Goal: Task Accomplishment & Management: Manage account settings

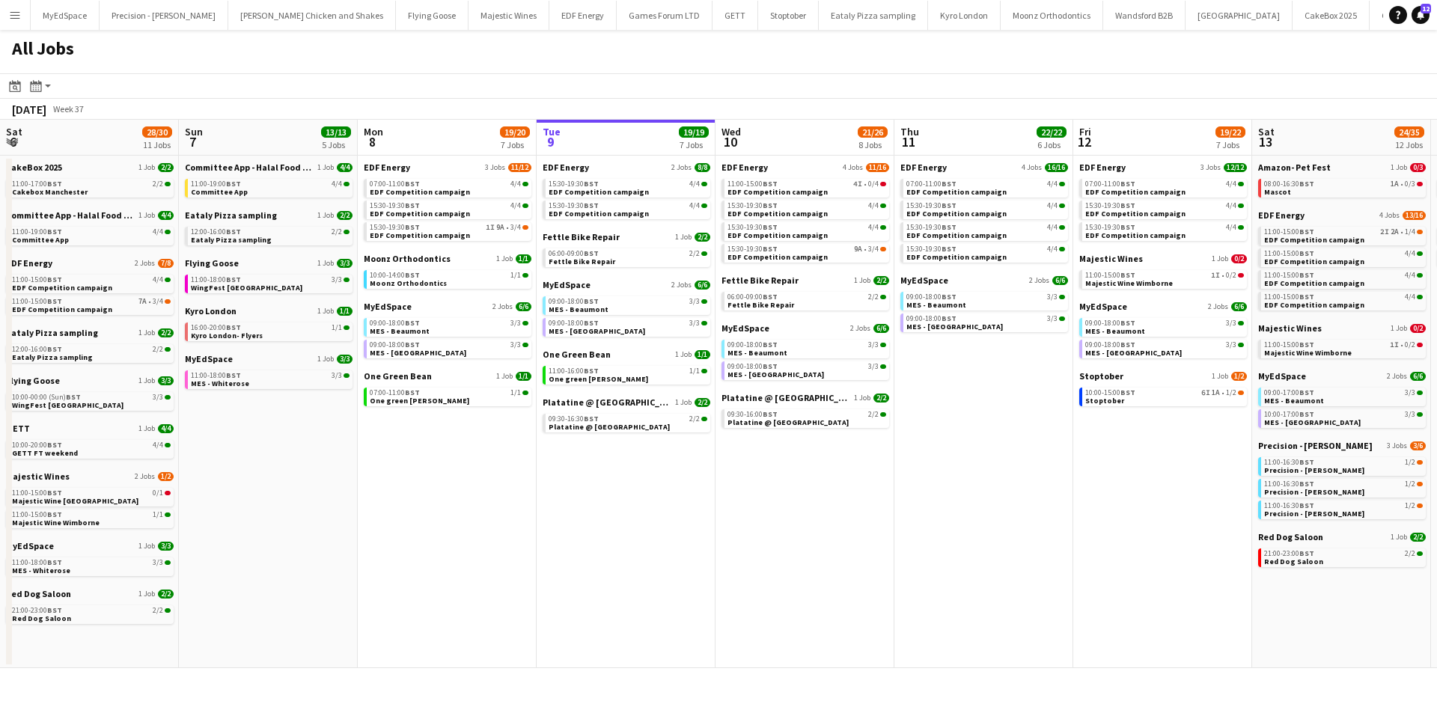
scroll to position [0, 496]
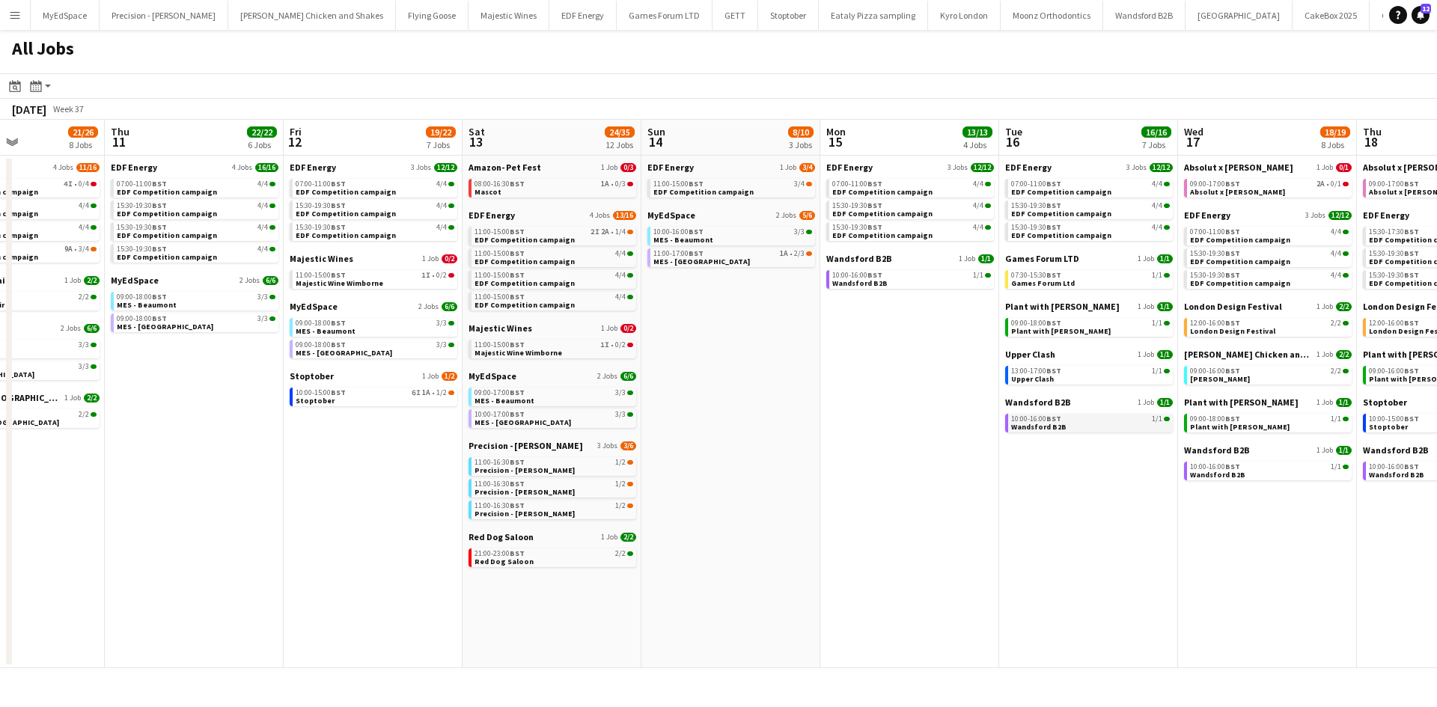
drag, startPoint x: 1193, startPoint y: 431, endPoint x: 737, endPoint y: 422, distance: 456.7
click at [529, 394] on app-calendar-viewport "Sat 6 28/30 11 Jobs Sun 7 13/13 5 Jobs Mon 8 19/20 7 Jobs Tue 9 19/19 7 Jobs We…" at bounding box center [718, 394] width 1437 height 549
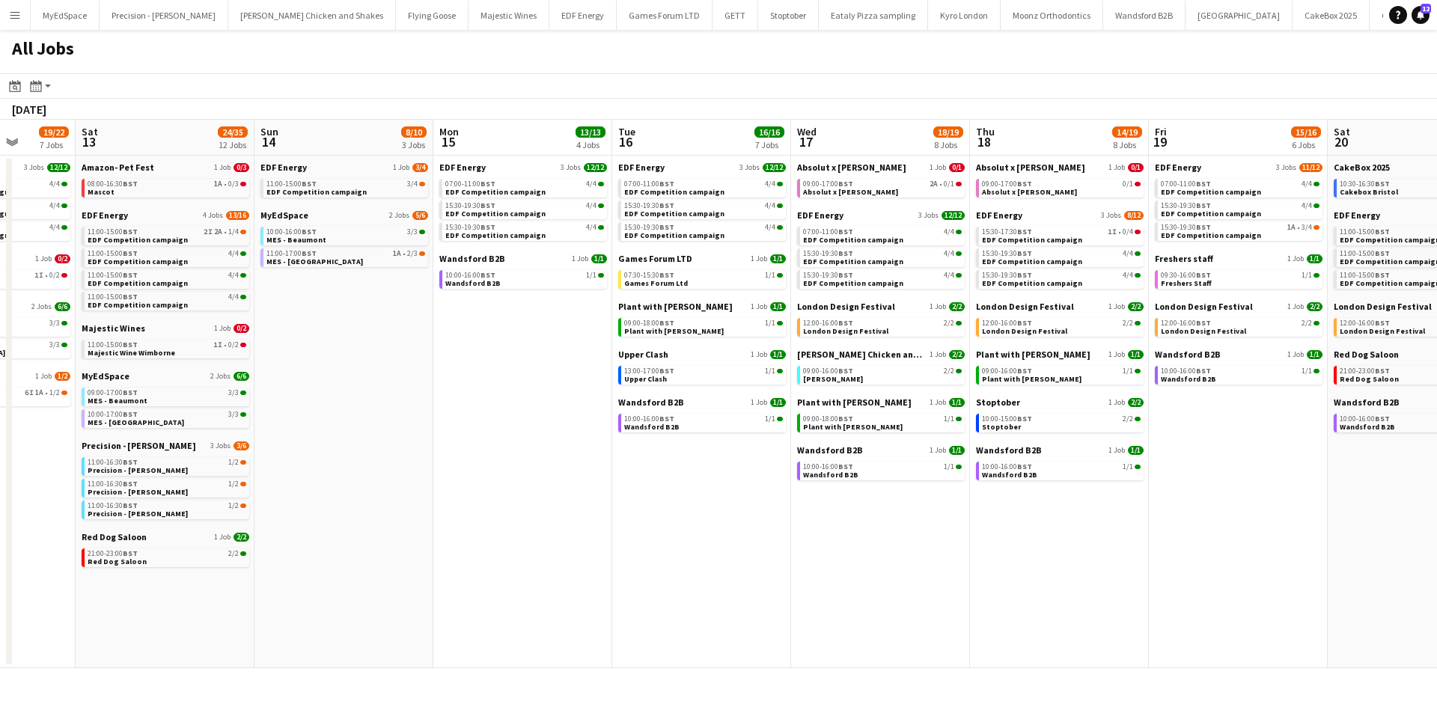
drag, startPoint x: 770, startPoint y: 404, endPoint x: 450, endPoint y: 362, distance: 323.1
click at [451, 362] on app-calendar-viewport "Wed 10 21/26 8 Jobs Thu 11 22/22 6 Jobs Fri 12 19/22 7 Jobs Sat 13 24/35 12 Job…" at bounding box center [718, 394] width 1437 height 549
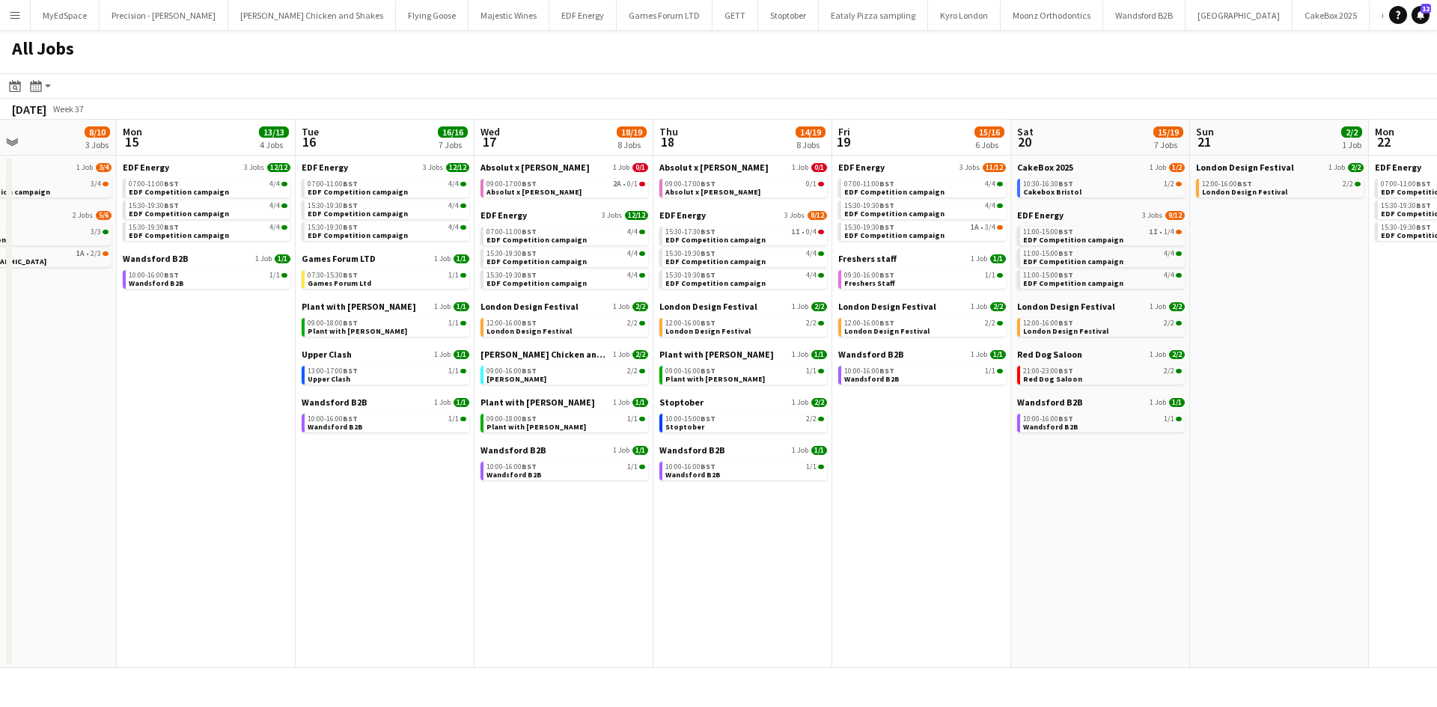
click at [500, 385] on app-all-jobs "All Jobs Date picker SEP 2025 SEP 2025 Monday M Tuesday T Wednesday W Thursday …" at bounding box center [718, 349] width 1437 height 639
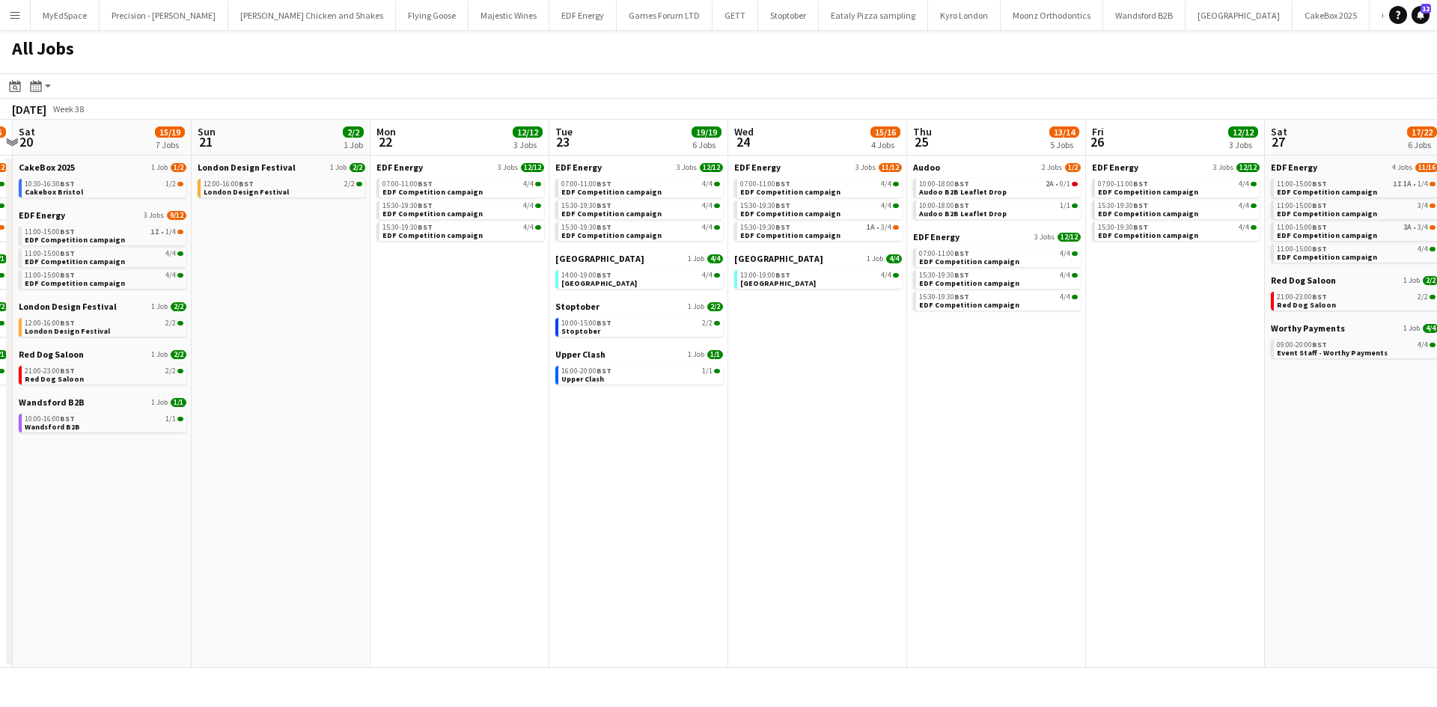
drag, startPoint x: 1069, startPoint y: 401, endPoint x: 584, endPoint y: 365, distance: 486.4
click at [584, 365] on app-calendar-viewport "Wed 17 18/19 8 Jobs Thu 18 14/19 8 Jobs Fri 19 15/16 6 Jobs Sat 20 15/19 7 Jobs…" at bounding box center [718, 394] width 1437 height 549
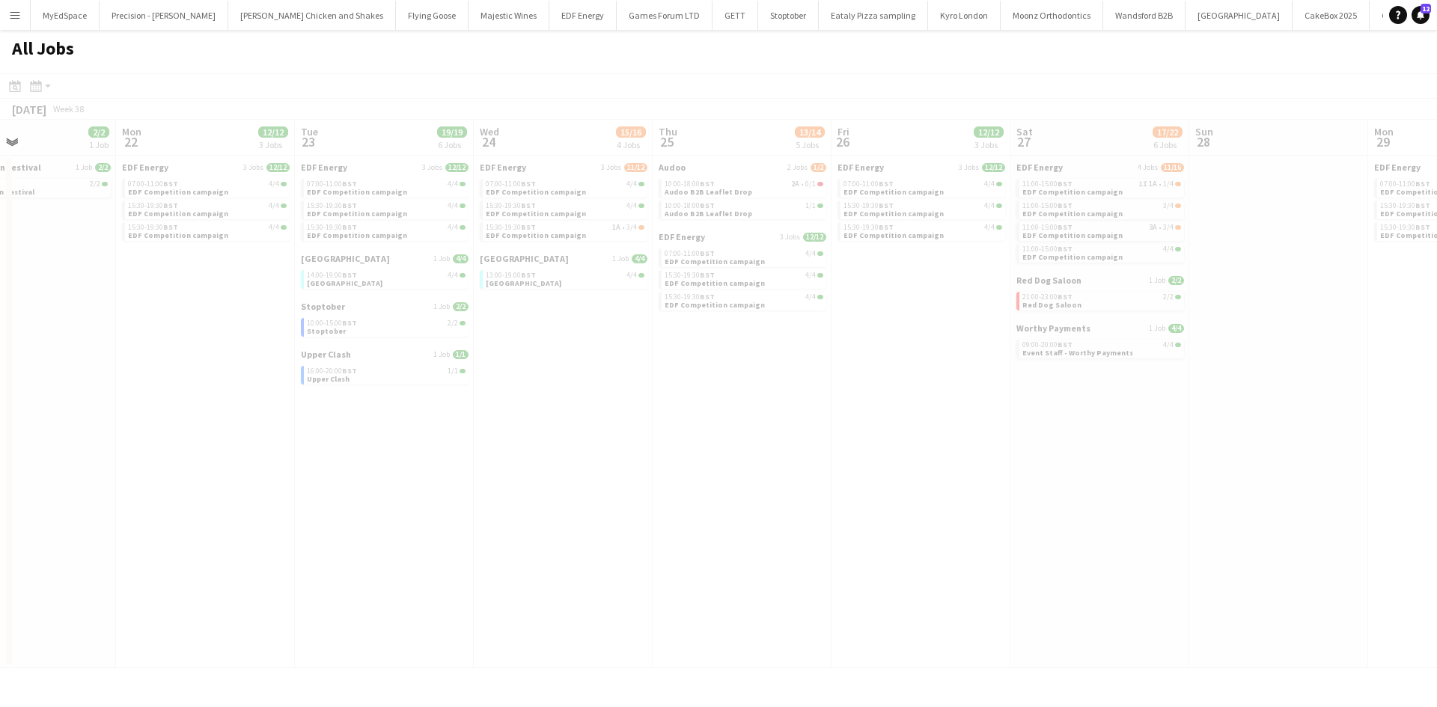
drag, startPoint x: 846, startPoint y: 407, endPoint x: 859, endPoint y: 446, distance: 41.2
click at [599, 407] on app-all-jobs "All Jobs Date picker SEP 2025 SEP 2025 Monday M Tuesday T Wednesday W Thursday …" at bounding box center [718, 349] width 1437 height 639
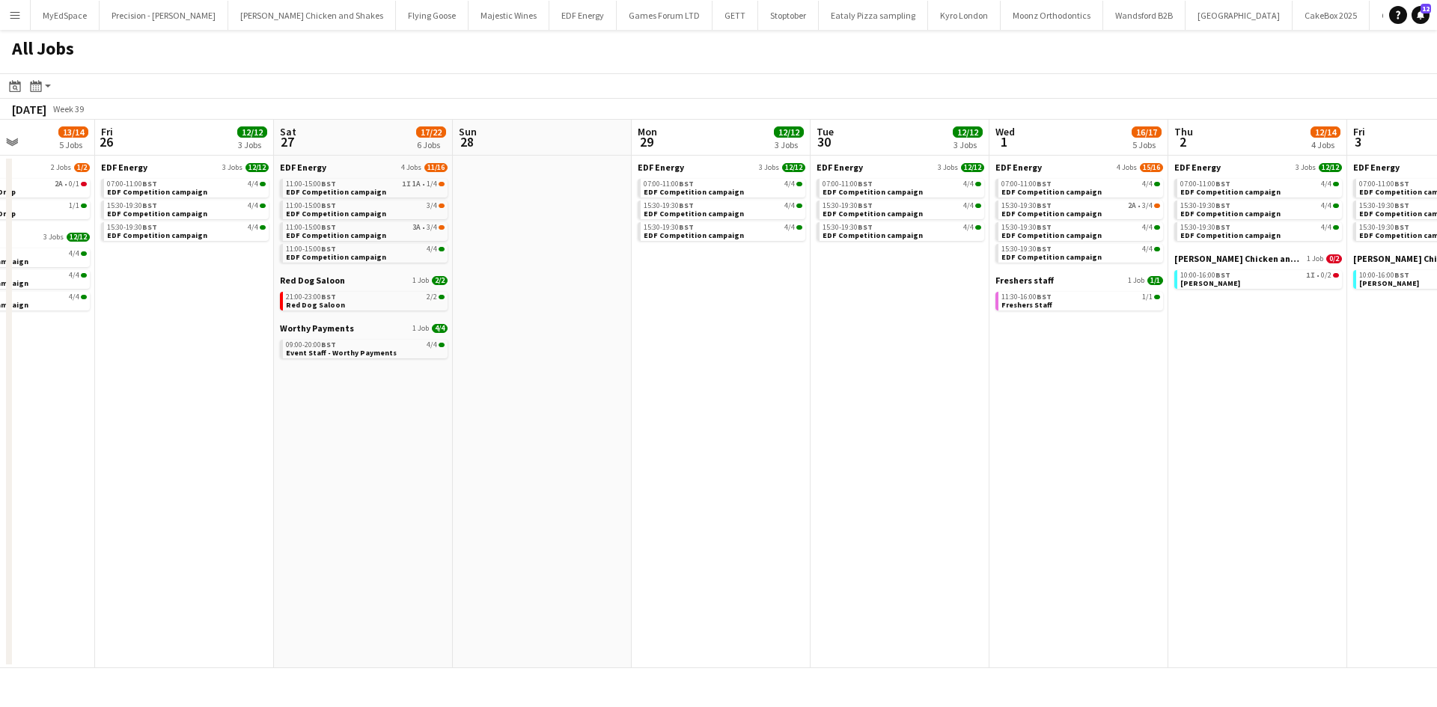
drag, startPoint x: 1115, startPoint y: 490, endPoint x: 994, endPoint y: 464, distance: 124.1
click at [658, 464] on app-calendar-viewport "Sun 21 2/2 1 Job Mon 22 12/12 3 Jobs Tue 23 19/19 6 Jobs Wed 24 15/16 4 Jobs Th…" at bounding box center [718, 394] width 1437 height 549
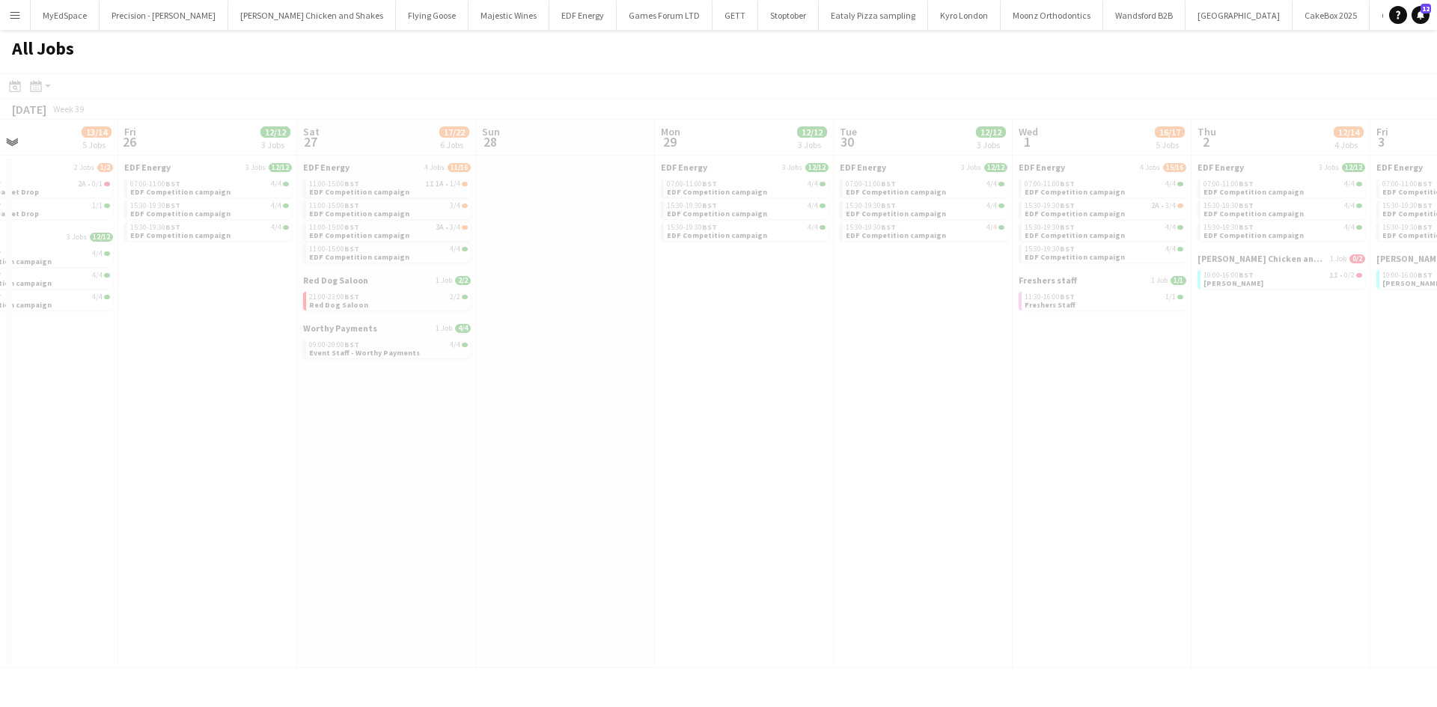
drag, startPoint x: 1043, startPoint y: 464, endPoint x: 912, endPoint y: 433, distance: 134.7
click at [599, 422] on app-all-jobs "All Jobs Date picker SEP 2025 SEP 2025 Monday M Tuesday T Wednesday W Thursday …" at bounding box center [718, 349] width 1437 height 639
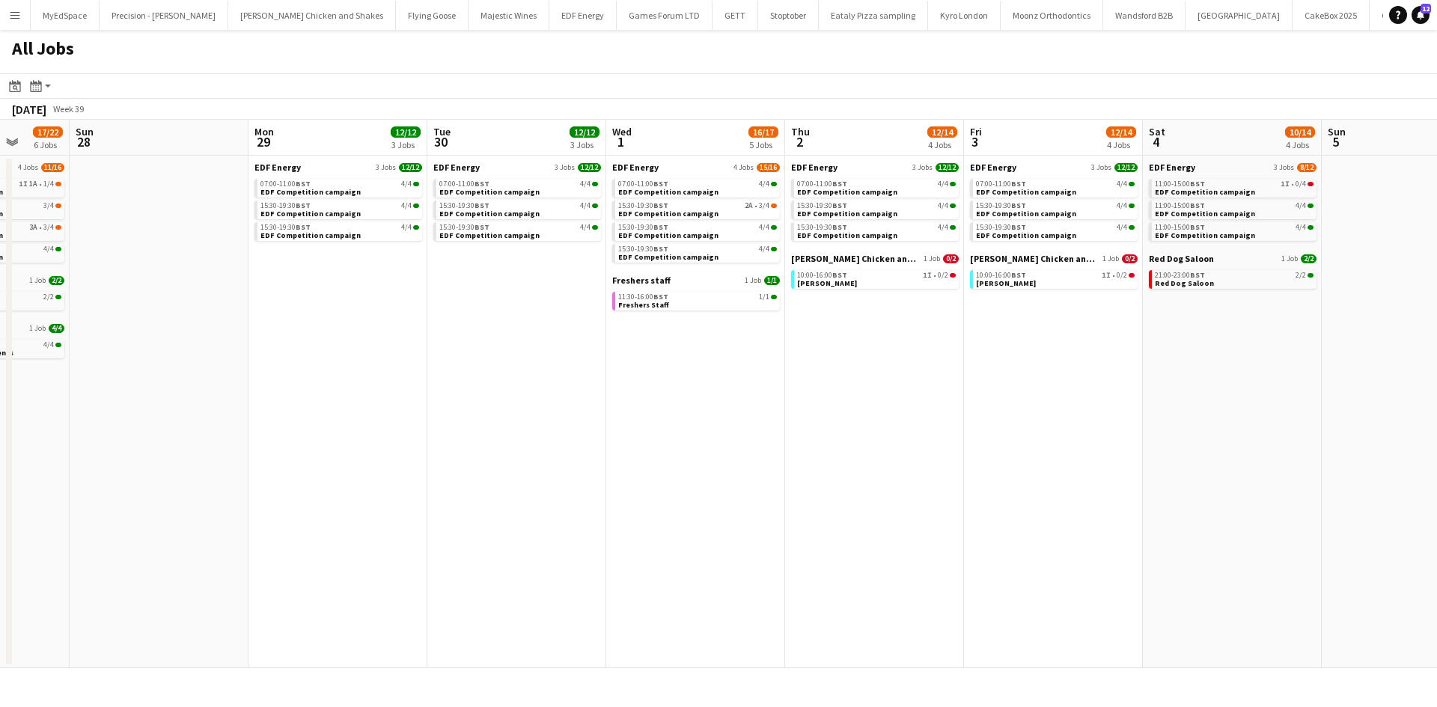
scroll to position [0, 481]
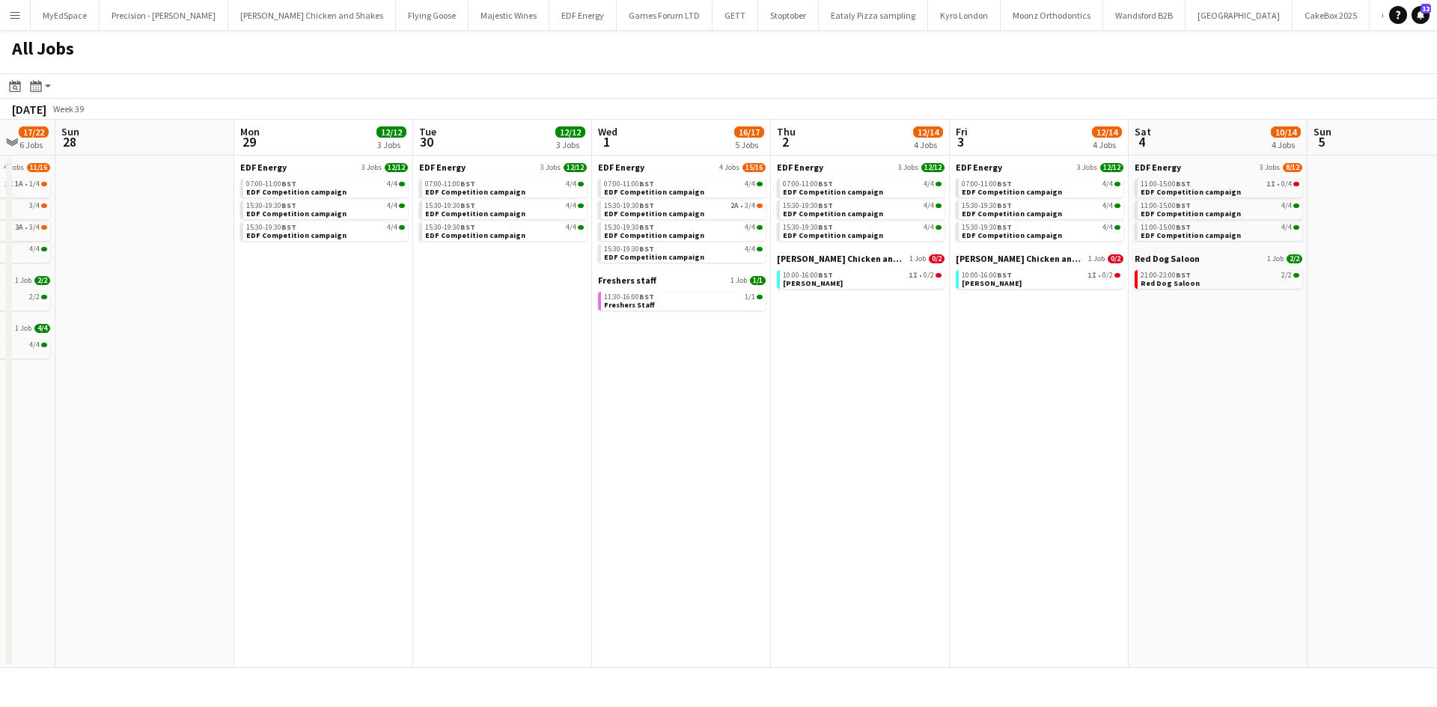
drag, startPoint x: 1045, startPoint y: 433, endPoint x: 624, endPoint y: 373, distance: 425.0
click at [624, 373] on app-calendar-viewport "Thu 25 13/14 5 Jobs Fri 26 12/12 3 Jobs Sat 27 17/22 6 Jobs Sun 28 Mon 29 12/12…" at bounding box center [718, 394] width 1437 height 549
click at [728, 296] on div "11:30-16:00 BST 1/1" at bounding box center [683, 296] width 159 height 7
drag, startPoint x: 481, startPoint y: 384, endPoint x: 704, endPoint y: 374, distance: 223.3
click at [710, 376] on app-calendar-viewport "Thu 25 13/14 5 Jobs Fri 26 12/12 3 Jobs Sat 27 17/22 6 Jobs Sun 28 Mon 29 12/12…" at bounding box center [718, 394] width 1437 height 549
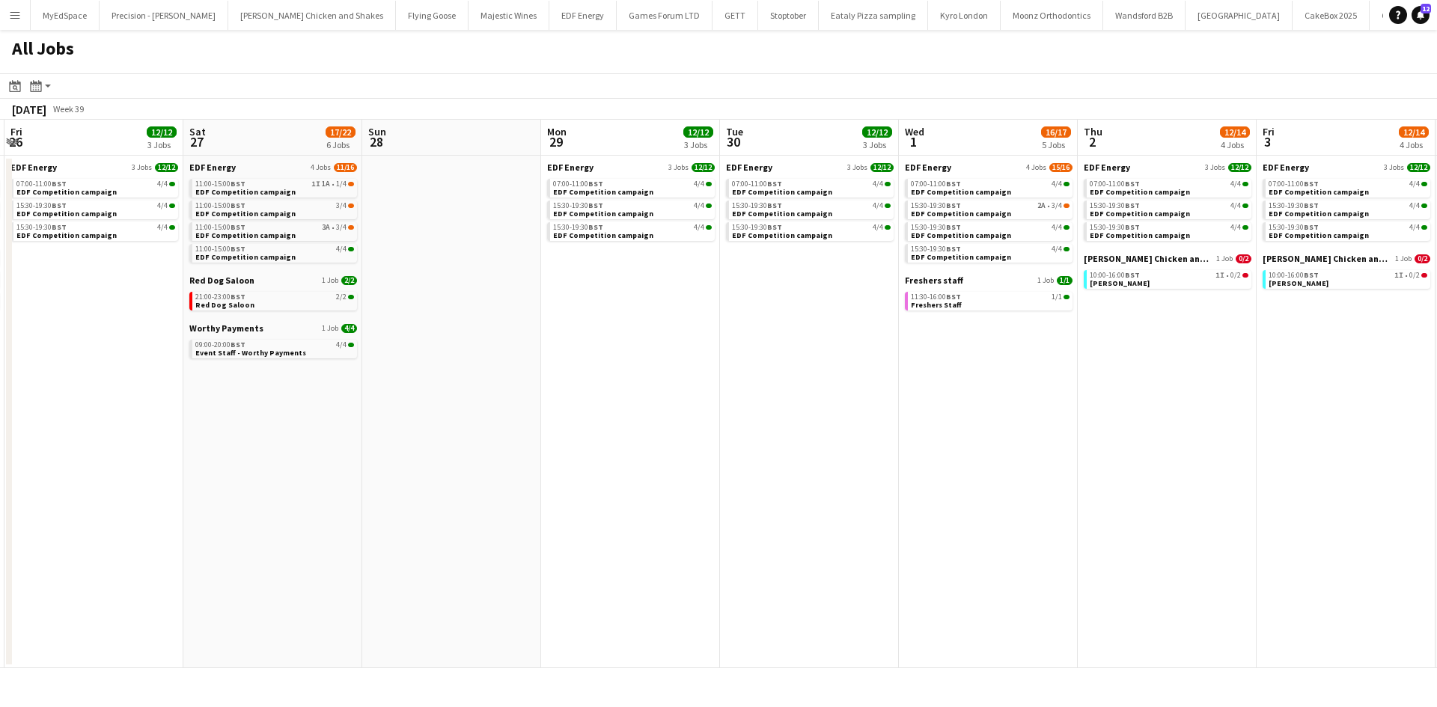
drag, startPoint x: 680, startPoint y: 221, endPoint x: 773, endPoint y: 229, distance: 92.4
click at [776, 228] on app-calendar-viewport "Wed 24 15/16 4 Jobs Thu 25 13/14 5 Jobs Fri 26 12/12 3 Jobs Sat 27 17/22 6 Jobs…" at bounding box center [718, 394] width 1437 height 549
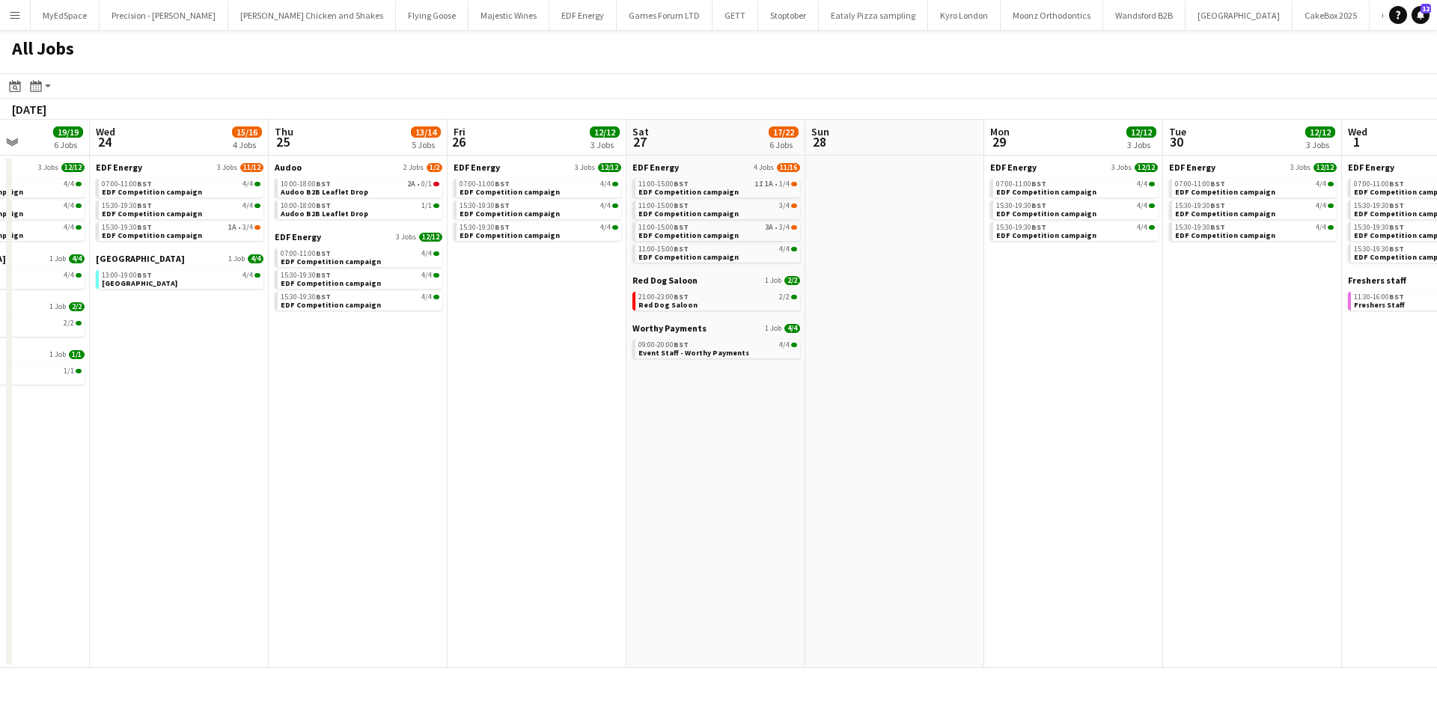
drag, startPoint x: 752, startPoint y: 339, endPoint x: 791, endPoint y: 340, distance: 38.9
click at [782, 340] on app-calendar-viewport "Sun 21 2/2 1 Job Mon 22 12/12 3 Jobs Tue 23 19/19 6 Jobs Wed 24 15/16 4 Jobs Th…" at bounding box center [718, 394] width 1437 height 549
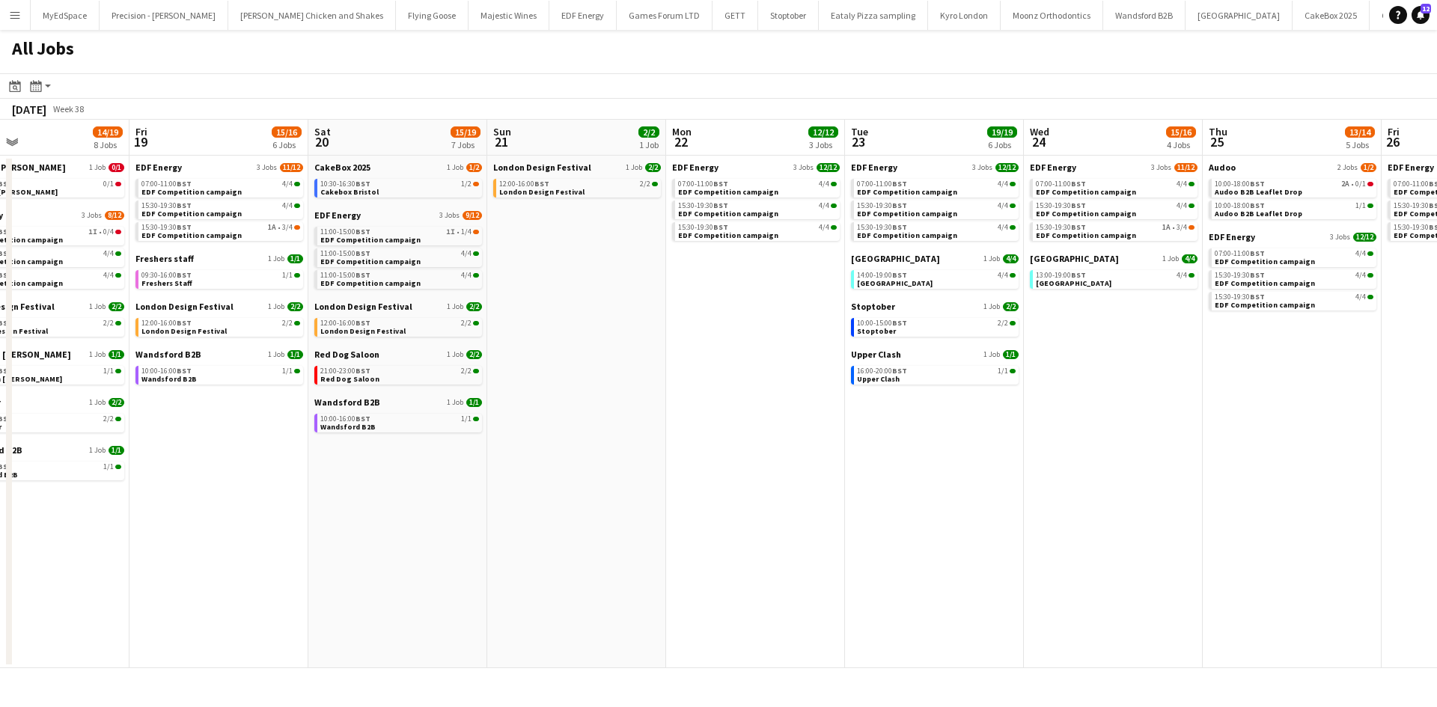
click at [807, 358] on app-calendar-viewport "Tue 16 16/16 7 Jobs Wed 17 18/19 8 Jobs Thu 18 14/19 8 Jobs Fri 19 15/16 6 Jobs…" at bounding box center [718, 394] width 1437 height 549
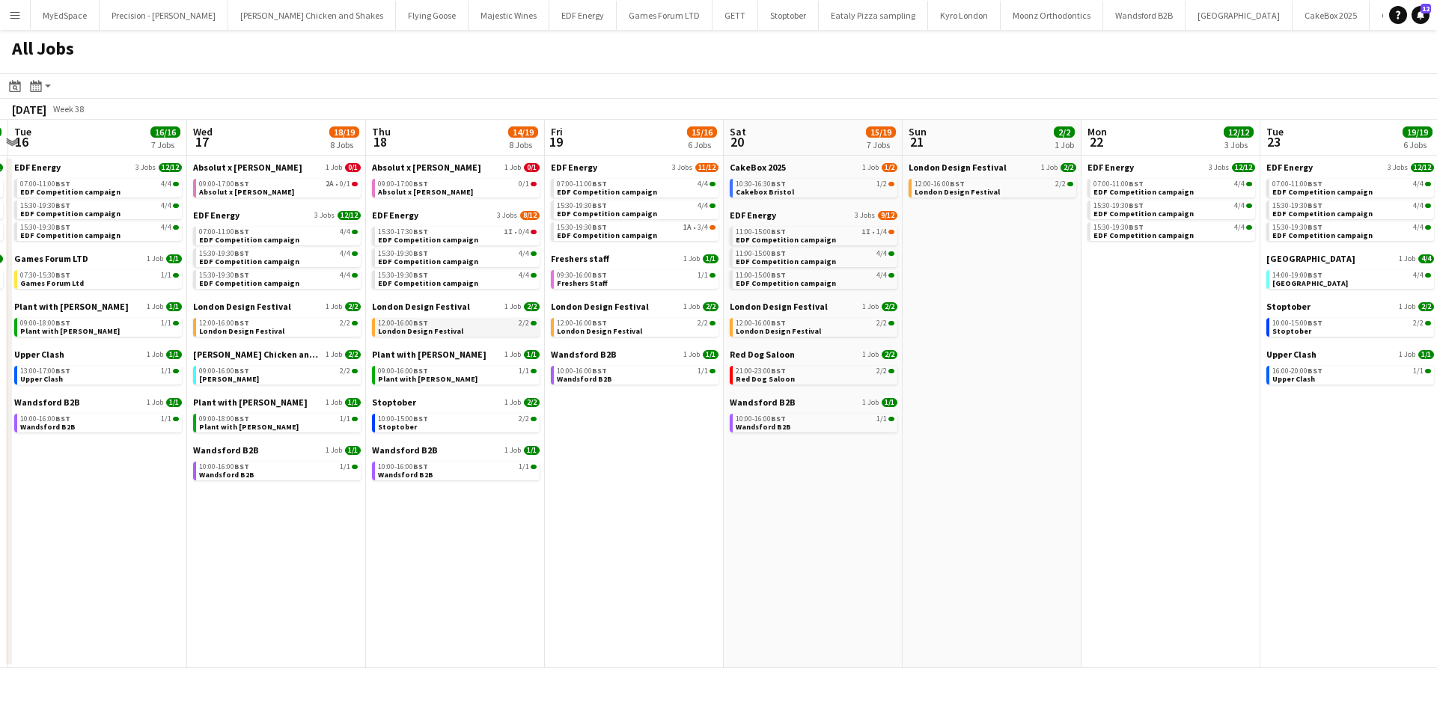
drag, startPoint x: 436, startPoint y: 329, endPoint x: 537, endPoint y: 320, distance: 101.5
click at [835, 330] on app-calendar-viewport "Sun 14 8/10 3 Jobs Mon 15 13/13 4 Jobs Tue 16 16/16 7 Jobs Wed 17 18/19 8 Jobs …" at bounding box center [718, 394] width 1437 height 549
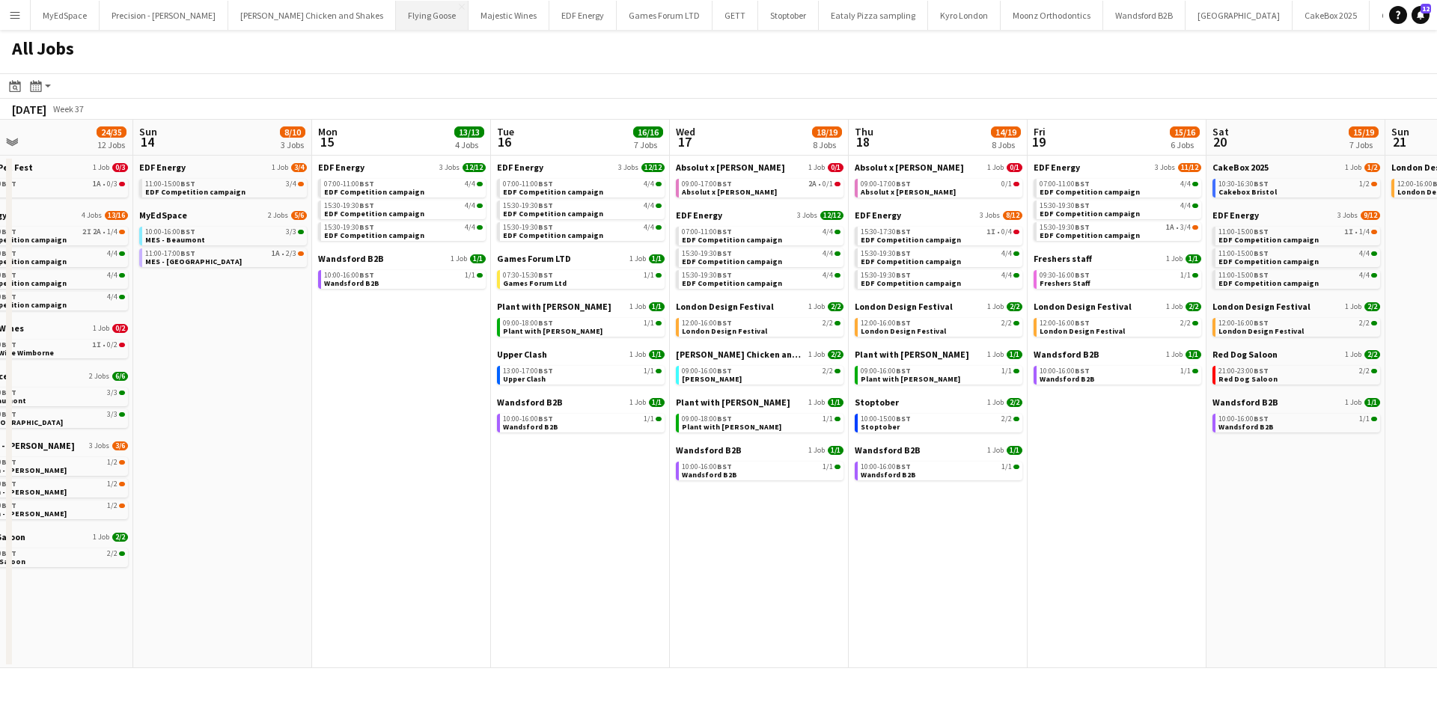
drag, startPoint x: 826, startPoint y: 306, endPoint x: 364, endPoint y: 0, distance: 554.8
click at [851, 306] on app-calendar-viewport "Thu 11 22/22 6 Jobs Fri 12 19/22 7 Jobs Sat 13 24/35 12 Jobs Sun 14 8/10 3 Jobs…" at bounding box center [718, 394] width 1437 height 549
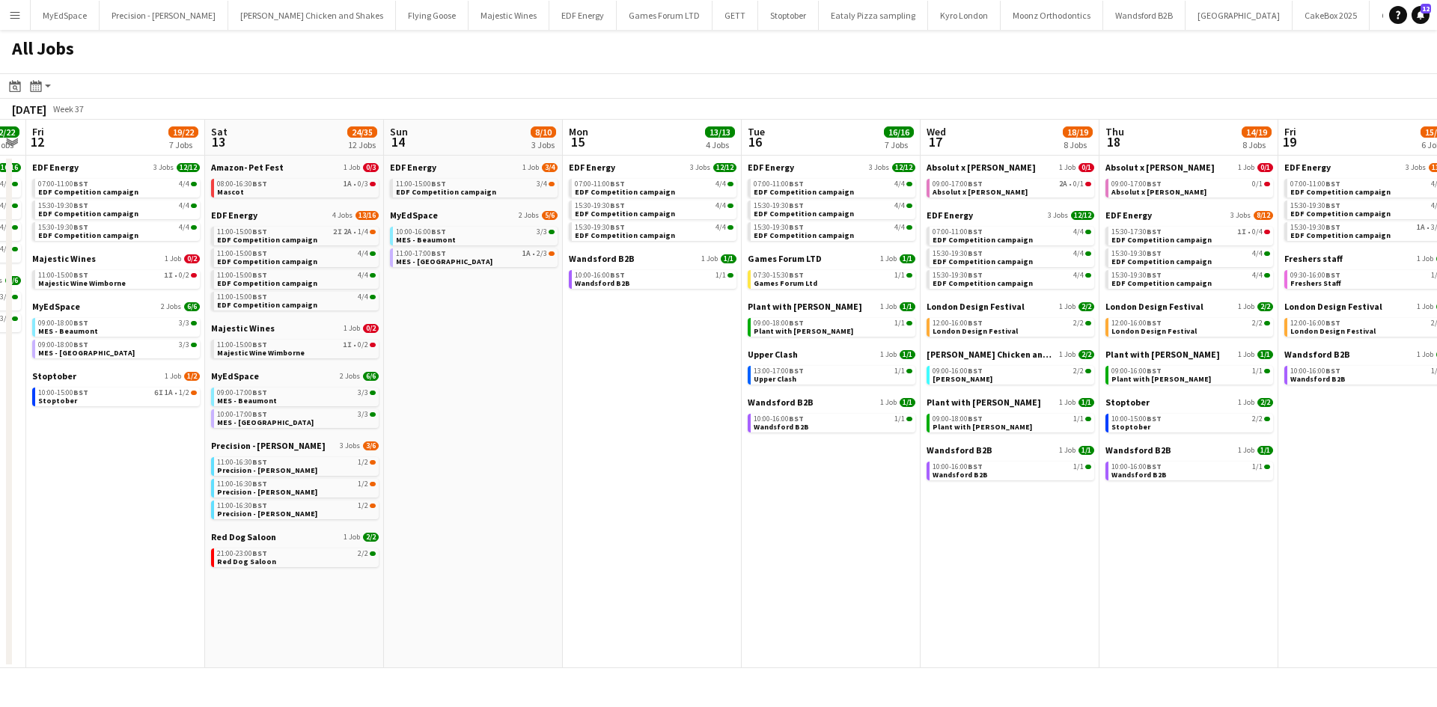
drag, startPoint x: 913, startPoint y: 401, endPoint x: 1027, endPoint y: 443, distance: 121.5
click at [1032, 443] on app-calendar-viewport "Wed 10 21/26 8 Jobs Thu 11 22/22 6 Jobs Fri 12 19/22 7 Jobs Sat 13 24/35 12 Job…" at bounding box center [718, 394] width 1437 height 549
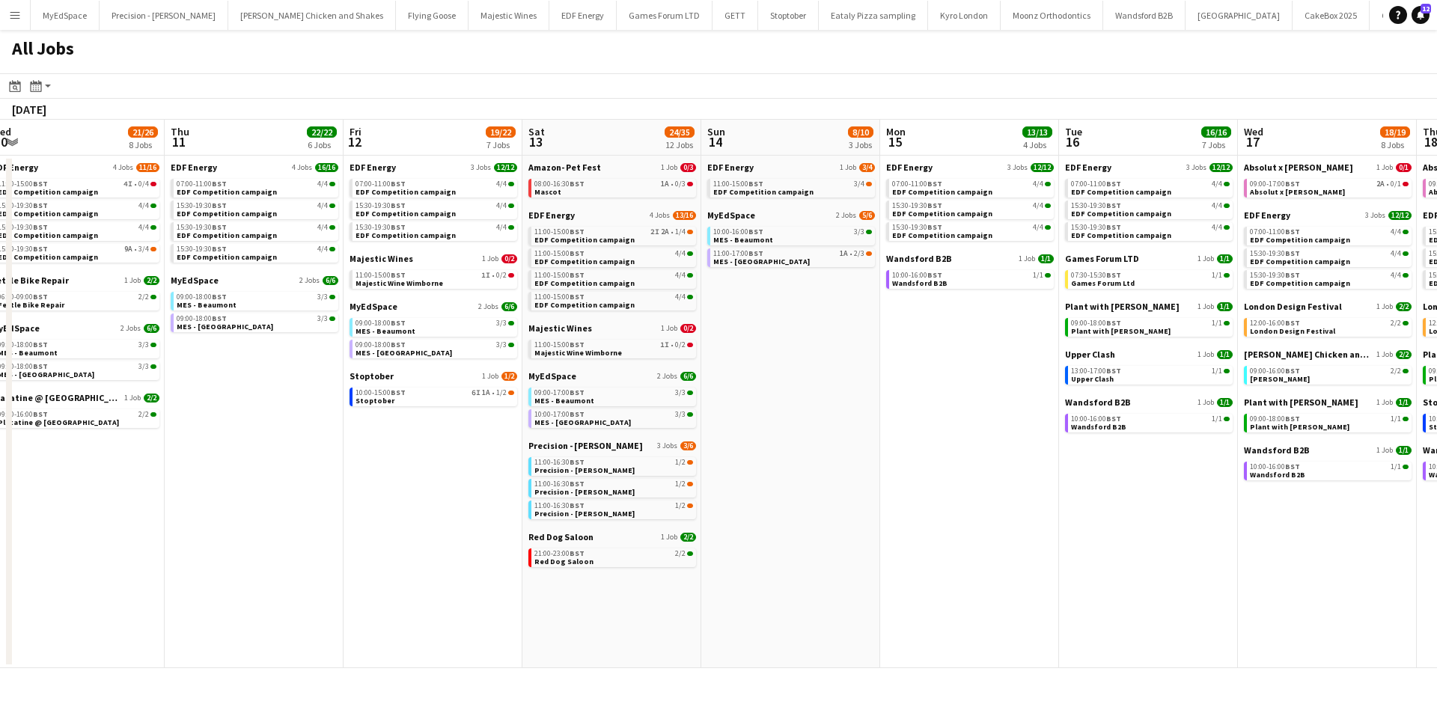
drag, startPoint x: 330, startPoint y: 451, endPoint x: 719, endPoint y: 469, distance: 389.7
click at [1159, 521] on app-calendar-viewport "Mon 8 19/20 7 Jobs Tue 9 19/19 7 Jobs Wed 10 21/26 8 Jobs Thu 11 22/22 6 Jobs F…" at bounding box center [718, 394] width 1437 height 549
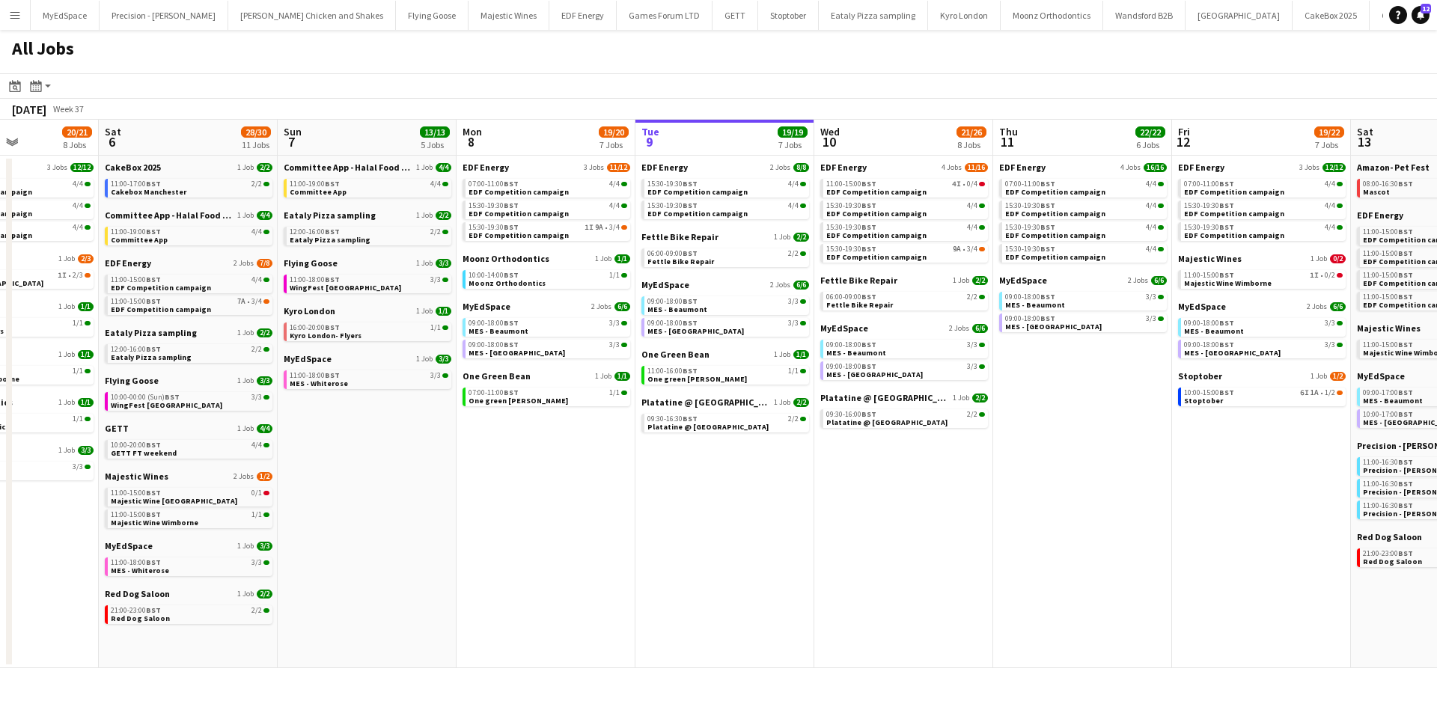
click at [1163, 457] on app-all-jobs "All Jobs Date picker SEP 2025 SEP 2025 Monday M Tuesday T Wednesday W Thursday …" at bounding box center [718, 349] width 1437 height 639
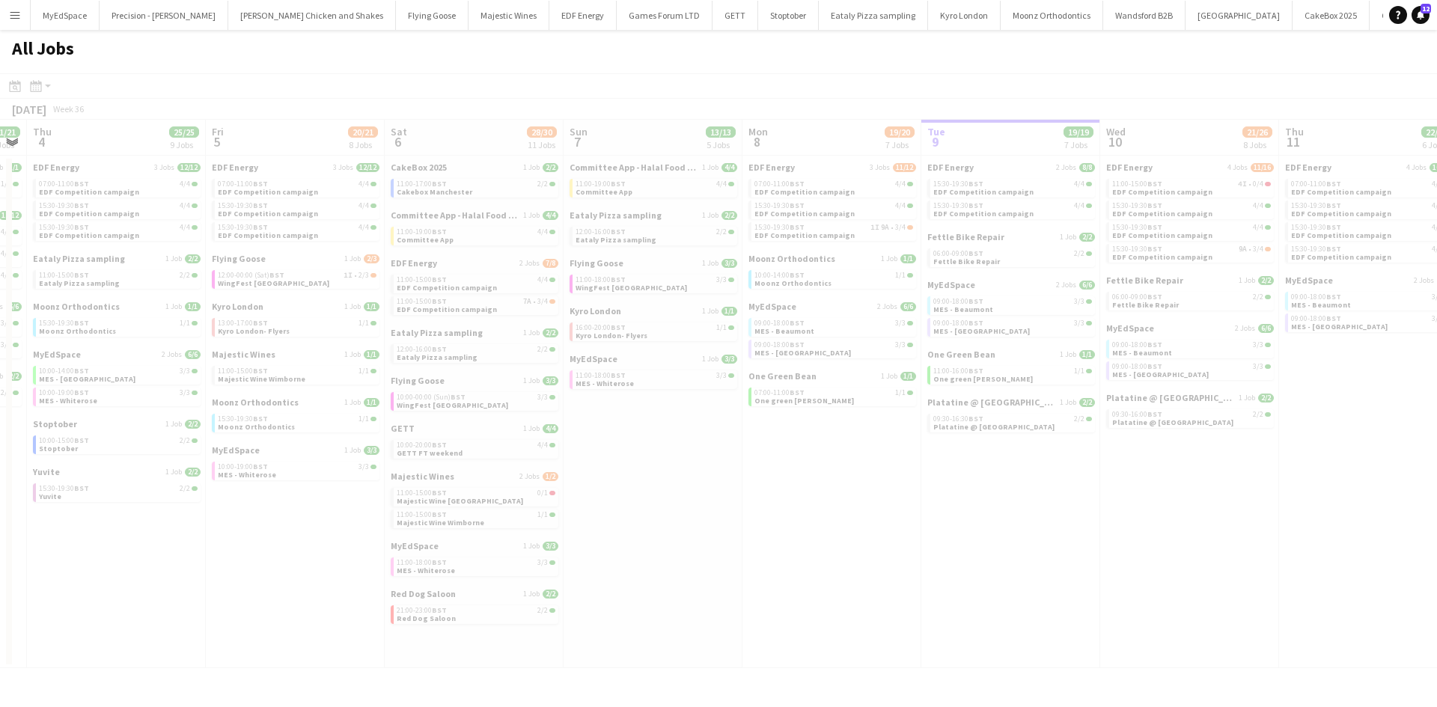
drag, startPoint x: 655, startPoint y: 470, endPoint x: 833, endPoint y: 475, distance: 178.2
click at [997, 474] on div at bounding box center [718, 392] width 1437 height 639
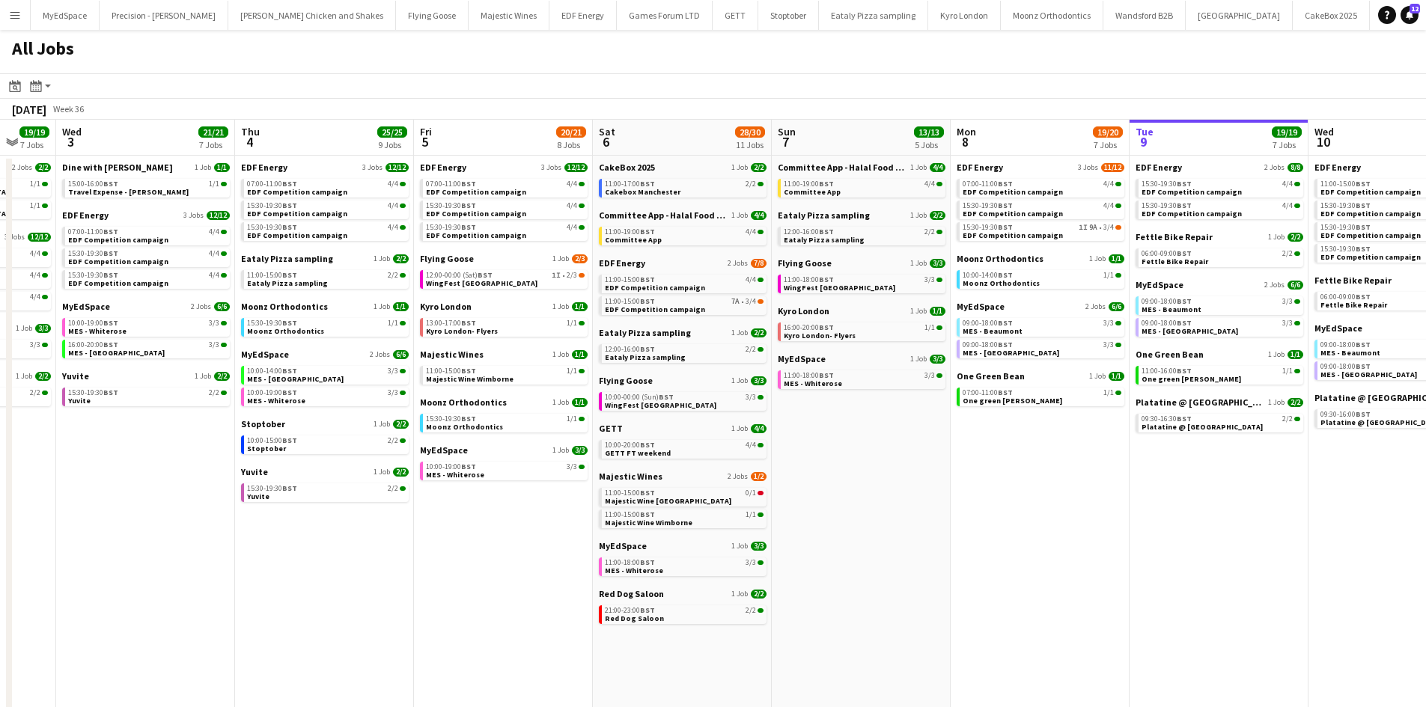
drag, startPoint x: 829, startPoint y: 442, endPoint x: 1055, endPoint y: 456, distance: 225.8
click at [1055, 456] on app-calendar-viewport "Mon 1 20/20 8 Jobs Tue 2 19/19 7 Jobs Wed 3 21/21 7 Jobs Thu 4 25/25 9 Jobs Fri…" at bounding box center [713, 634] width 1426 height 1029
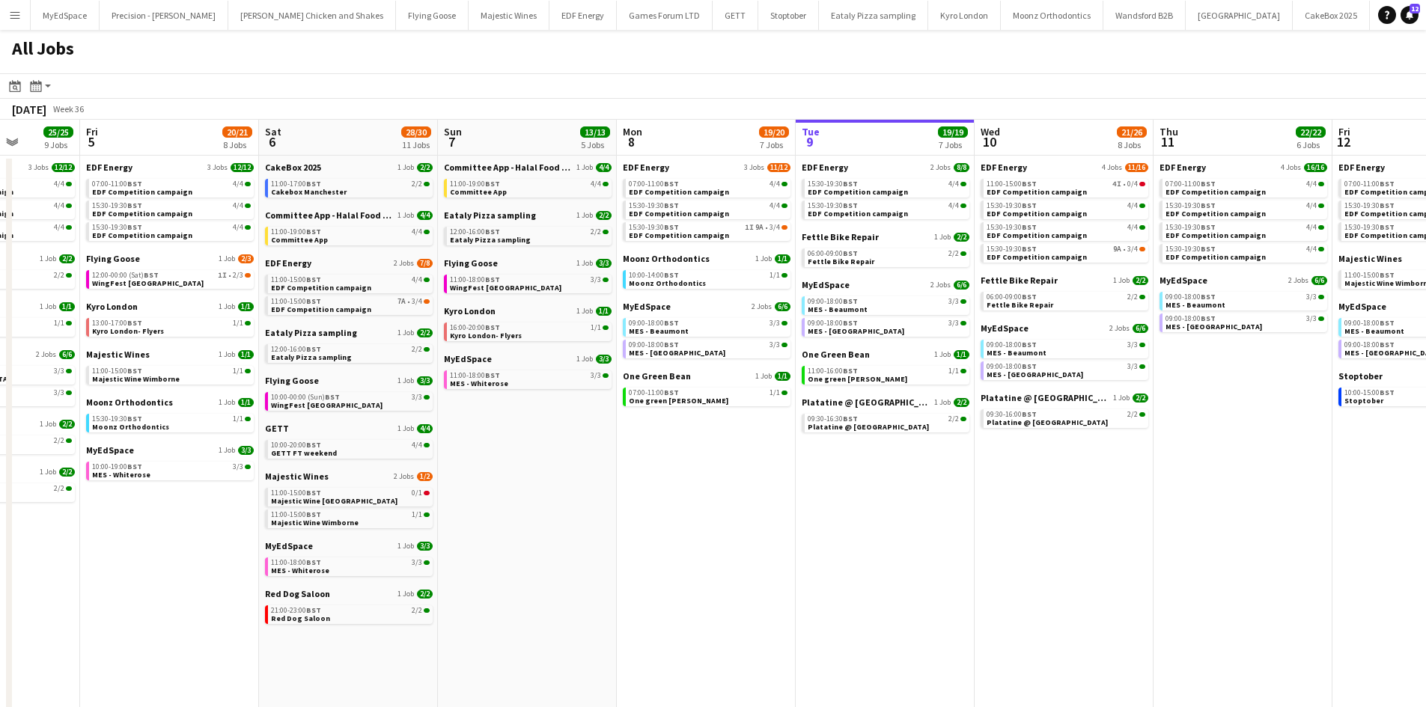
drag, startPoint x: 752, startPoint y: 488, endPoint x: 256, endPoint y: 466, distance: 496.1
click at [241, 463] on app-calendar-viewport "Sun 31 23/27 11 Jobs Mon 1 20/20 8 Jobs Tue 2 19/19 7 Jobs Wed 3 21/21 7 Jobs T…" at bounding box center [713, 634] width 1426 height 1029
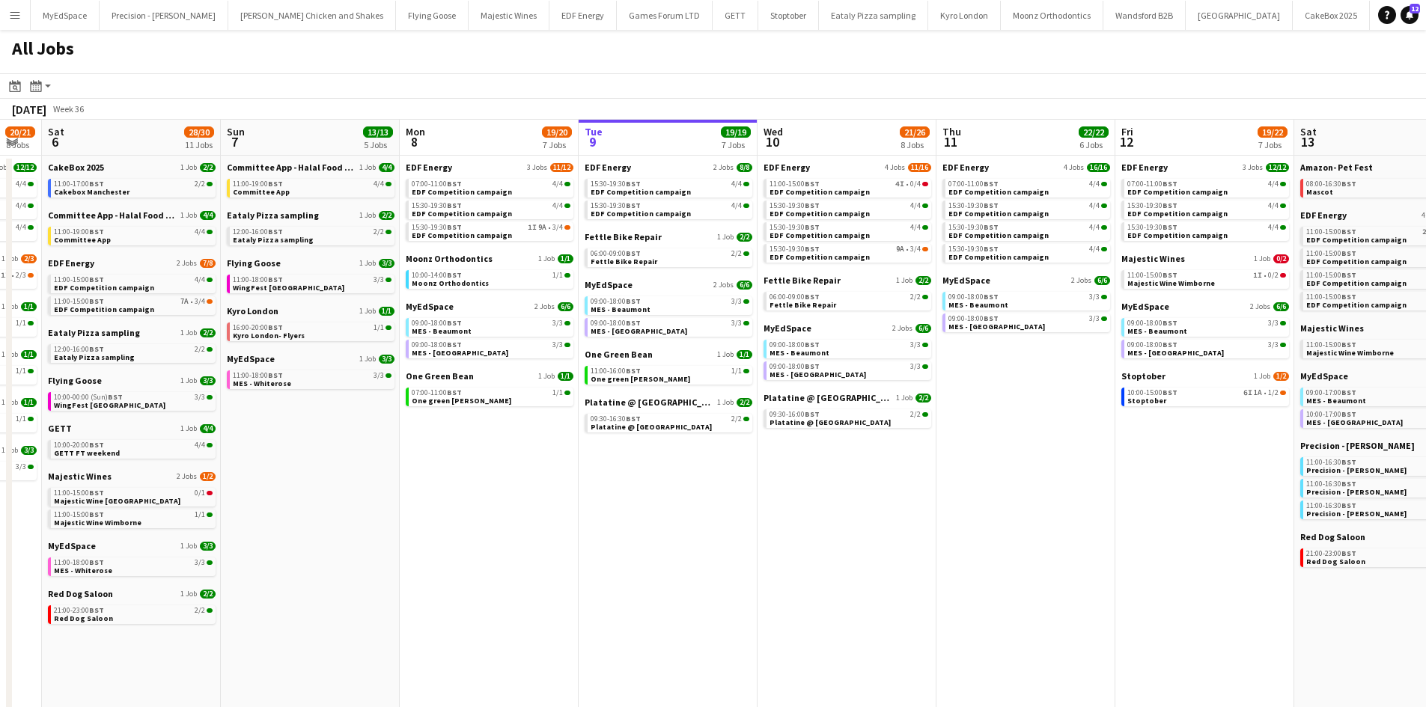
drag, startPoint x: 914, startPoint y: 551, endPoint x: 594, endPoint y: 493, distance: 325.6
click at [594, 495] on app-calendar-viewport "Wed 3 21/21 7 Jobs Thu 4 25/25 9 Jobs Fri 5 20/21 8 Jobs Sat 6 28/30 11 Jobs Su…" at bounding box center [713, 634] width 1426 height 1029
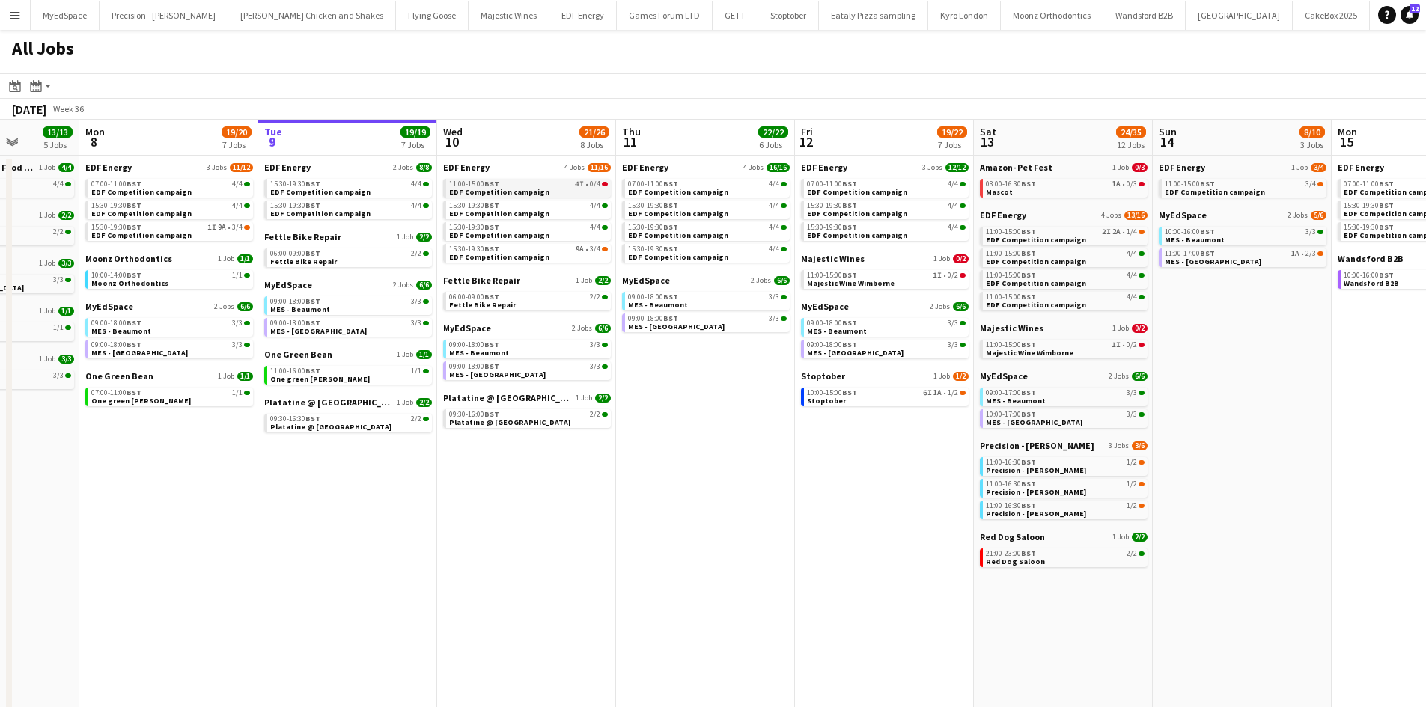
click at [520, 189] on span "EDF Competition campaign" at bounding box center [499, 192] width 100 height 10
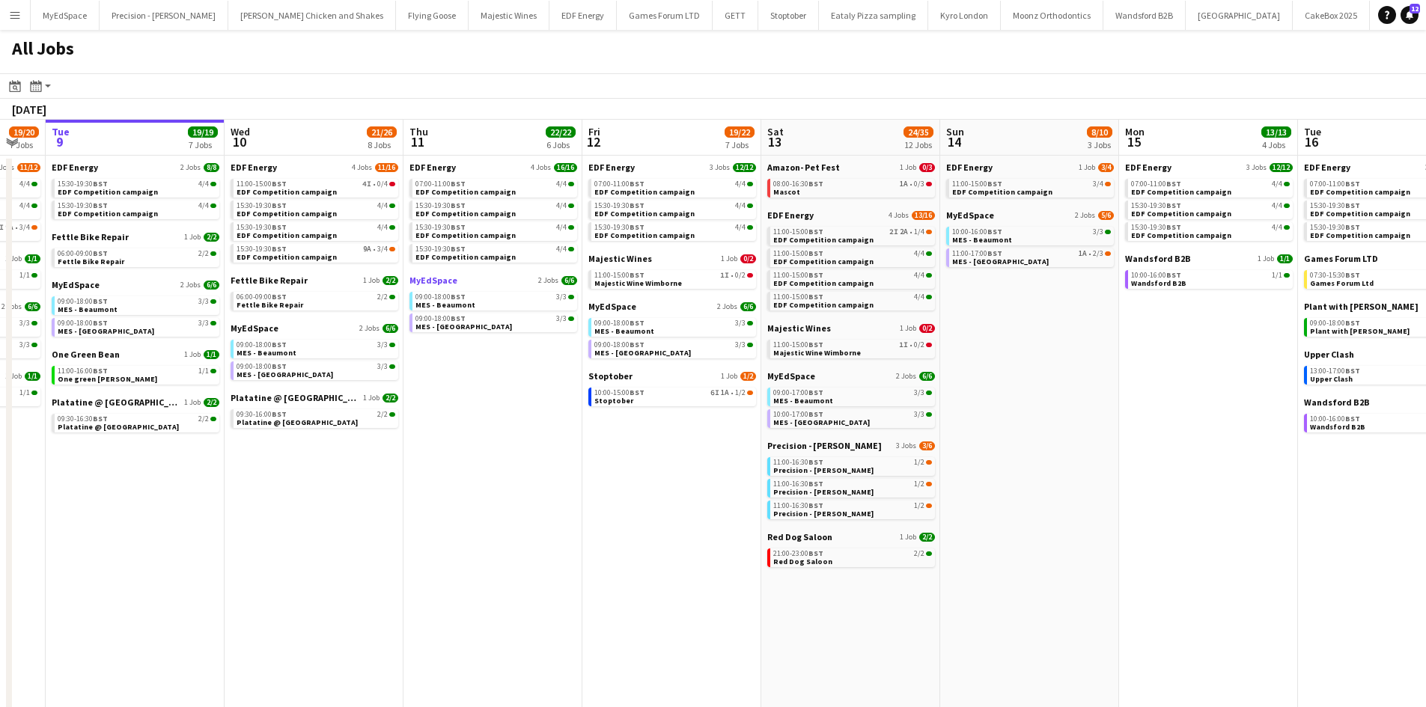
drag, startPoint x: 561, startPoint y: 334, endPoint x: 390, endPoint y: 284, distance: 178.4
click at [375, 283] on app-calendar-viewport "Fri 5 20/21 8 Jobs Sat 6 28/30 11 Jobs Sun 7 13/13 5 Jobs Mon 8 19/20 7 Jobs Tu…" at bounding box center [713, 634] width 1426 height 1029
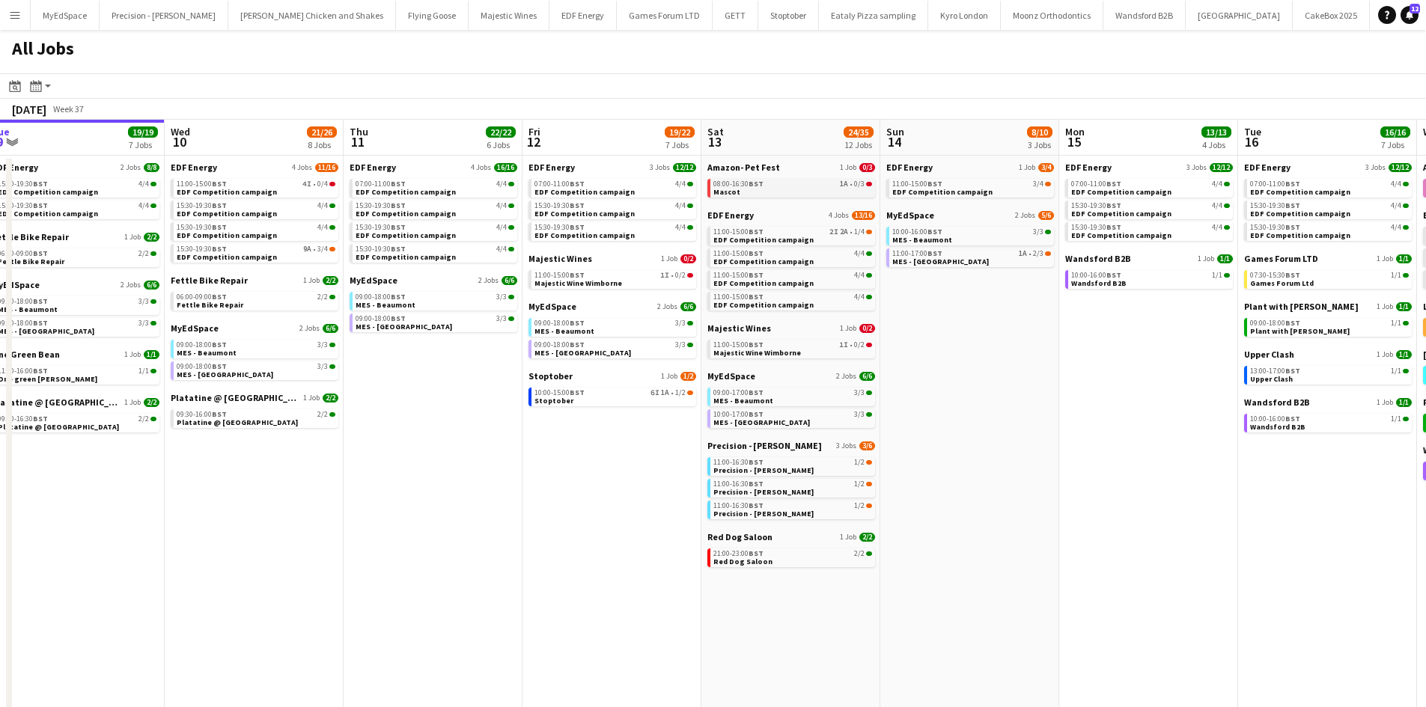
click at [767, 190] on link "08:00-16:30 BST 1A • 0/3 Mascot" at bounding box center [792, 187] width 159 height 17
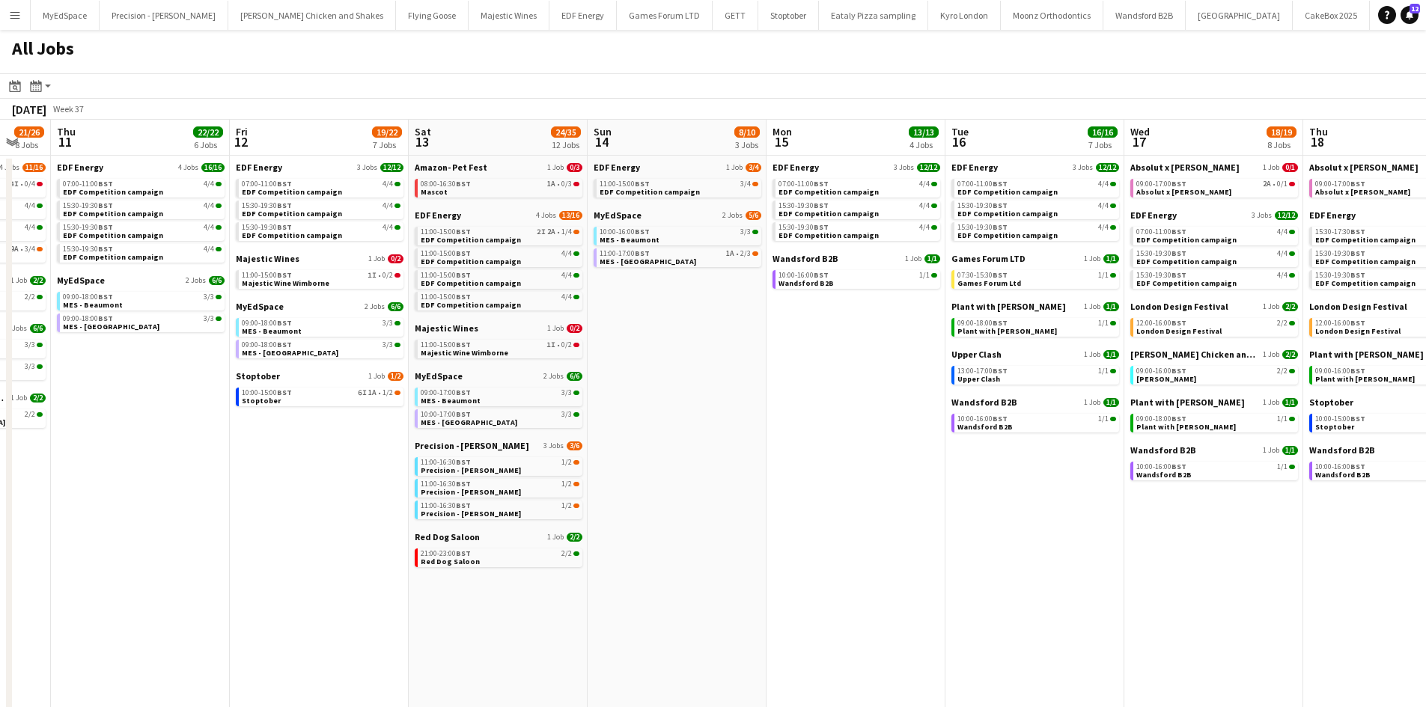
click at [717, 317] on app-calendar-viewport "Sun 7 13/13 5 Jobs Mon 8 19/20 7 Jobs Tue 9 19/19 7 Jobs Wed 10 21/26 8 Jobs Th…" at bounding box center [713, 634] width 1426 height 1029
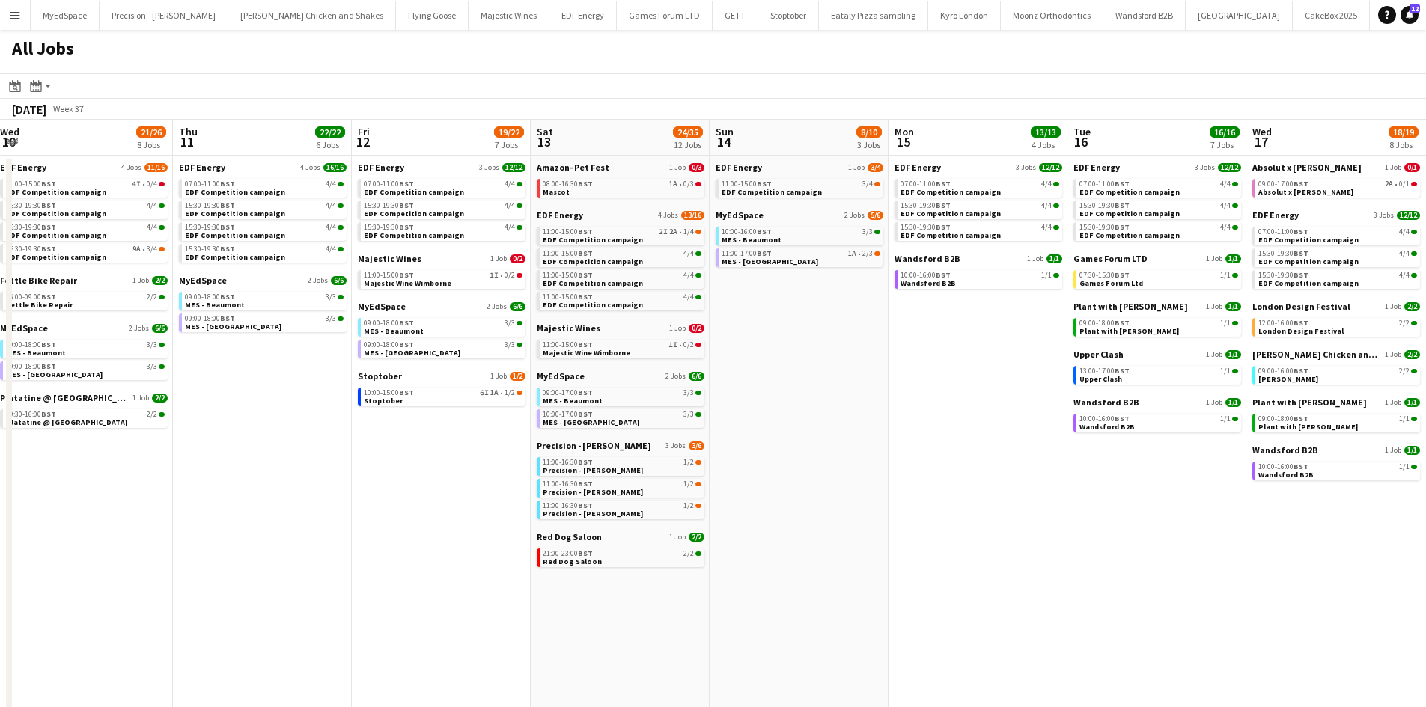
click at [719, 341] on app-calendar-viewport "Sun 7 13/13 5 Jobs Mon 8 19/20 7 Jobs Tue 9 19/19 7 Jobs Wed 10 21/26 8 Jobs Th…" at bounding box center [713, 634] width 1426 height 1029
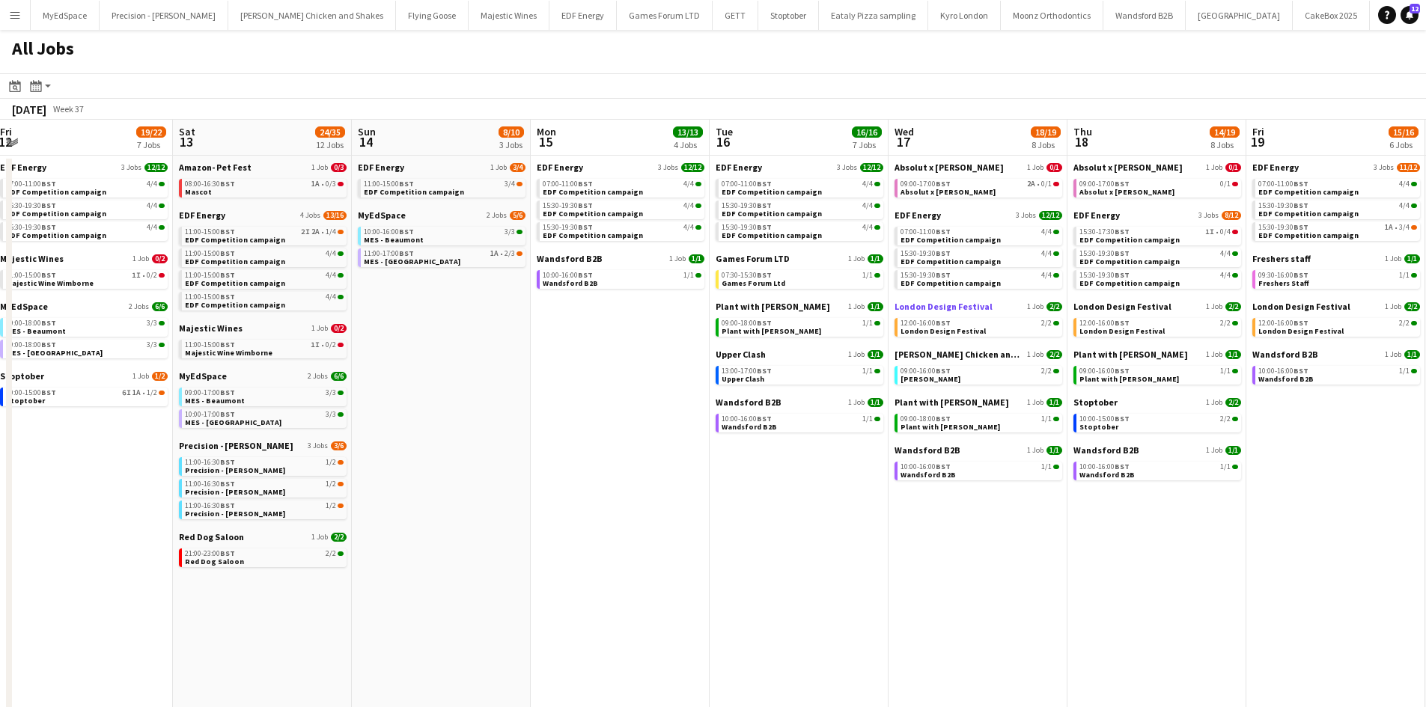
scroll to position [0, 548]
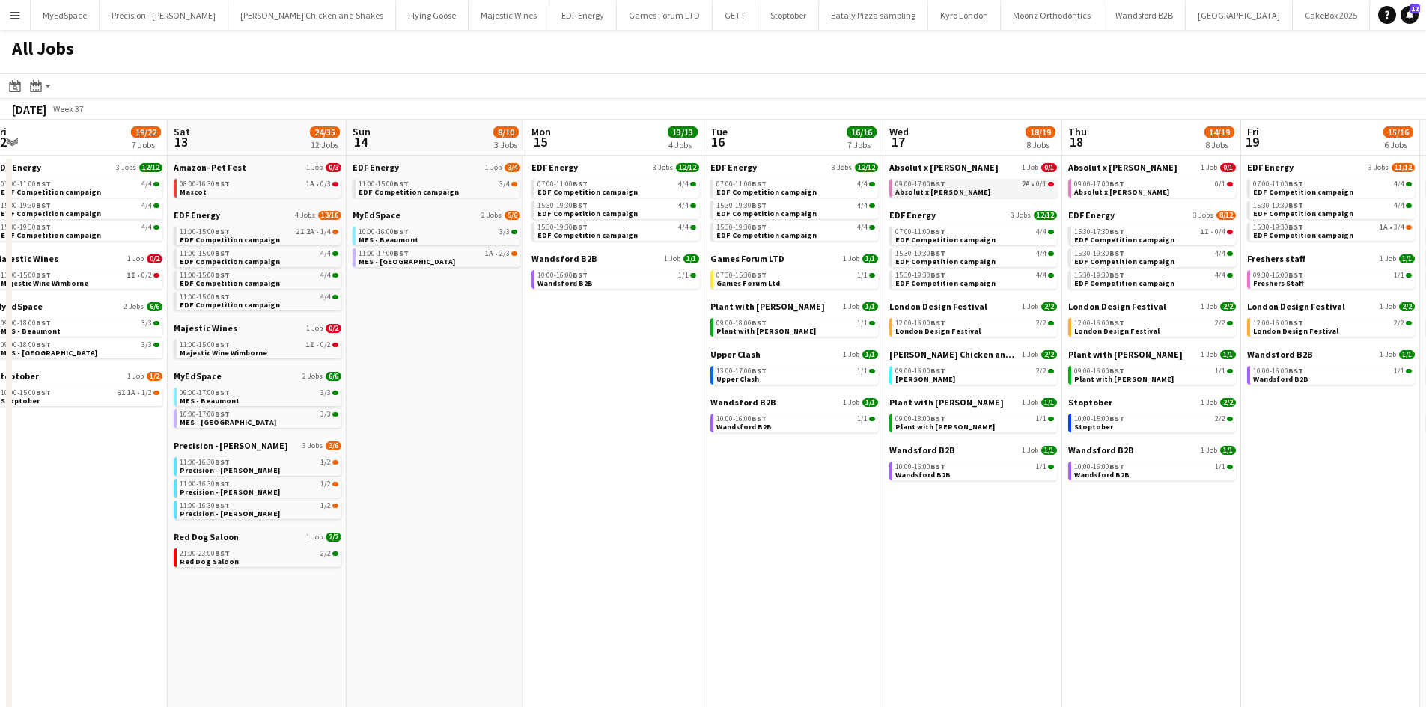
click at [1002, 190] on link "09:00-17:00 BST 2A • 0/1 Absolut x Haring" at bounding box center [974, 187] width 159 height 17
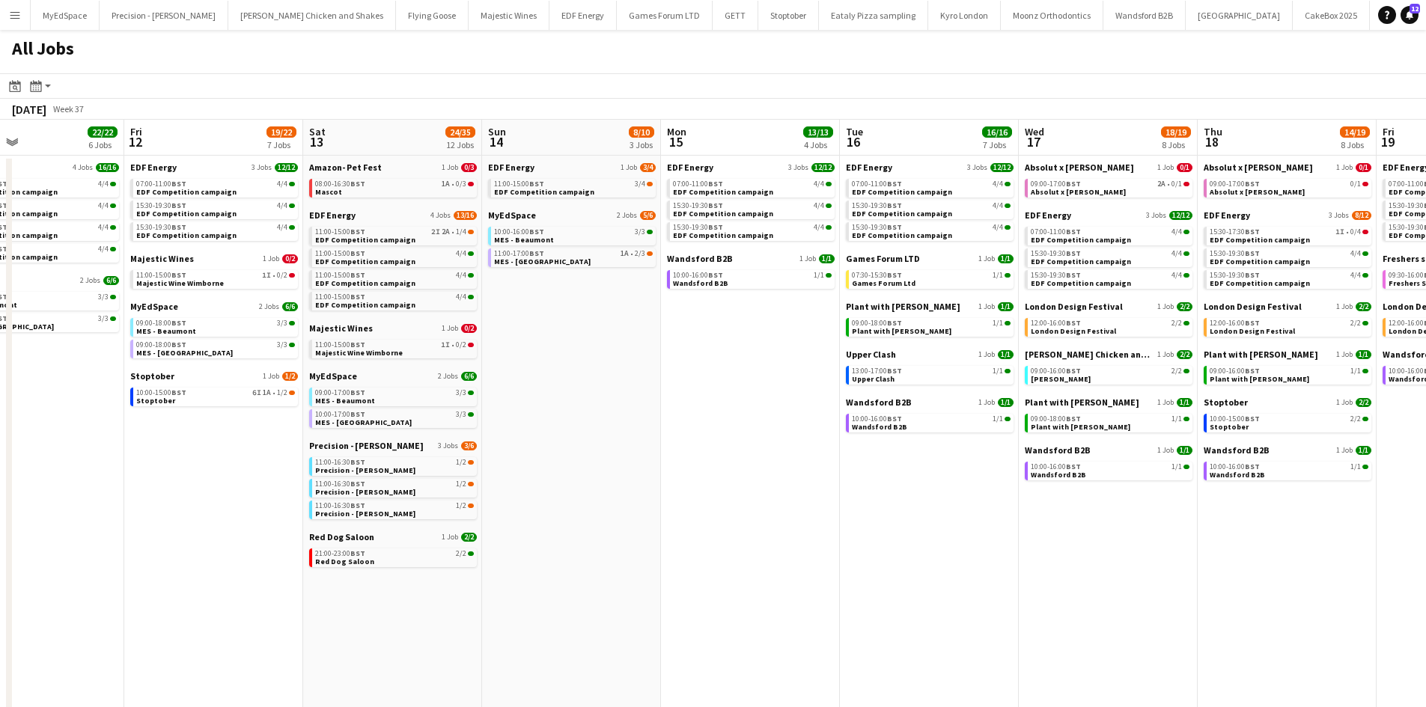
drag, startPoint x: 489, startPoint y: 421, endPoint x: 623, endPoint y: 429, distance: 134.3
click at [623, 432] on app-calendar-viewport "Tue 9 19/19 7 Jobs Wed 10 21/26 8 Jobs Thu 11 22/22 6 Jobs Fri 12 19/22 7 Jobs …" at bounding box center [713, 634] width 1426 height 1029
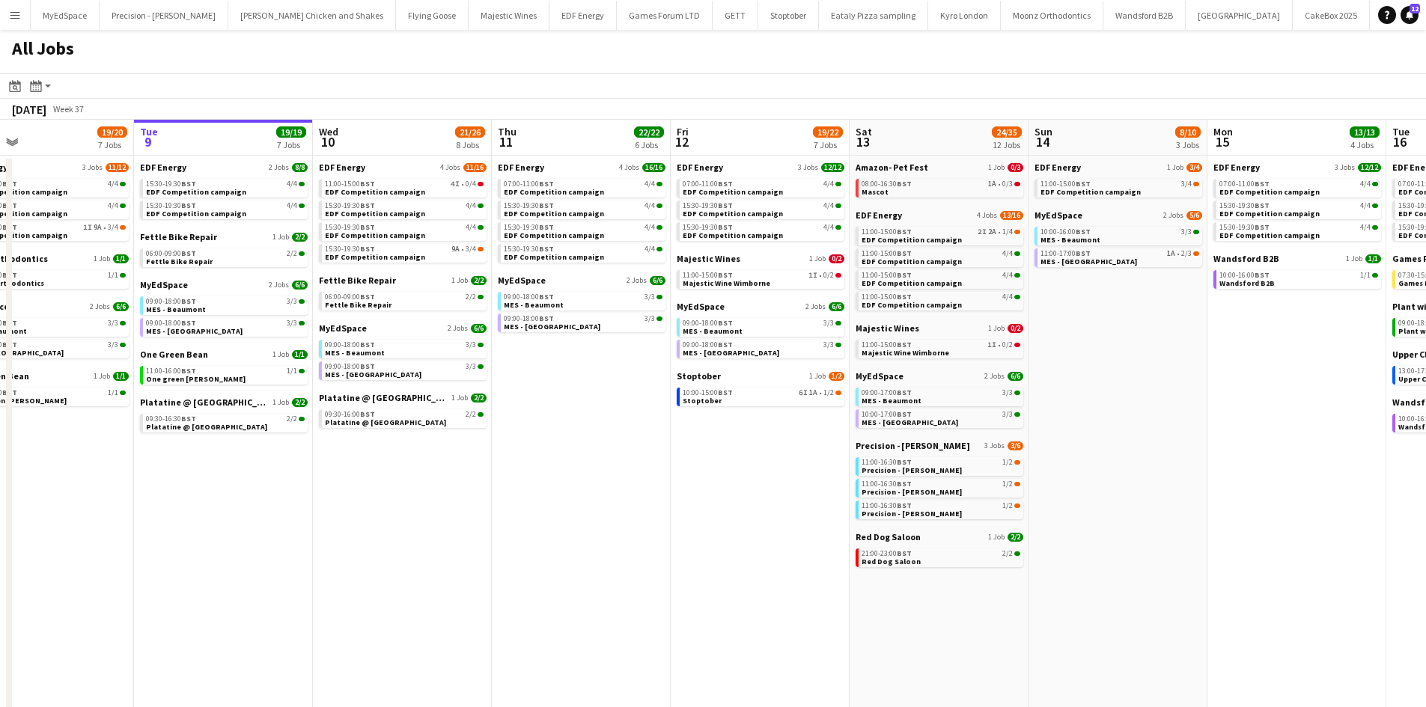
drag, startPoint x: 305, startPoint y: 499, endPoint x: 761, endPoint y: 542, distance: 457.2
click at [761, 542] on app-calendar-viewport "Sat 6 28/30 11 Jobs Sun 7 13/13 5 Jobs Mon 8 19/20 7 Jobs Tue 9 19/19 7 Jobs We…" at bounding box center [713, 634] width 1426 height 1029
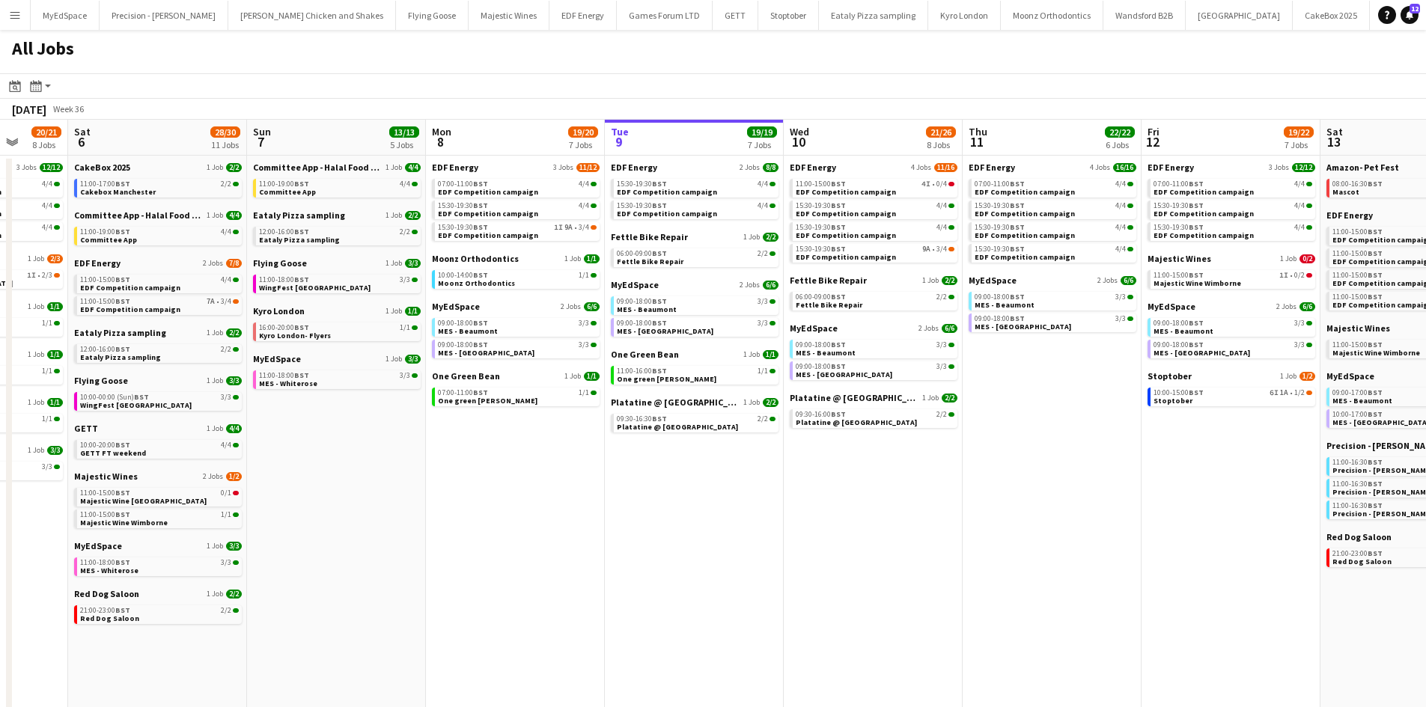
drag, startPoint x: 551, startPoint y: 548, endPoint x: 848, endPoint y: 532, distance: 297.7
click at [850, 534] on app-calendar-viewport "Thu 4 25/25 9 Jobs Fri 5 20/21 8 Jobs Sat 6 28/30 11 Jobs Sun 7 13/13 5 Jobs Mo…" at bounding box center [713, 634] width 1426 height 1029
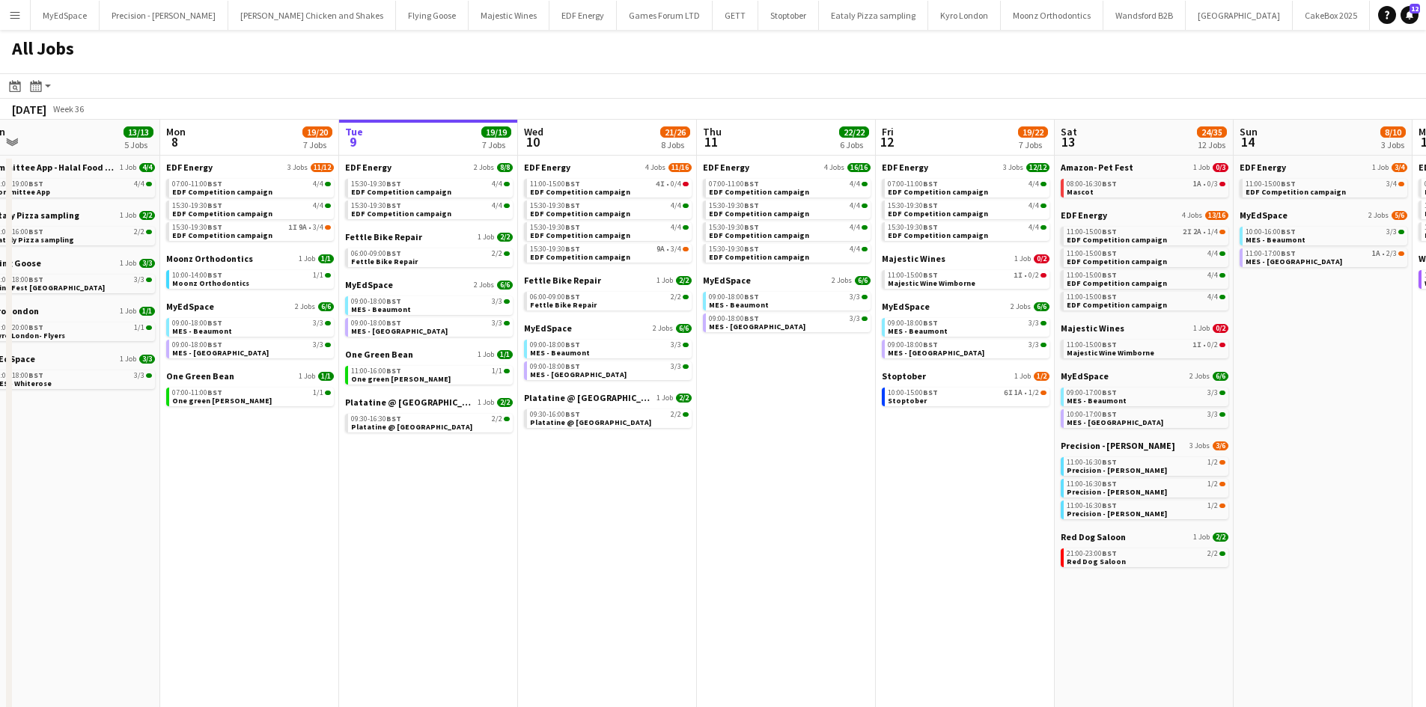
drag, startPoint x: 1003, startPoint y: 487, endPoint x: 969, endPoint y: 487, distance: 33.7
click at [969, 487] on app-calendar-viewport "Thu 4 25/25 9 Jobs Fri 5 20/21 8 Jobs Sat 6 28/30 11 Jobs Sun 7 13/13 5 Jobs Mo…" at bounding box center [713, 634] width 1426 height 1029
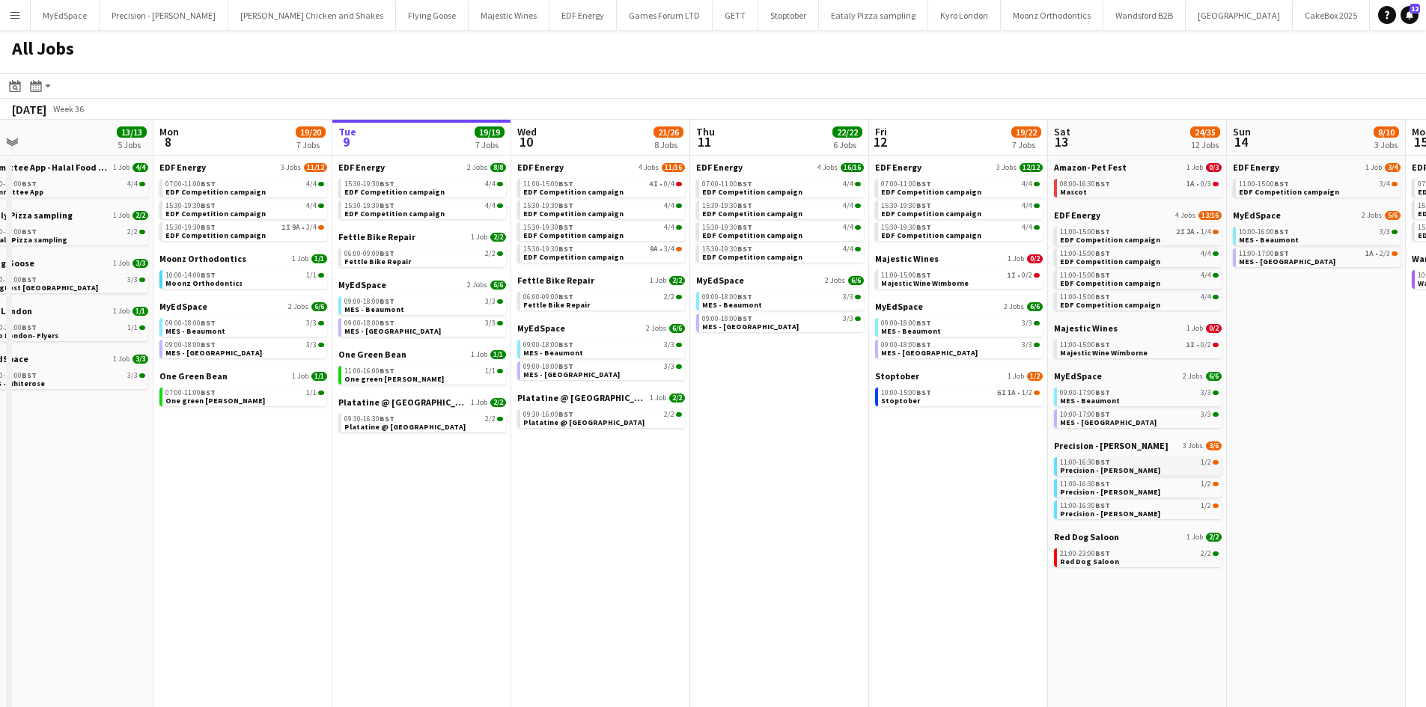
click at [1099, 460] on span "BST" at bounding box center [1102, 462] width 15 height 10
drag, startPoint x: 518, startPoint y: 483, endPoint x: 469, endPoint y: 473, distance: 49.6
click at [470, 473] on app-calendar-viewport "Thu 4 25/25 9 Jobs Fri 5 20/21 8 Jobs Sat 6 28/30 11 Jobs Sun 7 13/13 5 Jobs Mo…" at bounding box center [713, 634] width 1426 height 1029
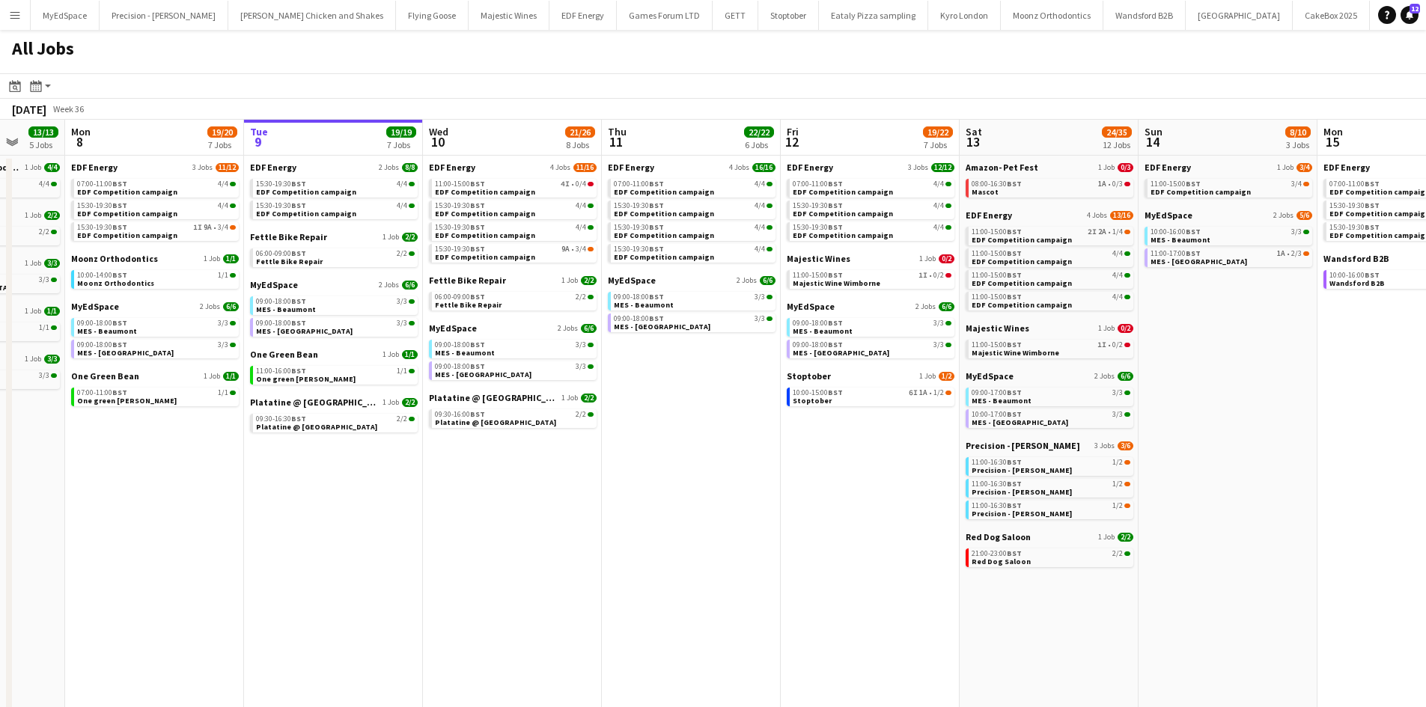
click at [528, 199] on app-calendar-brief-board "EDF Energy 4 Jobs 11/16 11:00-15:00 BST 4I • 0/4 EDF Competition campaign 15:30…" at bounding box center [513, 212] width 168 height 101
click at [549, 193] on link "11:00-15:00 BST 4I • 0/4 EDF Competition campaign" at bounding box center [514, 187] width 159 height 17
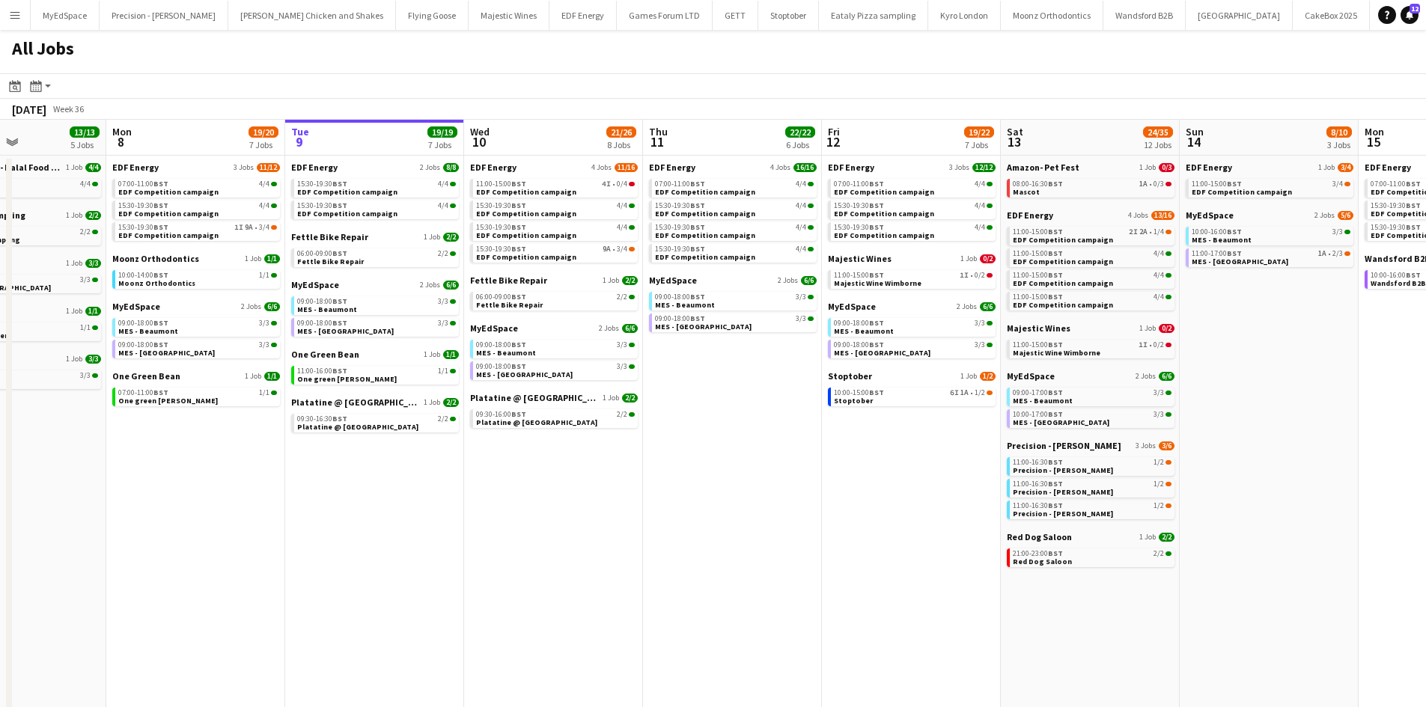
drag, startPoint x: 606, startPoint y: 474, endPoint x: 648, endPoint y: 465, distance: 42.9
click at [648, 465] on app-calendar-viewport "Thu 4 25/25 9 Jobs Fri 5 20/21 8 Jobs Sat 6 28/30 11 Jobs Sun 7 13/13 5 Jobs Mo…" at bounding box center [713, 634] width 1426 height 1029
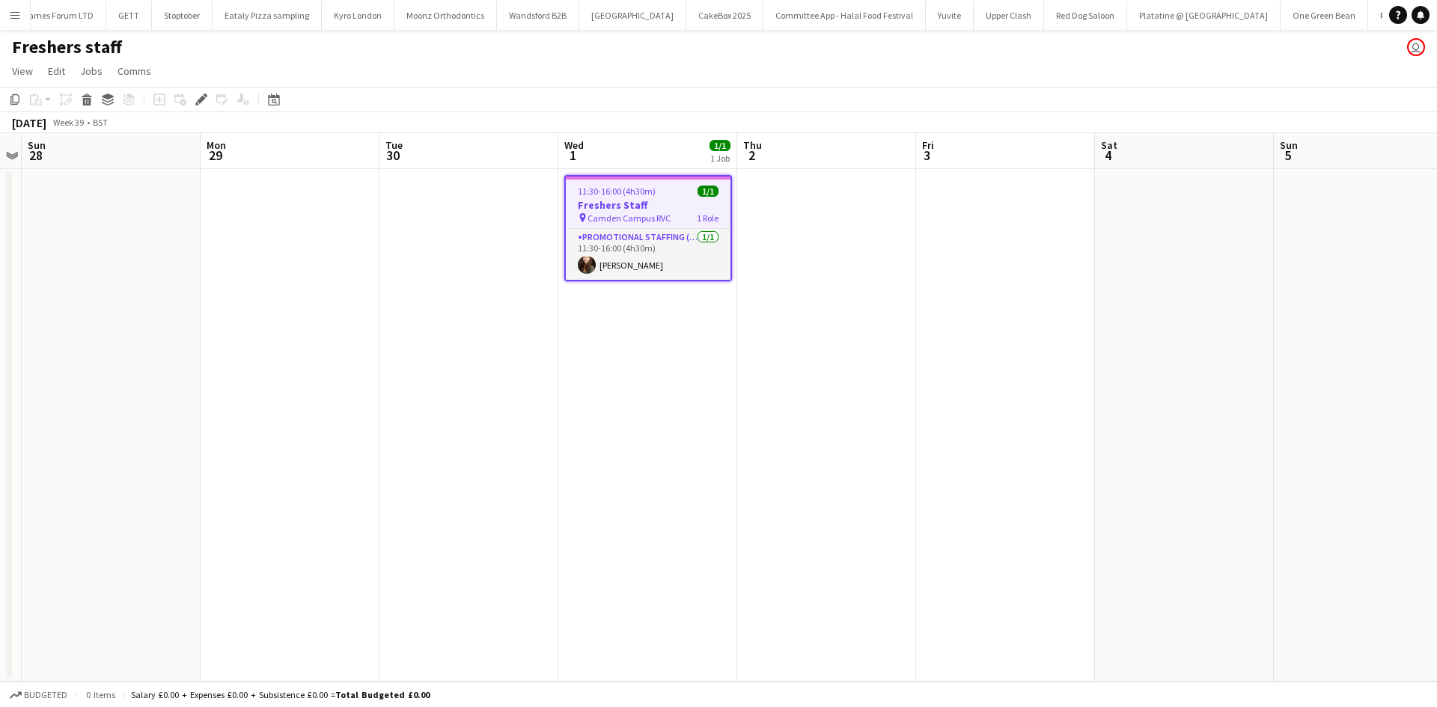
scroll to position [0, 669]
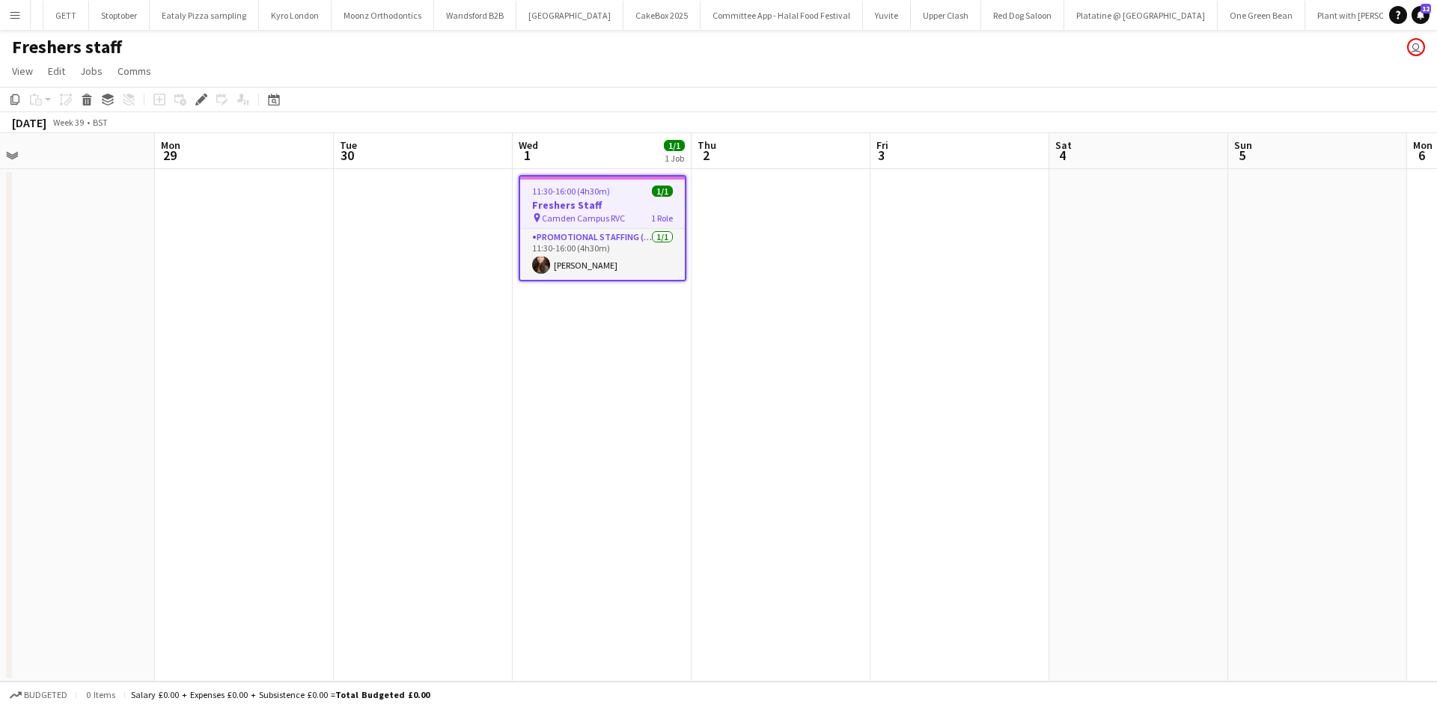
drag, startPoint x: 669, startPoint y: 389, endPoint x: 619, endPoint y: 398, distance: 51.0
click at [614, 391] on app-calendar-viewport "Thu 25 Fri 26 Sat 27 Sun 28 Mon 29 Tue 30 Wed 1 1/1 1 Job Thu 2 Fri 3 Sat 4 Sun…" at bounding box center [718, 407] width 1437 height 549
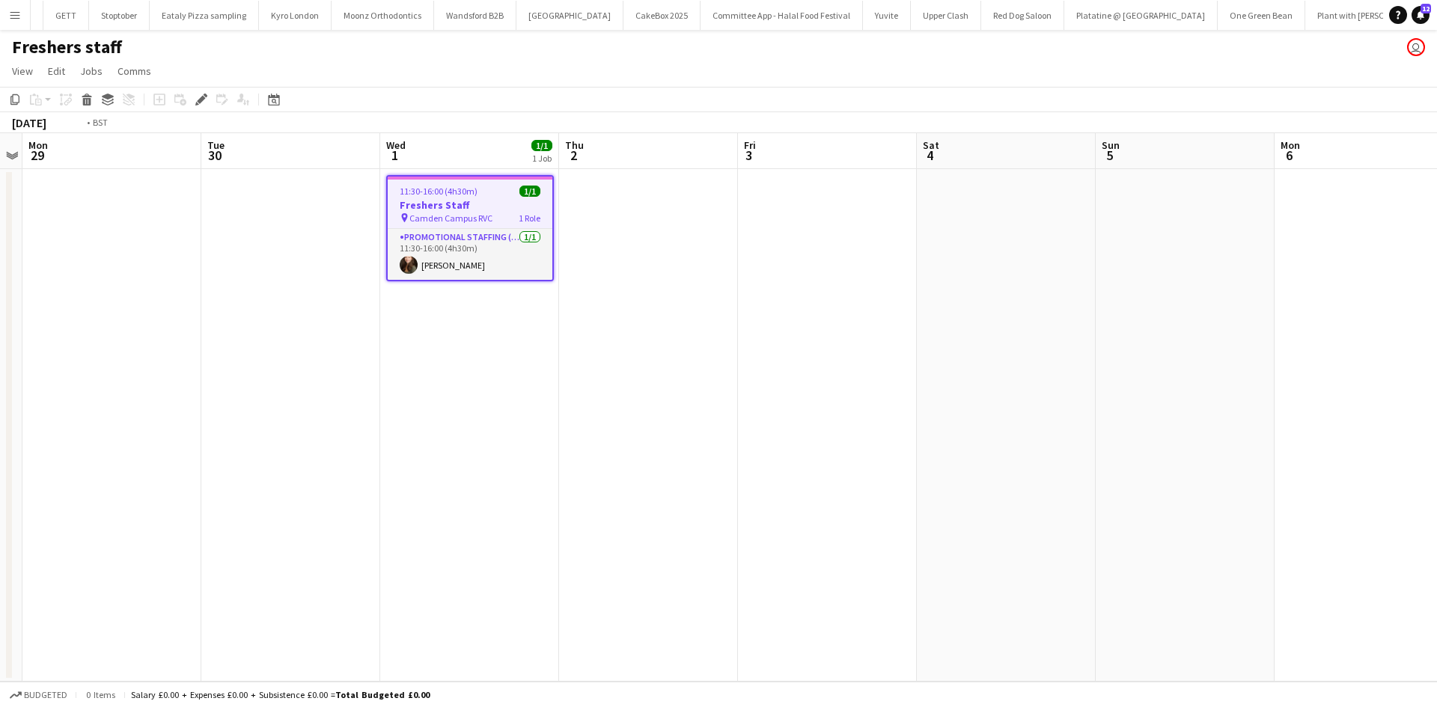
drag, startPoint x: 524, startPoint y: 336, endPoint x: 484, endPoint y: 329, distance: 41.1
click at [458, 326] on app-calendar-viewport "Thu 25 Fri 26 Sat 27 Sun 28 Mon 29 Tue 30 Wed 1 1/1 1 Job Thu 2 Fri 3 Sat 4 Sun…" at bounding box center [718, 407] width 1437 height 549
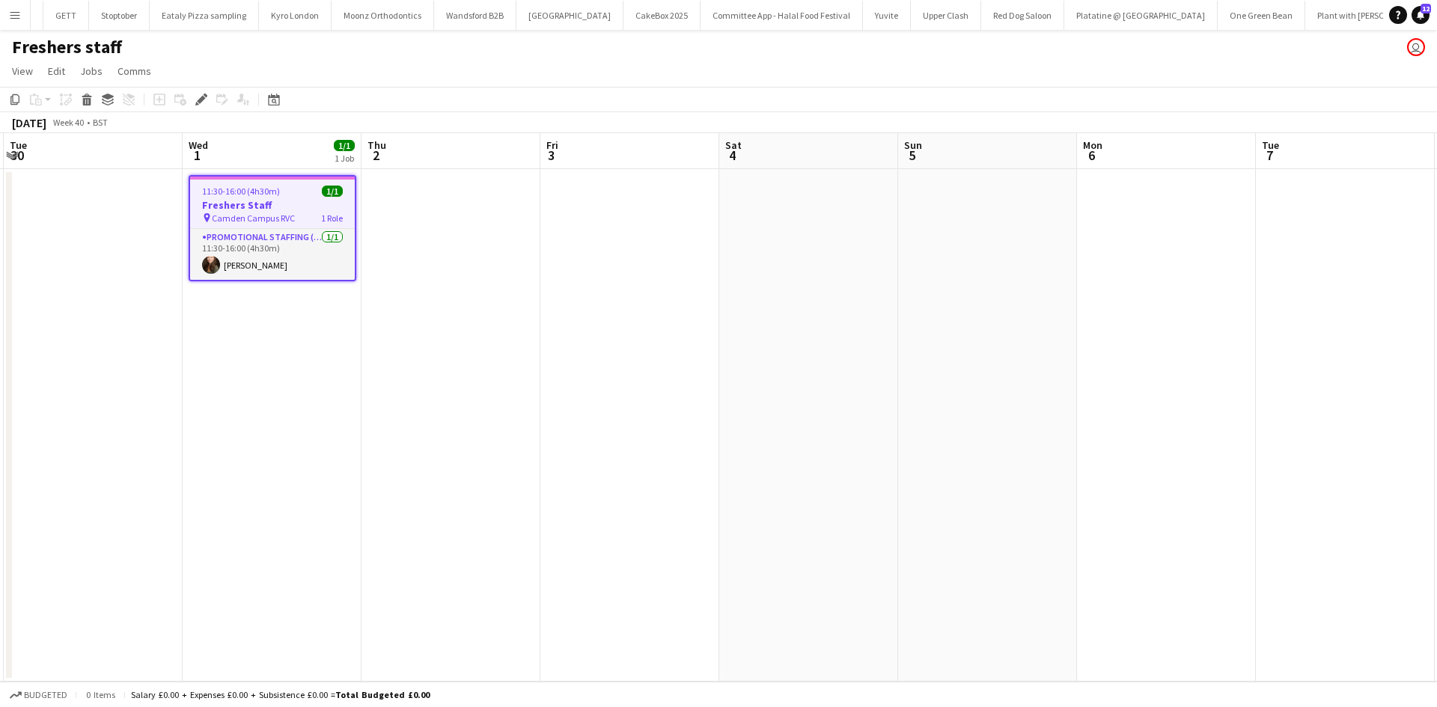
drag, startPoint x: 781, startPoint y: 350, endPoint x: 671, endPoint y: 315, distance: 115.5
click at [671, 315] on app-calendar-viewport "Sat 27 Sun 28 Mon 29 Tue 30 Wed 1 1/1 1 Job Thu 2 Fri 3 Sat 4 Sun 5 Mon 6 Tue 7…" at bounding box center [718, 407] width 1437 height 549
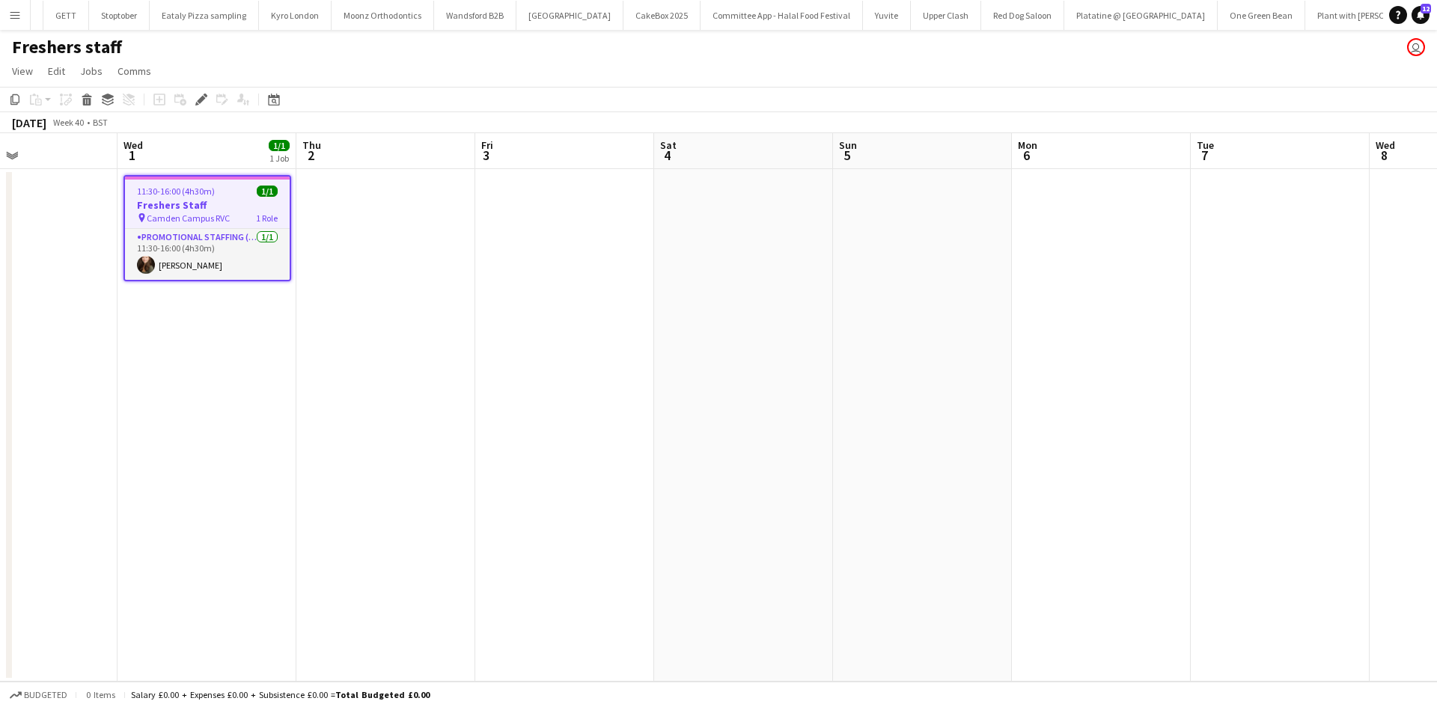
drag, startPoint x: 368, startPoint y: 389, endPoint x: 281, endPoint y: 387, distance: 86.9
click at [281, 387] on app-calendar-viewport "Sat 27 Sun 28 Mon 29 Tue 30 Wed 1 1/1 1 Job Thu 2 Fri 3 Sat 4 Sun 5 Mon 6 Tue 7…" at bounding box center [718, 407] width 1437 height 549
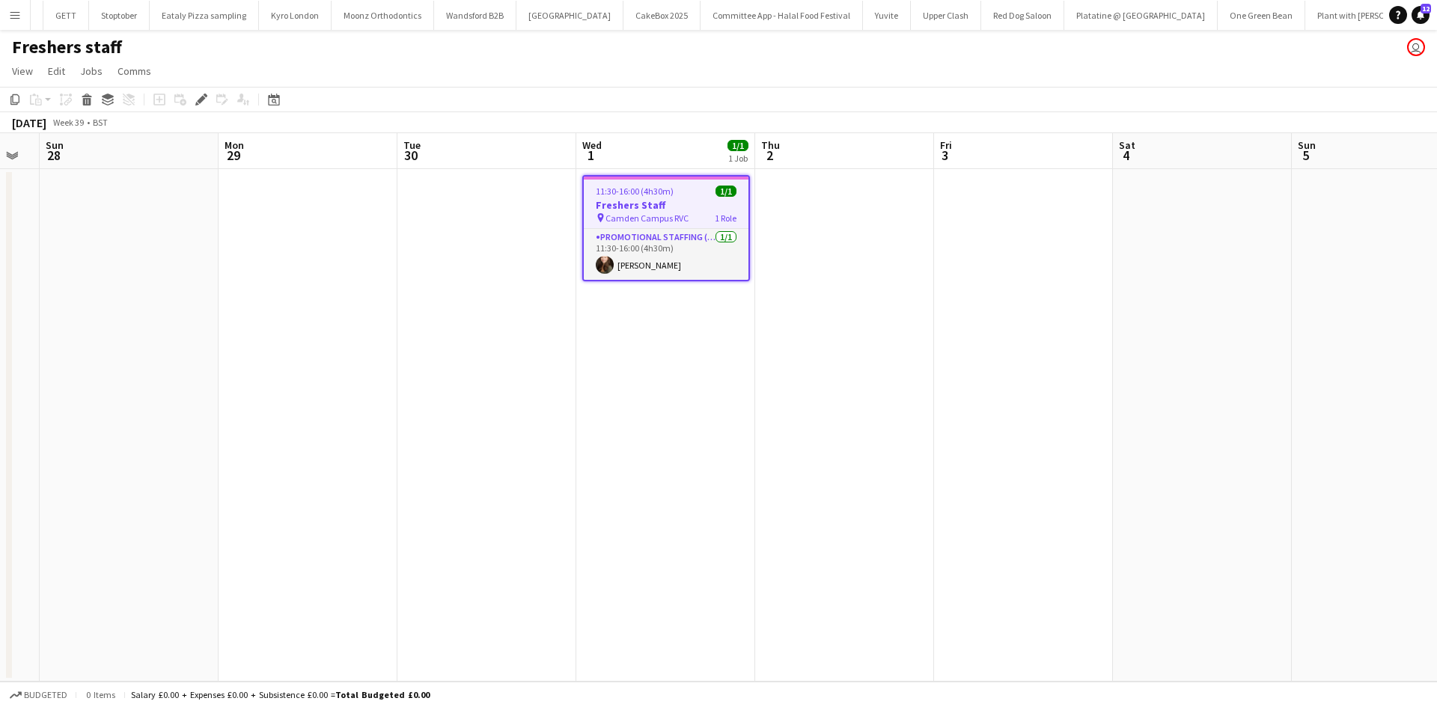
drag, startPoint x: 404, startPoint y: 393, endPoint x: 495, endPoint y: 391, distance: 90.6
click at [495, 391] on app-calendar-viewport "Thu 25 Fri 26 Sat 27 Sun 28 Mon 29 Tue 30 Wed 1 1/1 1 Job Thu 2 Fri 3 Sat 4 Sun…" at bounding box center [718, 407] width 1437 height 549
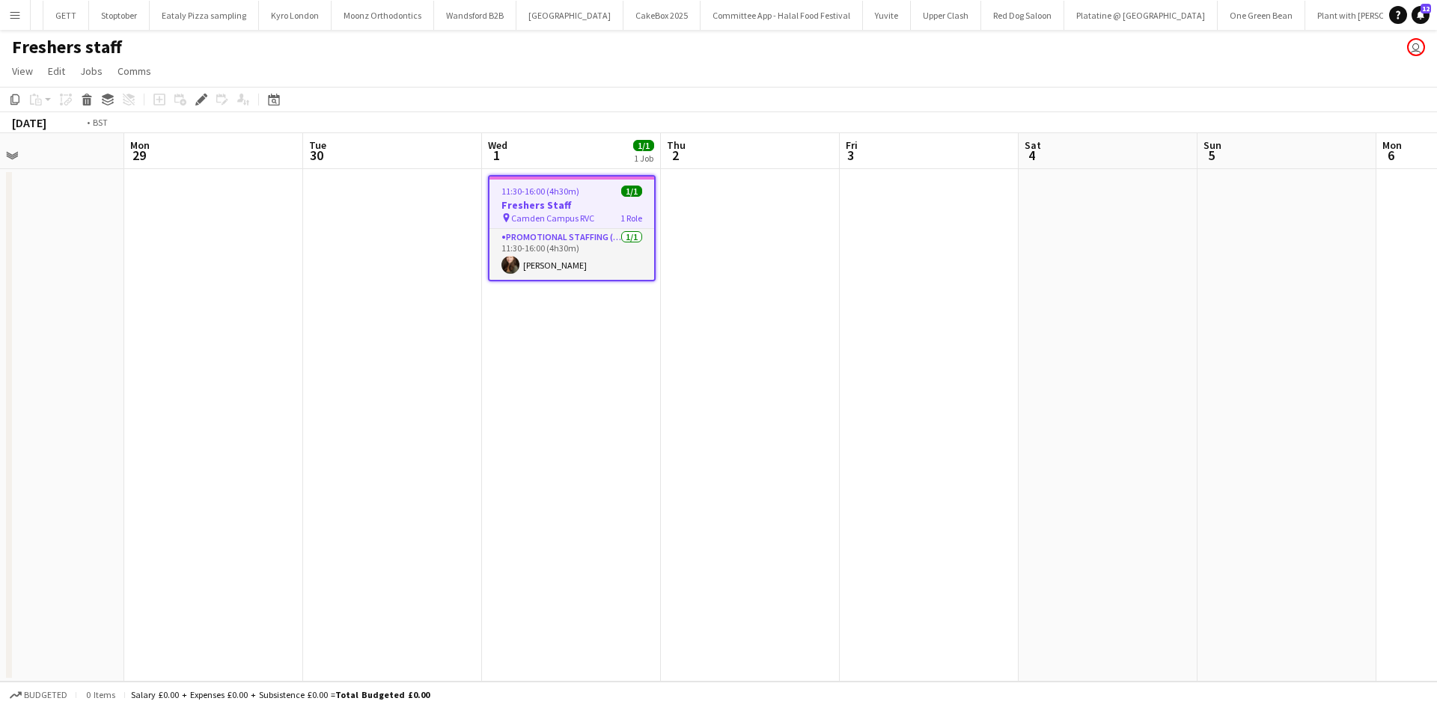
drag, startPoint x: 518, startPoint y: 354, endPoint x: 202, endPoint y: 339, distance: 316.3
click at [86, 339] on app-calendar-viewport "Thu 25 Fri 26 Sat 27 Sun 28 Mon 29 Tue 30 Wed 1 1/1 1 Job Thu 2 Fri 3 Sat 4 Sun…" at bounding box center [718, 407] width 1437 height 549
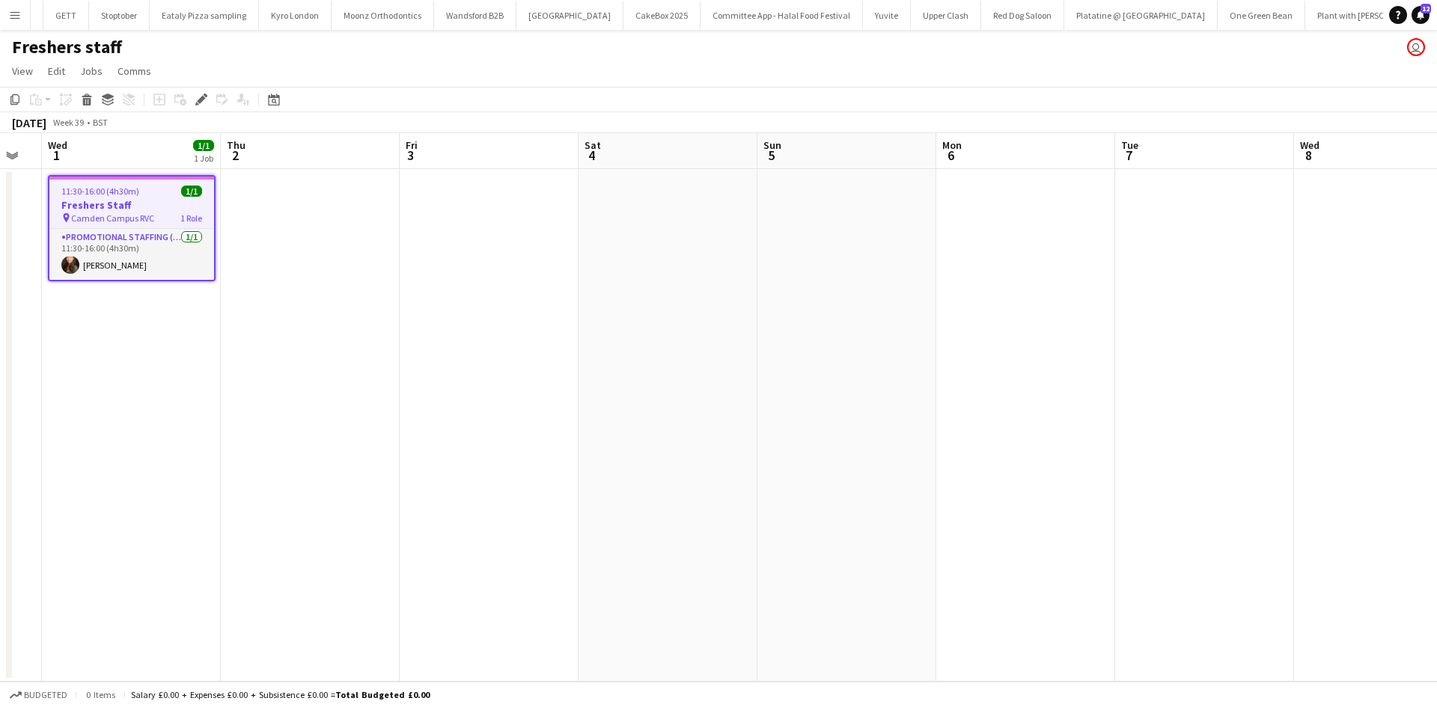
drag, startPoint x: 744, startPoint y: 336, endPoint x: 455, endPoint y: 337, distance: 289.0
click at [389, 327] on app-calendar-viewport "Sat 27 Sun 28 Mon 29 Tue 30 Wed 1 1/1 1 Job Thu 2 Fri 3 Sat 4 Sun 5 Mon 6 Tue 7…" at bounding box center [718, 407] width 1437 height 549
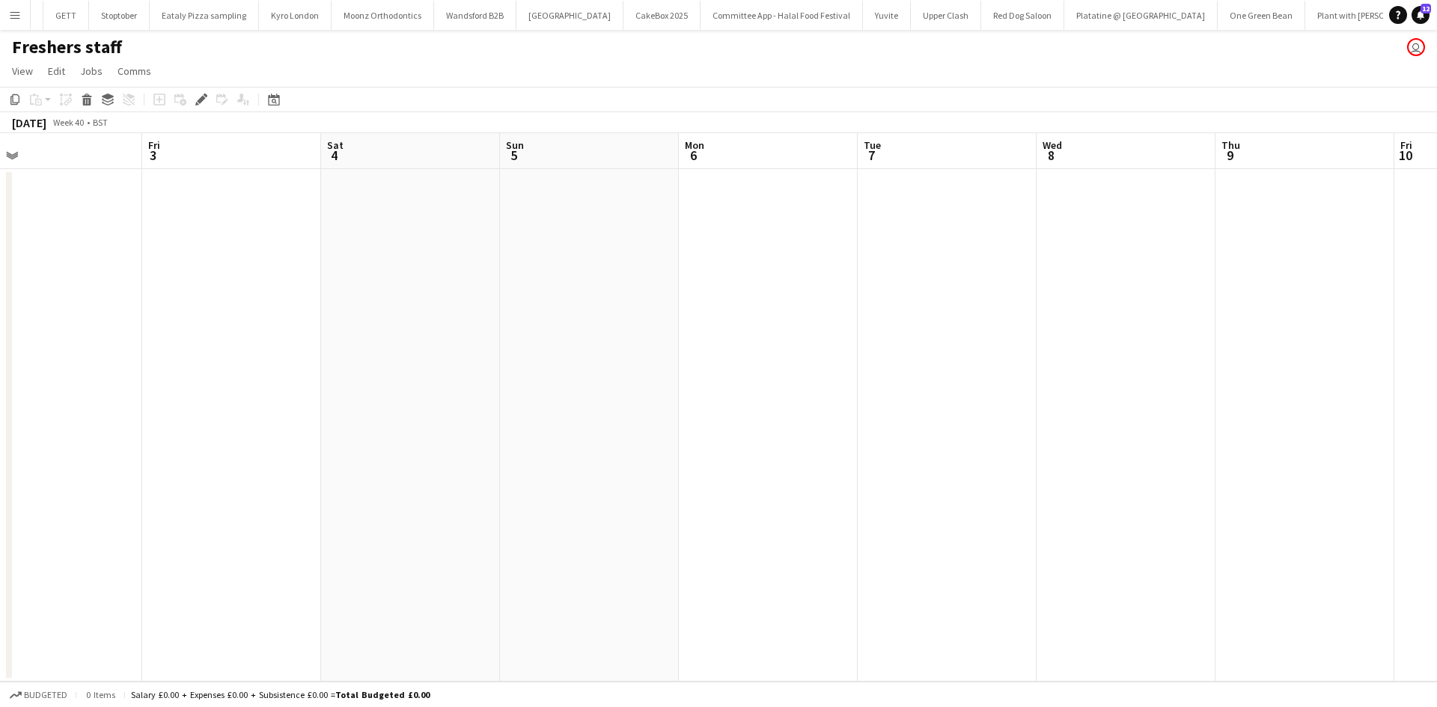
drag, startPoint x: 661, startPoint y: 368, endPoint x: 363, endPoint y: 364, distance: 298.0
click at [363, 364] on app-calendar-viewport "Mon 29 Tue 30 Wed 1 1/1 1 Job Thu 2 Fri 3 Sat 4 Sun 5 Mon 6 Tue 7 Wed 8 Thu 9 F…" at bounding box center [718, 407] width 1437 height 549
drag, startPoint x: 624, startPoint y: 363, endPoint x: 880, endPoint y: 368, distance: 256.1
click at [299, 351] on app-calendar-viewport "Sat 4 Sun 5 Mon 6 Tue 7 Wed 8 Thu 9 Fri 10 Sat 11 Sun 12 Mon 13 Tue 14 Wed 15 T…" at bounding box center [718, 407] width 1437 height 549
drag, startPoint x: 697, startPoint y: 350, endPoint x: 1031, endPoint y: 352, distance: 333.9
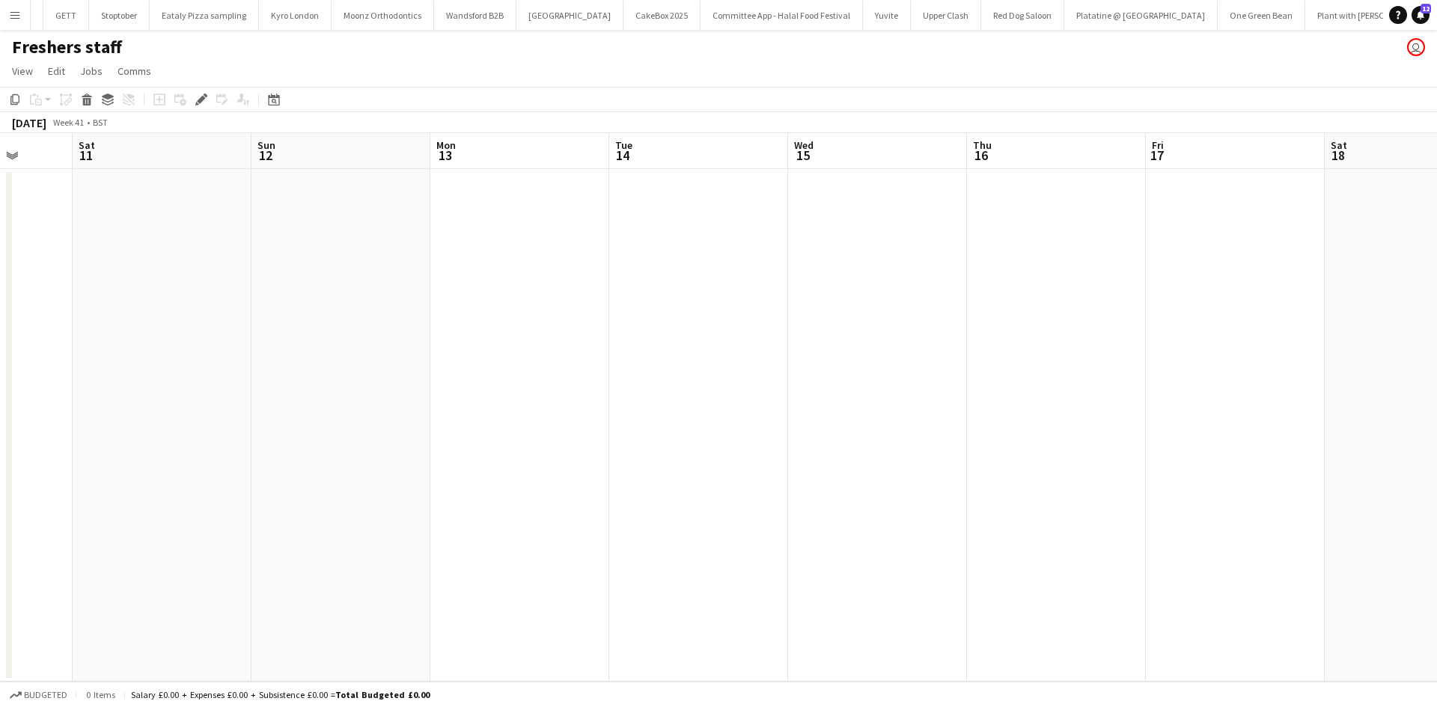
click at [279, 305] on app-calendar-viewport "Wed 8 Thu 9 Fri 10 Sat 11 Sun 12 Mon 13 Tue 14 Wed 15 Thu 16 Fri 17 Sat 18 Sun …" at bounding box center [718, 407] width 1437 height 549
drag, startPoint x: 1029, startPoint y: 352, endPoint x: 406, endPoint y: 302, distance: 624.9
click at [406, 302] on app-calendar-viewport "Sat 11 Sun 12 Mon 13 Tue 14 Wed 15 Thu 16 Fri 17 Sat 18 Sun 19 Mon 20 Tue 21 We…" at bounding box center [718, 407] width 1437 height 549
click at [423, 270] on app-calendar-viewport "Tue 14 Wed 15 Thu 16 Fri 17 Sat 18 Sun 19 Mon 20 Tue 21 Wed 22 Thu 23 Fri 24 Sa…" at bounding box center [718, 407] width 1437 height 549
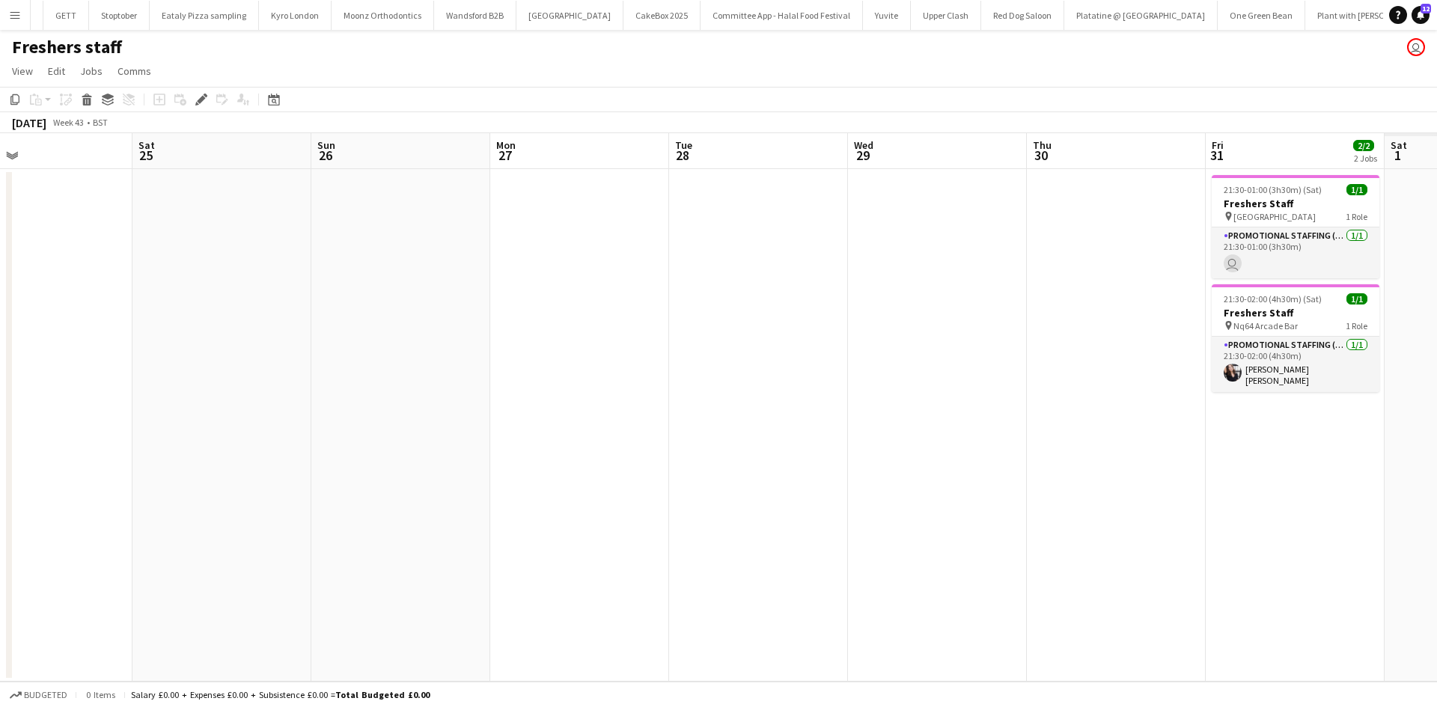
drag, startPoint x: 539, startPoint y: 309, endPoint x: 523, endPoint y: 309, distance: 16.5
click at [523, 309] on app-calendar-viewport "Mon 20 Tue 21 Wed 22 Thu 23 Fri 24 Sat 25 Sun 26 Mon 27 Tue 28 Wed 29 Thu 30 Fr…" at bounding box center [718, 407] width 1437 height 549
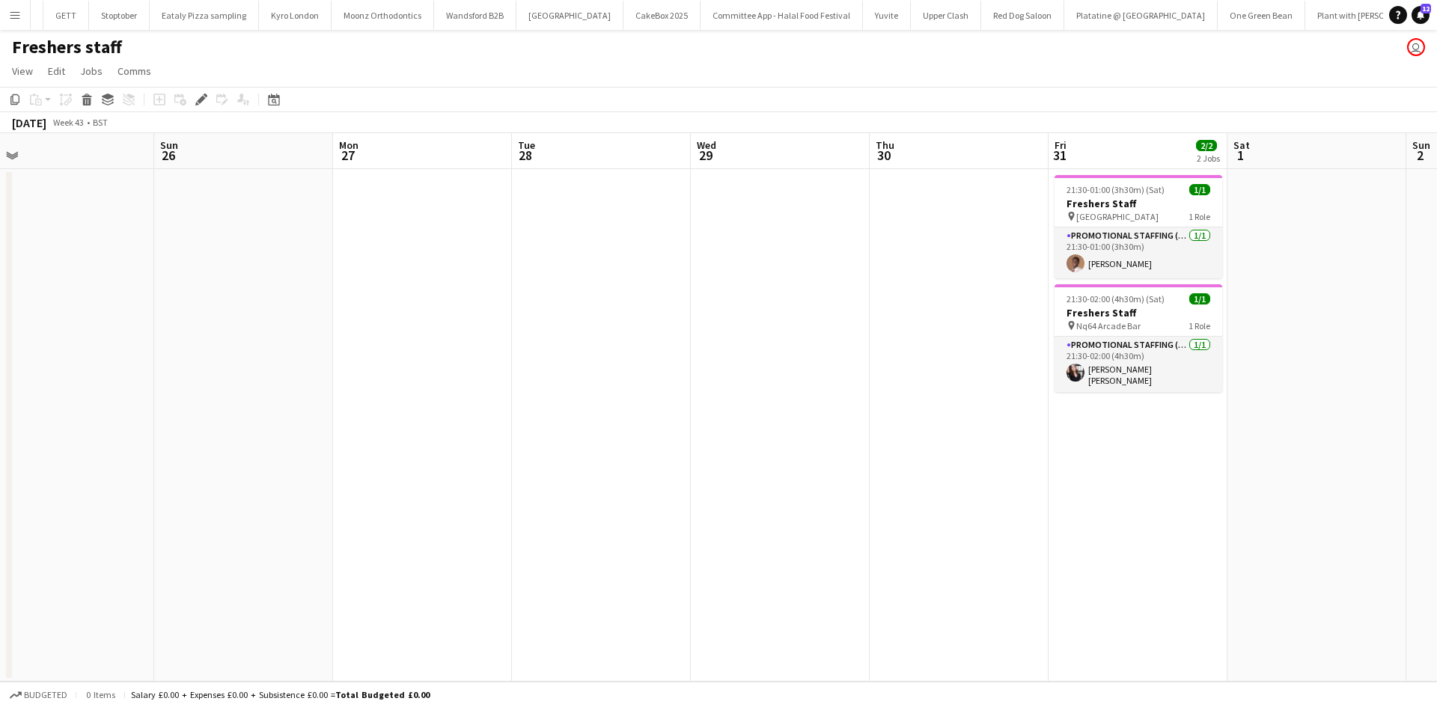
drag, startPoint x: 789, startPoint y: 326, endPoint x: 443, endPoint y: 308, distance: 346.3
click at [443, 308] on app-calendar-viewport "Wed 22 Thu 23 Fri 24 Sat 25 Sun 26 Mon 27 Tue 28 Wed 29 Thu 30 Fri 31 2/2 2 Job…" at bounding box center [718, 407] width 1437 height 549
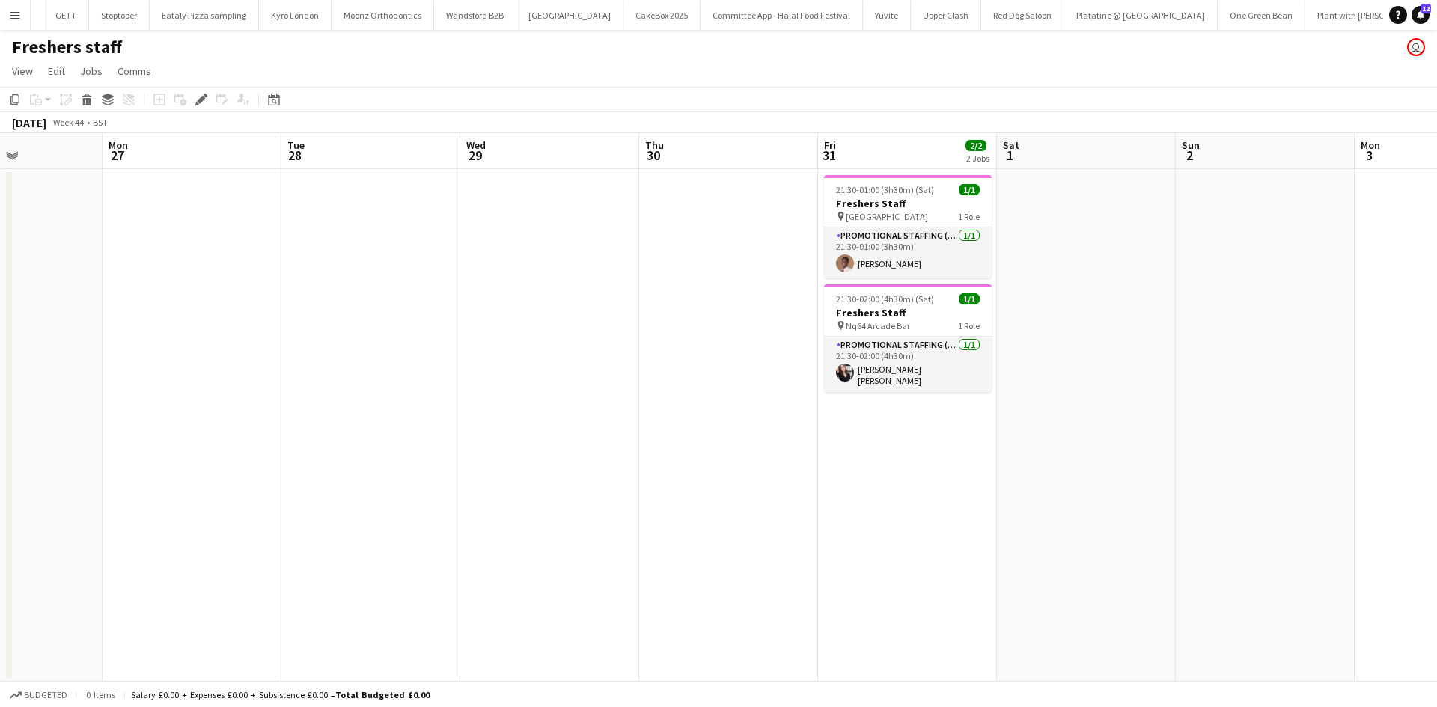
drag, startPoint x: 767, startPoint y: 332, endPoint x: 755, endPoint y: 324, distance: 14.5
click at [487, 308] on app-calendar-viewport "Fri 24 Sat 25 Sun 26 Mon 27 Tue 28 Wed 29 Thu 30 Fri 31 2/2 2 Jobs Sat 1 Sun 2 …" at bounding box center [718, 407] width 1437 height 549
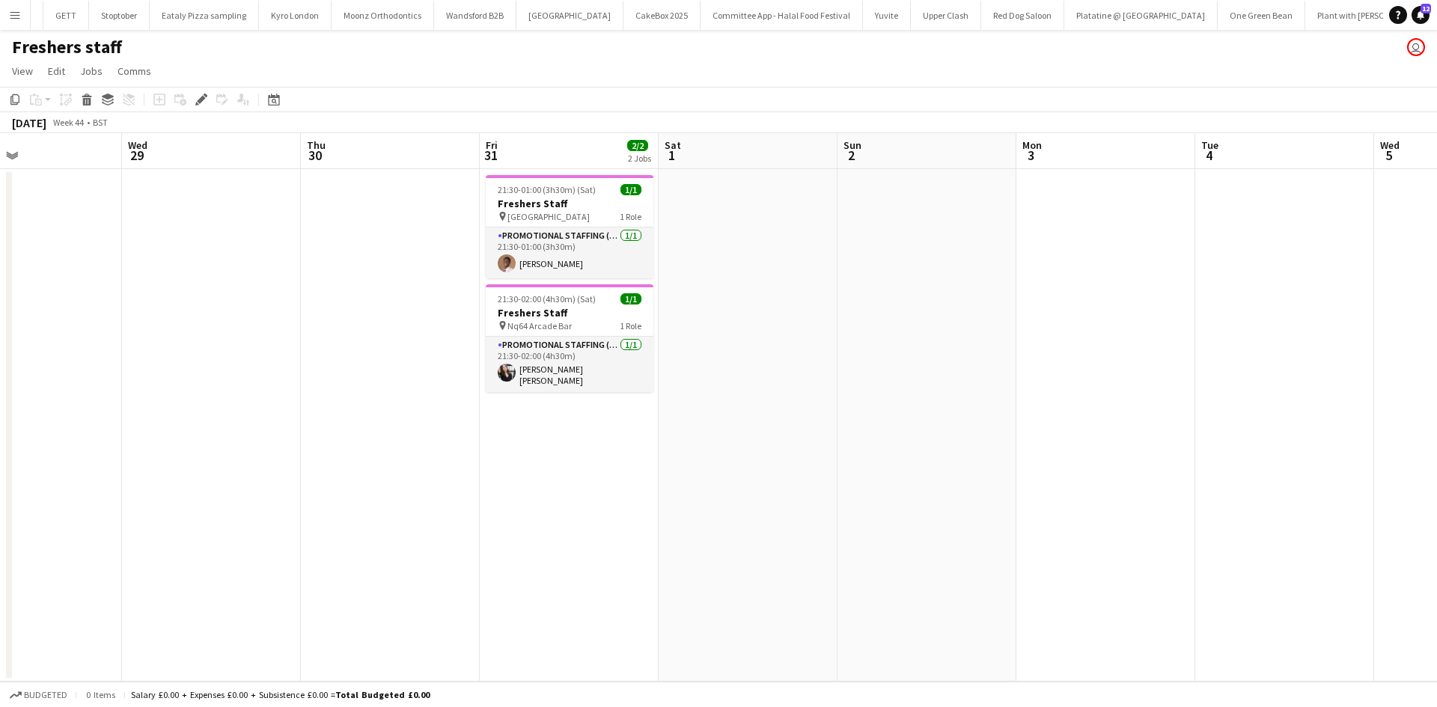
drag, startPoint x: 738, startPoint y: 310, endPoint x: 327, endPoint y: 290, distance: 411.5
click at [323, 289] on app-calendar-viewport "Sun 26 Mon 27 Tue 28 Wed 29 Thu 30 Fri 31 2/2 2 Jobs Sat 1 Sun 2 Mon 3 Tue 4 We…" at bounding box center [718, 407] width 1437 height 549
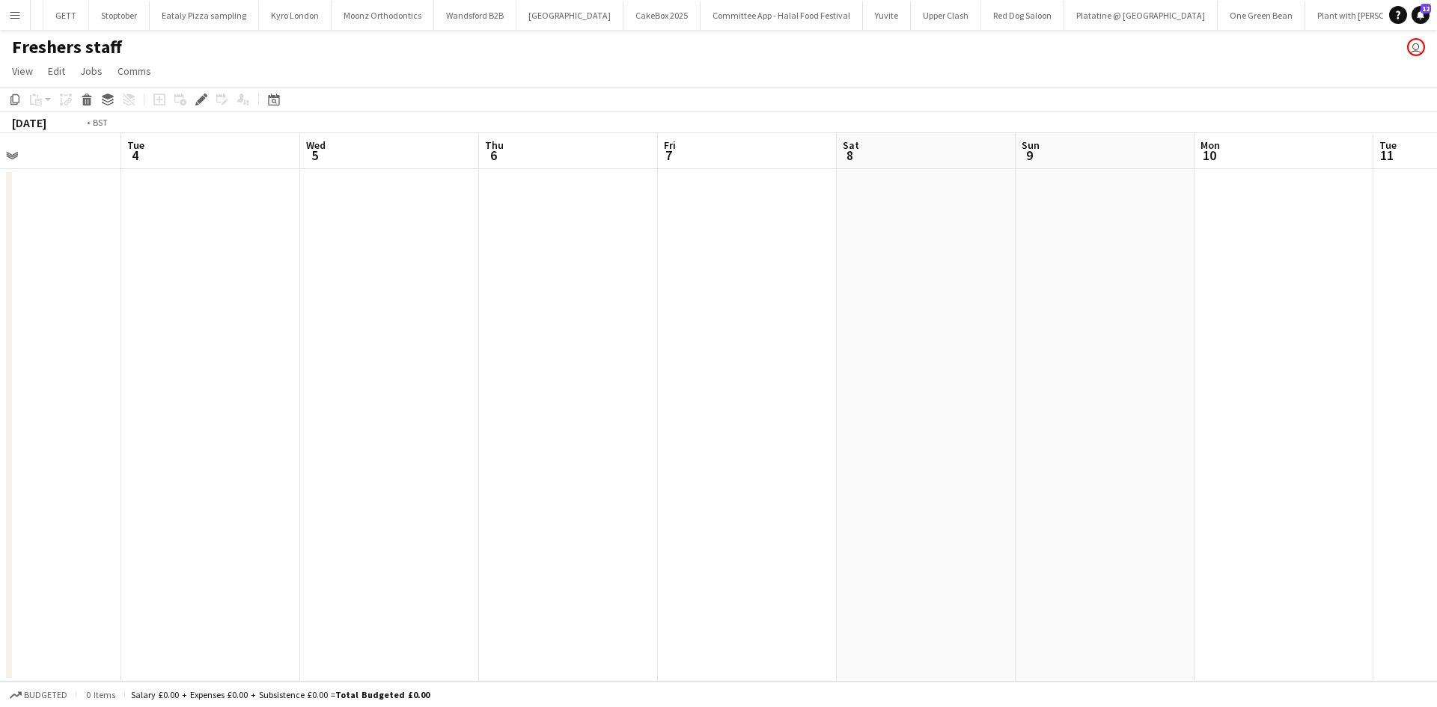
drag, startPoint x: 886, startPoint y: 275, endPoint x: 557, endPoint y: 256, distance: 330.0
click at [343, 250] on app-calendar-viewport "Fri 31 2/2 2 Jobs Sat 1 Sun 2 Mon 3 Tue 4 Wed 5 Thu 6 Fri 7 Sat 8 Sun 9 Mon 10 …" at bounding box center [718, 407] width 1437 height 549
drag, startPoint x: 954, startPoint y: 293, endPoint x: 492, endPoint y: 271, distance: 462.4
click at [377, 271] on app-calendar-viewport "Mon 3 Tue 4 Wed 5 Thu 6 Fri 7 Sat 8 Sun 9 Mon 10 Tue 11 Wed 12 Thu 13 Fri 14 Sa…" at bounding box center [718, 407] width 1437 height 549
drag, startPoint x: 898, startPoint y: 302, endPoint x: 327, endPoint y: 261, distance: 572.7
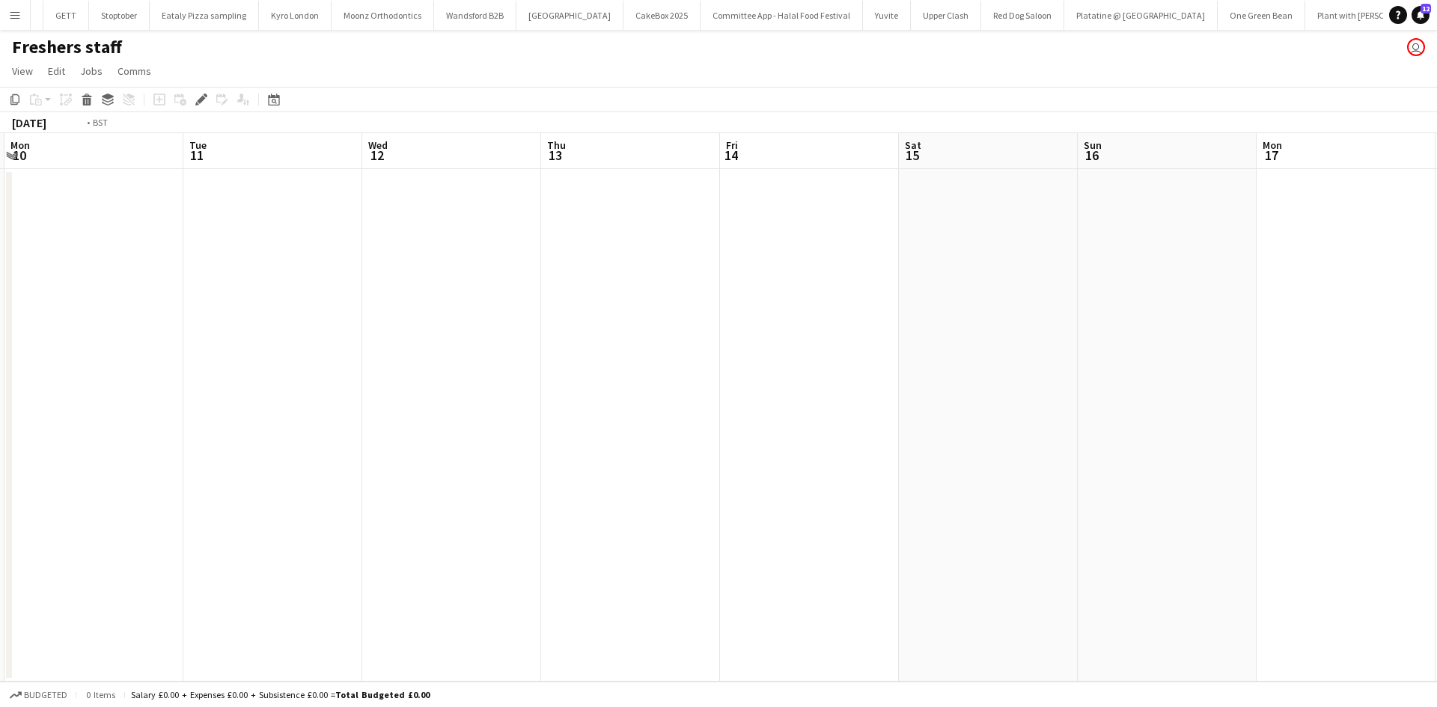
click at [311, 256] on app-calendar-viewport "Thu 6 Fri 7 Sat 8 Sun 9 Mon 10 Tue 11 Wed 12 Thu 13 Fri 14 Sat 15 Sun 16 Mon 17…" at bounding box center [718, 407] width 1437 height 549
drag, startPoint x: 957, startPoint y: 298, endPoint x: 495, endPoint y: 267, distance: 463.7
click at [484, 267] on app-calendar-viewport "Tue 11 Wed 12 Thu 13 Fri 14 Sat 15 Sun 16 Mon 17 Tue 18 Wed 19 Thu 20 Fri 21 Sa…" at bounding box center [718, 407] width 1437 height 549
drag, startPoint x: 1056, startPoint y: 320, endPoint x: 356, endPoint y: 268, distance: 702.6
click at [356, 268] on app-calendar-viewport "Thu 13 Fri 14 Sat 15 Sun 16 Mon 17 Tue 18 Wed 19 Thu 20 Fri 21 Sat 22 Sun 23 Mo…" at bounding box center [718, 407] width 1437 height 549
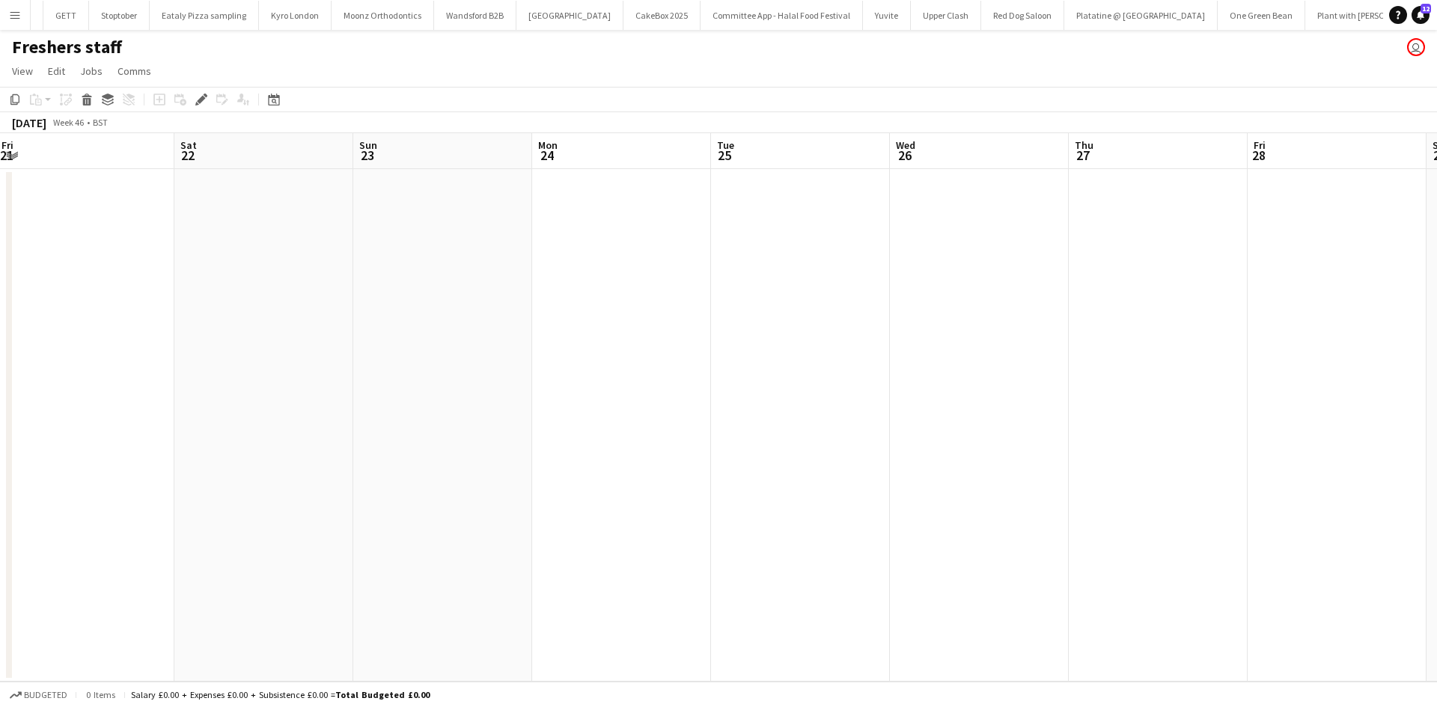
click at [346, 233] on app-calendar-viewport "Mon 17 Tue 18 Wed 19 Thu 20 Fri 21 Sat 22 Sun 23 Mon 24 Tue 25 Wed 26 Thu 27 Fr…" at bounding box center [718, 407] width 1437 height 549
drag, startPoint x: 857, startPoint y: 310, endPoint x: 800, endPoint y: 315, distance: 57.1
click at [433, 264] on app-calendar-viewport "Fri 21 Sat 22 Sun 23 Mon 24 Tue 25 Wed 26 Thu 27 Fri 28 Sat 29 Sun 30 Mon 1 Tue…" at bounding box center [718, 407] width 1437 height 549
drag, startPoint x: 786, startPoint y: 325, endPoint x: 423, endPoint y: 301, distance: 363.9
click at [423, 301] on app-calendar-viewport "Sun 23 Mon 24 Tue 25 Wed 26 Thu 27 Fri 28 Sat 29 Sun 30 Mon 1 Tue 2 Wed 3 Thu 4…" at bounding box center [718, 407] width 1437 height 549
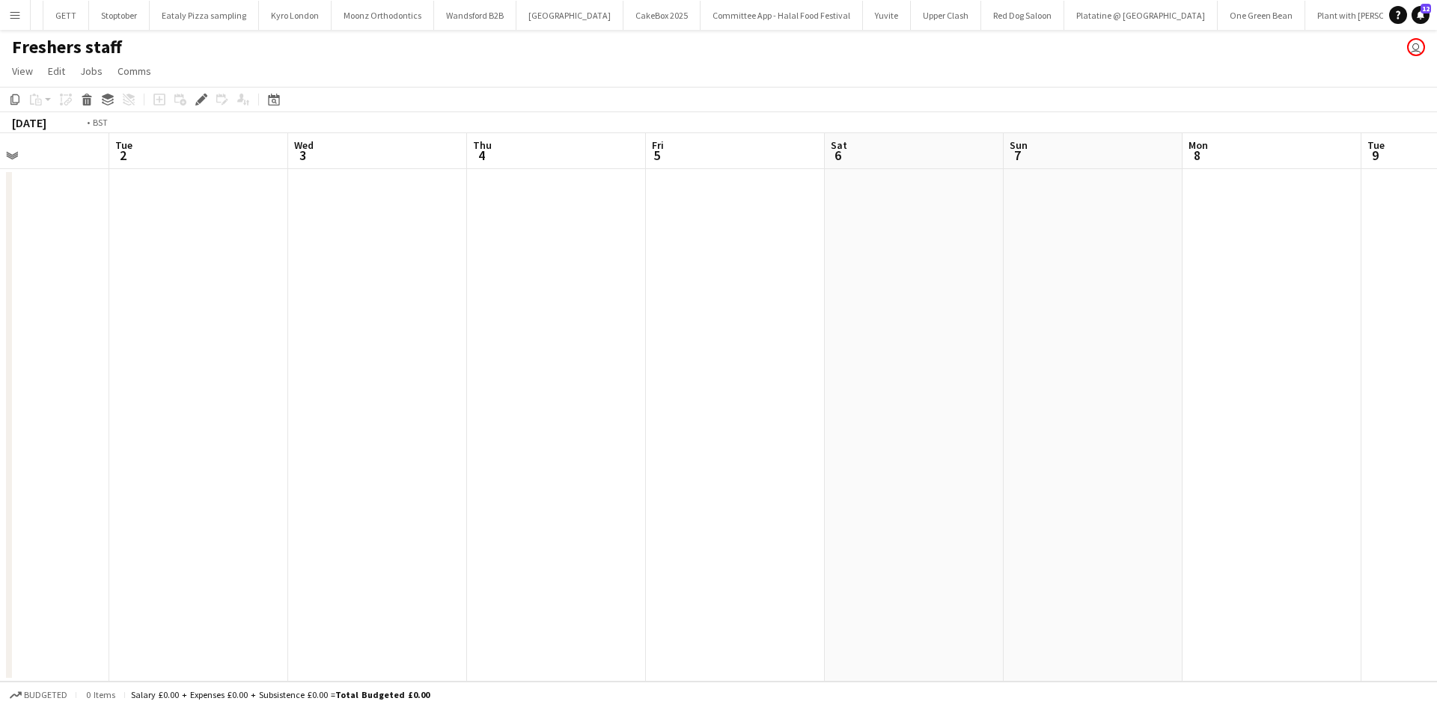
drag, startPoint x: 984, startPoint y: 319, endPoint x: 291, endPoint y: 264, distance: 694.6
click at [291, 264] on app-calendar-viewport "Thu 27 Fri 28 Sat 29 Sun 30 Mon 1 Tue 2 Wed 3 Thu 4 Fri 5 Sat 6 Sun 7 Mon 8 Tue…" at bounding box center [718, 407] width 1437 height 549
drag, startPoint x: 472, startPoint y: 261, endPoint x: 1067, endPoint y: 296, distance: 596.2
click at [1172, 309] on app-calendar-viewport "Sun 30 Mon 1 Tue 2 Wed 3 Thu 4 Fri 5 Sat 6 Sun 7 Mon 8 Tue 9 Wed 10 Thu 11 Fri …" at bounding box center [718, 407] width 1437 height 549
drag, startPoint x: 557, startPoint y: 319, endPoint x: 1228, endPoint y: 319, distance: 671.5
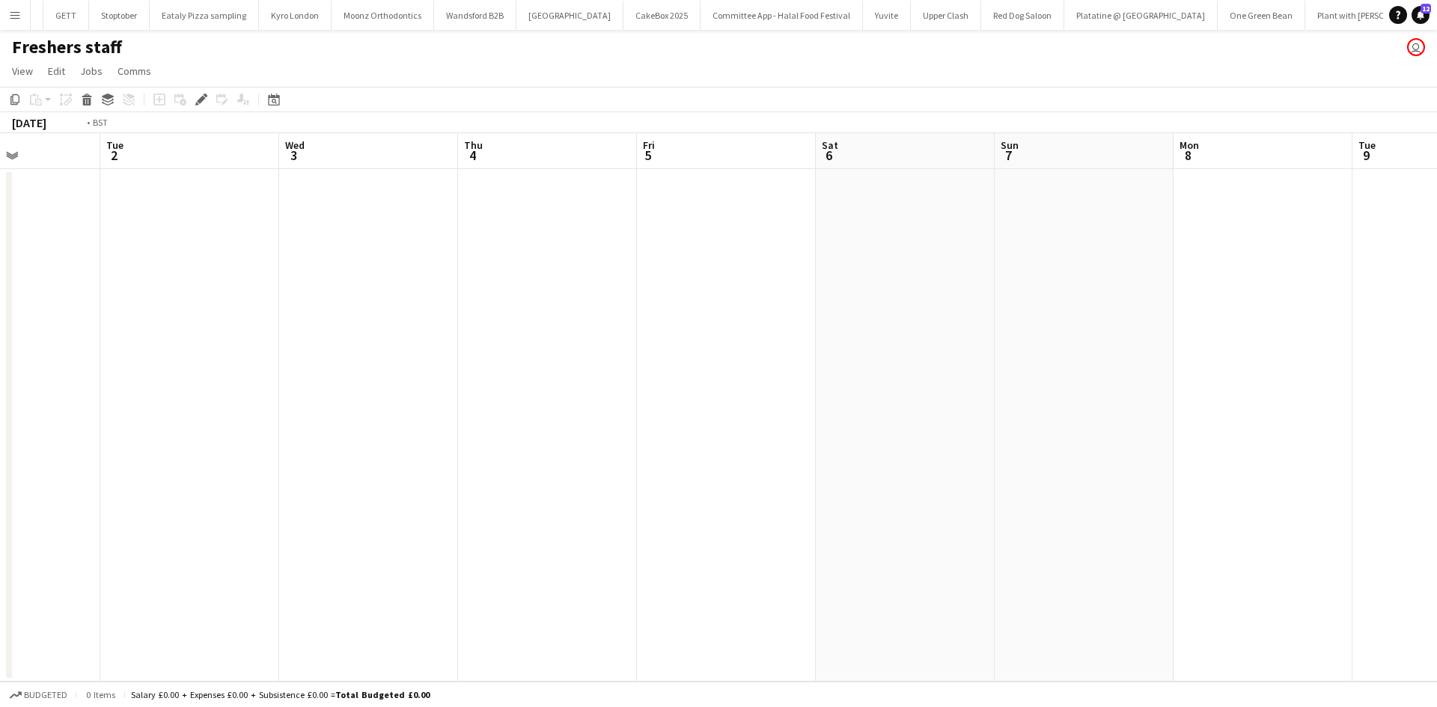
click at [1386, 319] on app-calendar-viewport "Sat 29 Sun 30 Mon 1 Tue 2 Wed 3 Thu 4 Fri 5 Sat 6 Sun 7 Mon 8 Tue 9 Wed 10 Thu …" at bounding box center [718, 407] width 1437 height 549
drag, startPoint x: 752, startPoint y: 311, endPoint x: 1231, endPoint y: 315, distance: 479.1
click at [1343, 330] on app-calendar-viewport "Mon 24 Tue 25 Wed 26 Thu 27 Fri 28 Sat 29 Sun 30 Mon 1 Tue 2 Wed 3 Thu 4 Fri 5 …" at bounding box center [718, 407] width 1437 height 549
drag, startPoint x: 1017, startPoint y: 270, endPoint x: 697, endPoint y: 243, distance: 321.6
click at [1237, 270] on app-calendar-viewport "Wed 19 Thu 20 Fri 21 Sat 22 Sun 23 Mon 24 Tue 25 Wed 26 Thu 27 Fri 28 Sat 29 Su…" at bounding box center [718, 407] width 1437 height 549
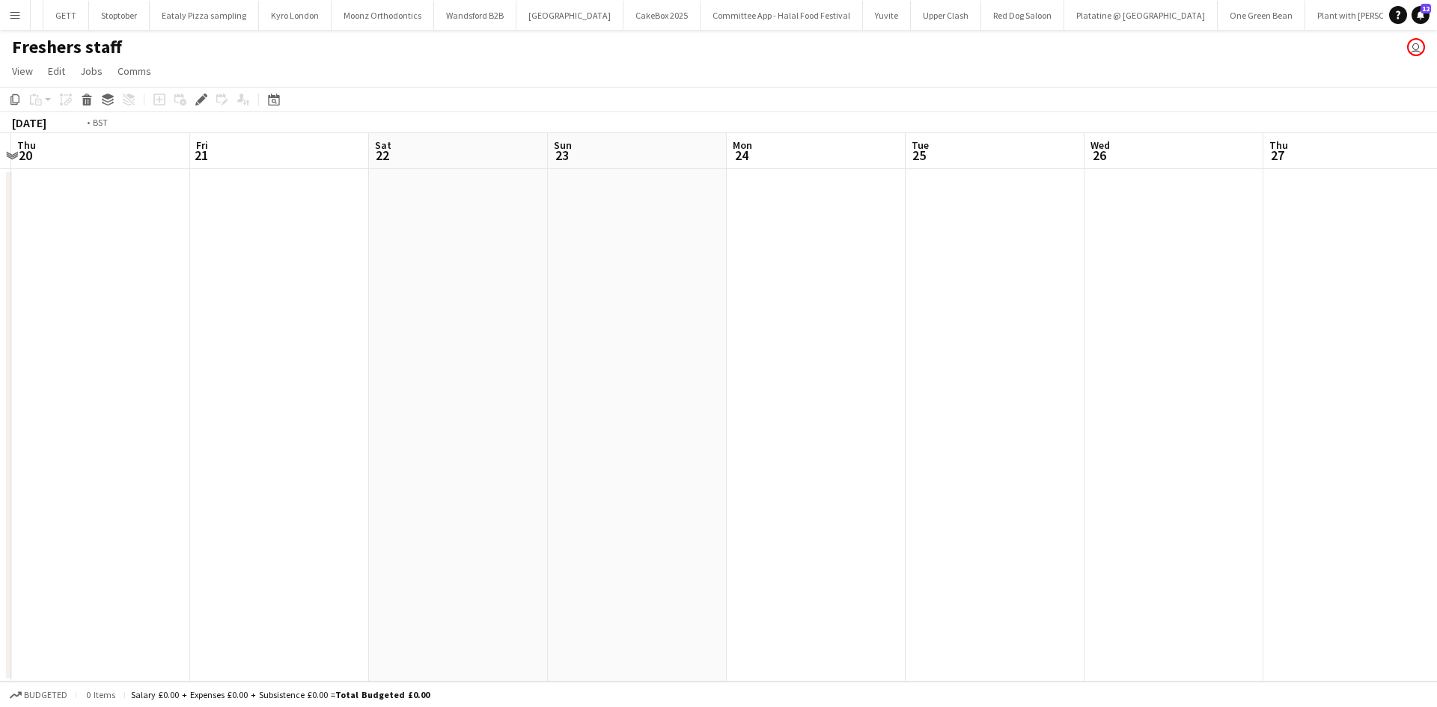
drag, startPoint x: 448, startPoint y: 240, endPoint x: 758, endPoint y: 277, distance: 311.4
click at [1131, 273] on app-calendar-viewport "Tue 18 Wed 19 Thu 20 Fri 21 Sat 22 Sun 23 Mon 24 Tue 25 Wed 26 Thu 27 Fri 28 Sa…" at bounding box center [718, 407] width 1437 height 549
drag, startPoint x: 648, startPoint y: 278, endPoint x: 1019, endPoint y: 278, distance: 371.3
click at [1019, 278] on app-calendar-viewport "Fri 14 Sat 15 Sun 16 Mon 17 Tue 18 Wed 19 Thu 20 Fri 21 Sat 22 Sun 23 Mon 24 Tu…" at bounding box center [718, 407] width 1437 height 549
drag, startPoint x: 427, startPoint y: 304, endPoint x: 678, endPoint y: 313, distance: 251.7
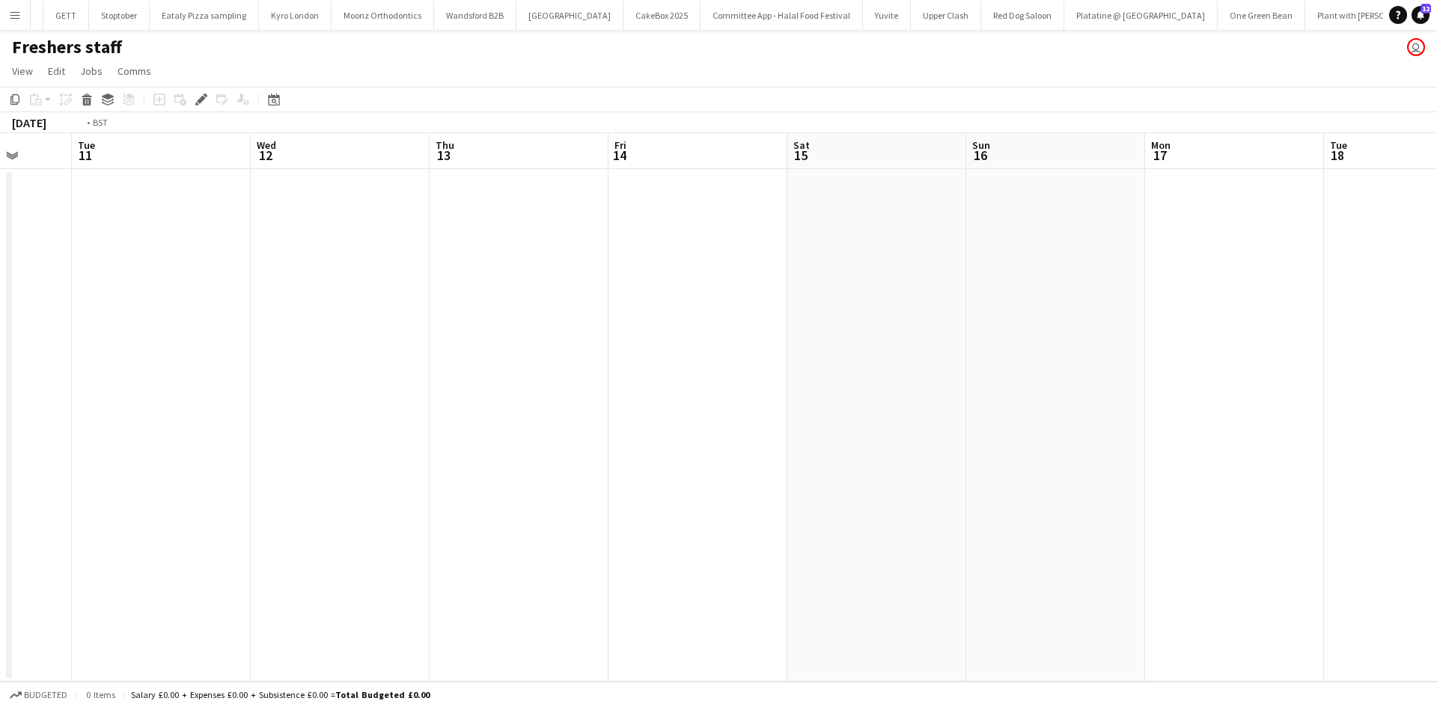
click at [940, 311] on app-calendar-viewport "Sat 8 Sun 9 Mon 10 Tue 11 Wed 12 Thu 13 Fri 14 Sat 15 Sun 16 Mon 17 Tue 18 Wed …" at bounding box center [718, 407] width 1437 height 549
drag
click at [1042, 366] on app-calendar-viewport "Thu 6 Fri 7 Sat 8 Sun 9 Mon 10 Tue 11 Wed 12 Thu 13 Fri 14 Sat 15 Sun 16 Mon 17…" at bounding box center [718, 407] width 1437 height 549
click at [977, 380] on app-calendar-viewport "Sat 1 Sun 2 Mon 3 Tue 4 Wed 5 Thu 6 Fri 7 Sat 8 Sun 9 Mon 10 Tue 11 Wed 12 Thu …" at bounding box center [718, 407] width 1437 height 549
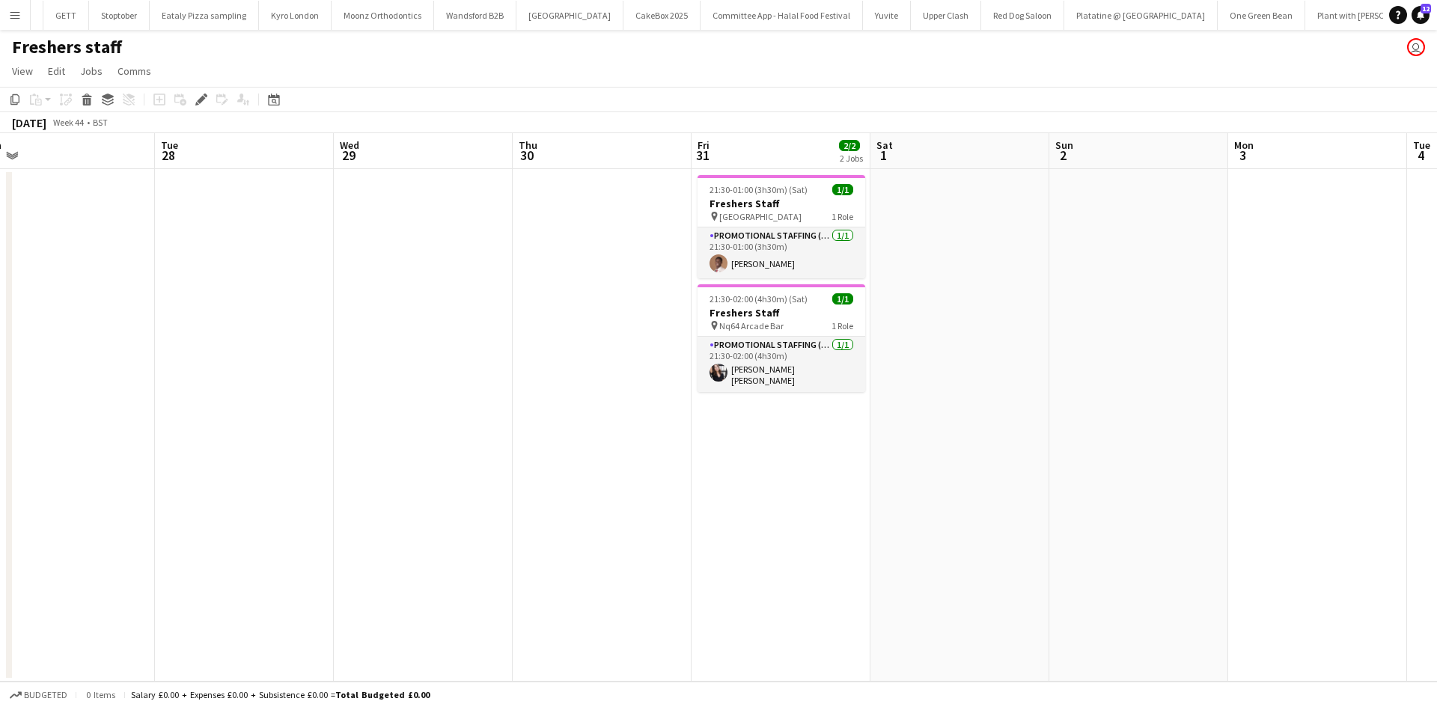
click at [773, 332] on app-calendar-viewport "Sat 25 Sun 26 Mon 27 Tue 28 Wed 29 Thu 30 Fri 31 2/2 2 Jobs Sat 1 Sun 2 Mon 3 T…" at bounding box center [718, 407] width 1437 height 549
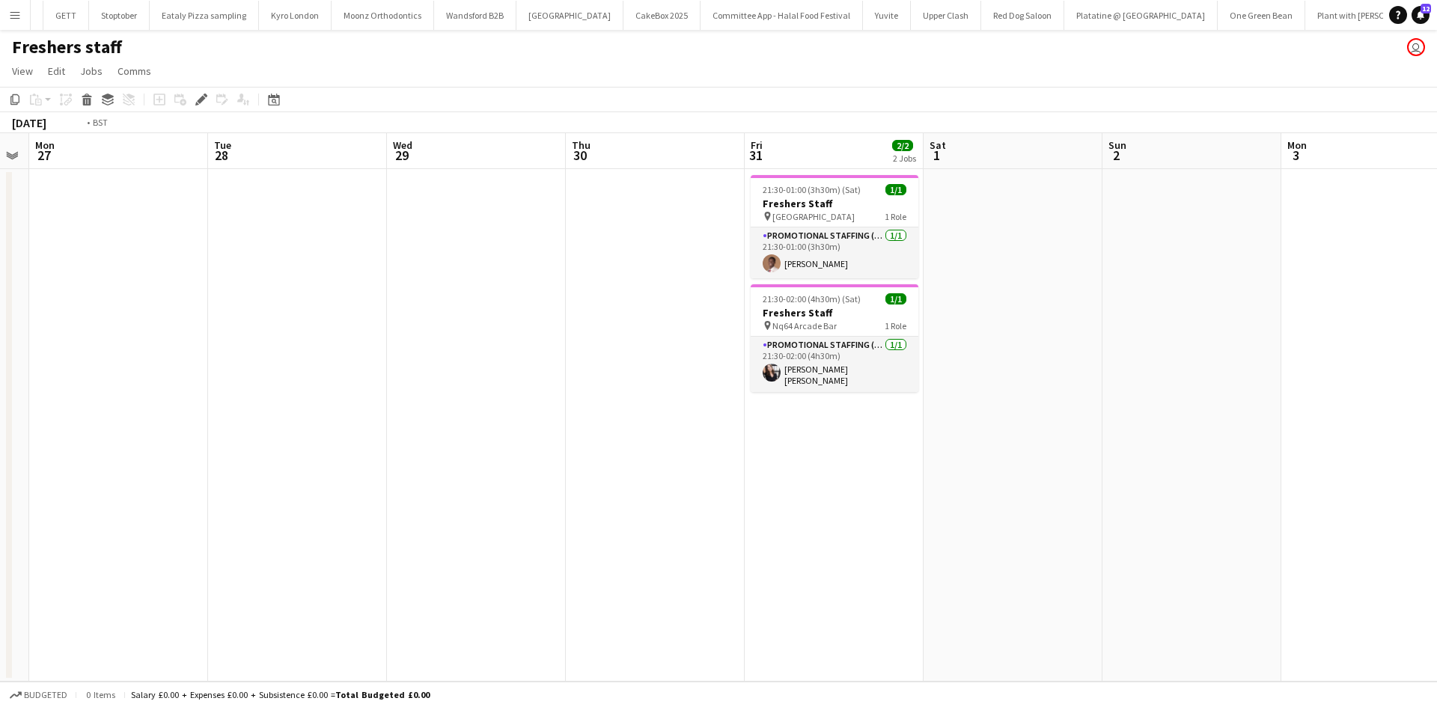
click at [900, 293] on app-calendar-viewport "Sat 25 Sun 26 Mon 27 Tue 28 Wed 29 Thu 30 Fri 31 2/2 2 Jobs Sat 1 Sun 2 Mon 3 T…" at bounding box center [718, 407] width 1437 height 549
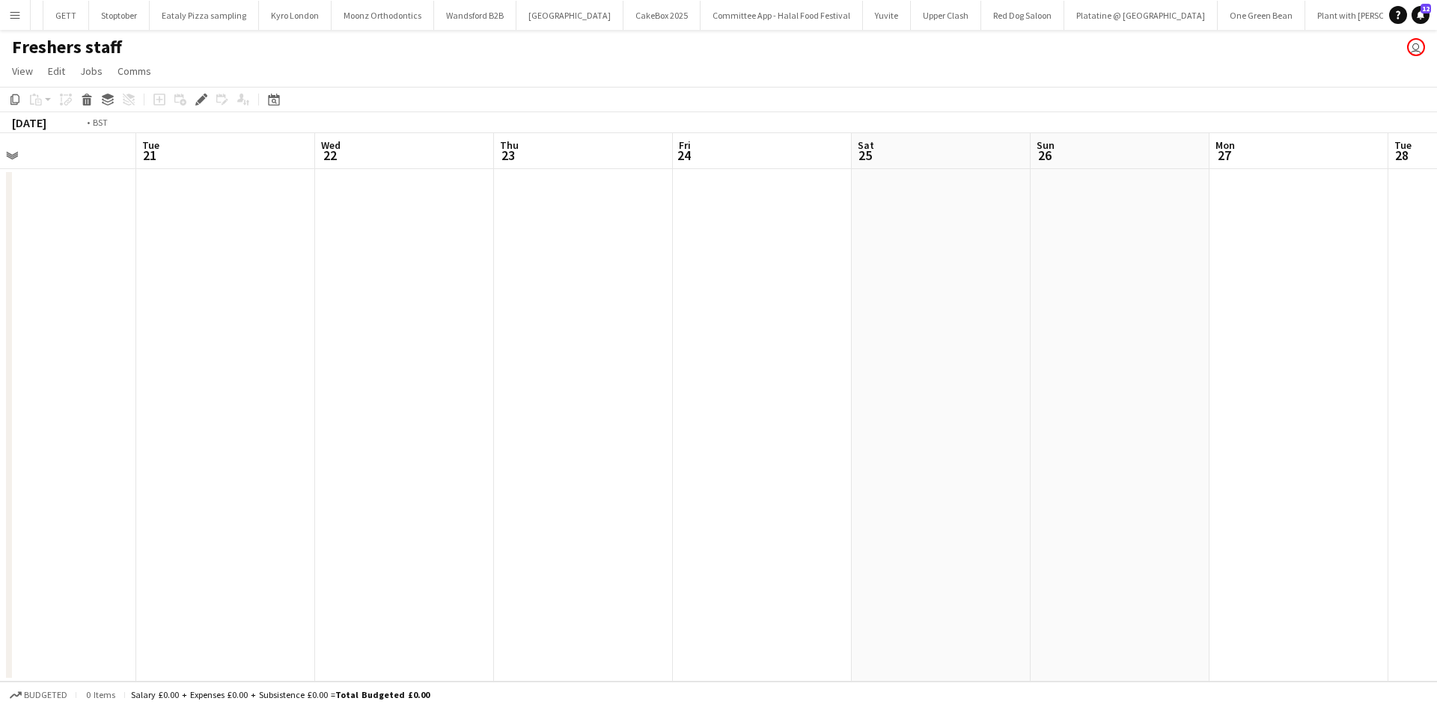
click at [990, 293] on app-calendar-viewport "Sat 18 Sun 19 Mon 20 Tue 21 Wed 22 Thu 23 Fri 24 Sat 25 Sun 26 Mon 27 Tue 28 We…" at bounding box center [718, 407] width 1437 height 549
click at [887, 246] on app-calendar-viewport "Fri 17 Sat 18 Sun 19 Mon 20 Tue 21 Wed 22 Thu 23 Fri 24 Sat 25 Sun 26 Mon 27 Tu…" at bounding box center [718, 407] width 1437 height 549
click at [894, 308] on app-calendar-viewport "Fri 10 Sat 11 Sun 12 Mon 13 Tue 14 Wed 15 Thu 16 Fri 17 Sat 18 Sun 19 Mon 20 Tu…" at bounding box center [718, 407] width 1437 height 549
click at [846, 335] on app-calendar-viewport "Fri 10 Sat 11 Sun 12 Mon 13 Tue 14 Wed 15 Thu 16 Fri 17 Sat 18 Sun 19 Mon 20 Tu…" at bounding box center [718, 407] width 1437 height 549
click at [930, 305] on app-calendar-viewport "Sat 4 Sun 5 Mon 6 Tue 7 Wed 8 Thu 9 Fri 10 Sat 11 Sun 12 Mon 13 Tue 14 Wed 15 T…" at bounding box center [718, 407] width 1437 height 549
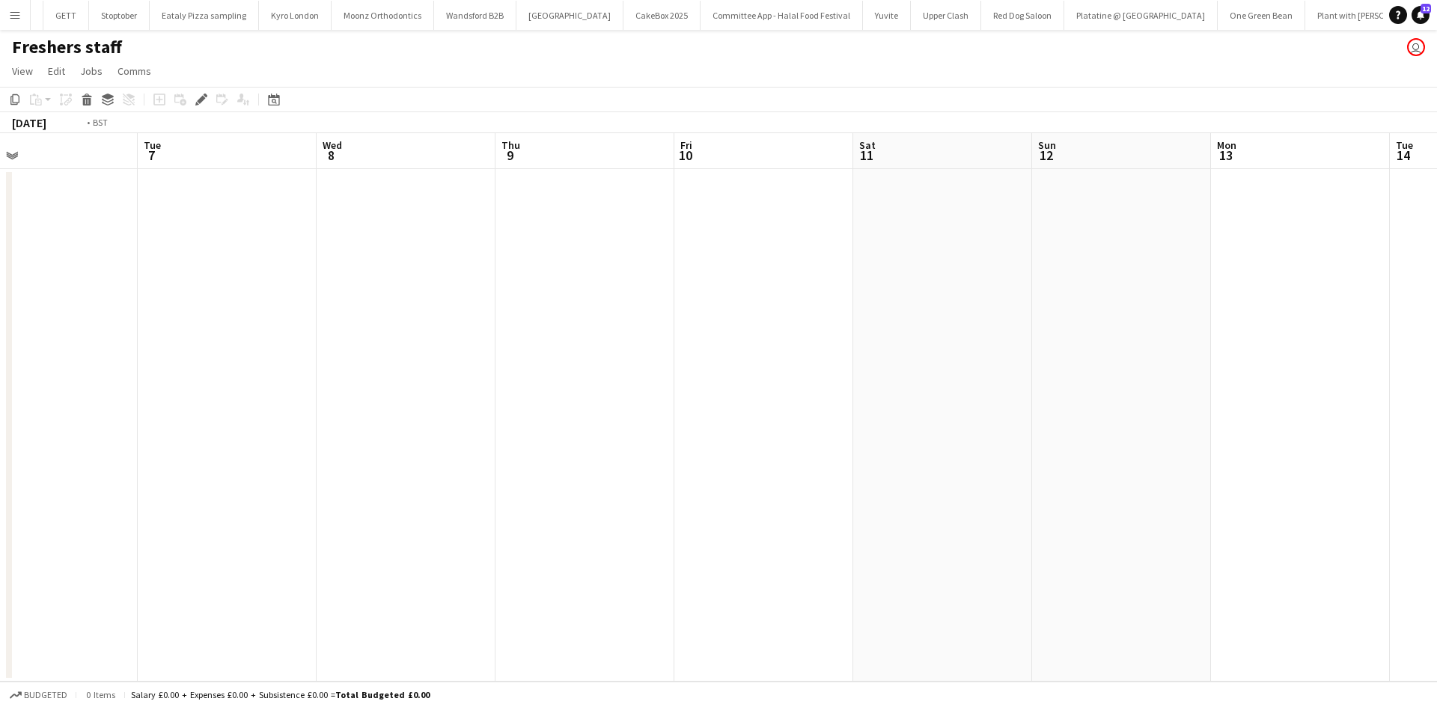
click at [838, 314] on app-calendar-viewport "Sat 4 Sun 5 Mon 6 Tue 7 Wed 8 Thu 9 Fri 10 Sat 11 Sun 12 Mon 13 Tue 14 Wed 15 T…" at bounding box center [718, 407] width 1437 height 549
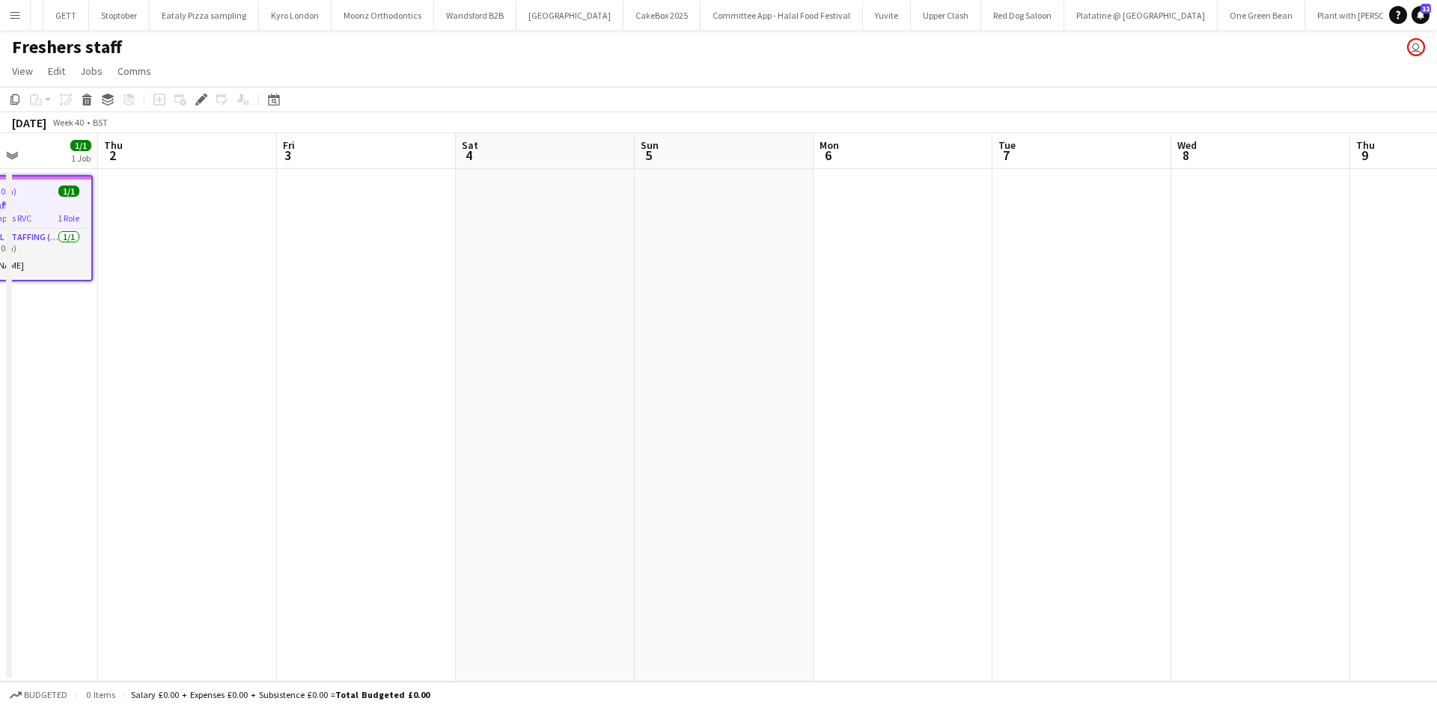
click at [842, 317] on app-calendar-viewport "Mon 29 Tue 30 Wed 1 1/1 1 Job Thu 2 Fri 3 Sat 4 Sun 5 Mon 6 Tue 7 Wed 8 Thu 9 F…" at bounding box center [718, 407] width 1437 height 549
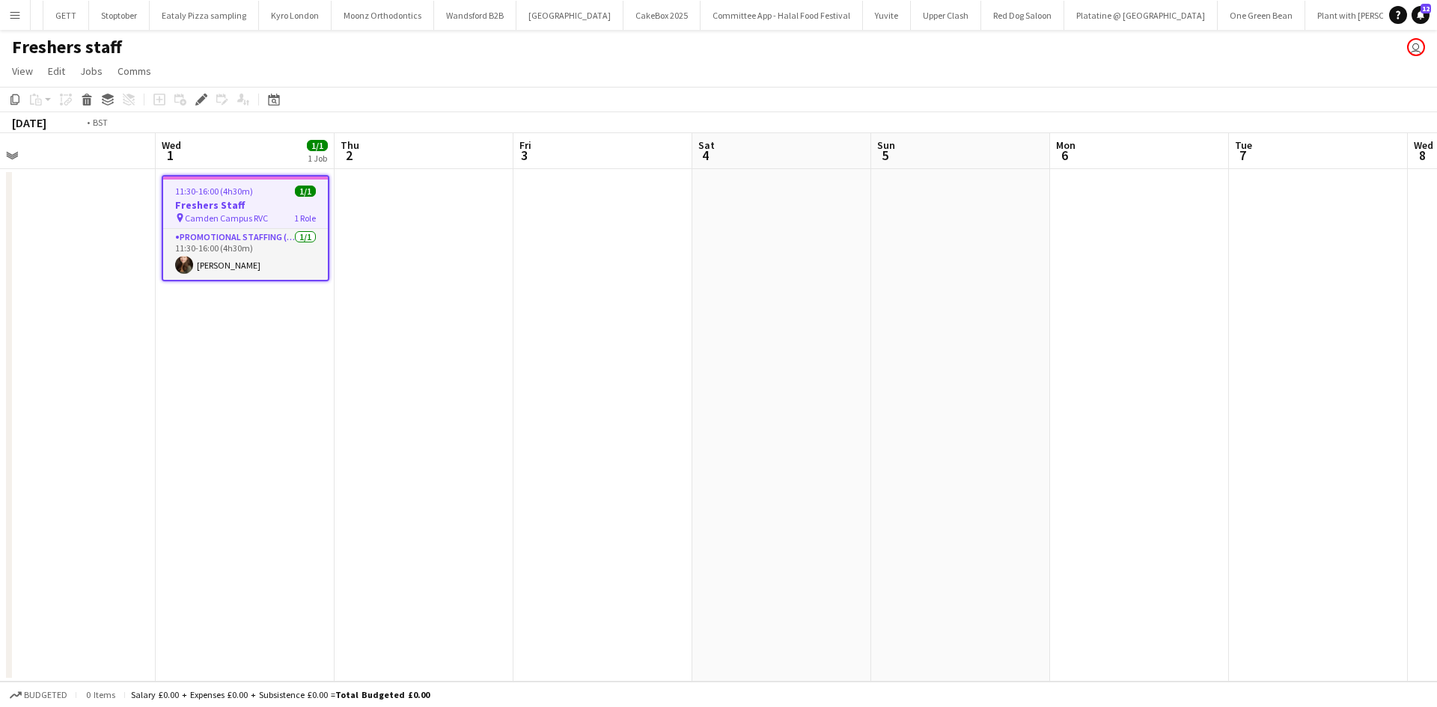
click at [768, 359] on app-calendar-viewport "Sun 28 Mon 29 Tue 30 Wed 1 1/1 1 Job Thu 2 Fri 3 Sat 4 Sun 5 Mon 6 Tue 7 Wed 8 …" at bounding box center [718, 407] width 1437 height 549
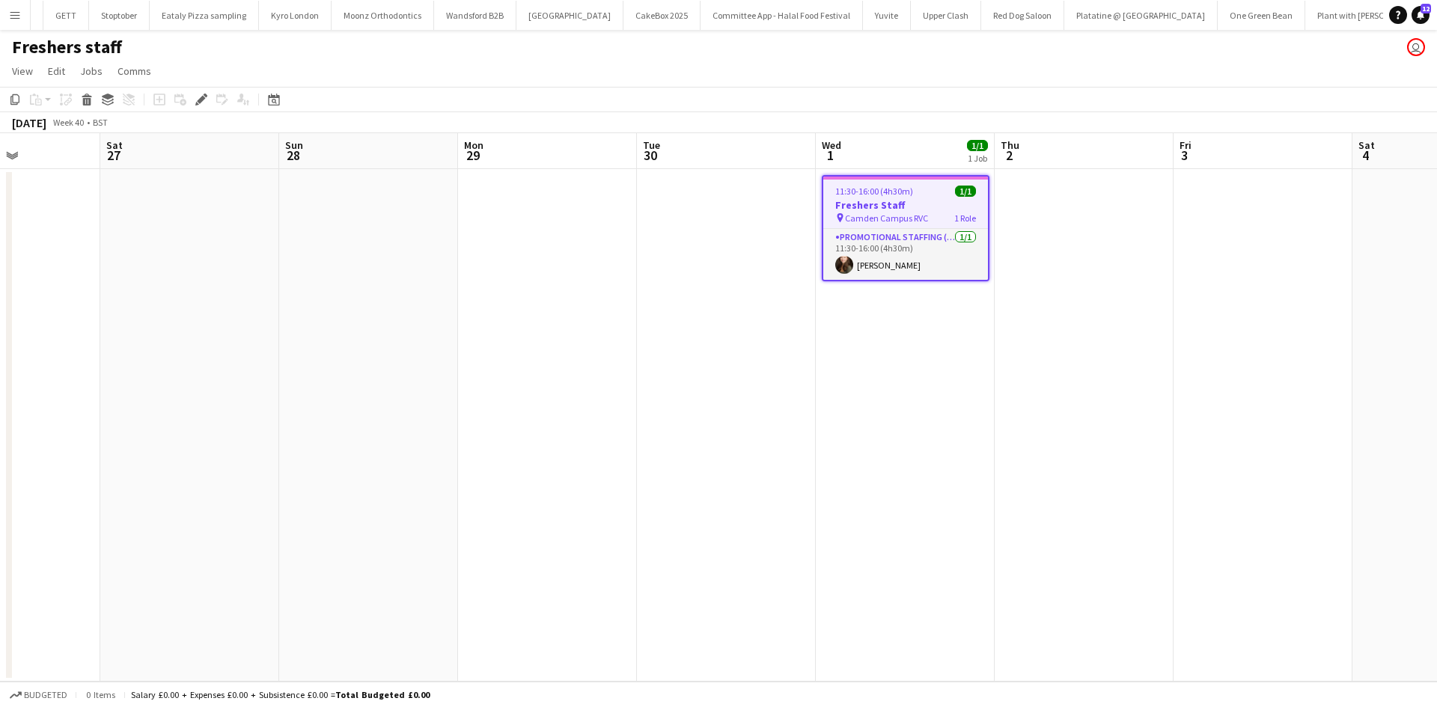
click at [755, 383] on app-calendar-viewport "Thu 25 Fri 26 Sat 27 Sun 28 Mon 29 Tue 30 Wed 1 1/1 1 Job Thu 2 Fri 3 Sat 4 Sun…" at bounding box center [718, 407] width 1437 height 549
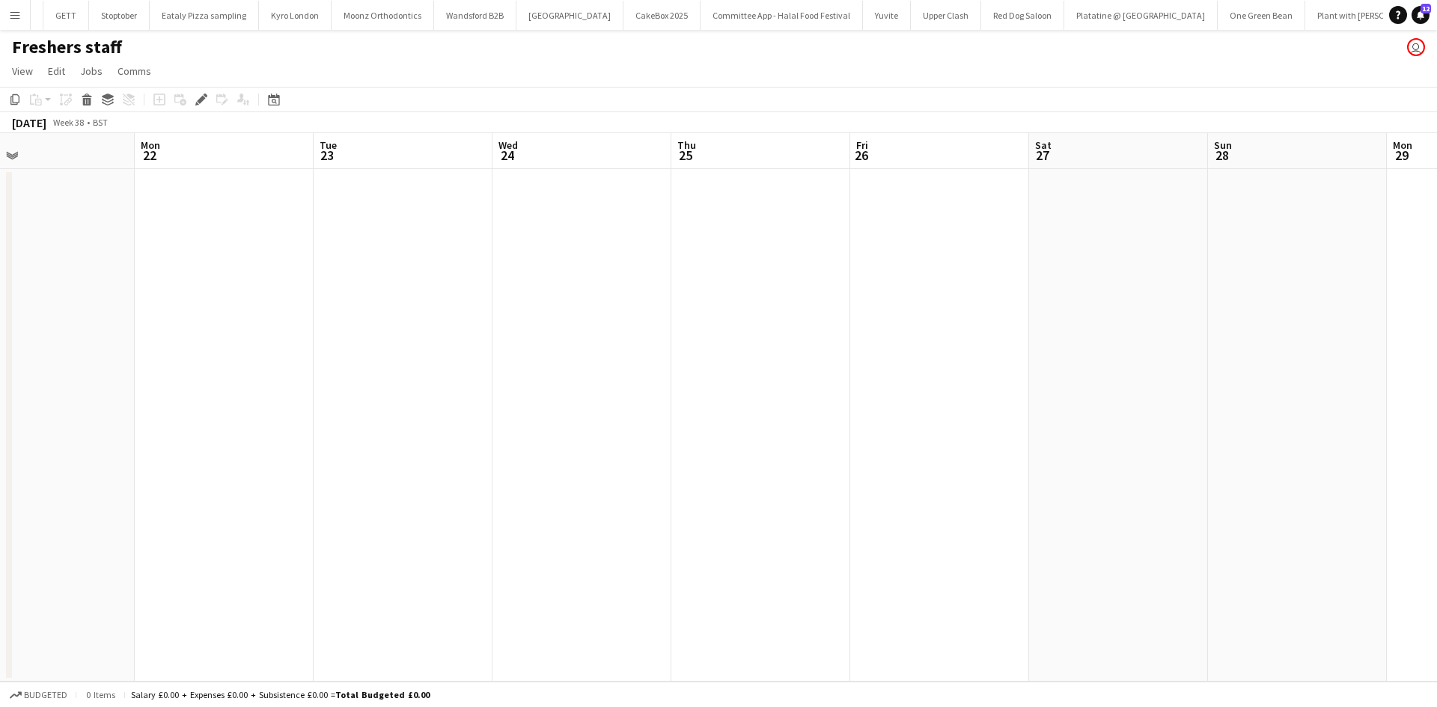
click at [797, 361] on app-calendar-viewport "Fri 19 1/1 1 Job Sat 20 Sun 21 Mon 22 Tue 23 Wed 24 Thu 25 Fri 26 Sat 27 Sun 28…" at bounding box center [718, 407] width 1437 height 549
click at [734, 360] on app-calendar-viewport "Thu 18 Fri 19 1/1 1 Job Sat 20 Sun 21 Mon 22 Tue 23 Wed 24 Thu 25 Fri 26 Sat 27…" at bounding box center [718, 407] width 1437 height 549
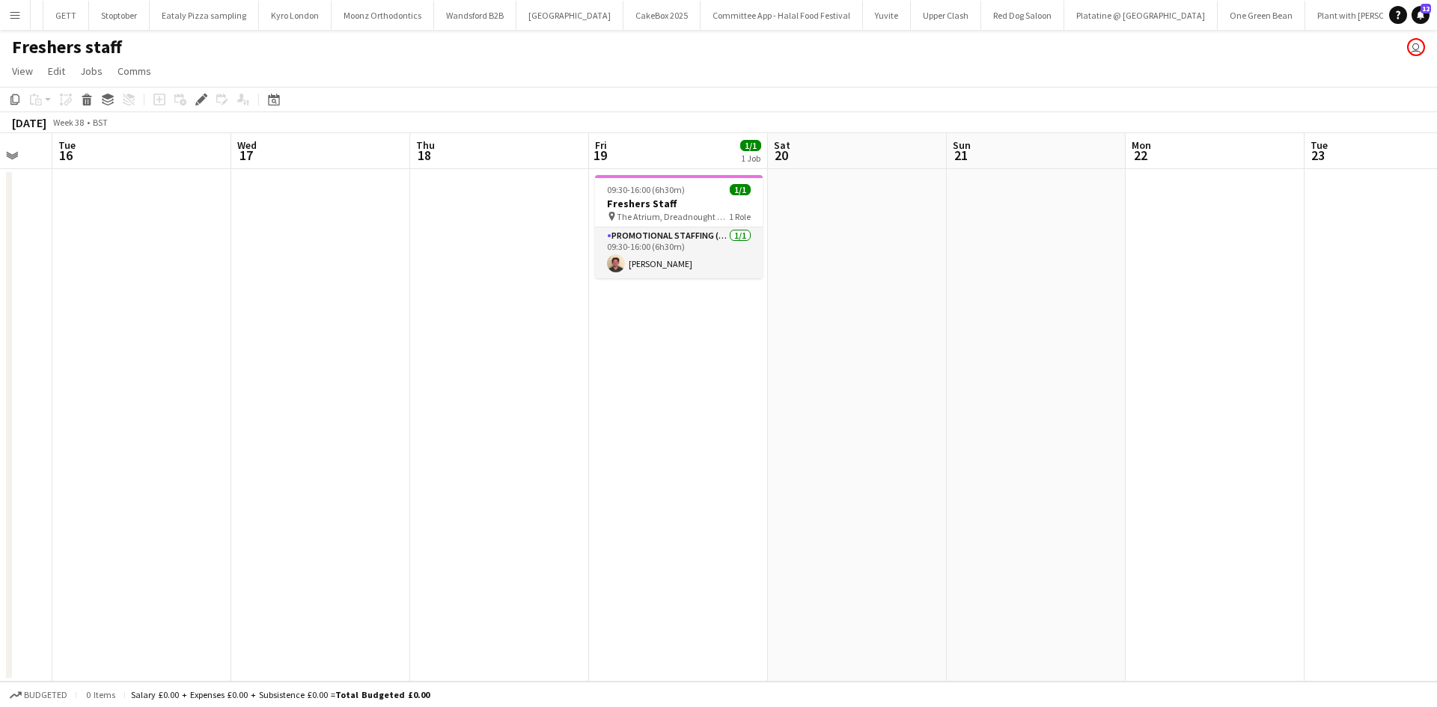
click at [530, 377] on app-calendar-viewport "Sun 14 Mon 15 Tue 16 Wed 17 Thu 18 Fri 19 1/1 1 Job Sat 20 Sun 21 Mon 22 Tue 23…" at bounding box center [718, 407] width 1437 height 549
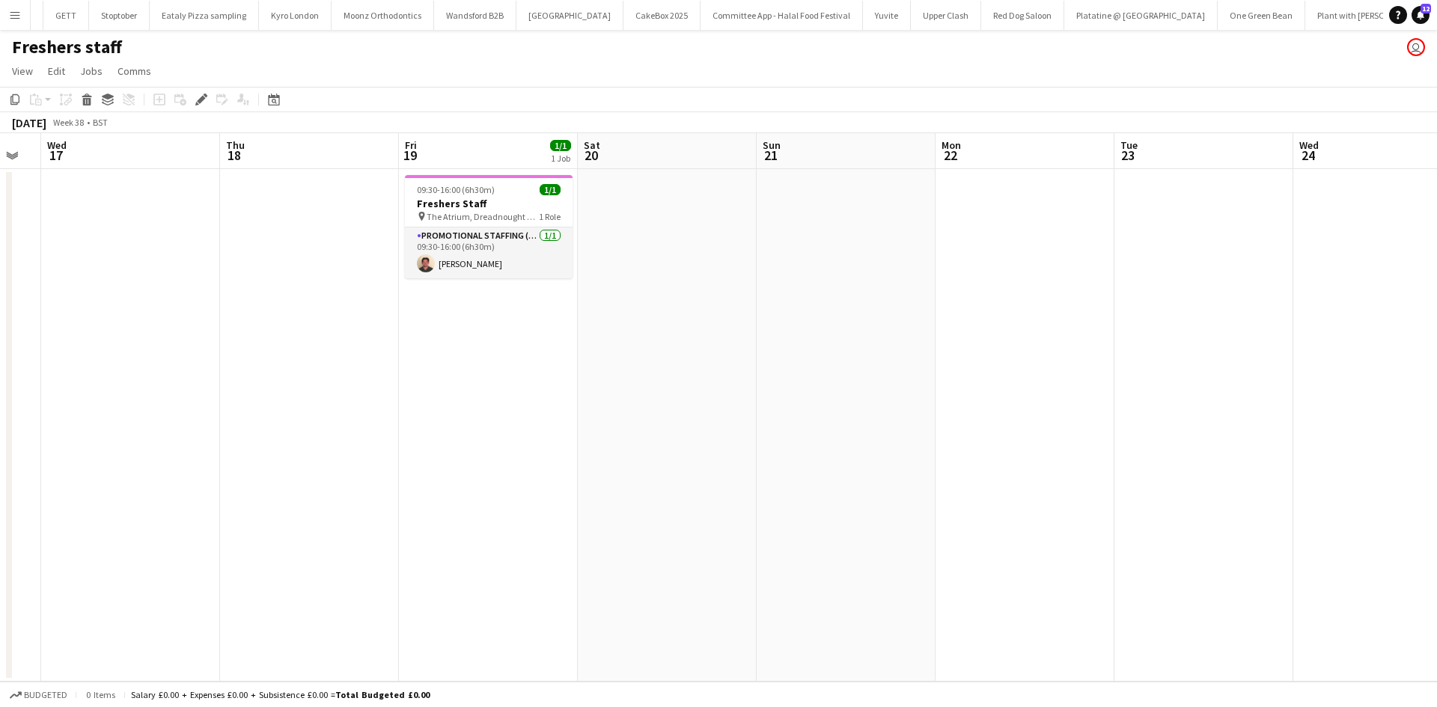
click at [284, 440] on app-calendar-viewport "Sat 13 Sun 14 Mon 15 Tue 16 Wed 17 Thu 18 Fri 19 1/1 1 Job Sat 20 Sun 21 Mon 22…" at bounding box center [718, 407] width 1437 height 549
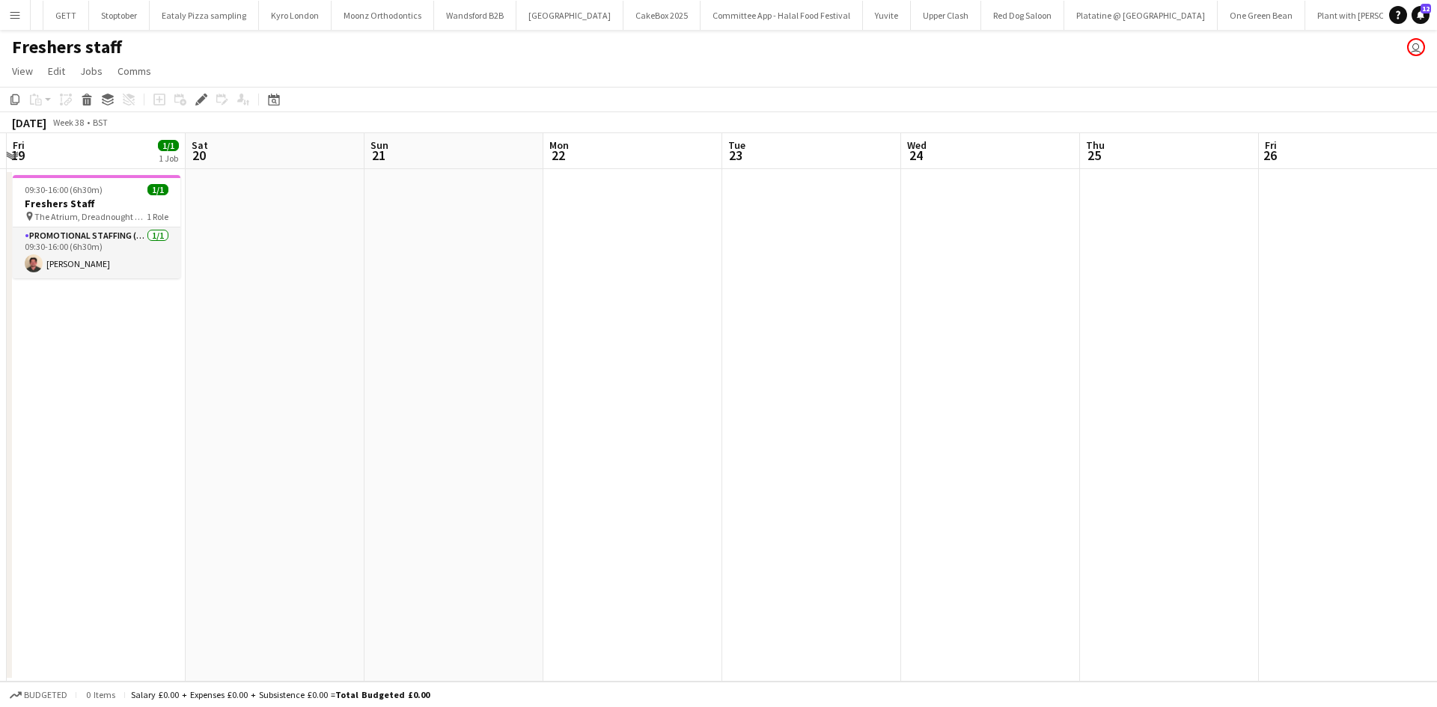
click at [365, 361] on app-calendar-viewport "Mon 15 Tue 16 Wed 17 Thu 18 Fri 19 1/1 1 Job Sat 20 Sun 21 Mon 22 Tue 23 Wed 24…" at bounding box center [718, 407] width 1437 height 549
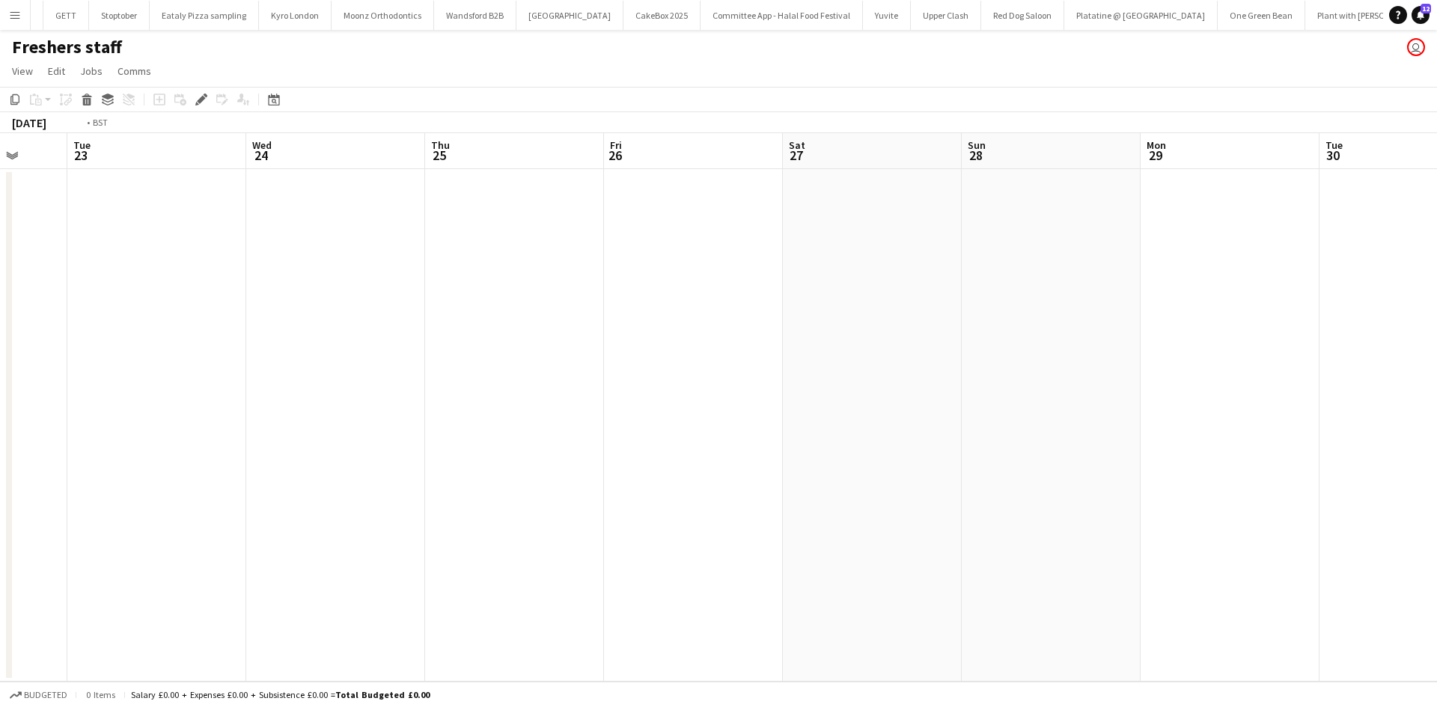
click at [404, 288] on app-calendar-viewport "Fri 19 1/1 1 Job Sat 20 Sun 21 Mon 22 Tue 23 Wed 24 Thu 25 Fri 26 Sat 27 Sun 28…" at bounding box center [718, 407] width 1437 height 549
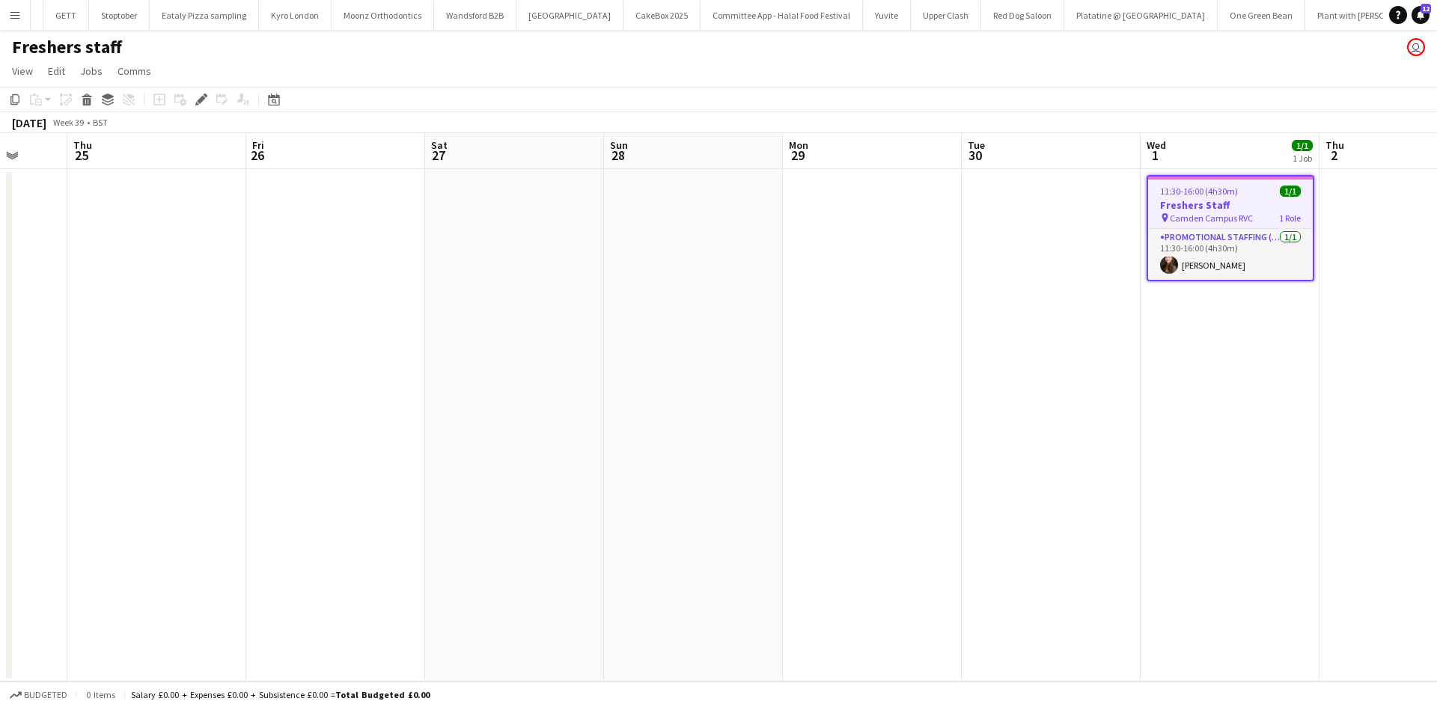
scroll to position [0, 659]
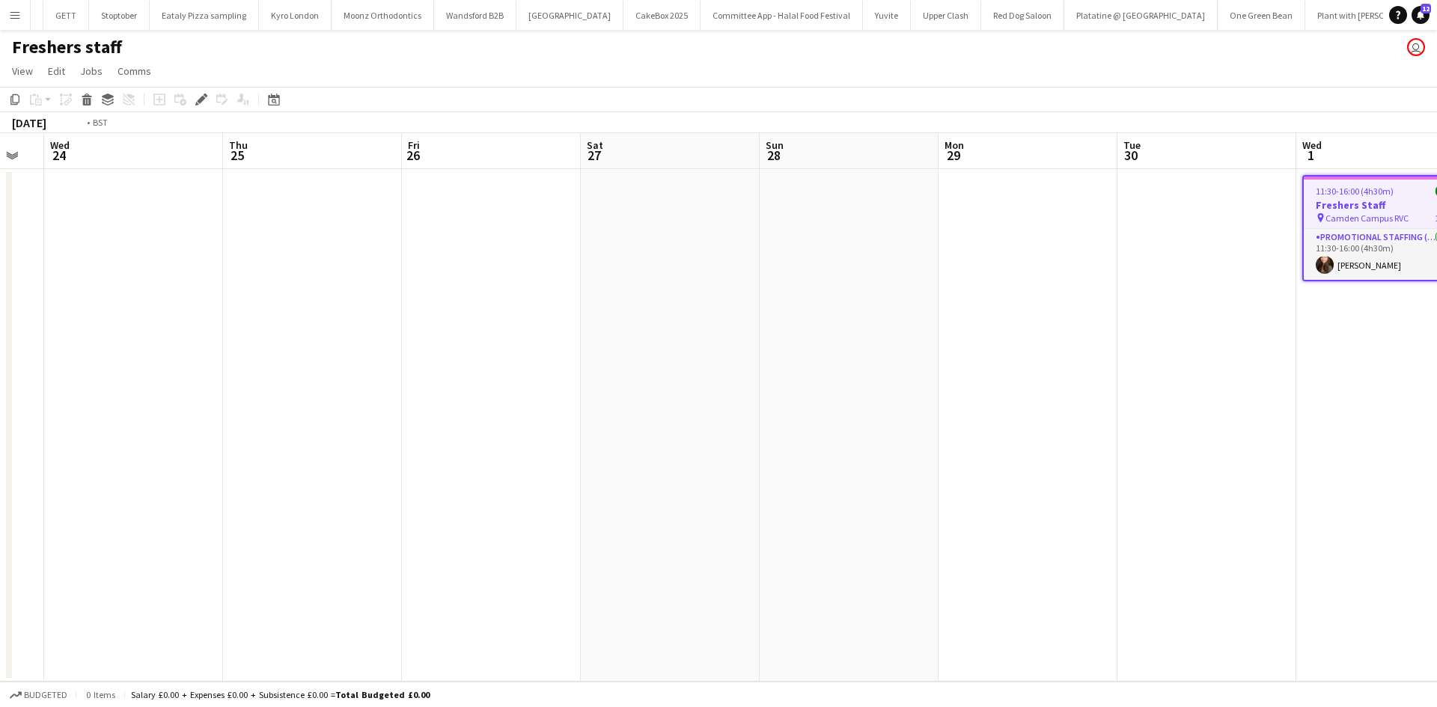
click at [1024, 431] on app-calendar-viewport "Sun 21 Mon 22 Tue 23 Wed 24 Thu 25 Fri 26 Sat 27 Sun 28 Mon 29 Tue 30 Wed 1 1/1…" at bounding box center [718, 407] width 1437 height 549
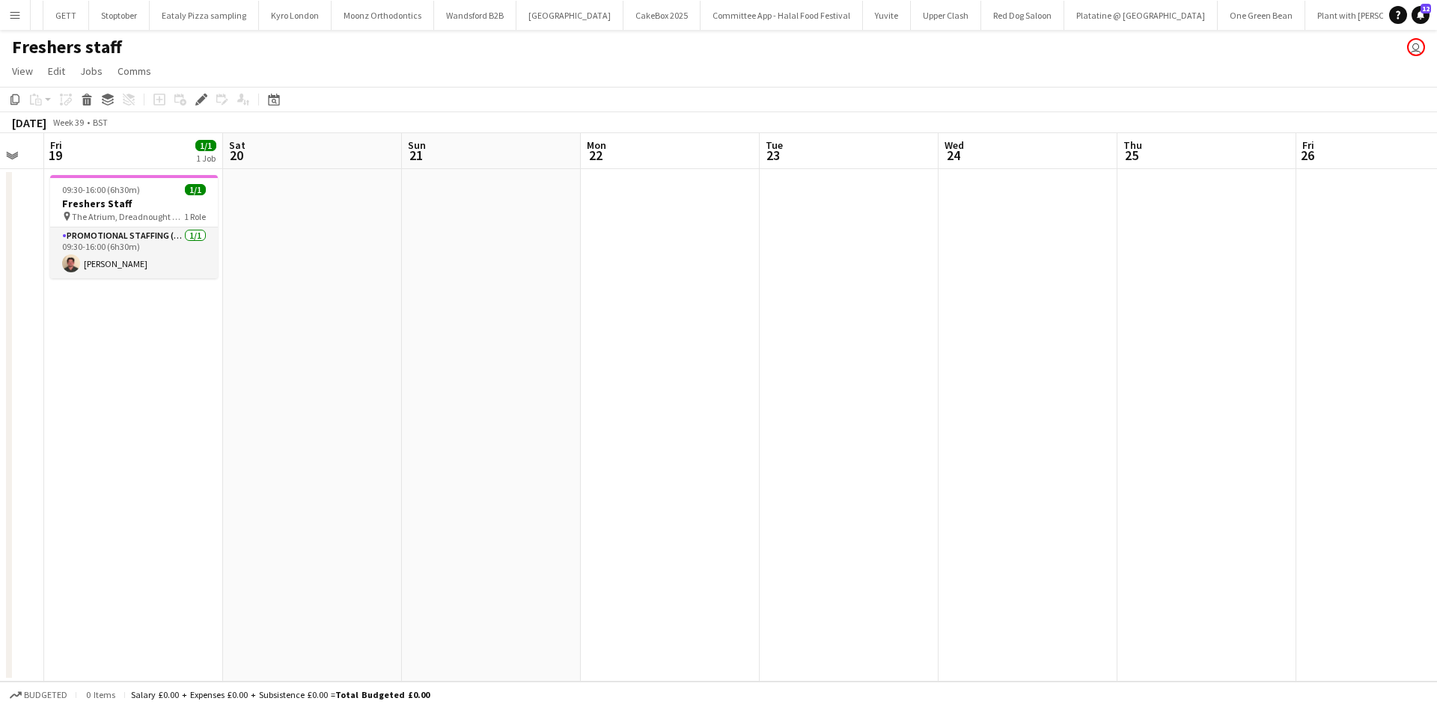
click at [1051, 443] on app-calendar-viewport "Tue 16 Wed 17 Thu 18 Fri 19 1/1 1 Job Sat 20 Sun 21 Mon 22 Tue 23 Wed 24 Thu 25…" at bounding box center [718, 407] width 1437 height 549
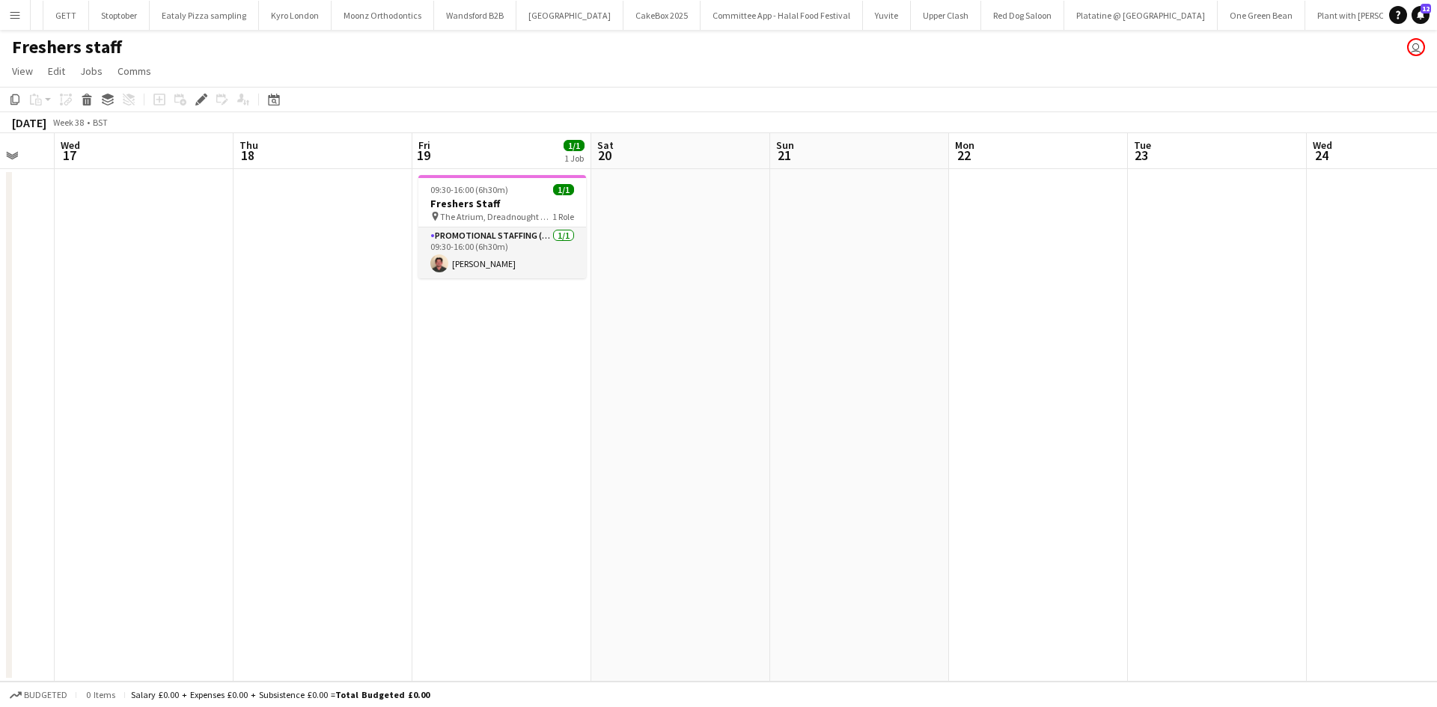
scroll to position [0, 464]
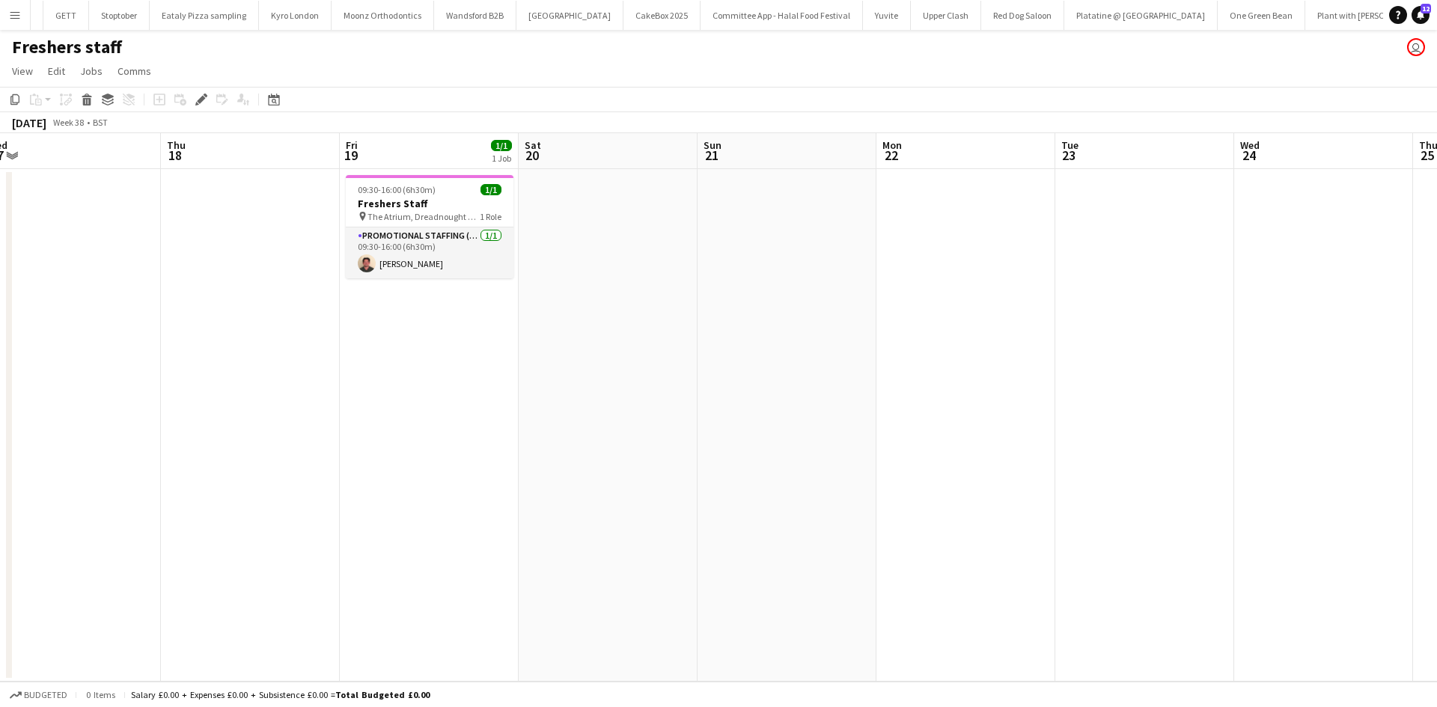
click at [901, 466] on app-calendar-viewport "Mon 15 Tue 16 Wed 17 Thu 18 Fri 19 1/1 1 Job Sat 20 Sun 21 Mon 22 Tue 23 Wed 24…" at bounding box center [718, 407] width 1437 height 549
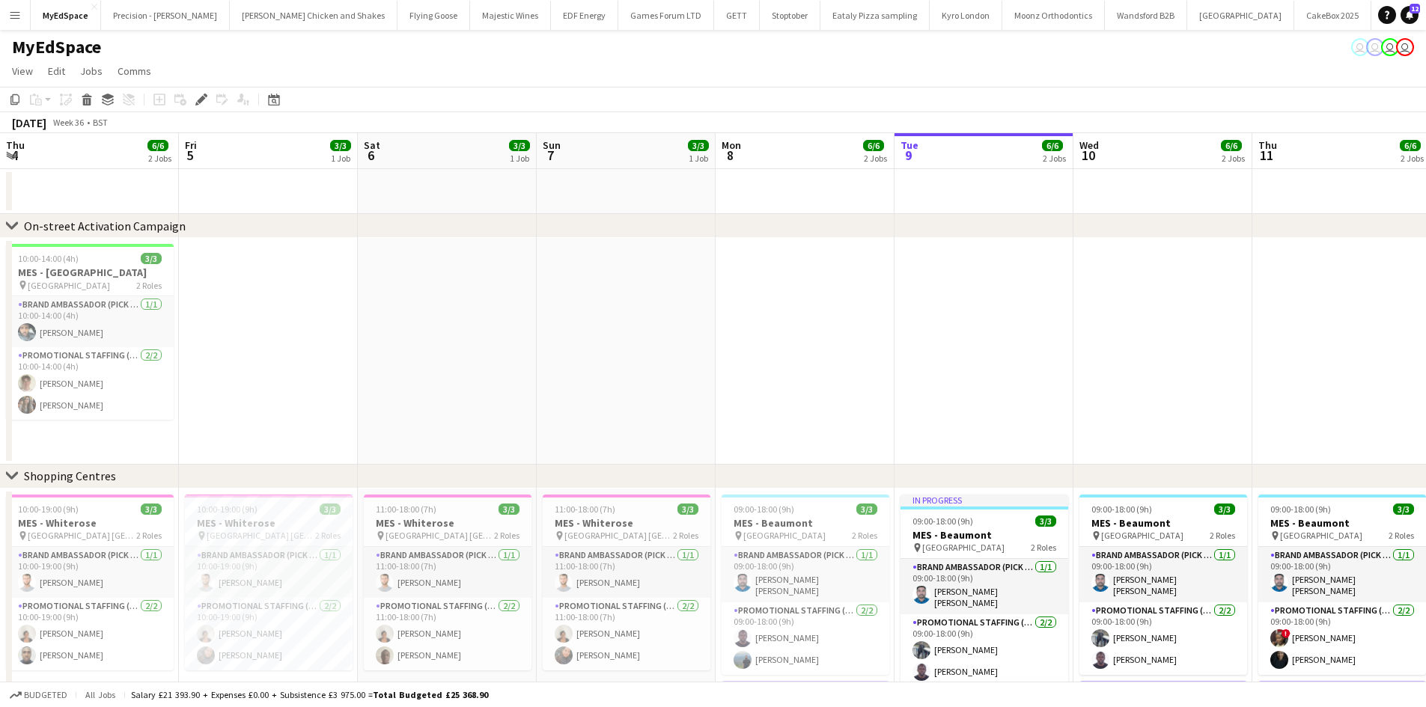
scroll to position [0, 700]
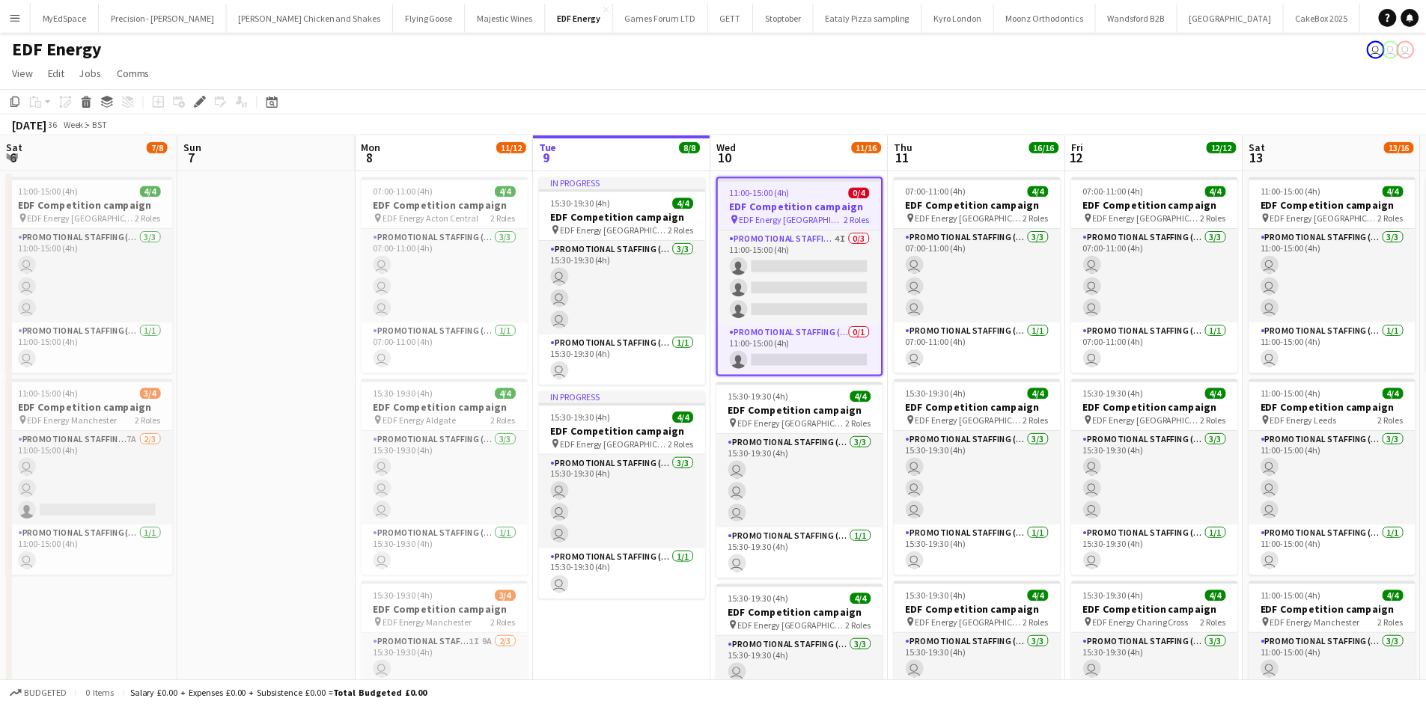
scroll to position [0, 515]
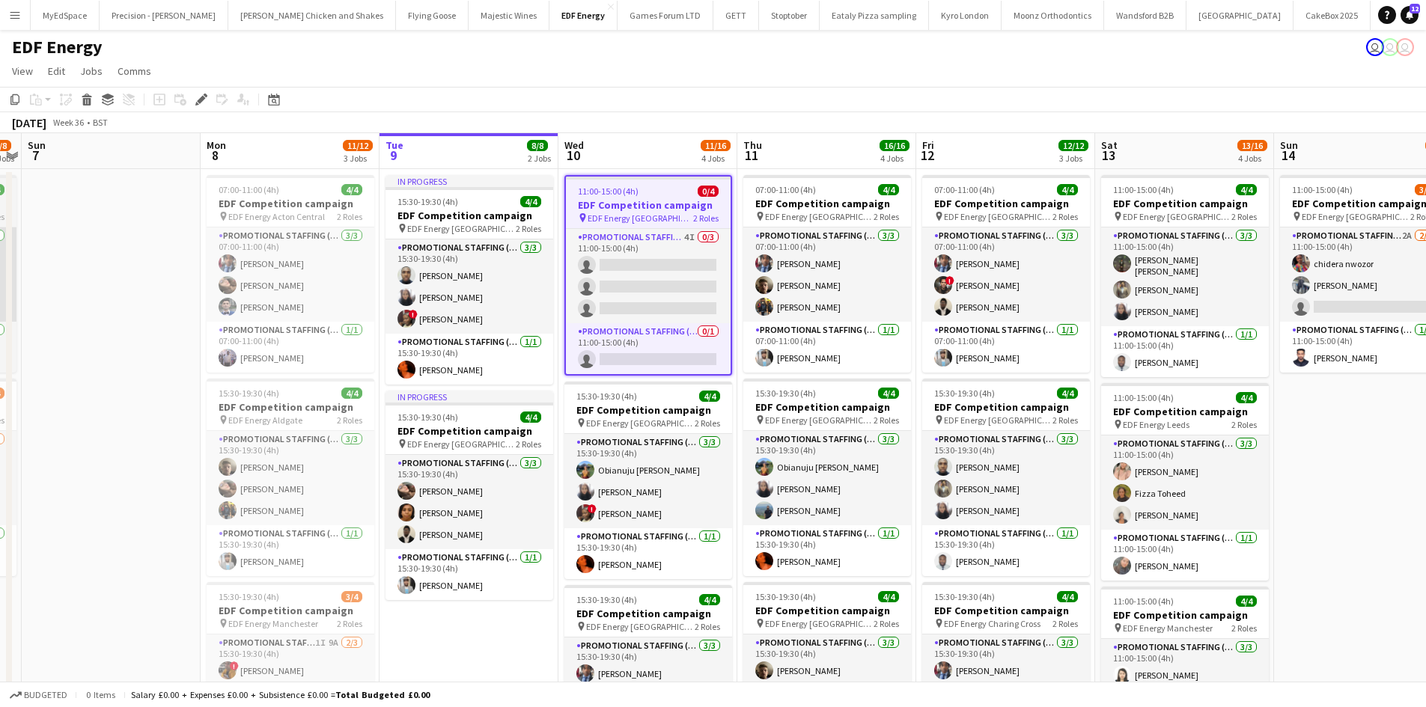
drag, startPoint x: 120, startPoint y: 242, endPoint x: 258, endPoint y: 259, distance: 139.6
click at [367, 261] on app-calendar-viewport "Thu 4 12/12 3 Jobs Fri 5 12/12 3 Jobs Sat 6 7/8 2 Jobs Sun 7 Mon 8 11/12 3 Jobs…" at bounding box center [713, 602] width 1426 height 939
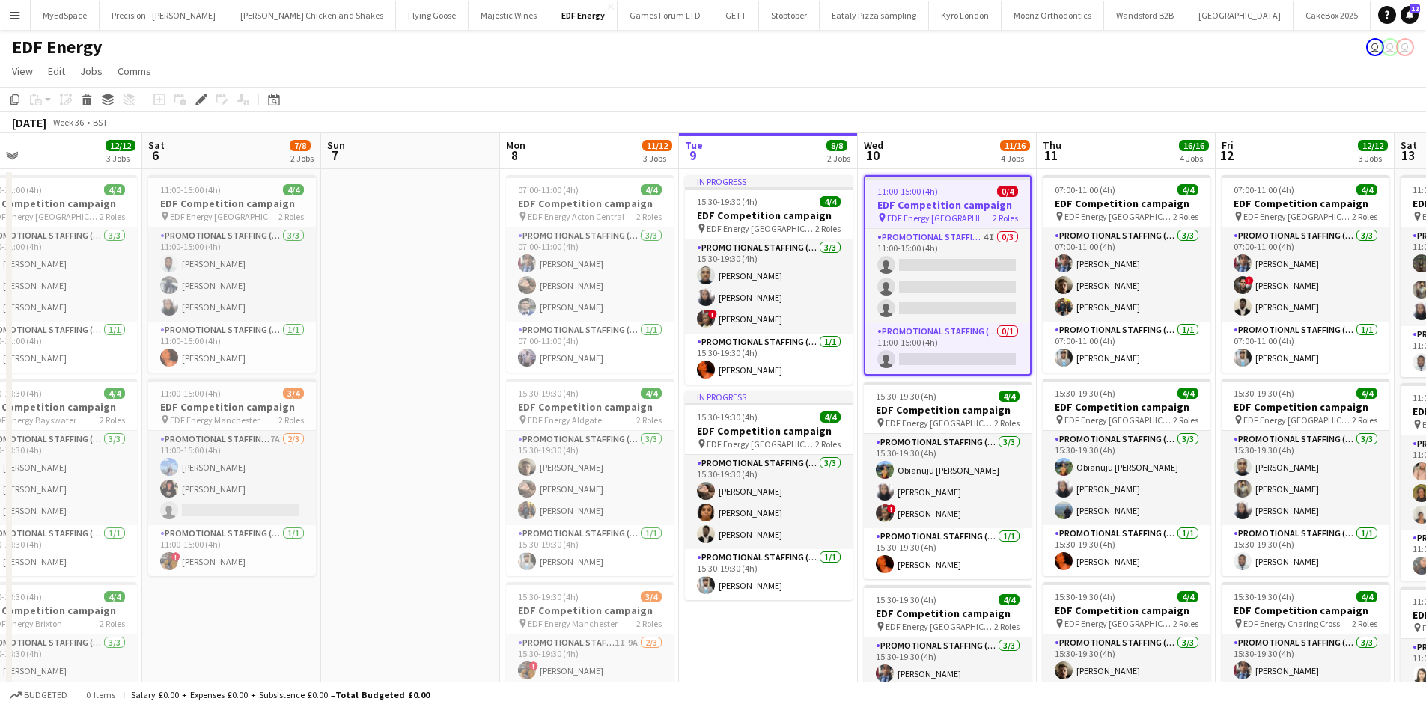
drag, startPoint x: 129, startPoint y: 272, endPoint x: 360, endPoint y: 276, distance: 231.4
click at [360, 276] on app-calendar-viewport "Wed 3 12/12 3 Jobs Thu 4 12/12 3 Jobs Fri 5 12/12 3 Jobs Sat 6 7/8 2 Jobs Sun 7…" at bounding box center [713, 602] width 1426 height 939
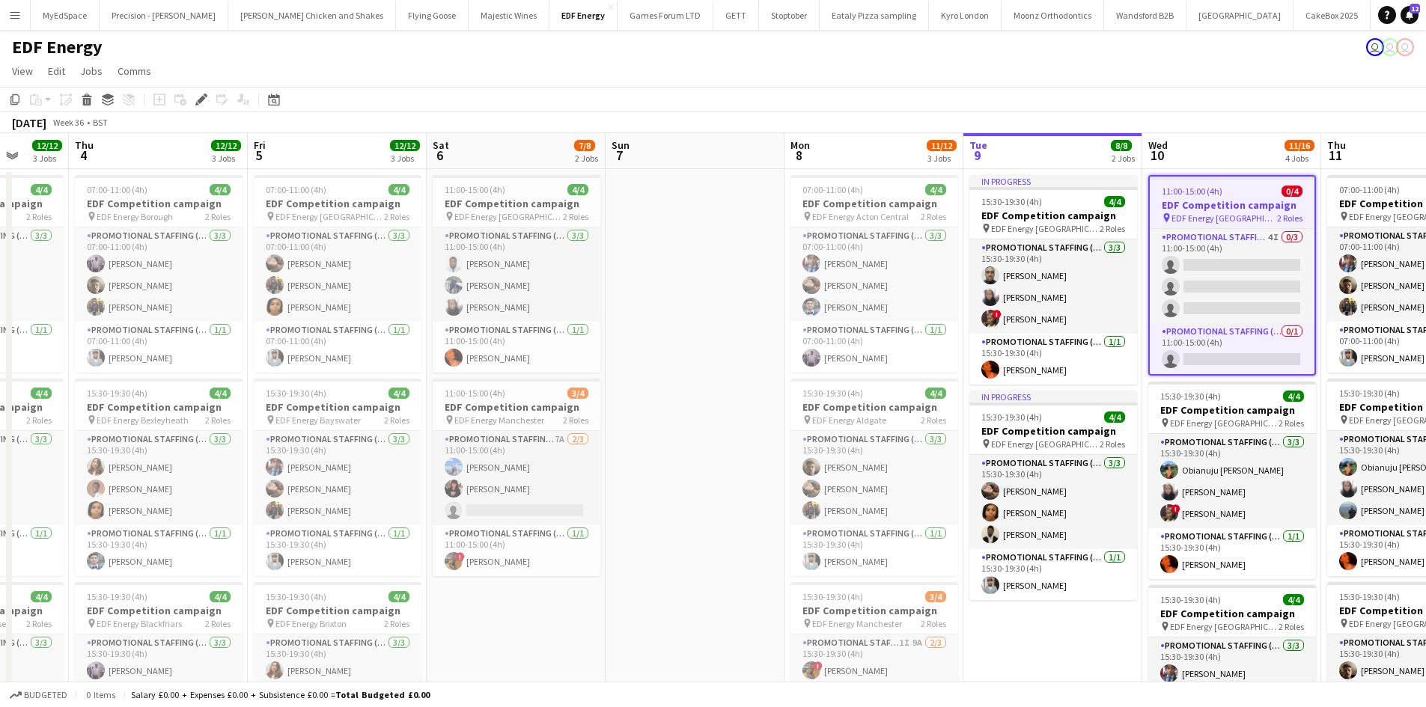
drag, startPoint x: 364, startPoint y: 303, endPoint x: 426, endPoint y: 305, distance: 62.2
click at [426, 305] on app-calendar-viewport "Mon 1 Tue 2 12/12 3 Jobs Wed 3 12/12 3 Jobs Thu 4 12/12 3 Jobs Fri 5 12/12 3 Jo…" at bounding box center [713, 602] width 1426 height 939
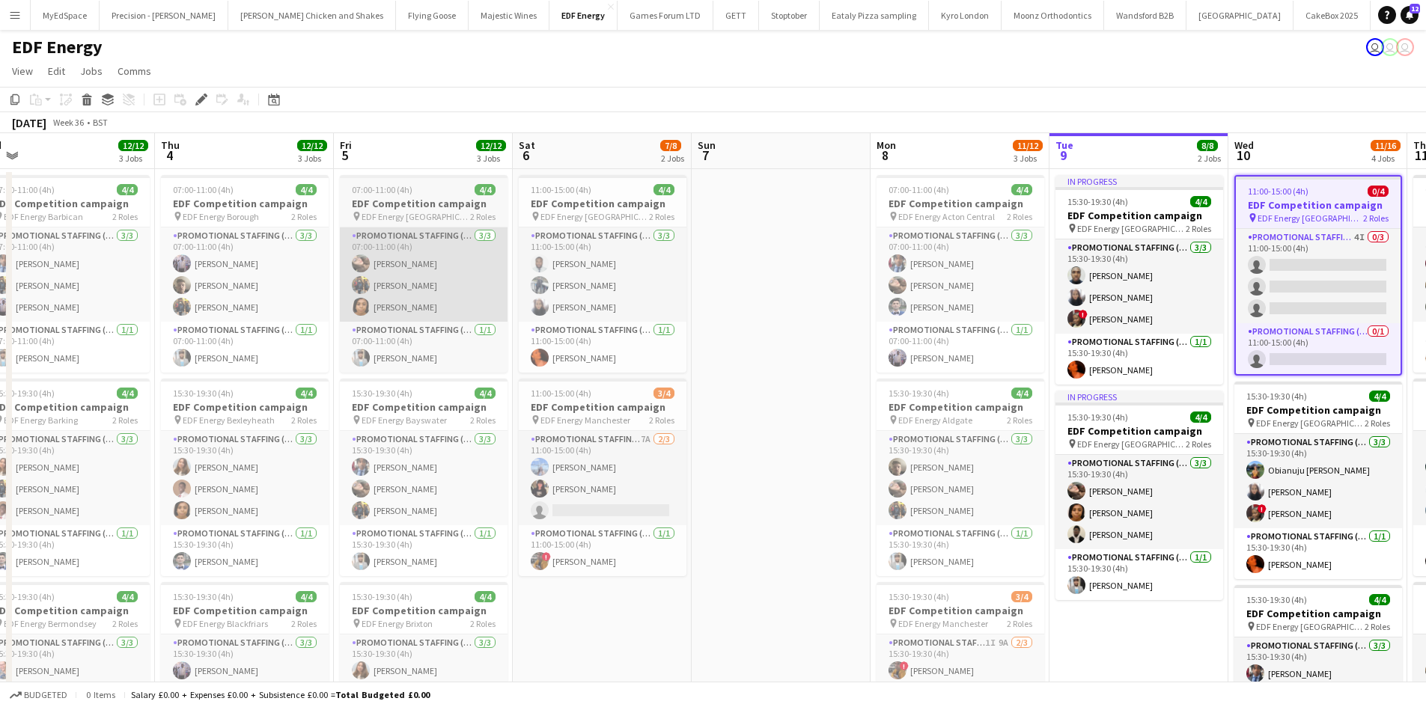
drag, startPoint x: 320, startPoint y: 305, endPoint x: 386, endPoint y: 296, distance: 67.3
click at [421, 293] on app-calendar-viewport "Mon 1 12/12 3 Jobs Tue 2 12/12 3 Jobs Wed 3 12/12 3 Jobs Thu 4 12/12 3 Jobs Fri…" at bounding box center [713, 602] width 1426 height 939
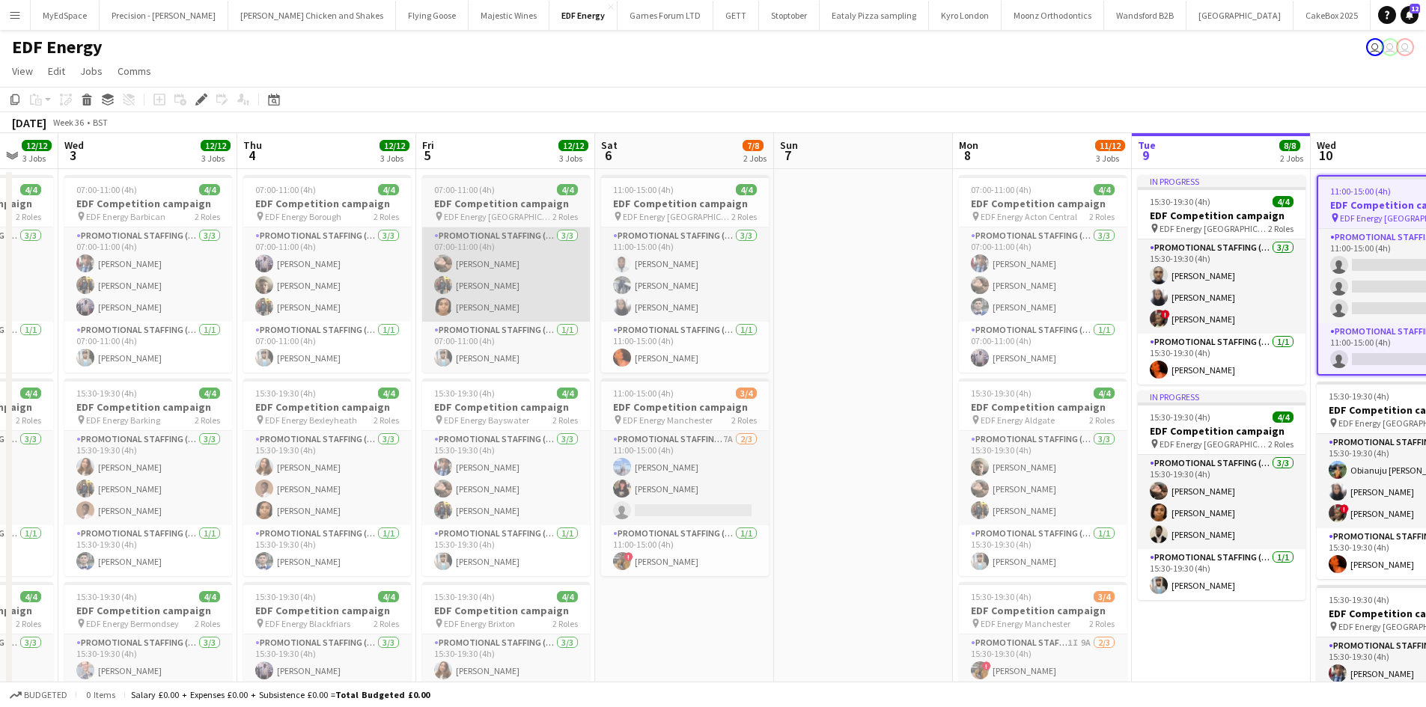
drag, startPoint x: 369, startPoint y: 291, endPoint x: 440, endPoint y: 288, distance: 71.2
click at [439, 284] on app-calendar-viewport "Mon 1 12/12 3 Jobs Tue 2 12/12 3 Jobs Wed 3 12/12 3 Jobs Thu 4 12/12 3 Jobs Fri…" at bounding box center [713, 602] width 1426 height 939
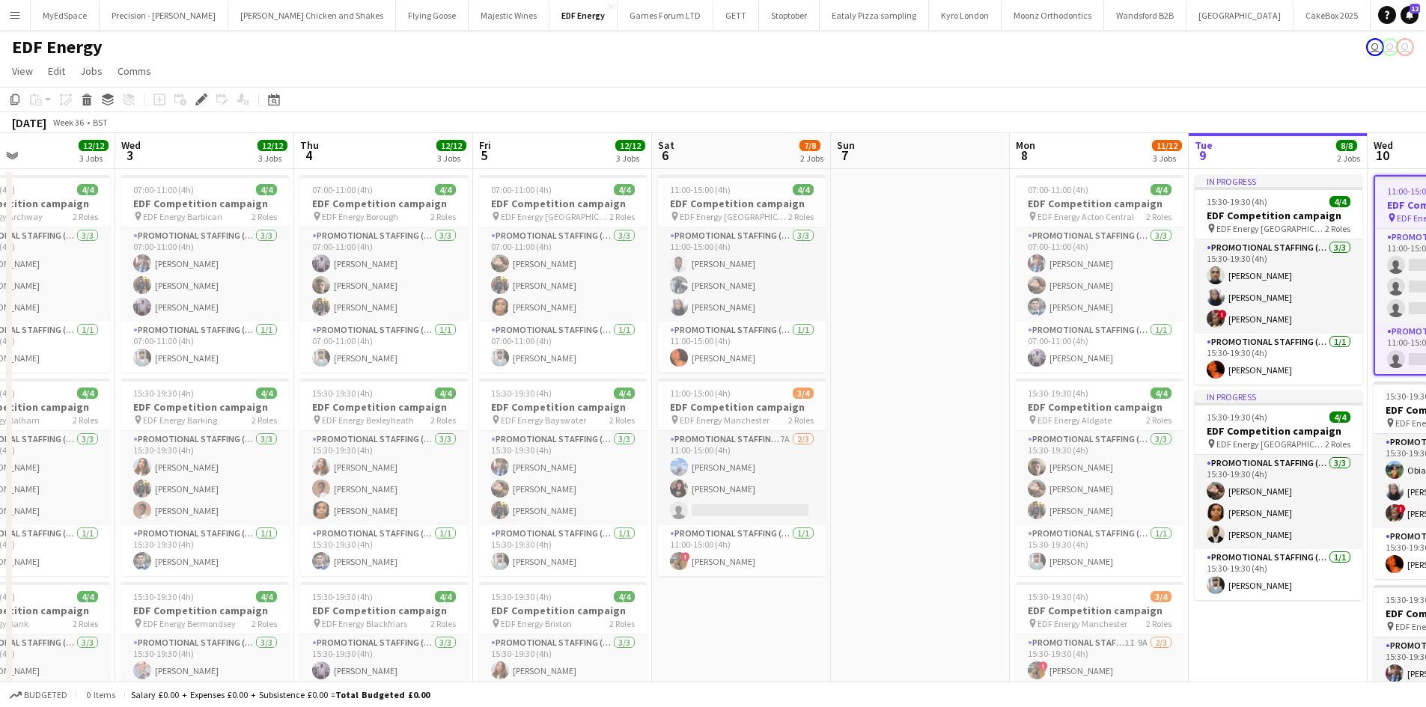
scroll to position [0, 386]
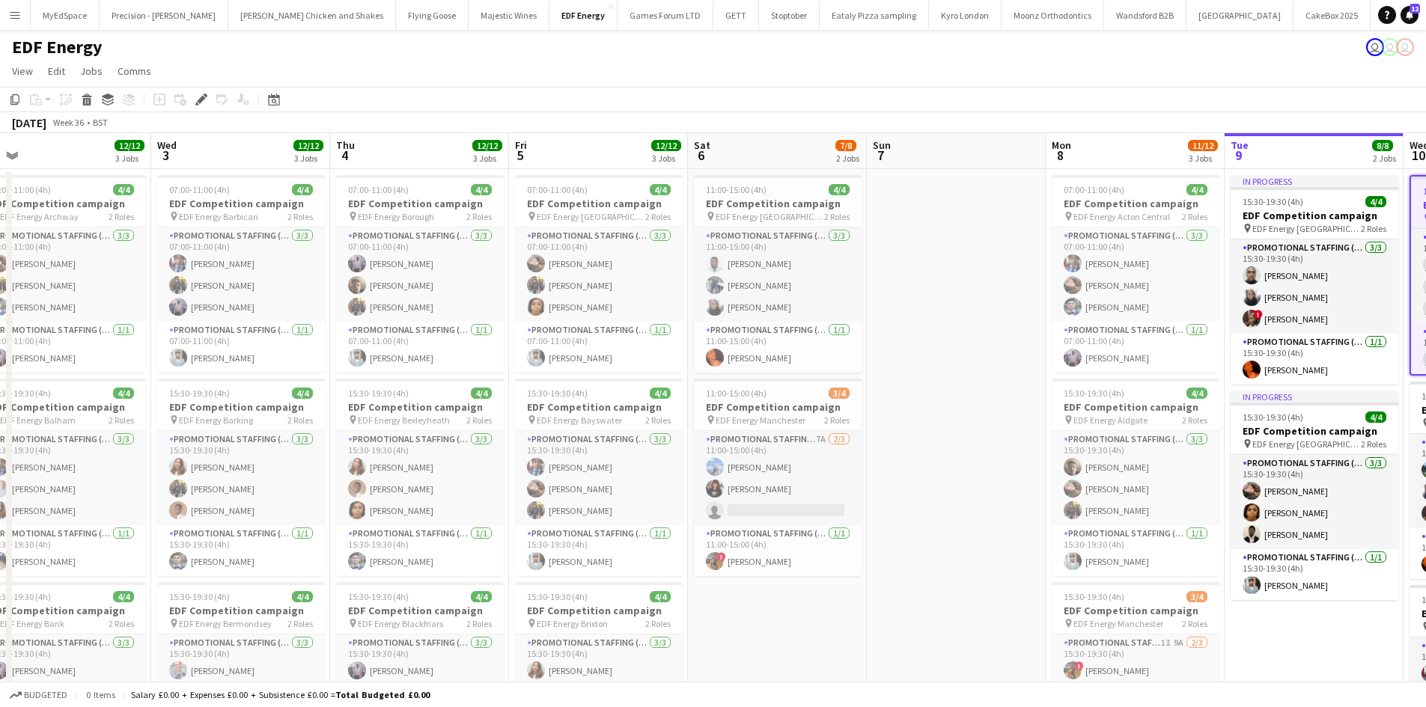
drag, startPoint x: 823, startPoint y: 338, endPoint x: 901, endPoint y: 350, distance: 78.7
click at [901, 350] on app-calendar-viewport "Sun 31 Mon 1 12/12 3 Jobs Tue 2 12/12 3 Jobs Wed 3 12/12 3 Jobs Thu 4 12/12 3 J…" at bounding box center [713, 602] width 1426 height 939
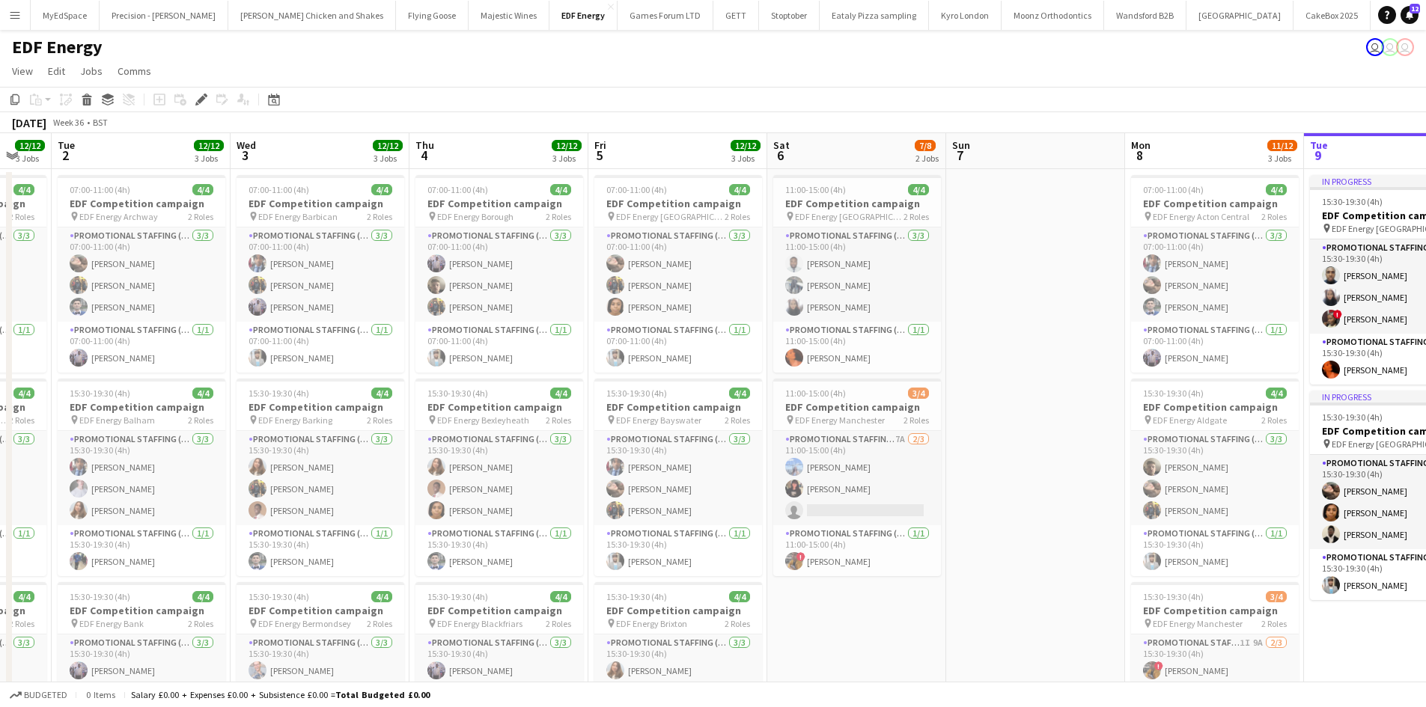
scroll to position [0, 458]
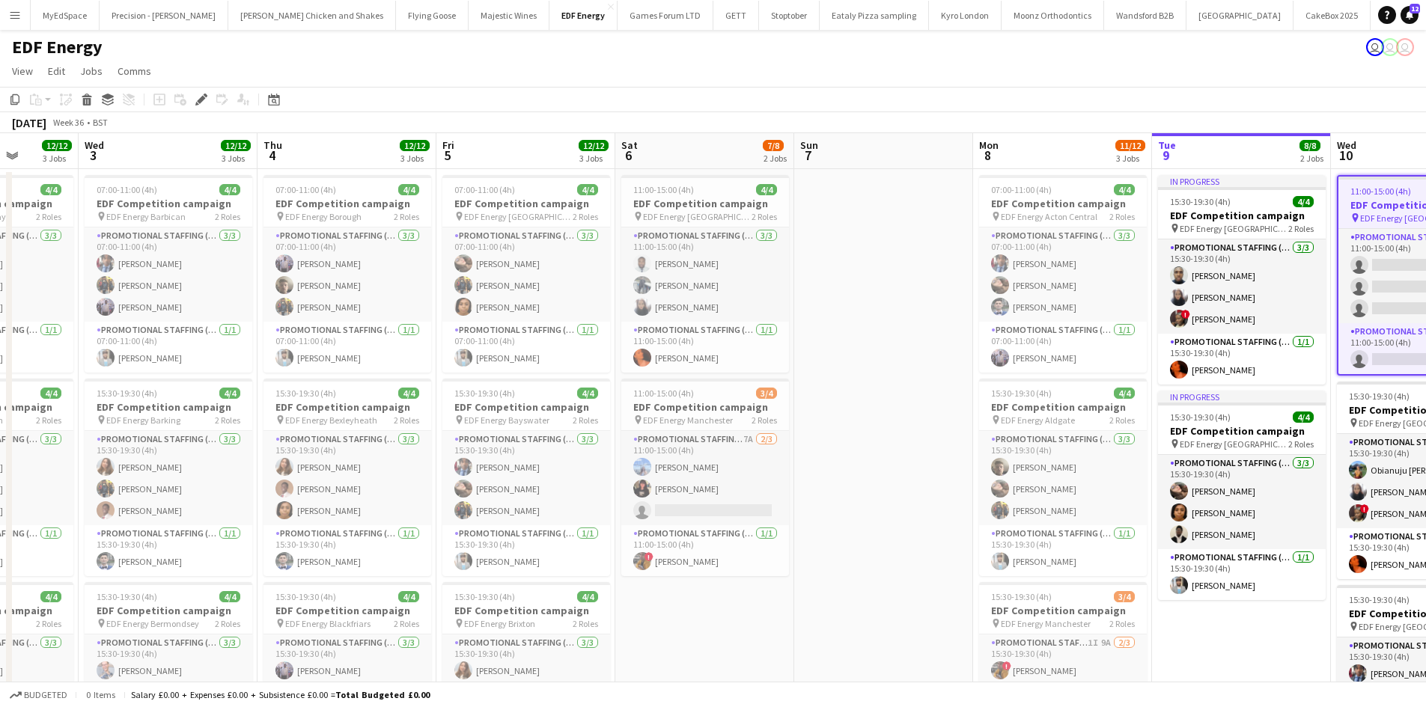
drag, startPoint x: 492, startPoint y: 369, endPoint x: 598, endPoint y: 373, distance: 106.4
click at [598, 373] on app-calendar-viewport "Sun 31 Mon 1 12/12 3 Jobs Tue 2 12/12 3 Jobs Wed 3 12/12 3 Jobs Thu 4 12/12 3 J…" at bounding box center [713, 602] width 1426 height 939
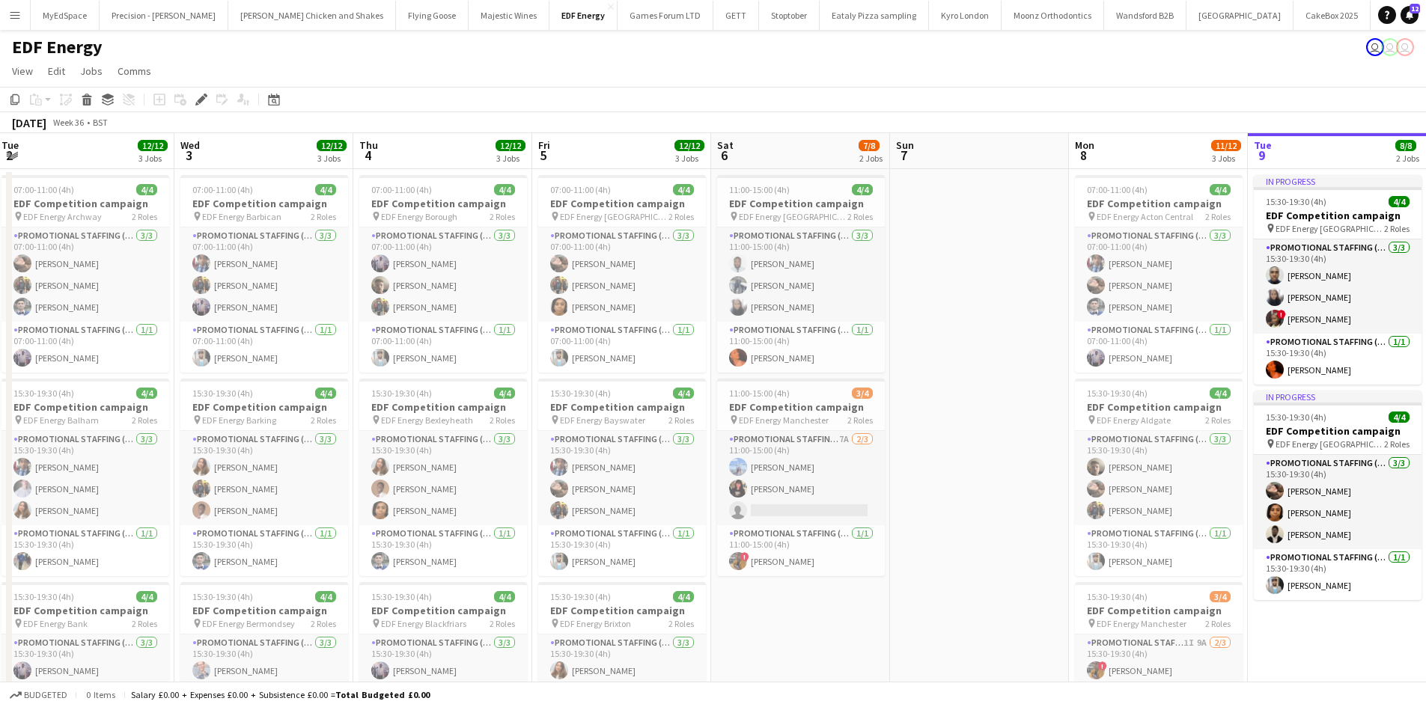
scroll to position [0, 743]
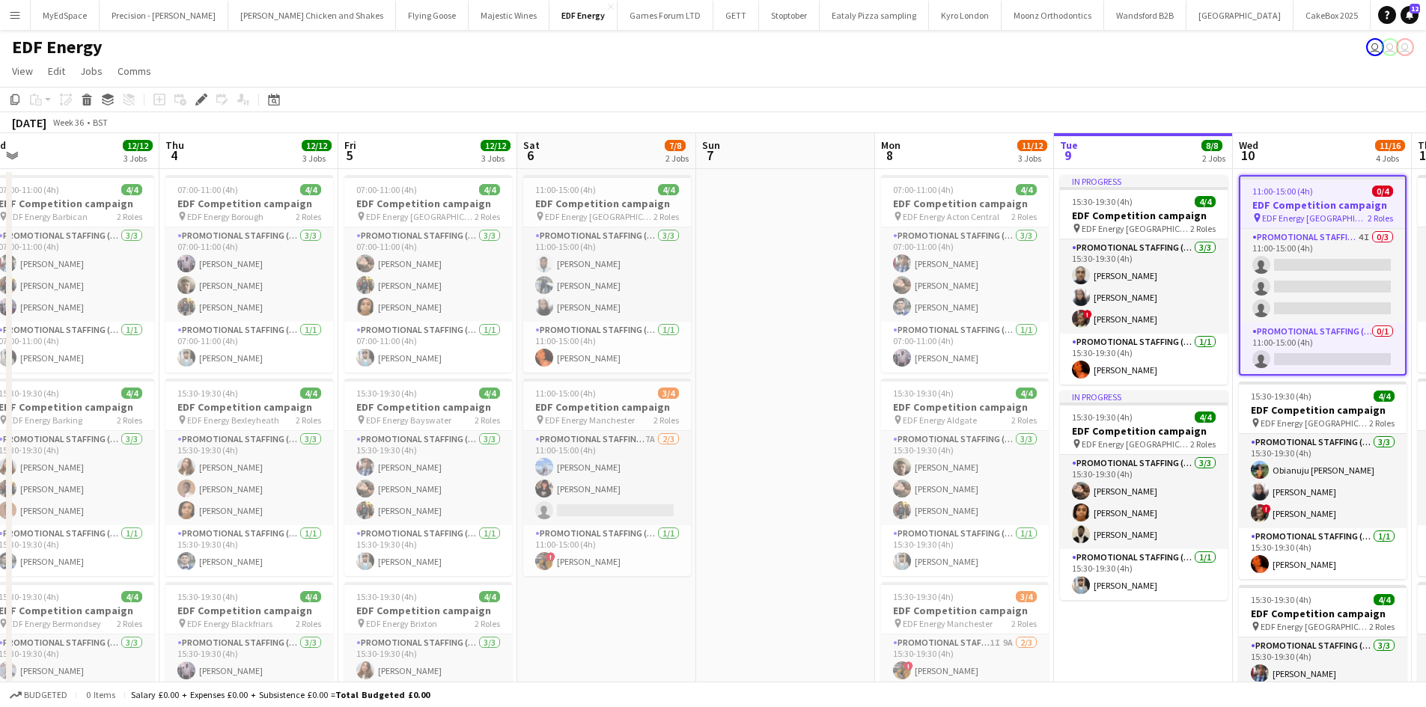
drag, startPoint x: 1029, startPoint y: 351, endPoint x: 746, endPoint y: 338, distance: 283.3
click at [746, 338] on app-calendar-viewport "Sat 30 Sun 31 Mon 1 12/12 3 Jobs Tue 2 12/12 3 Jobs Wed 3 12/12 3 Jobs Thu 4 12…" at bounding box center [713, 602] width 1426 height 939
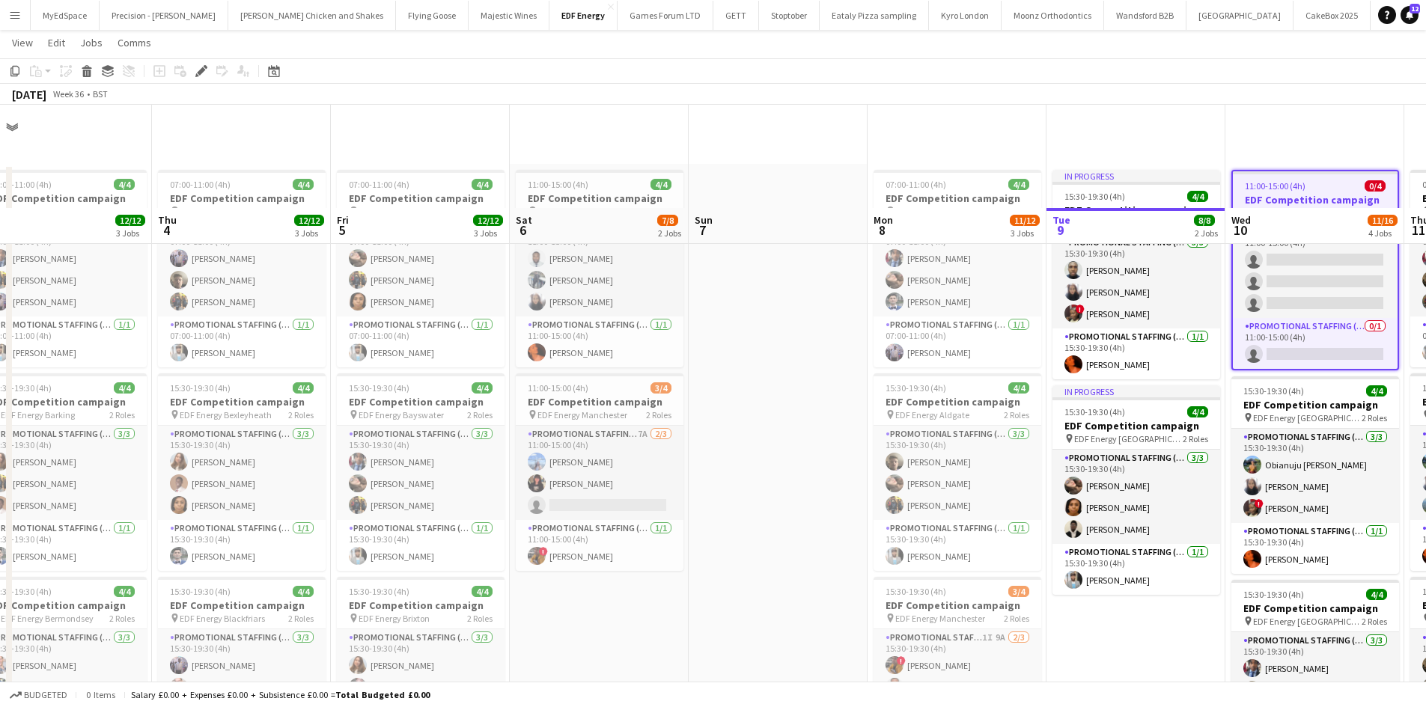
scroll to position [0, 0]
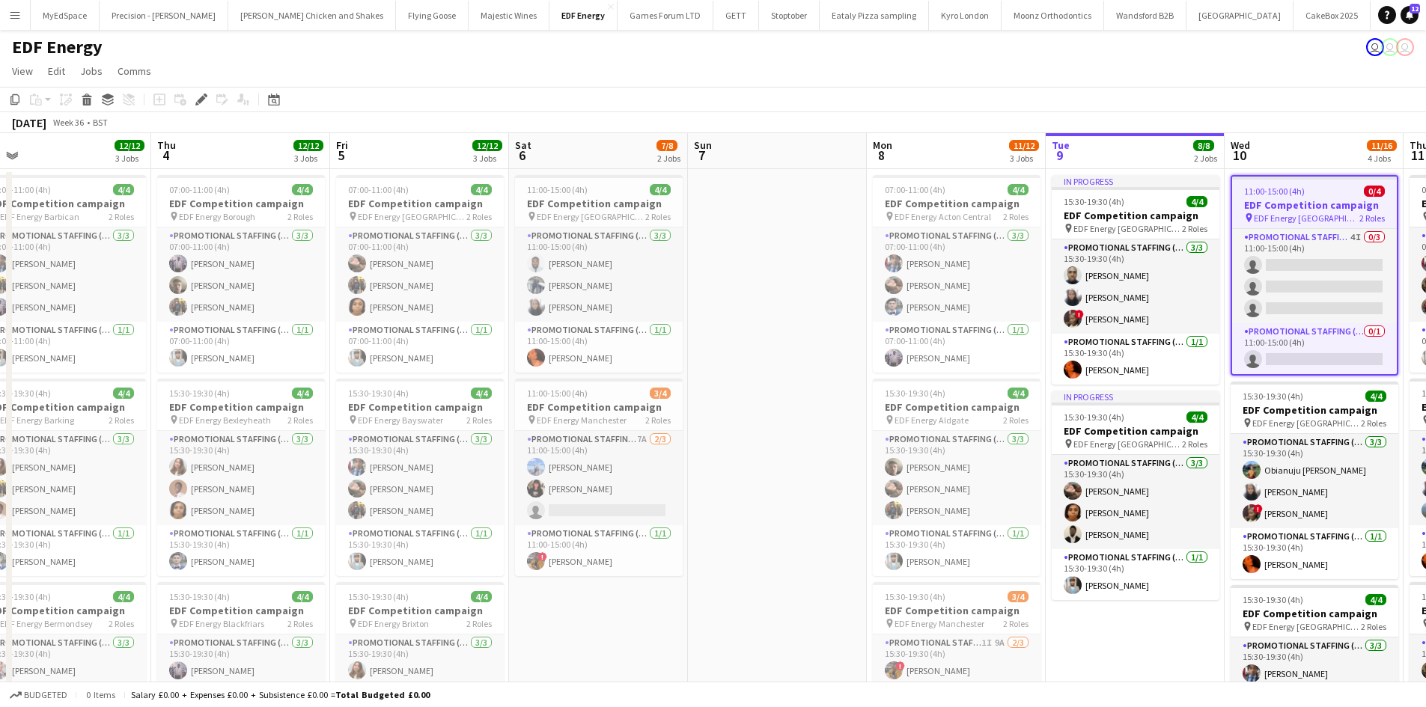
drag, startPoint x: 742, startPoint y: 380, endPoint x: 733, endPoint y: 382, distance: 9.1
click at [739, 380] on app-date-cell at bounding box center [777, 620] width 179 height 903
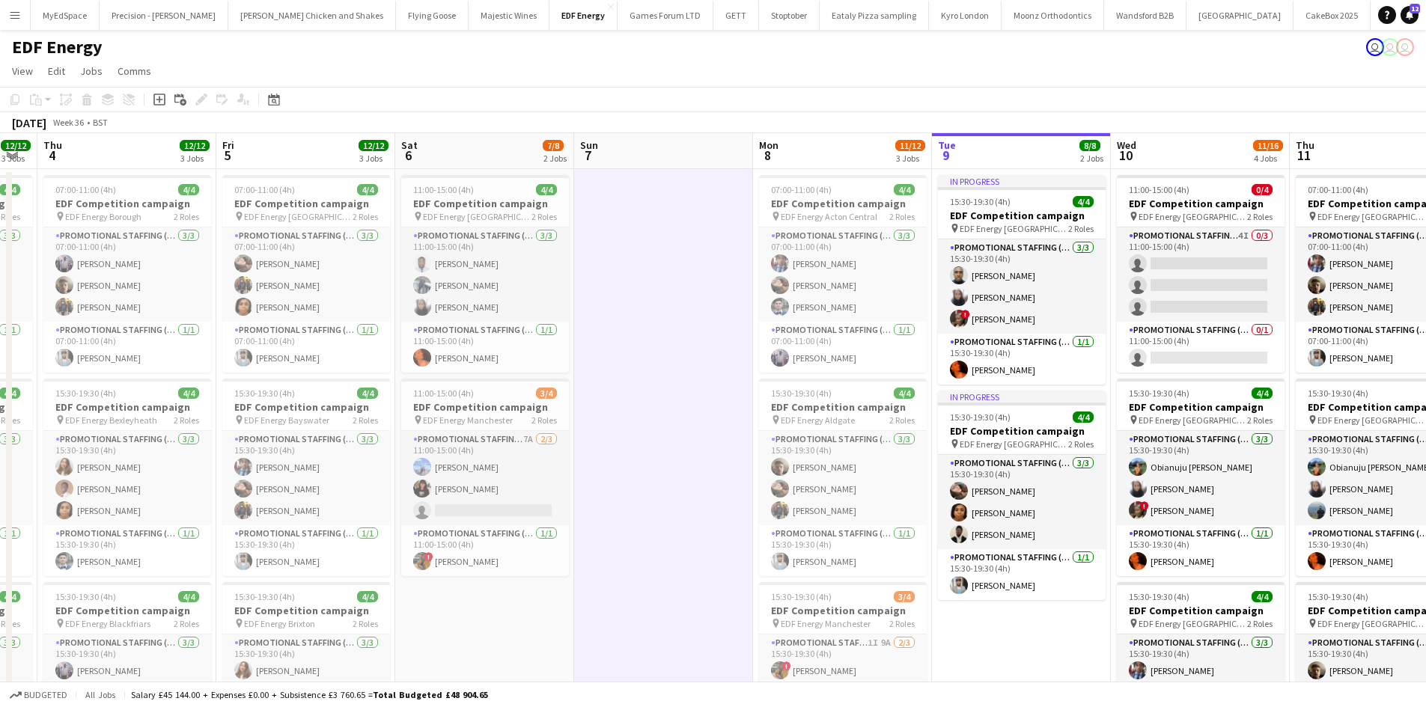
drag, startPoint x: 731, startPoint y: 370, endPoint x: 641, endPoint y: 362, distance: 90.2
click at [641, 362] on app-calendar-viewport "Mon 1 12/12 3 Jobs Tue 2 12/12 3 Jobs Wed 3 12/12 3 Jobs Thu 4 12/12 3 Jobs Fri…" at bounding box center [713, 602] width 1426 height 939
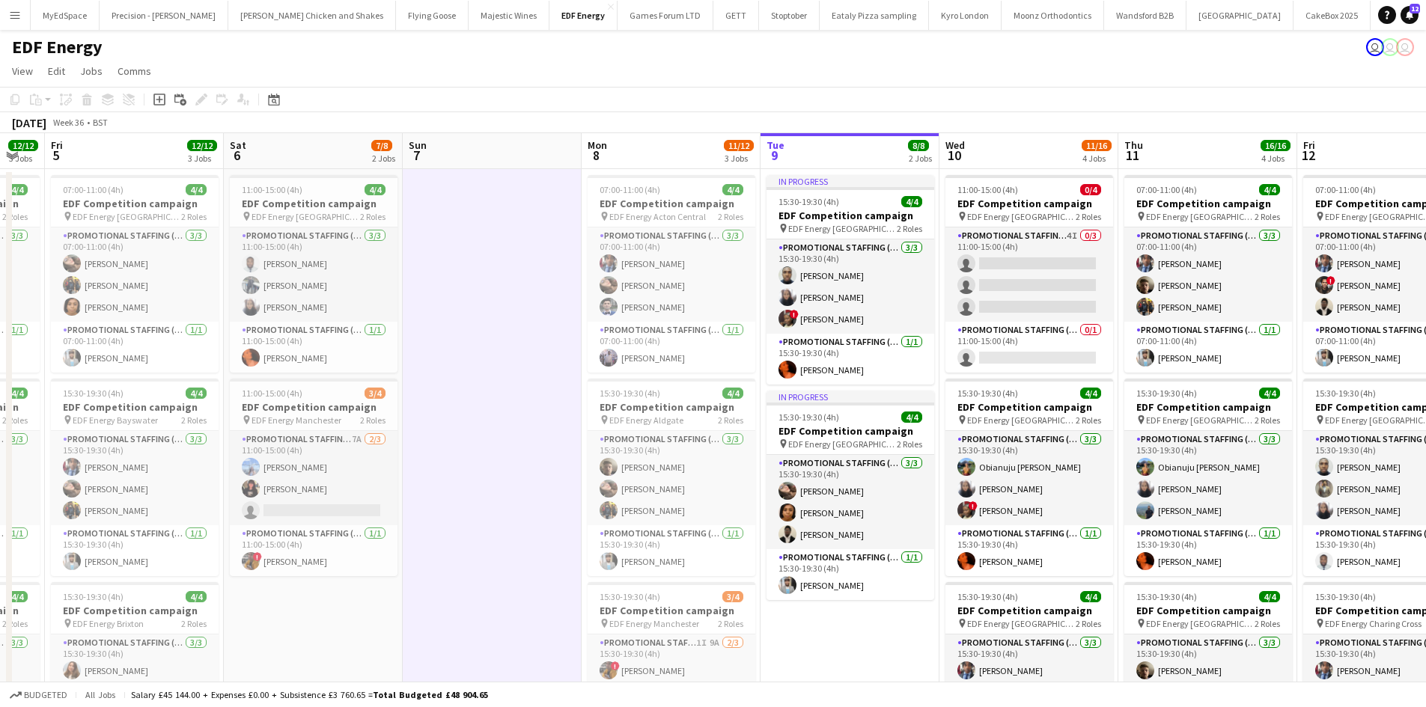
scroll to position [0, 686]
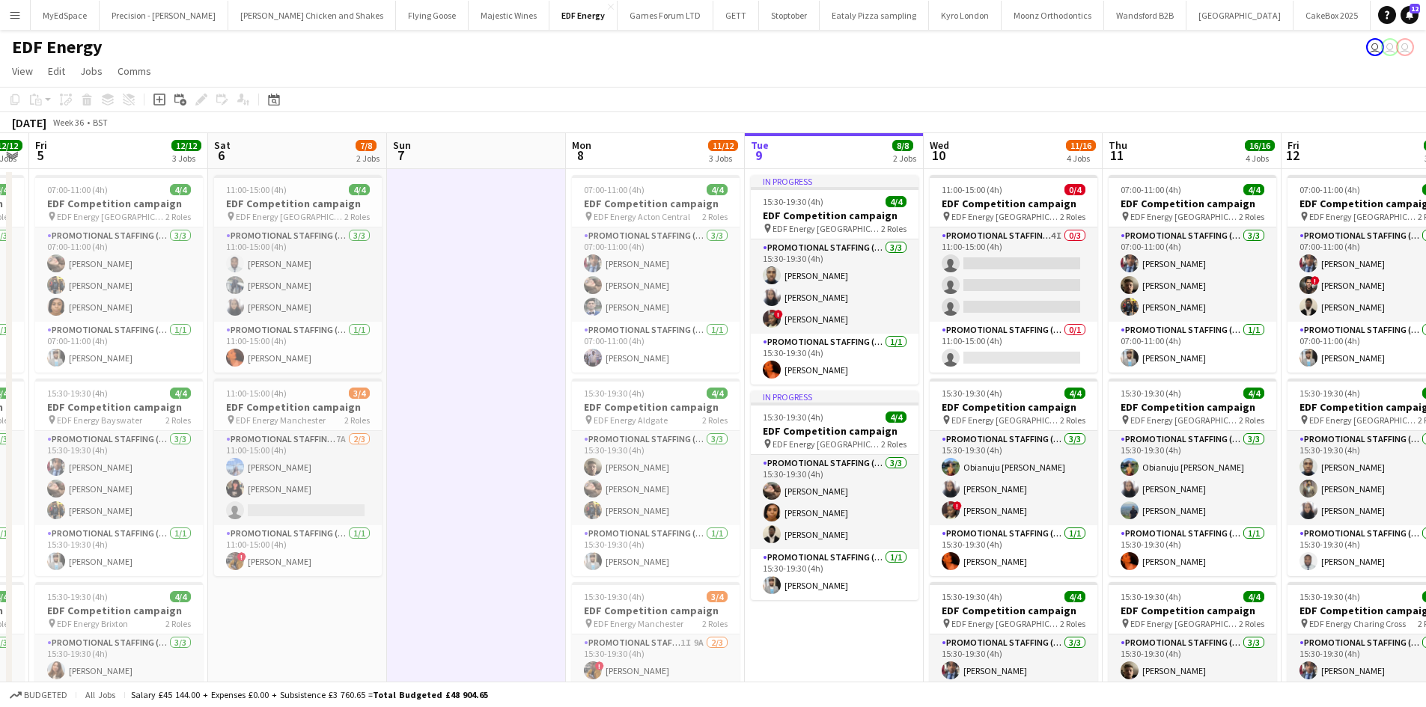
drag, startPoint x: 625, startPoint y: 389, endPoint x: 524, endPoint y: 407, distance: 102.6
click at [524, 409] on app-calendar-viewport "Mon 1 12/12 3 Jobs Tue 2 12/12 3 Jobs Wed 3 12/12 3 Jobs Thu 4 12/12 3 Jobs Fri…" at bounding box center [713, 602] width 1426 height 939
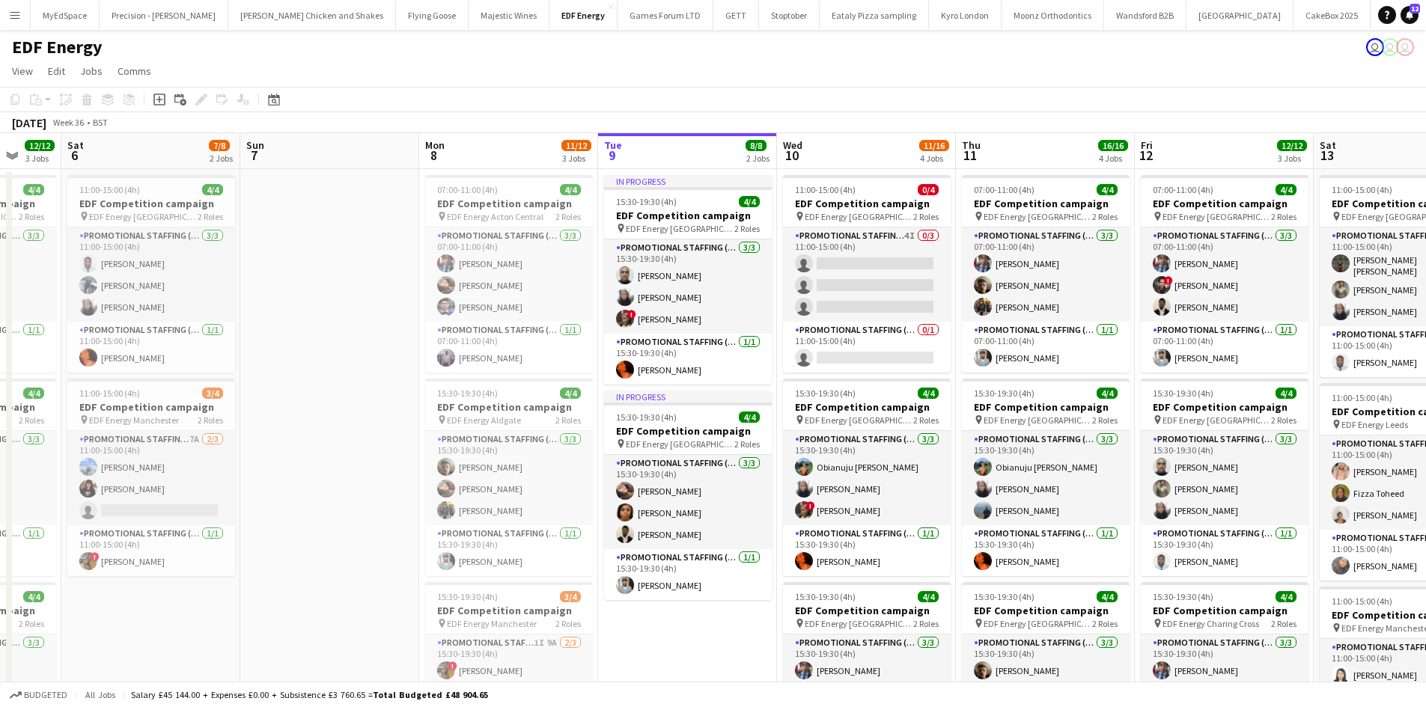
drag, startPoint x: 471, startPoint y: 367, endPoint x: 311, endPoint y: 337, distance: 163.0
click at [311, 337] on app-calendar-viewport "Wed 3 12/12 3 Jobs Thu 4 12/12 3 Jobs Fri 5 12/12 3 Jobs Sat 6 7/8 2 Jobs Sun 7…" at bounding box center [713, 602] width 1426 height 939
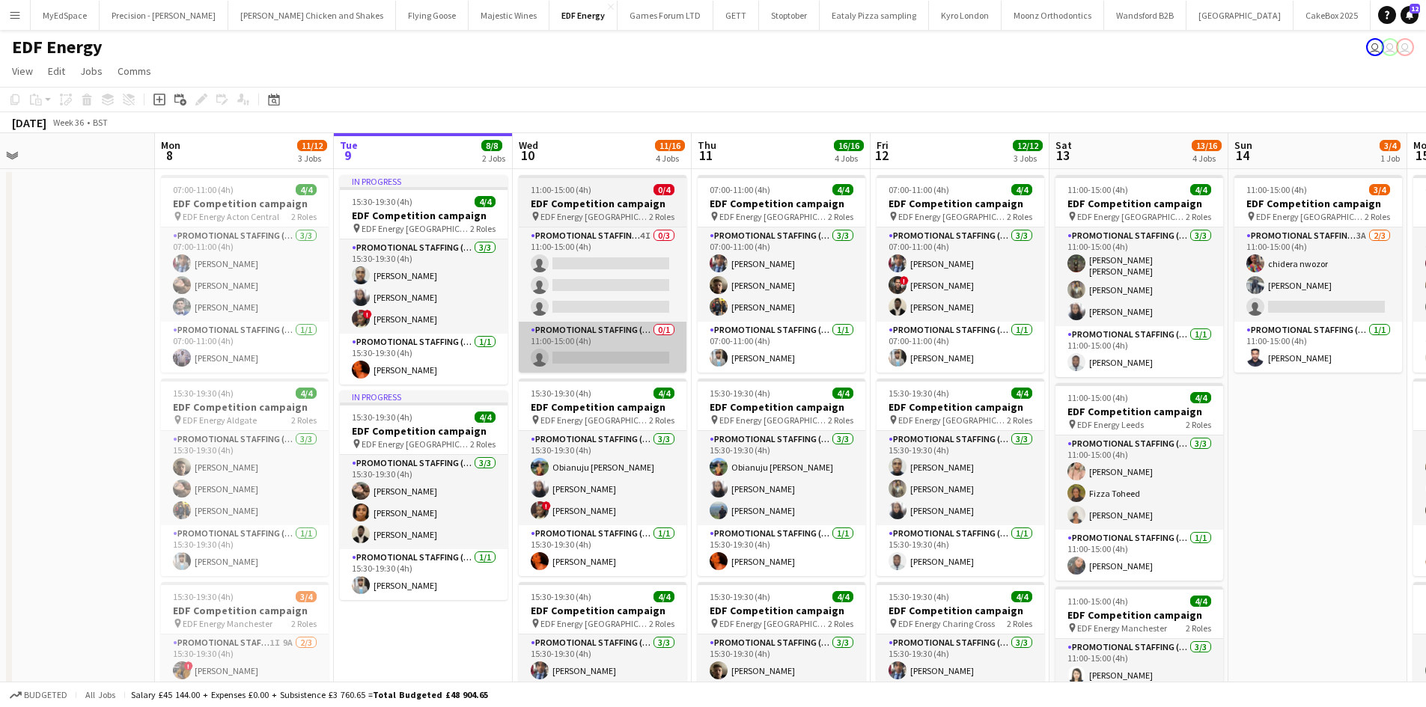
drag, startPoint x: 669, startPoint y: 385, endPoint x: 541, endPoint y: 356, distance: 131.3
click at [540, 356] on app-calendar-viewport "Wed 3 12/12 3 Jobs Thu 4 12/12 3 Jobs Fri 5 12/12 3 Jobs Sat 6 7/8 2 Jobs Sun 7…" at bounding box center [713, 602] width 1426 height 939
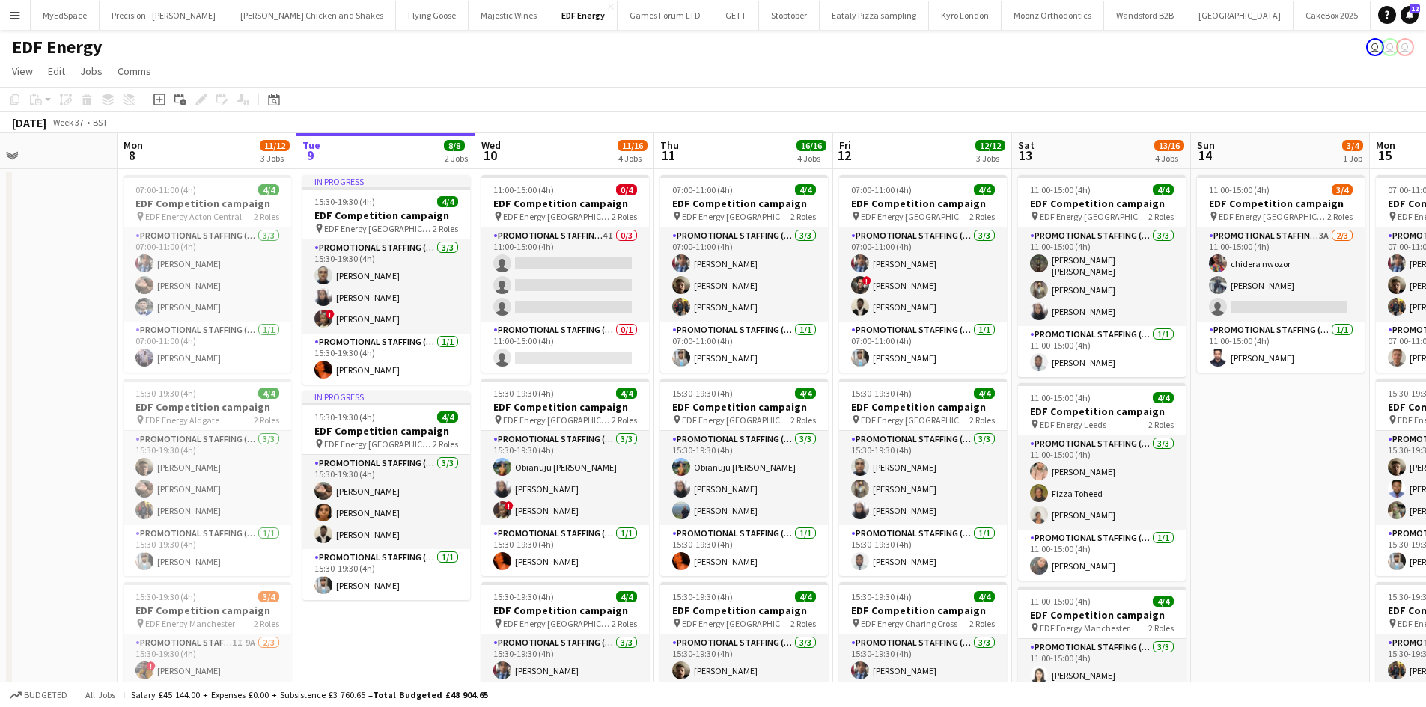
drag, startPoint x: 718, startPoint y: 380, endPoint x: 463, endPoint y: 362, distance: 255.2
click at [463, 362] on app-calendar-viewport "Fri 5 12/12 3 Jobs Sat 6 7/8 2 Jobs Sun 7 Mon 8 11/12 3 Jobs Tue 9 8/8 2 Jobs W…" at bounding box center [713, 602] width 1426 height 939
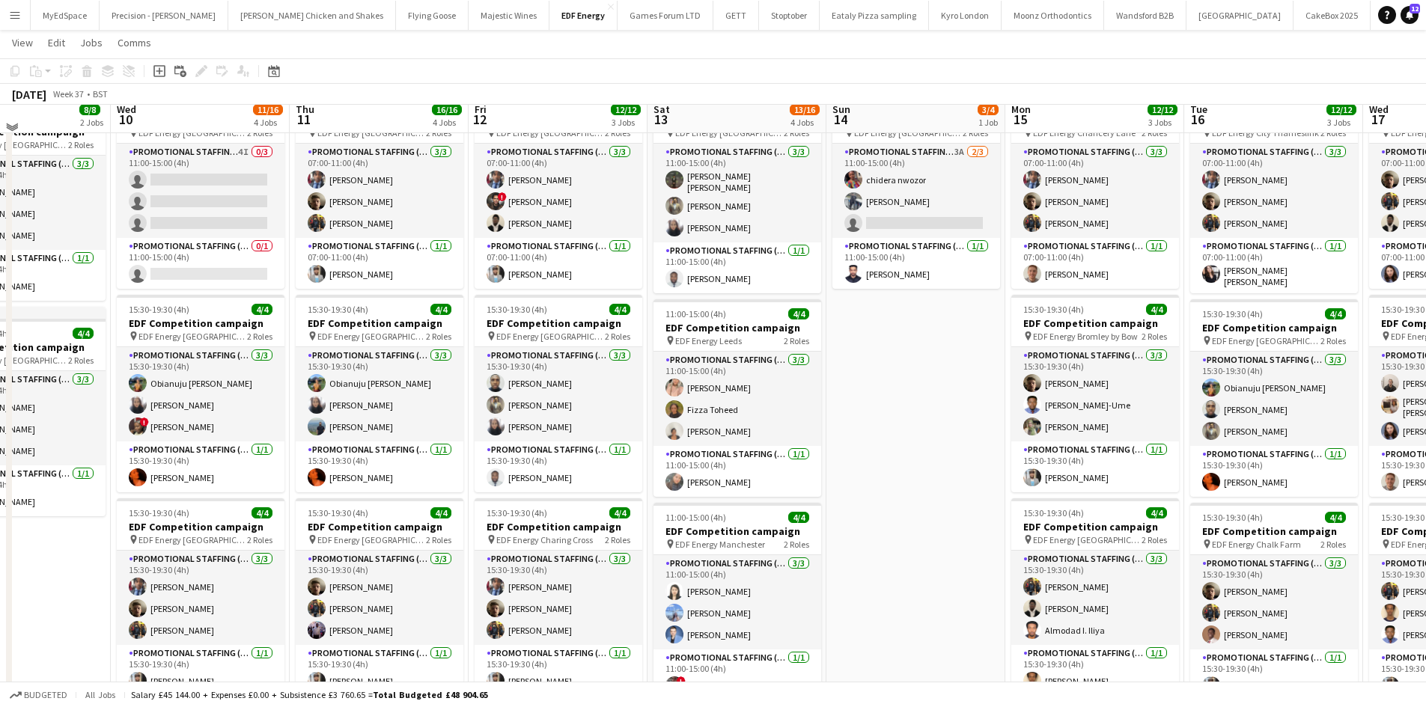
scroll to position [75, 0]
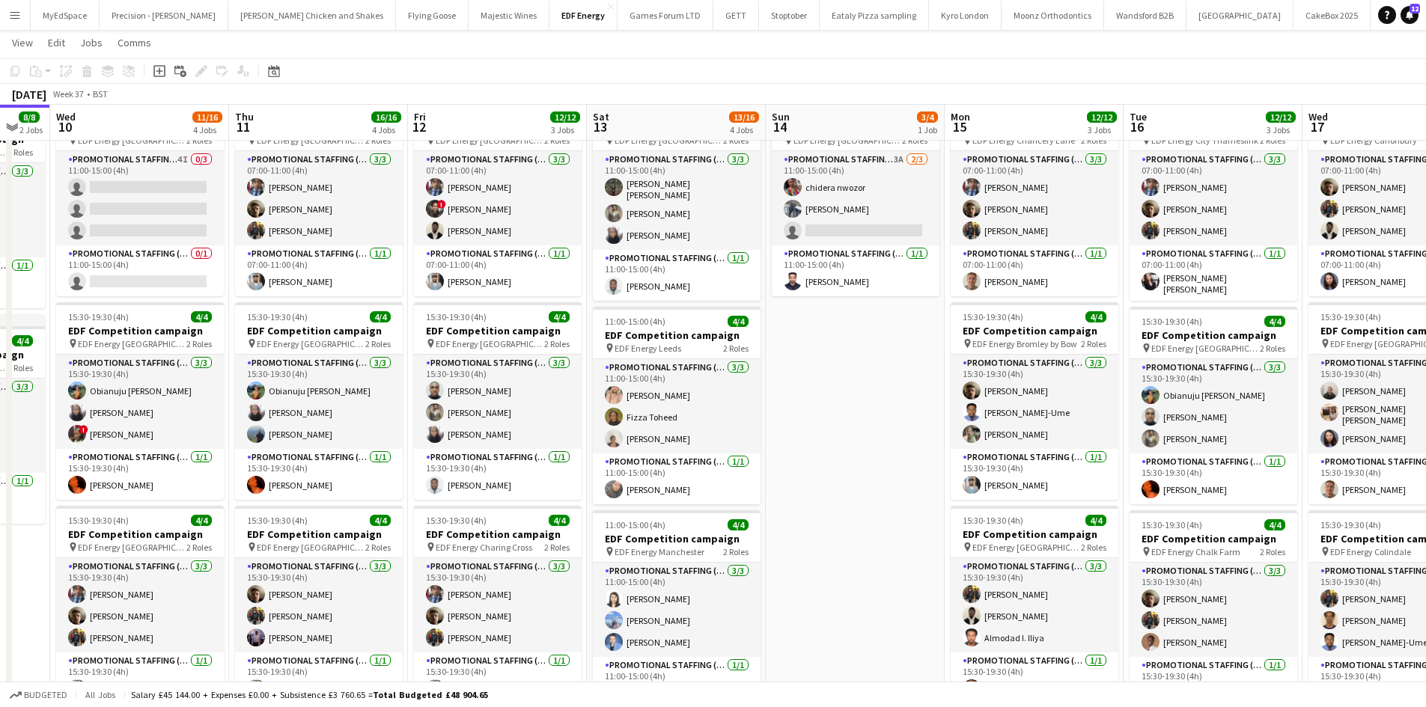
drag, startPoint x: 829, startPoint y: 365, endPoint x: 767, endPoint y: 359, distance: 62.4
click at [767, 359] on app-calendar-viewport "Sun 7 Mon 8 11/12 3 Jobs Tue 9 8/8 2 Jobs Wed 10 11/16 4 Jobs Thu 11 16/16 4 Jo…" at bounding box center [713, 490] width 1426 height 1012
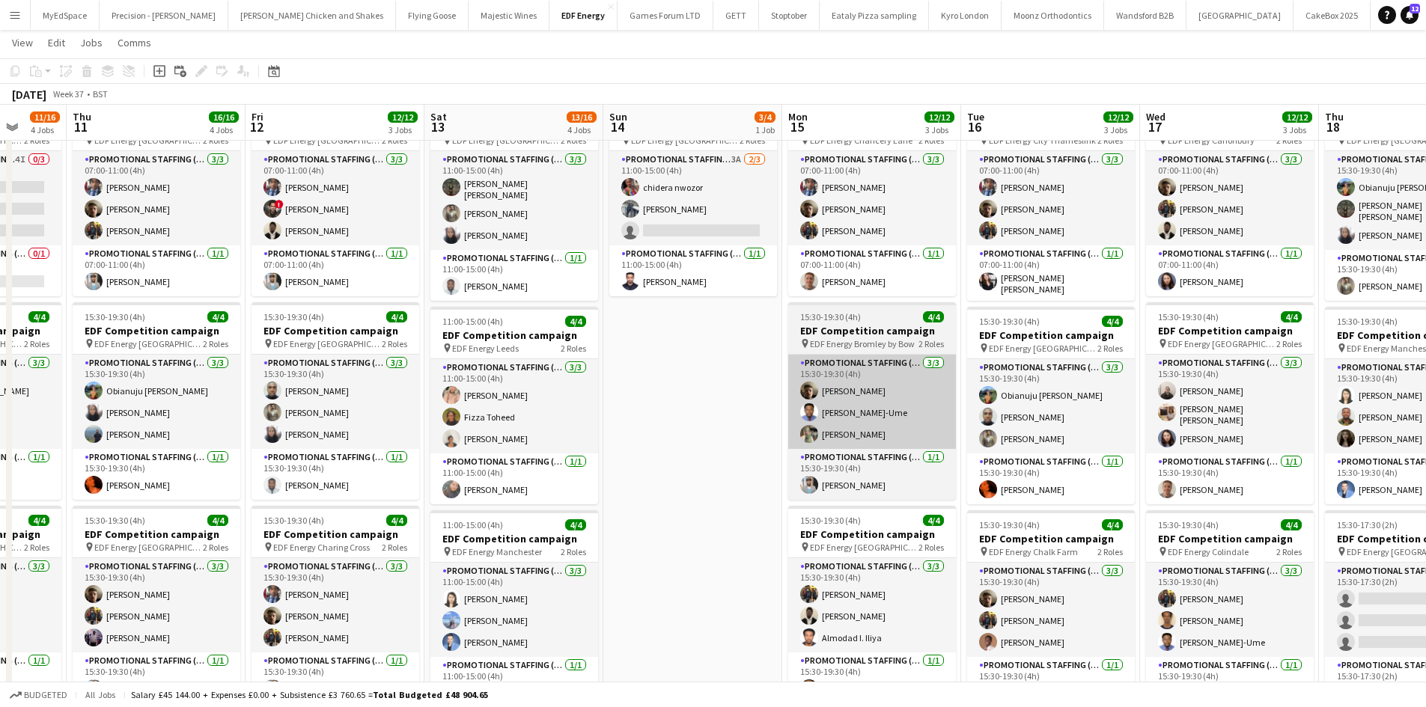
drag, startPoint x: 1048, startPoint y: 383, endPoint x: 853, endPoint y: 366, distance: 196.1
click at [863, 366] on app-calendar-viewport "Sun 7 Mon 8 11/12 3 Jobs Tue 9 8/8 2 Jobs Wed 10 11/16 4 Jobs Thu 11 16/16 4 Jo…" at bounding box center [713, 490] width 1426 height 1012
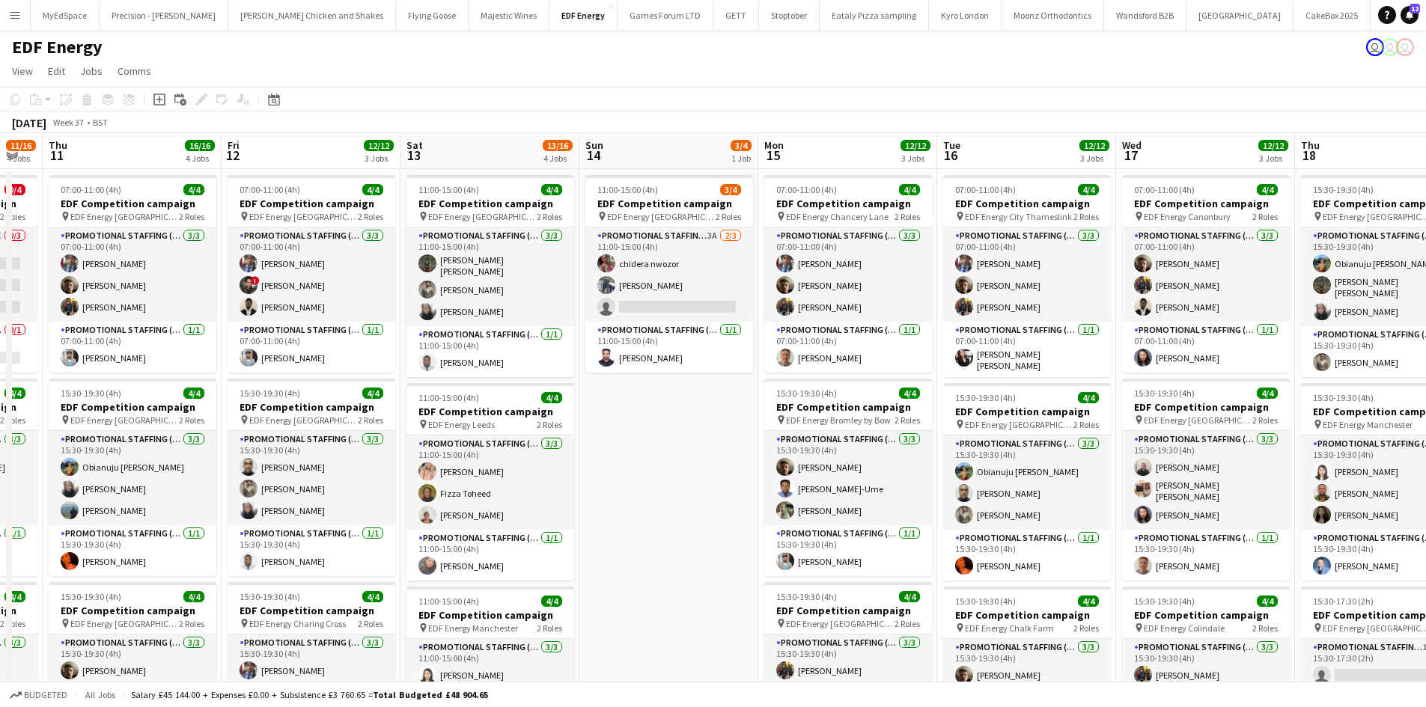
scroll to position [0, 466]
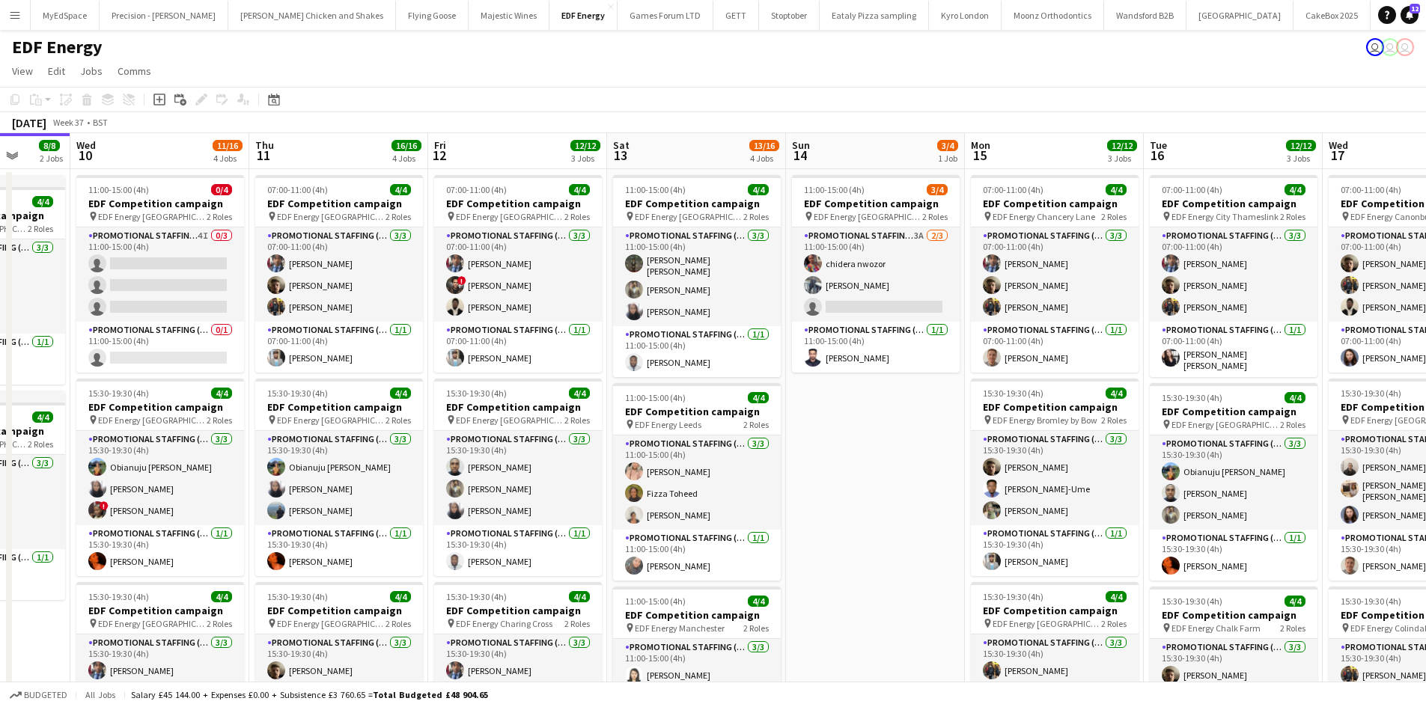
drag, startPoint x: 541, startPoint y: 454, endPoint x: 487, endPoint y: 437, distance: 56.6
click at [487, 437] on app-calendar-viewport "Sun 7 Mon 8 11/12 3 Jobs Tue 9 8/8 2 Jobs Wed 10 11/16 4 Jobs Thu 11 16/16 4 Jo…" at bounding box center [713, 602] width 1426 height 939
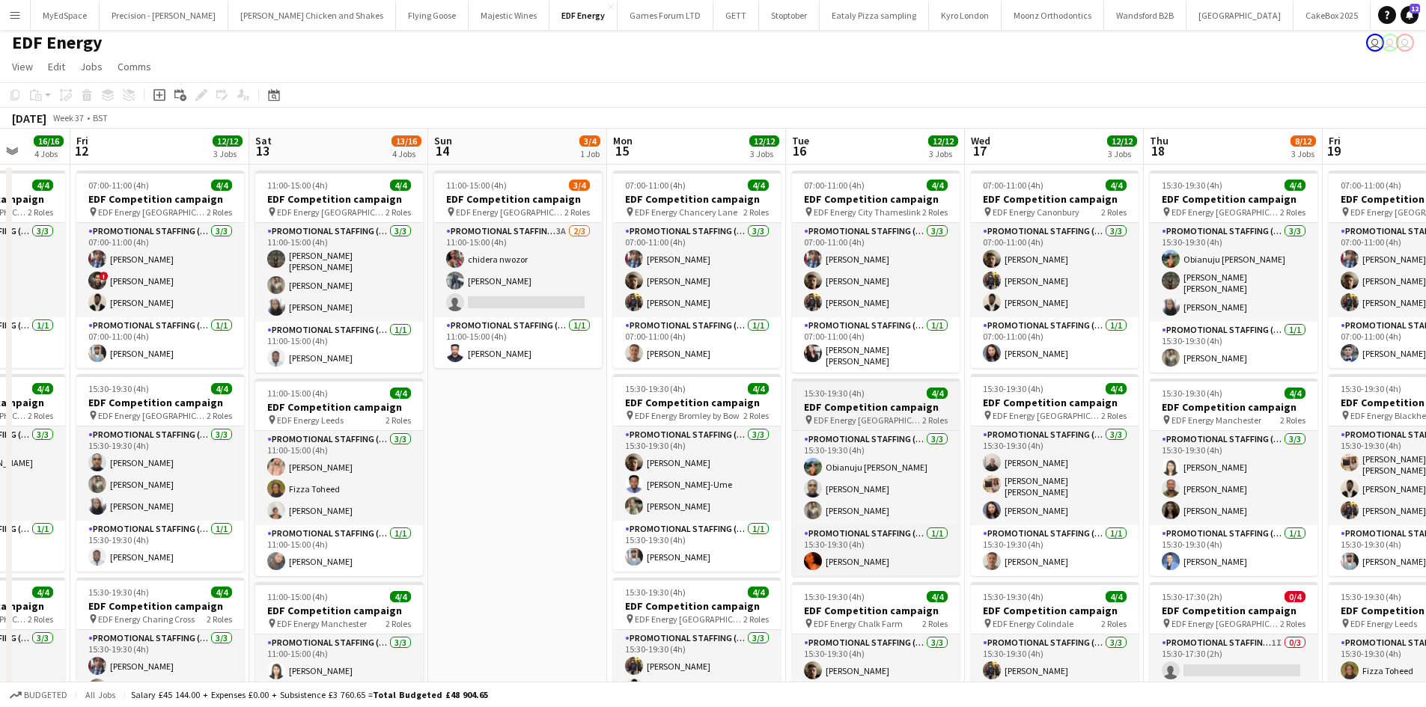
scroll to position [0, 0]
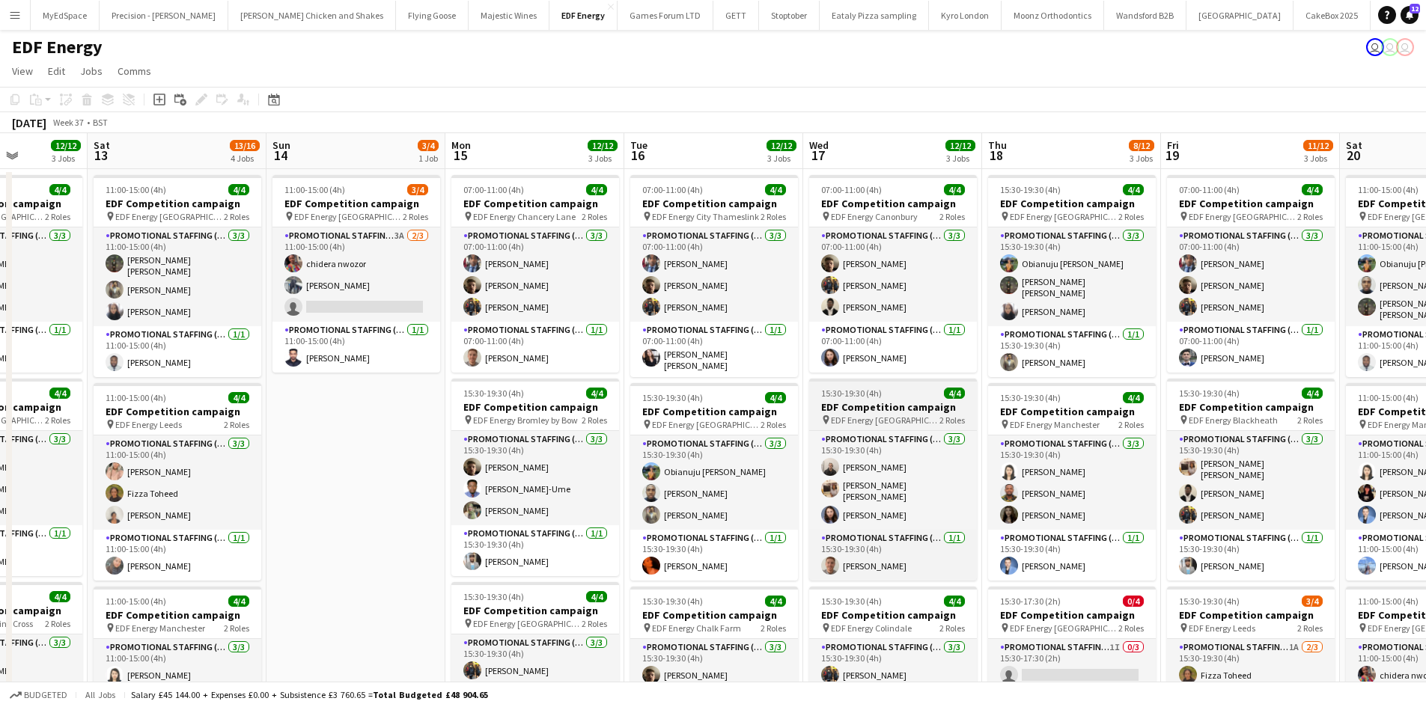
drag, startPoint x: 1000, startPoint y: 405, endPoint x: 866, endPoint y: 389, distance: 135.0
click at [871, 389] on app-calendar-viewport "Tue 9 8/8 2 Jobs Wed 10 11/16 4 Jobs Thu 11 16/16 4 Jobs Fri 12 12/12 3 Jobs Sa…" at bounding box center [713, 602] width 1426 height 939
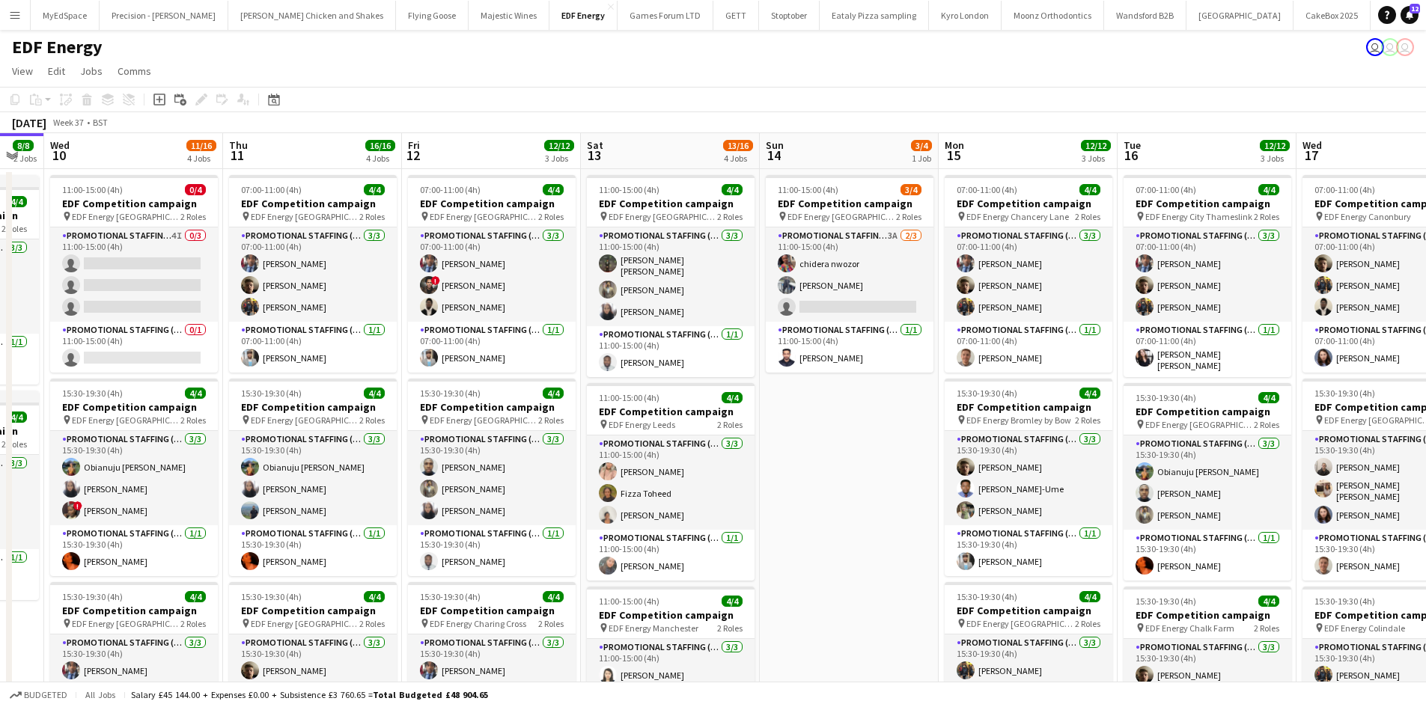
drag, startPoint x: 386, startPoint y: 457, endPoint x: 898, endPoint y: 443, distance: 512.2
click at [895, 443] on app-calendar-viewport "Mon 8 11/12 3 Jobs Tue 9 8/8 2 Jobs Wed 10 11/16 4 Jobs Thu 11 16/16 4 Jobs Fri…" at bounding box center [713, 602] width 1426 height 939
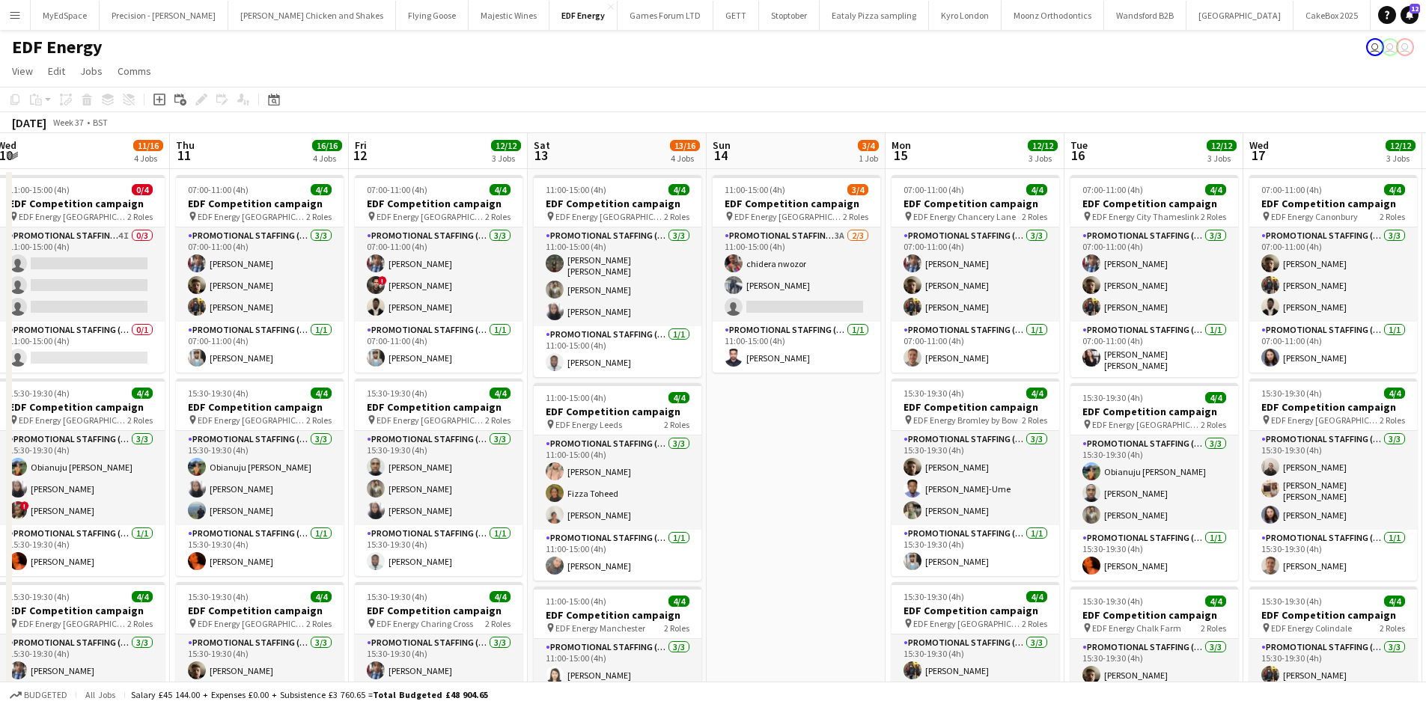
drag, startPoint x: 947, startPoint y: 445, endPoint x: 1073, endPoint y: 425, distance: 127.3
click at [1073, 425] on app-calendar-viewport "Mon 8 11/12 3 Jobs Tue 9 8/8 2 Jobs Wed 10 11/16 4 Jobs Thu 11 16/16 4 Jobs Fri…" at bounding box center [713, 602] width 1426 height 939
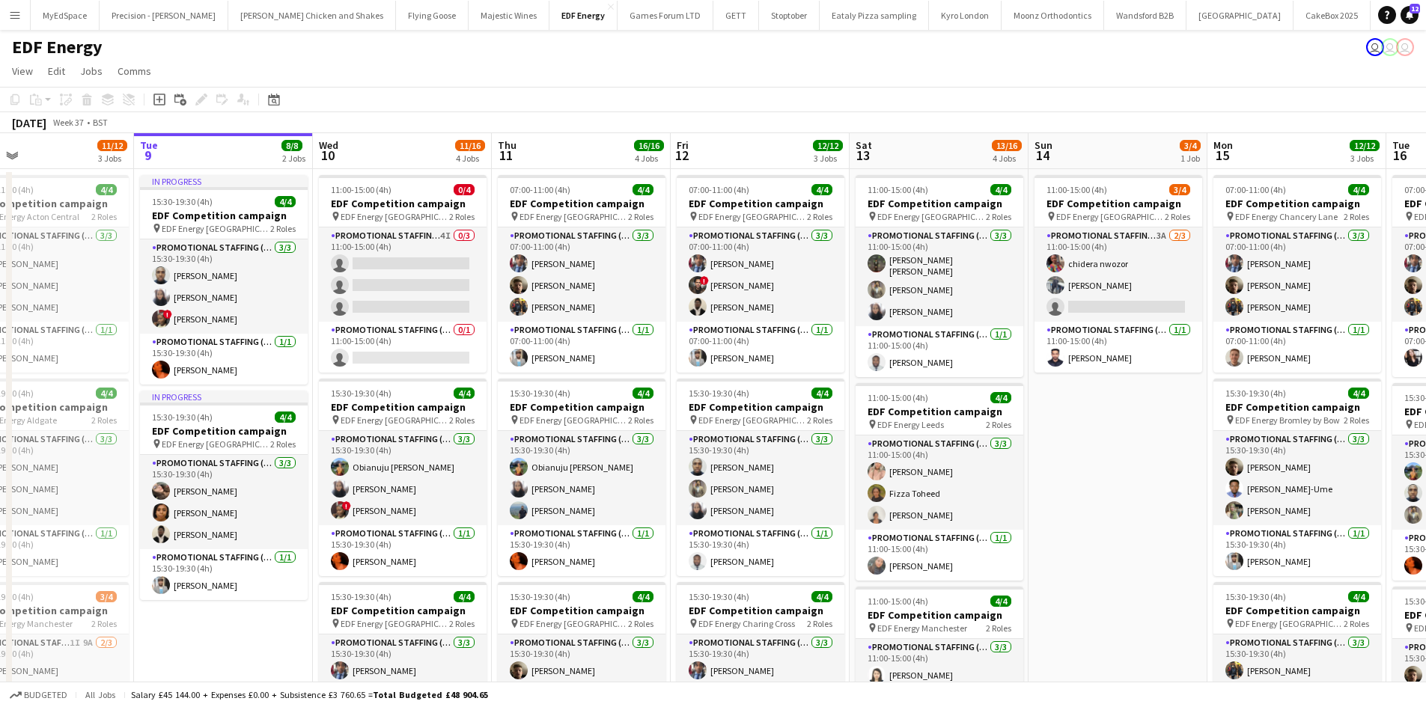
scroll to position [0, 421]
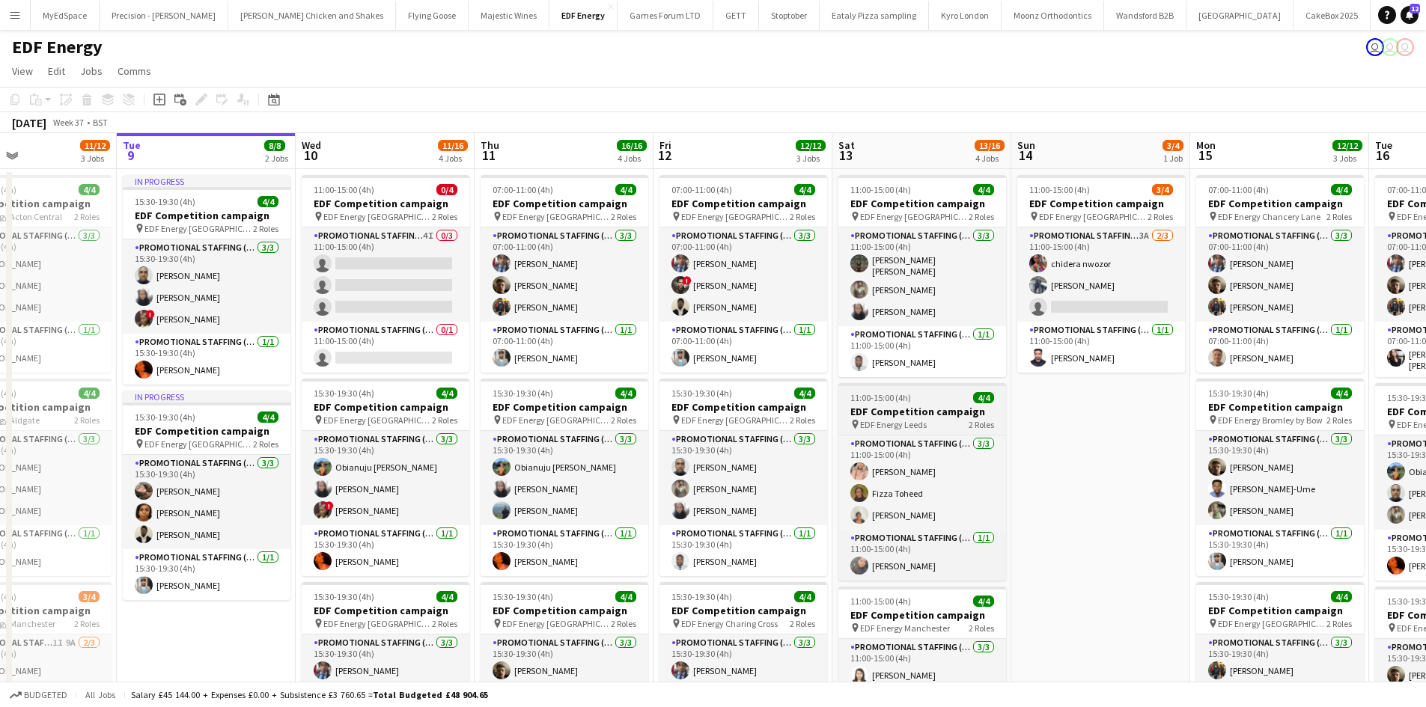
drag, startPoint x: 815, startPoint y: 417, endPoint x: 874, endPoint y: 398, distance: 61.6
click at [875, 394] on app-calendar-viewport "Sat 6 7/8 2 Jobs Sun 7 Mon 8 11/12 3 Jobs Tue 9 8/8 2 Jobs Wed 10 11/16 4 Jobs …" at bounding box center [713, 602] width 1426 height 939
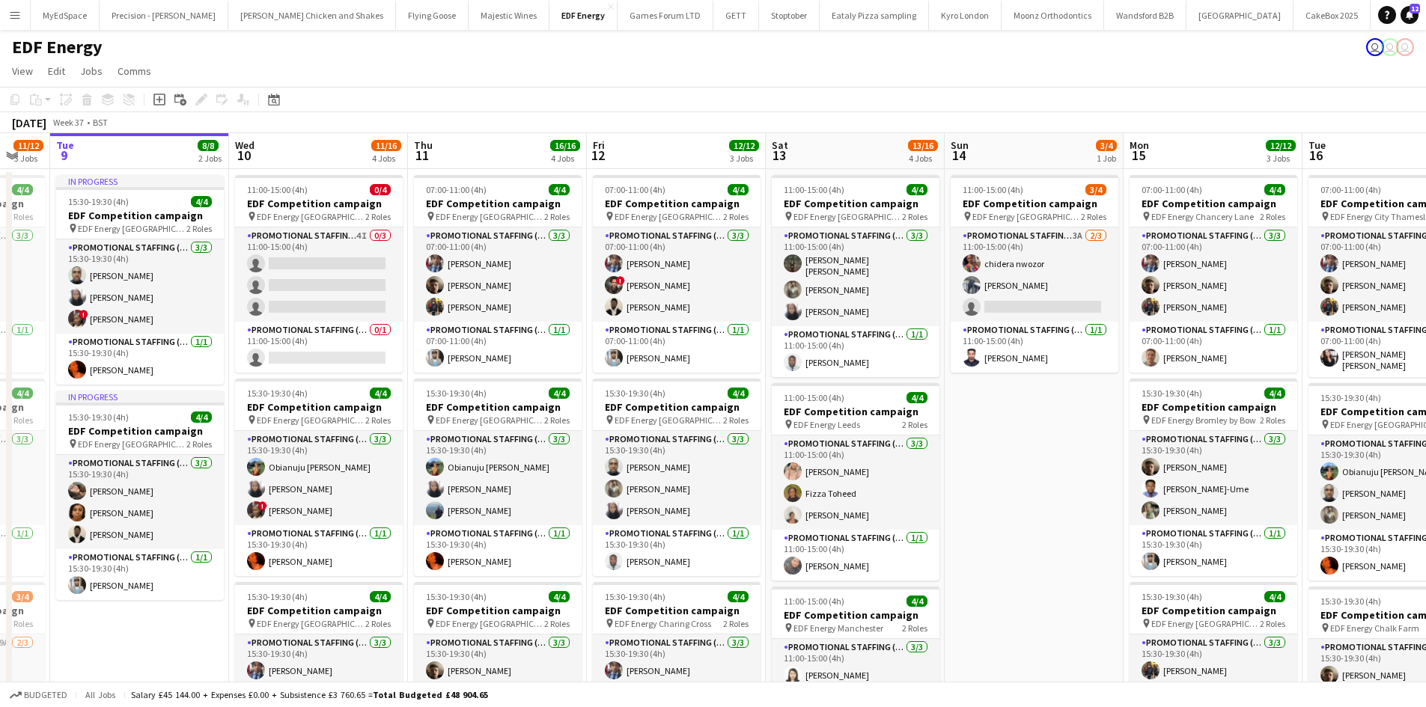
drag, startPoint x: 910, startPoint y: 488, endPoint x: 842, endPoint y: 477, distance: 68.3
click at [842, 477] on app-calendar-viewport "Sat 6 7/8 2 Jobs Sun 7 Mon 8 11/12 3 Jobs Tue 9 8/8 2 Jobs Wed 10 11/16 4 Jobs …" at bounding box center [713, 602] width 1426 height 939
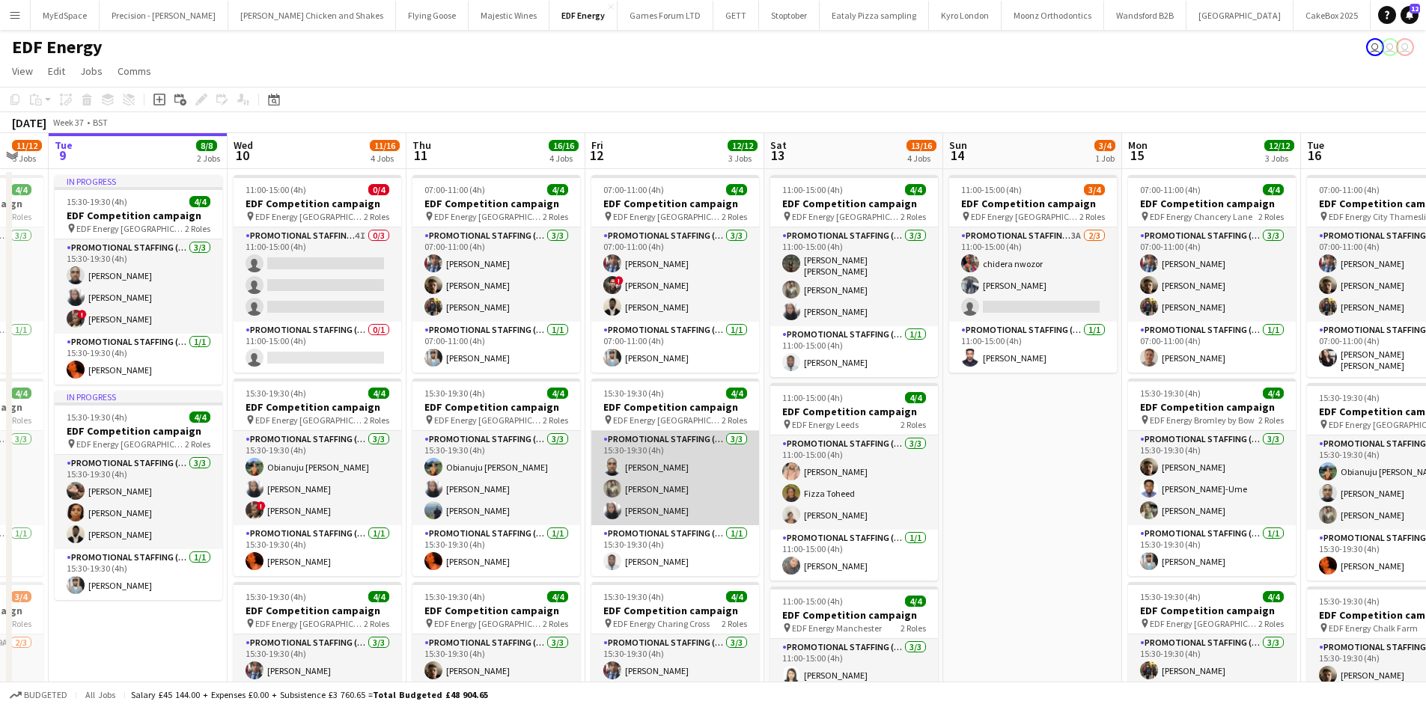
click at [660, 494] on app-card-role "Promotional Staffing (Flyering Staff) 3/3 15:30-19:30 (4h) Ayomipo Adegeye Syed…" at bounding box center [675, 478] width 168 height 94
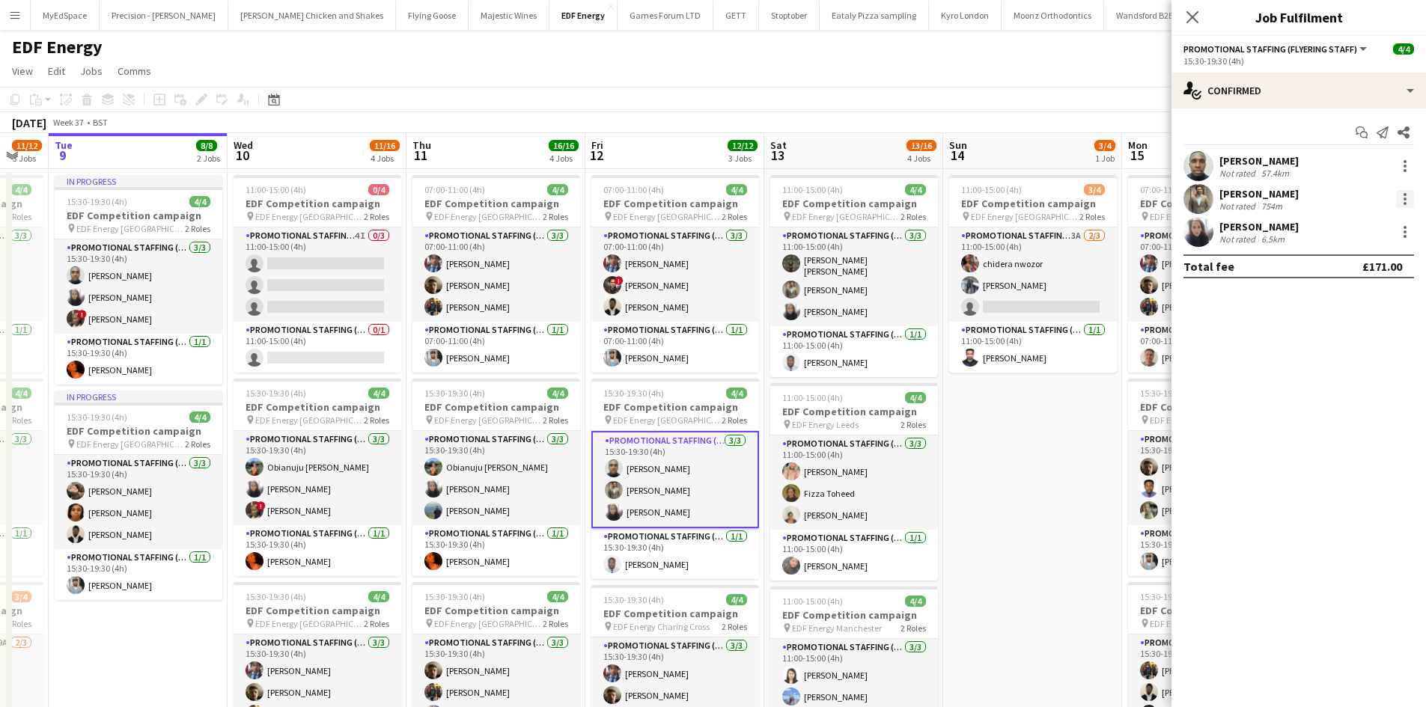
click at [1401, 198] on div at bounding box center [1405, 199] width 18 height 18
click at [1343, 365] on span "Remove" at bounding box center [1331, 370] width 45 height 13
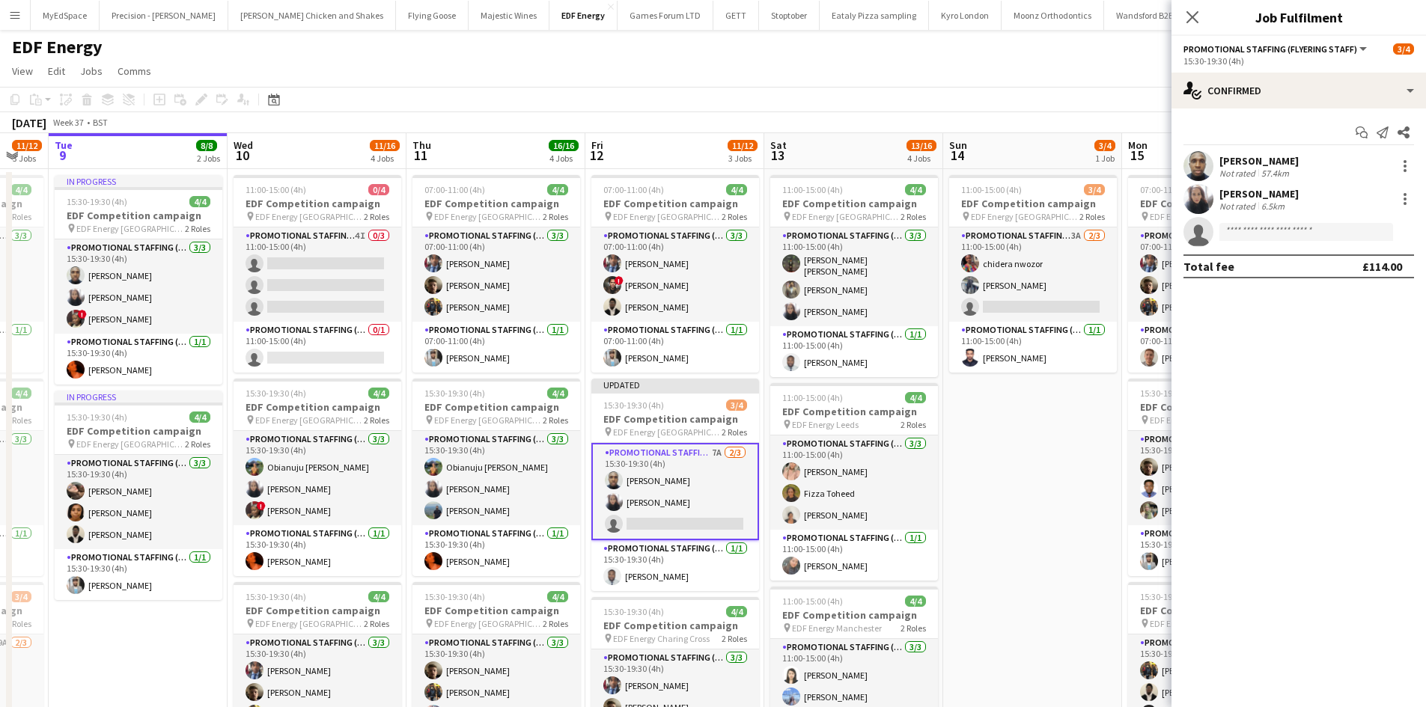
click at [715, 449] on app-card-role "Promotional Staffing (Flyering Staff) 7A 2/3 15:30-19:30 (4h) Ayomipo Adegeye s…" at bounding box center [675, 491] width 168 height 97
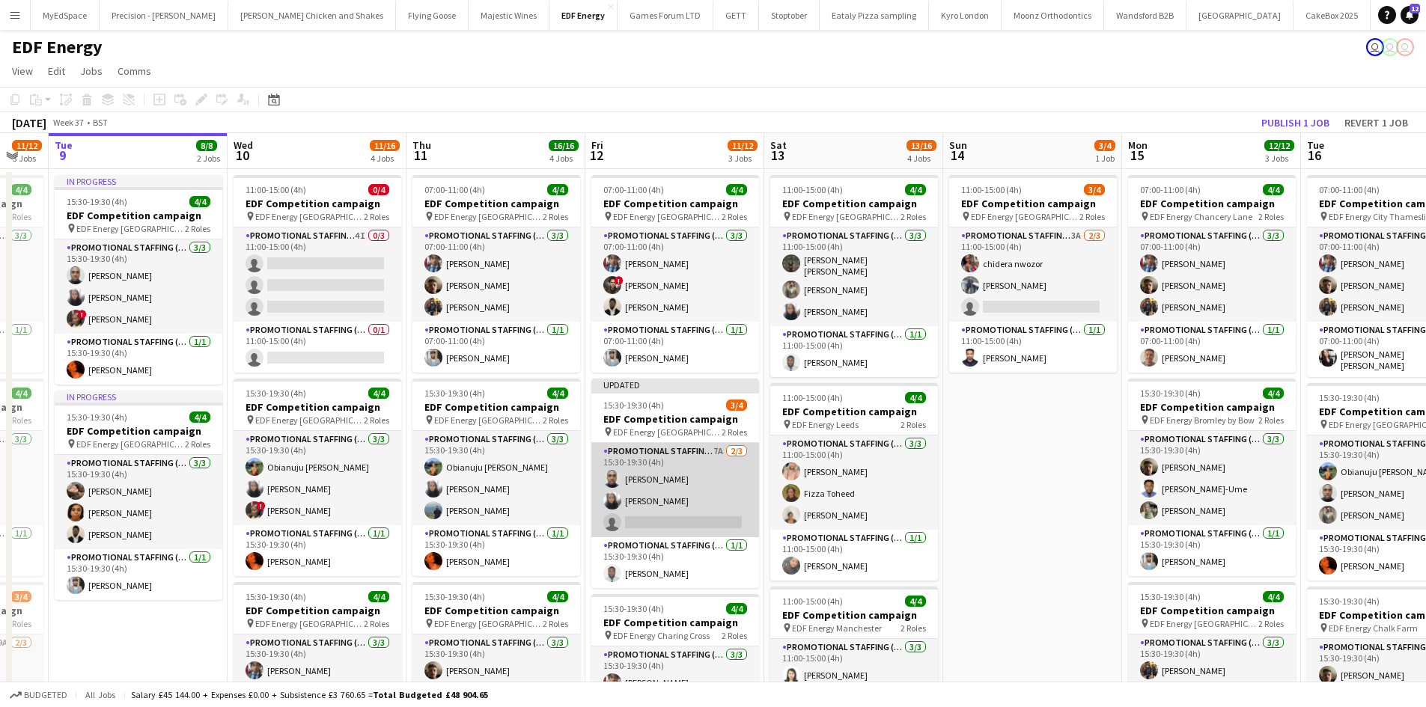
click at [716, 450] on app-card-role "Promotional Staffing (Flyering Staff) 7A 2/3 15:30-19:30 (4h) Ayomipo Adegeye s…" at bounding box center [675, 490] width 168 height 94
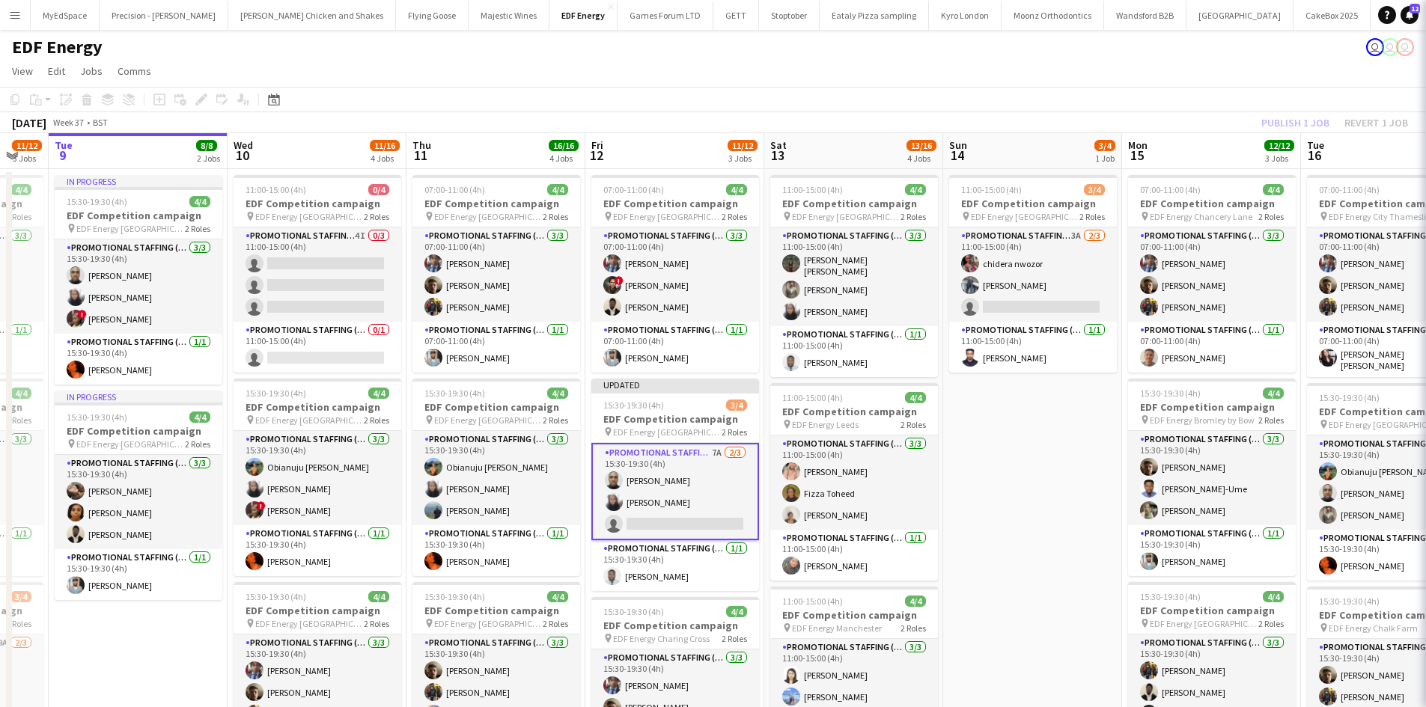
scroll to position [0, 489]
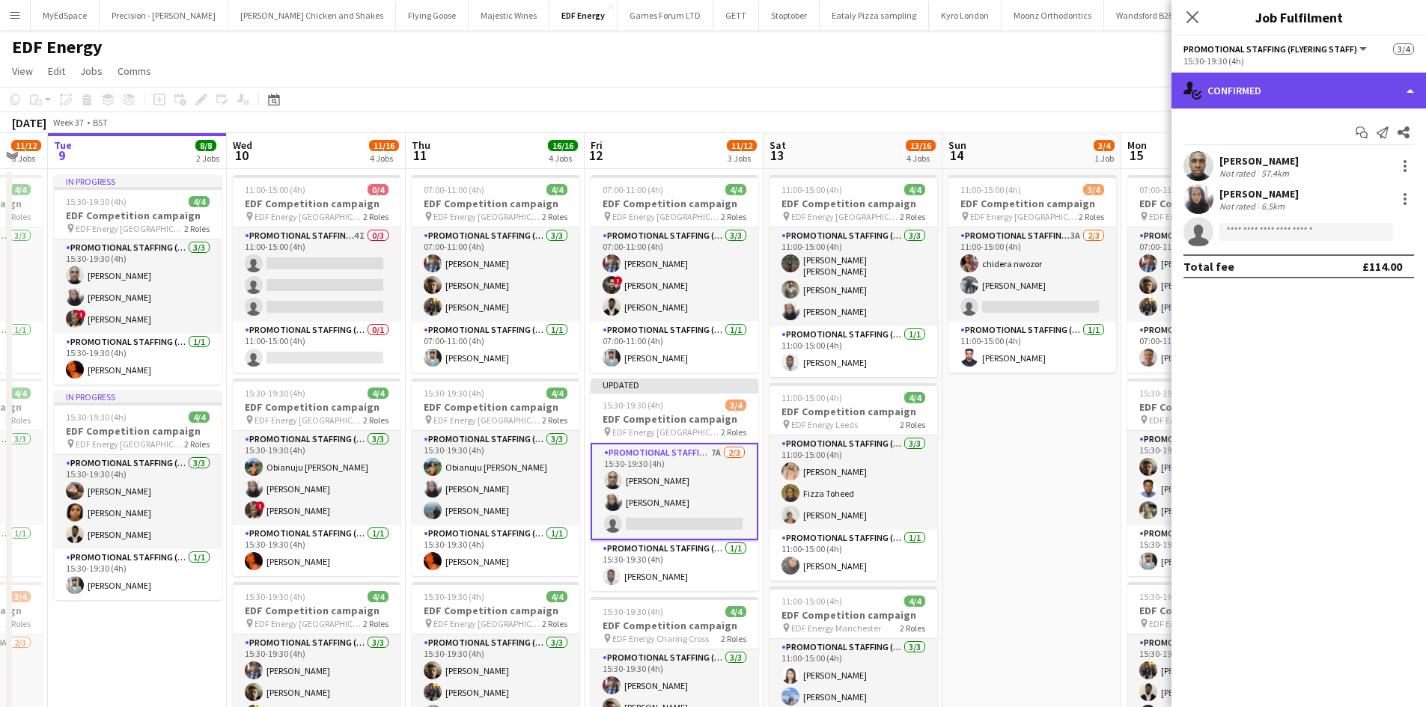
click at [1325, 94] on div "single-neutral-actions-check-2 Confirmed" at bounding box center [1299, 91] width 255 height 36
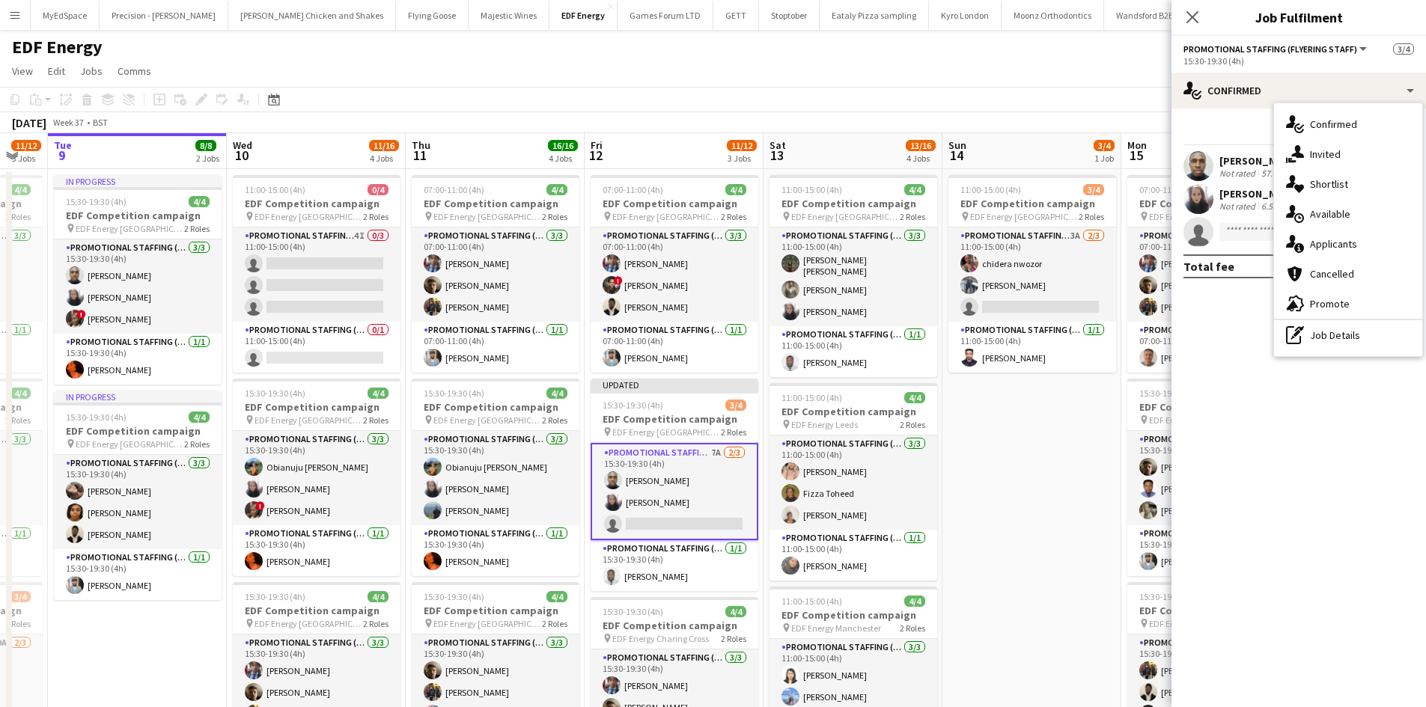
click at [1365, 240] on div "single-neutral-actions-information Applicants" at bounding box center [1348, 244] width 148 height 30
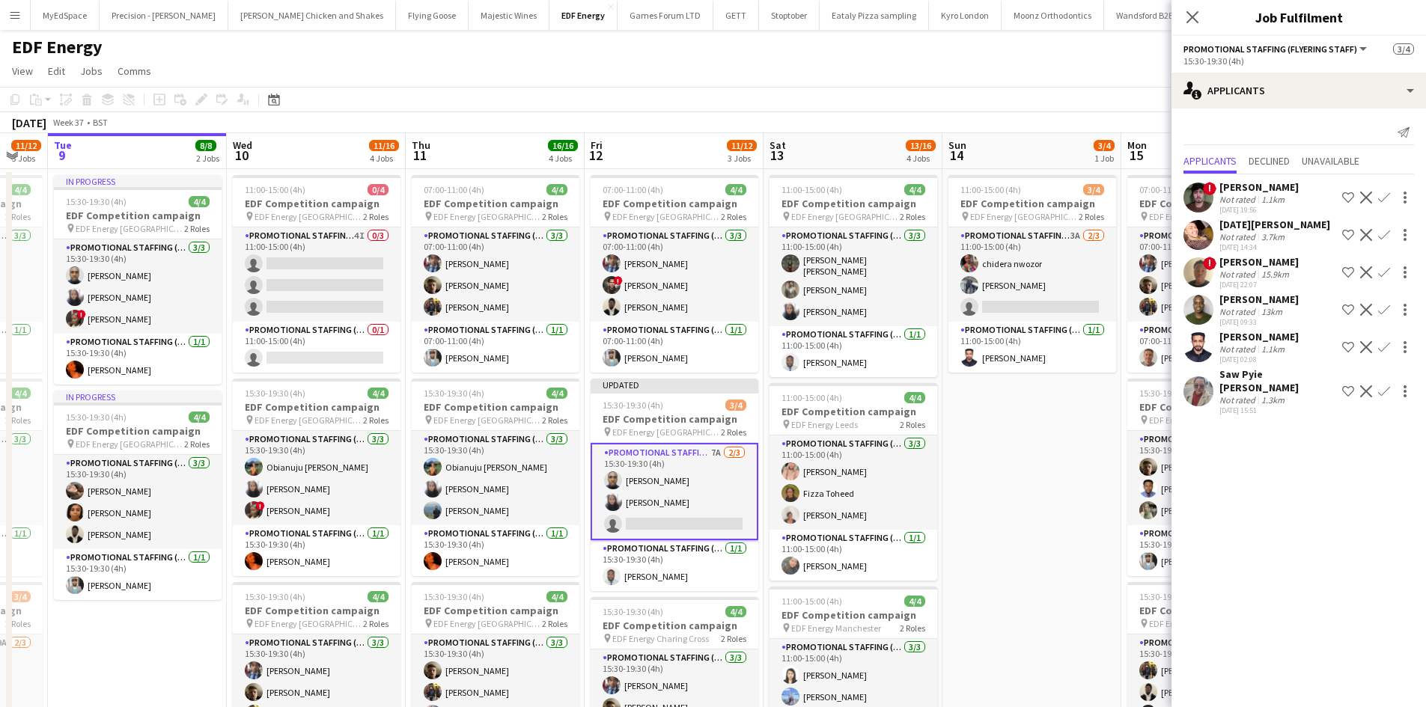
click at [1261, 183] on div "Hrithik Nagdev" at bounding box center [1258, 186] width 79 height 13
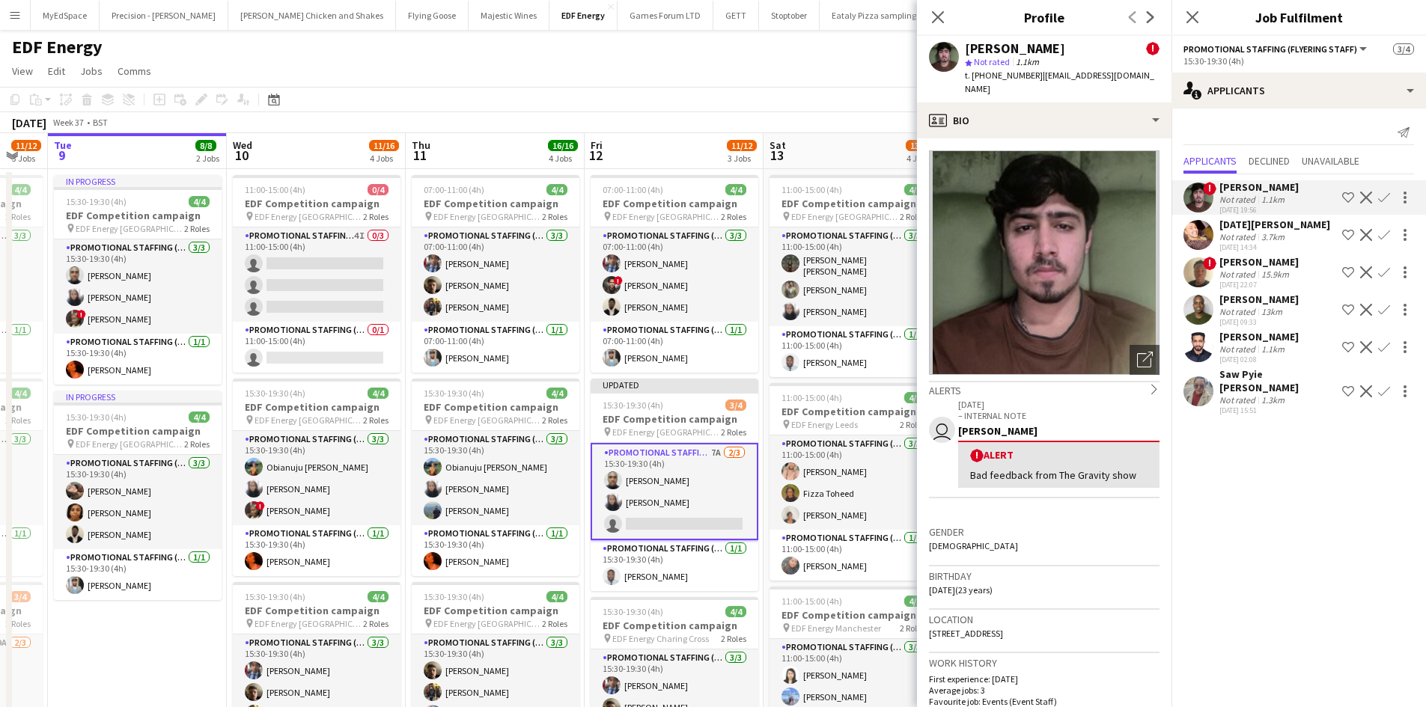
click at [789, 87] on app-toolbar "Copy Paste Paste Ctrl+V Paste with crew Ctrl+Shift+V Paste linked Job Delete Gr…" at bounding box center [713, 99] width 1426 height 25
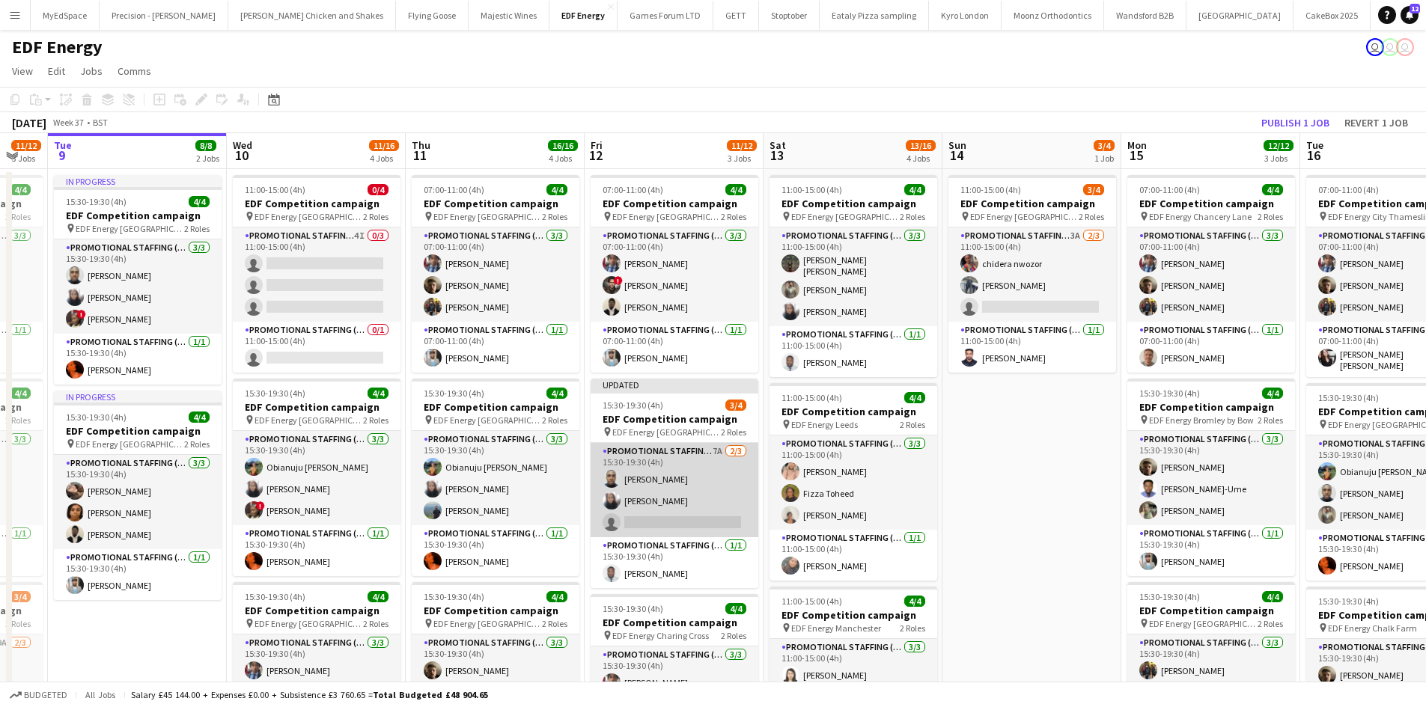
click at [718, 452] on app-card-role "Promotional Staffing (Flyering Staff) 7A 2/3 15:30-19:30 (4h) Ayomipo Adegeye s…" at bounding box center [675, 490] width 168 height 94
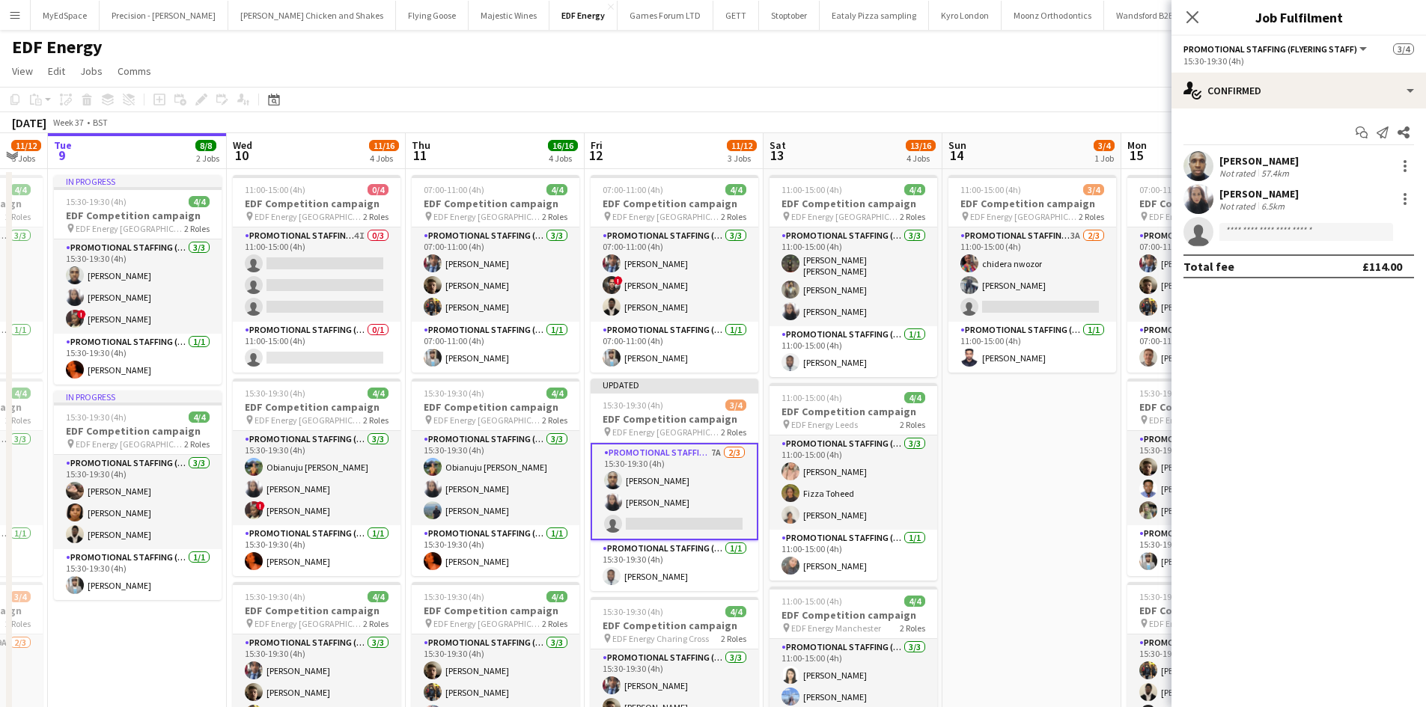
click at [1294, 72] on app-options-switcher "Promotional Staffing (Flyering Staff) All roles Promotional Staffing (Flyering …" at bounding box center [1299, 54] width 255 height 37
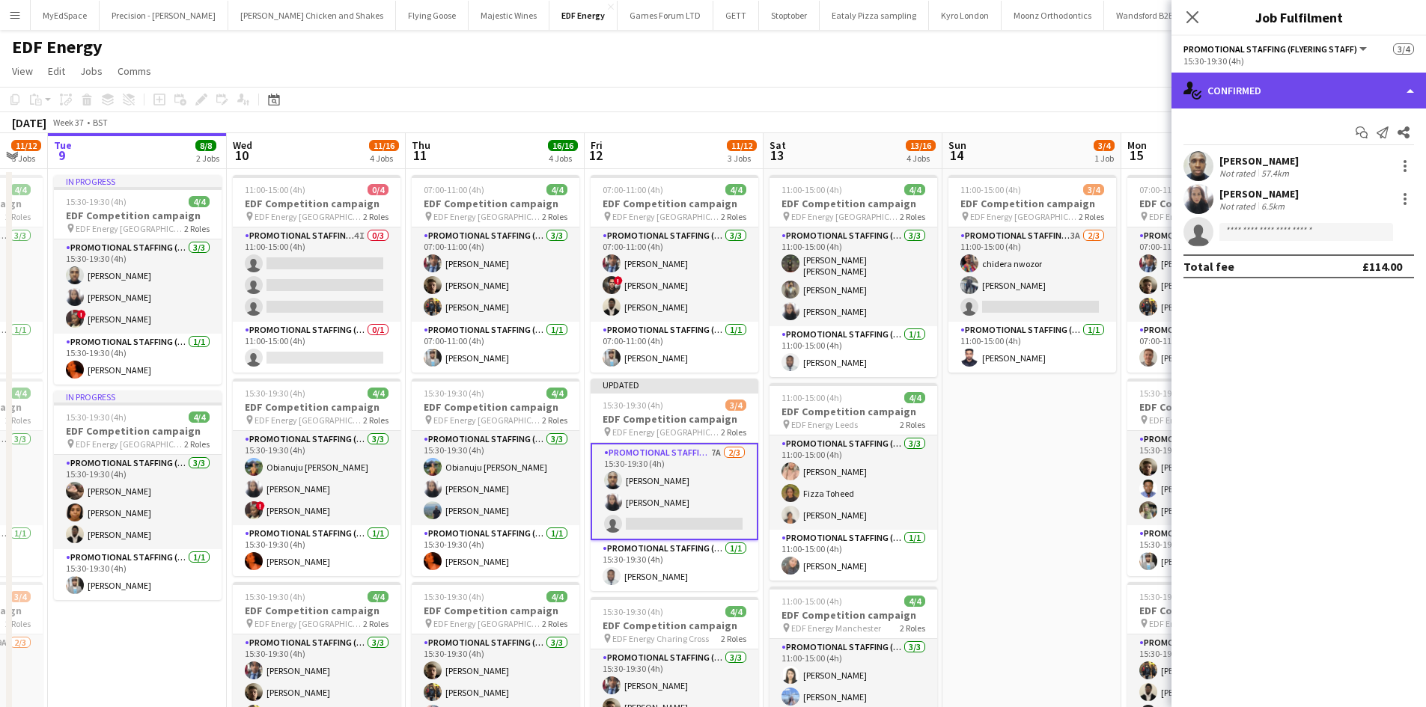
click at [1299, 84] on div "single-neutral-actions-check-2 Confirmed" at bounding box center [1299, 91] width 255 height 36
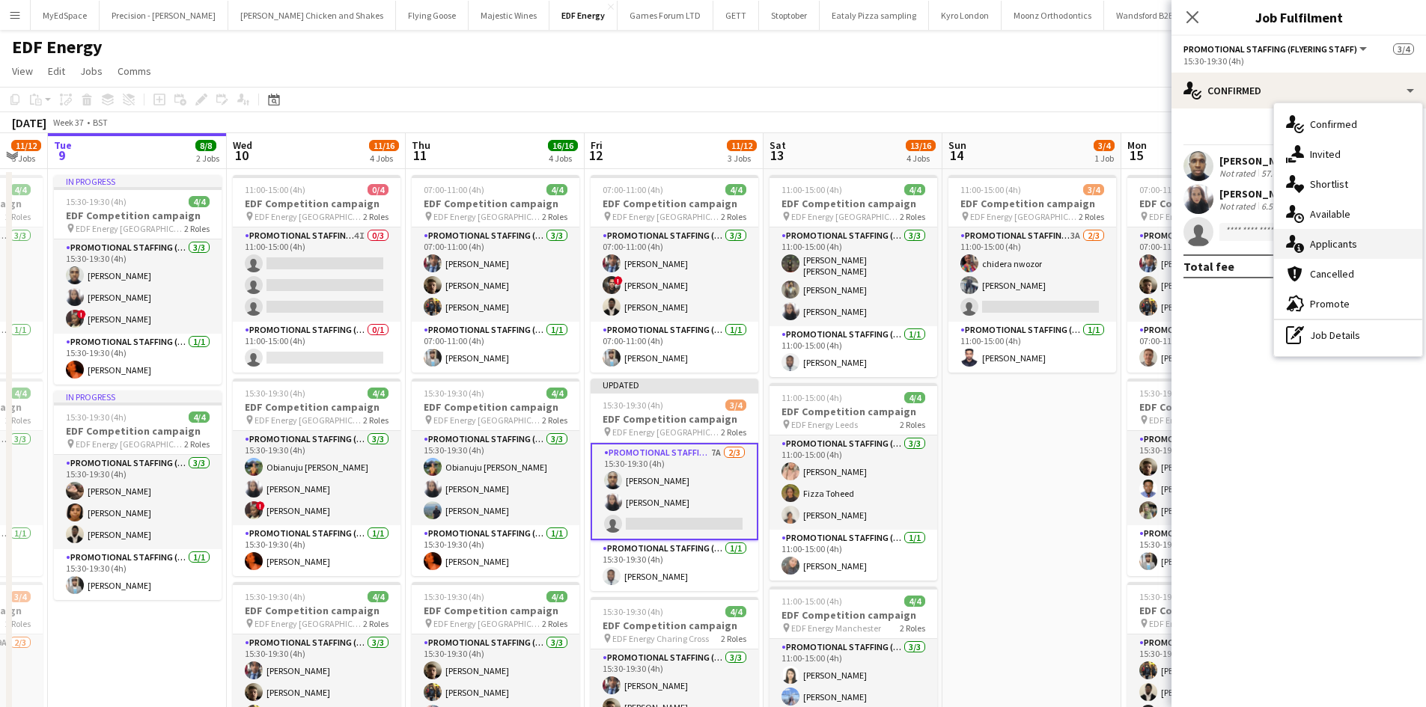
click at [1339, 242] on span "Applicants" at bounding box center [1333, 243] width 47 height 13
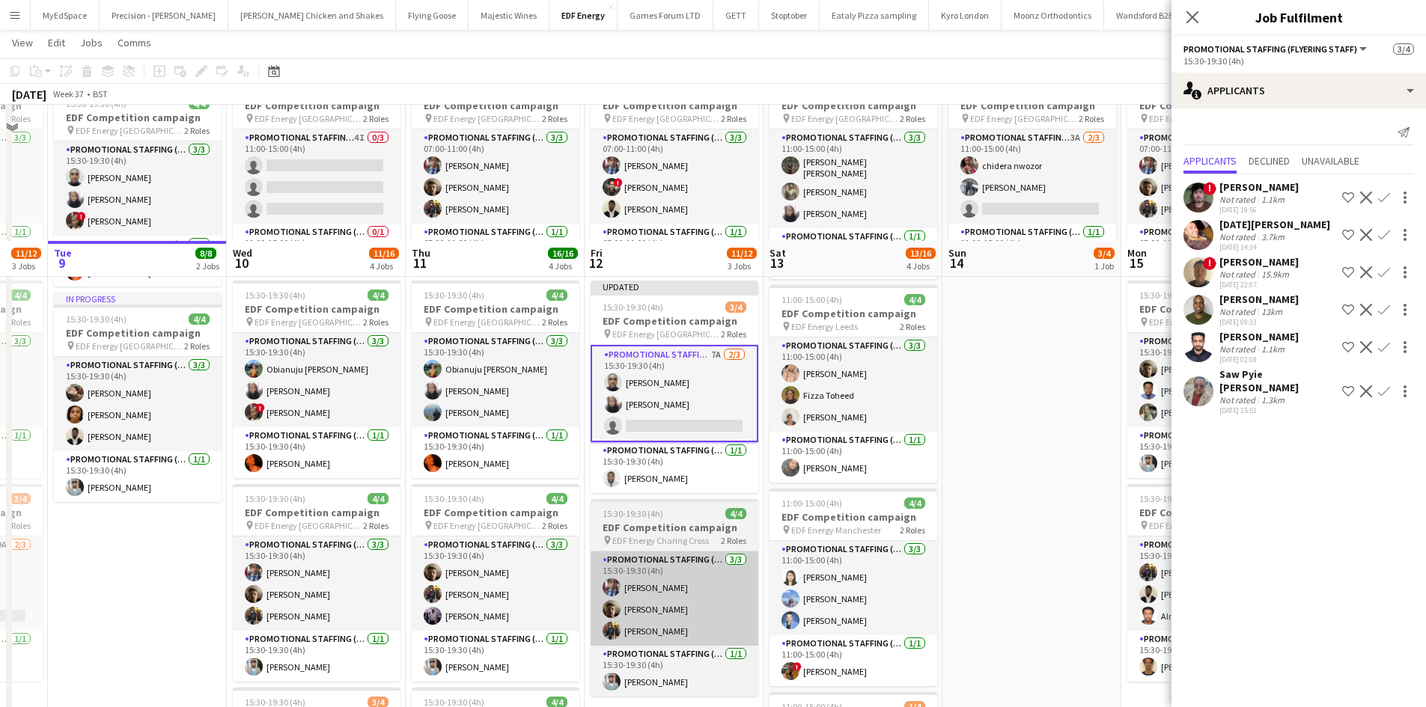
scroll to position [0, 0]
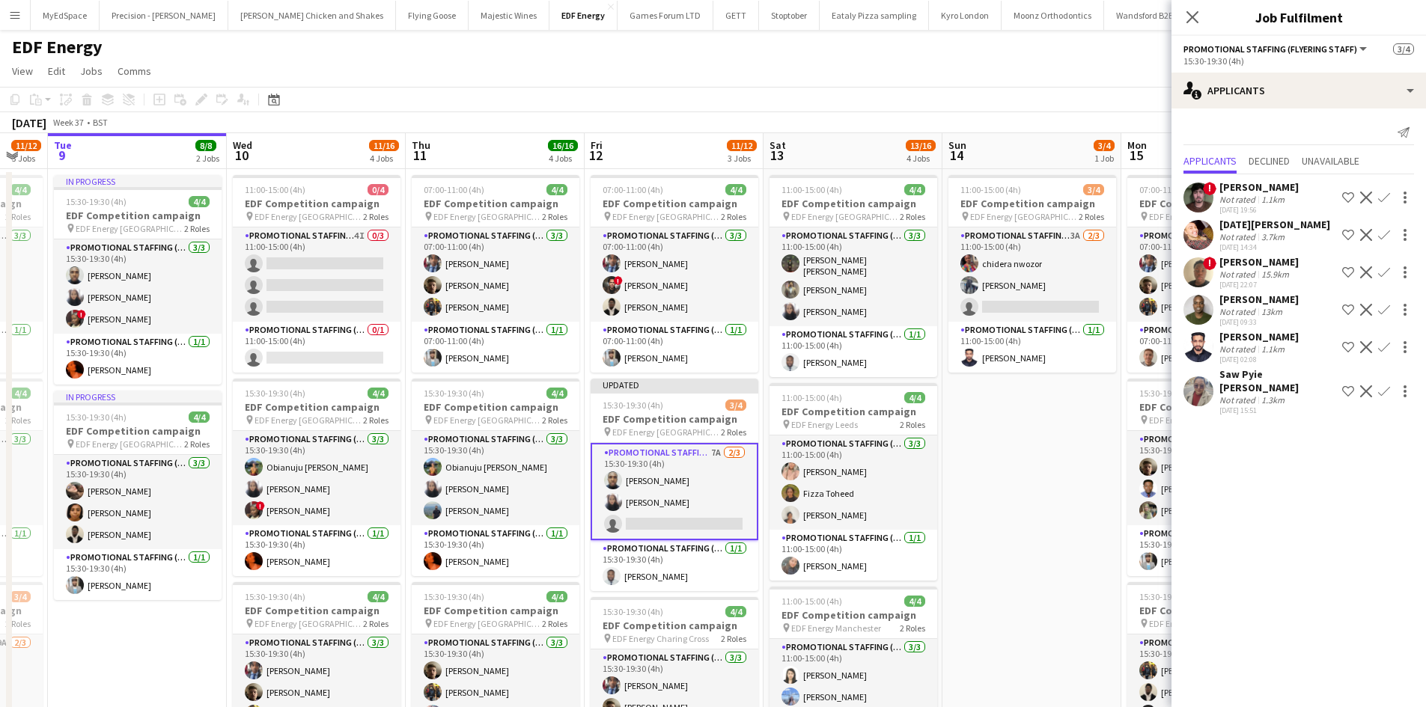
click at [1383, 235] on app-icon "Confirm" at bounding box center [1384, 235] width 12 height 12
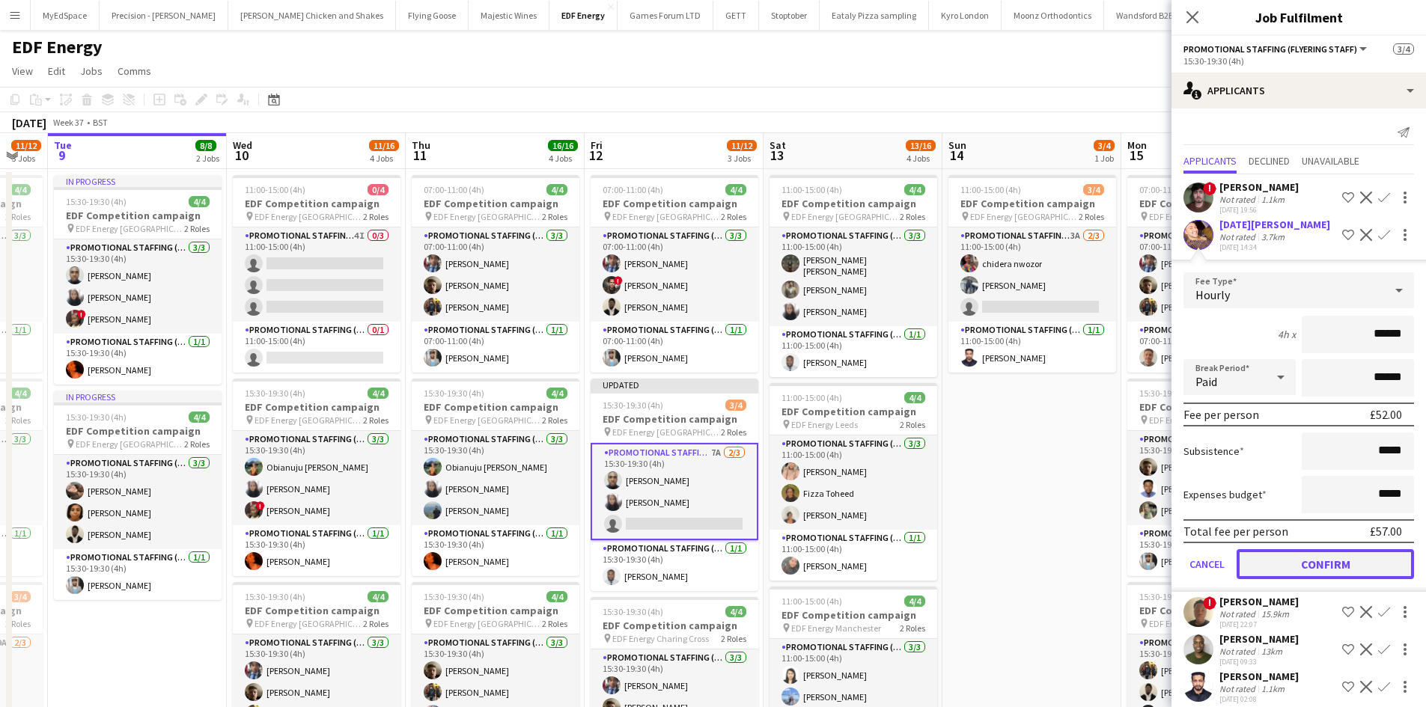
click at [1305, 558] on button "Confirm" at bounding box center [1325, 564] width 177 height 30
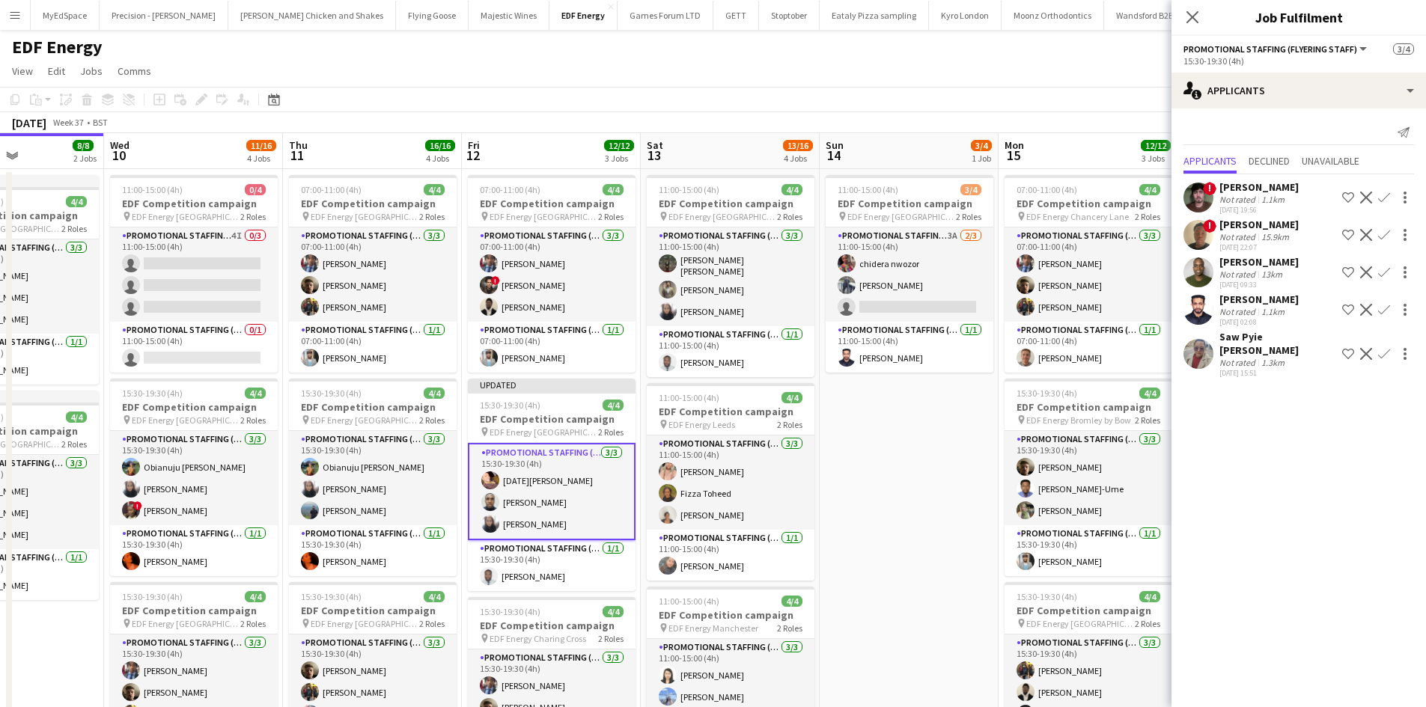
drag, startPoint x: 943, startPoint y: 467, endPoint x: 896, endPoint y: 464, distance: 46.5
click at [898, 464] on app-calendar-viewport "Sat 6 7/8 2 Jobs Sun 7 Mon 8 11/12 3 Jobs Tue 9 8/8 2 Jobs Wed 10 11/16 4 Jobs …" at bounding box center [713, 602] width 1426 height 939
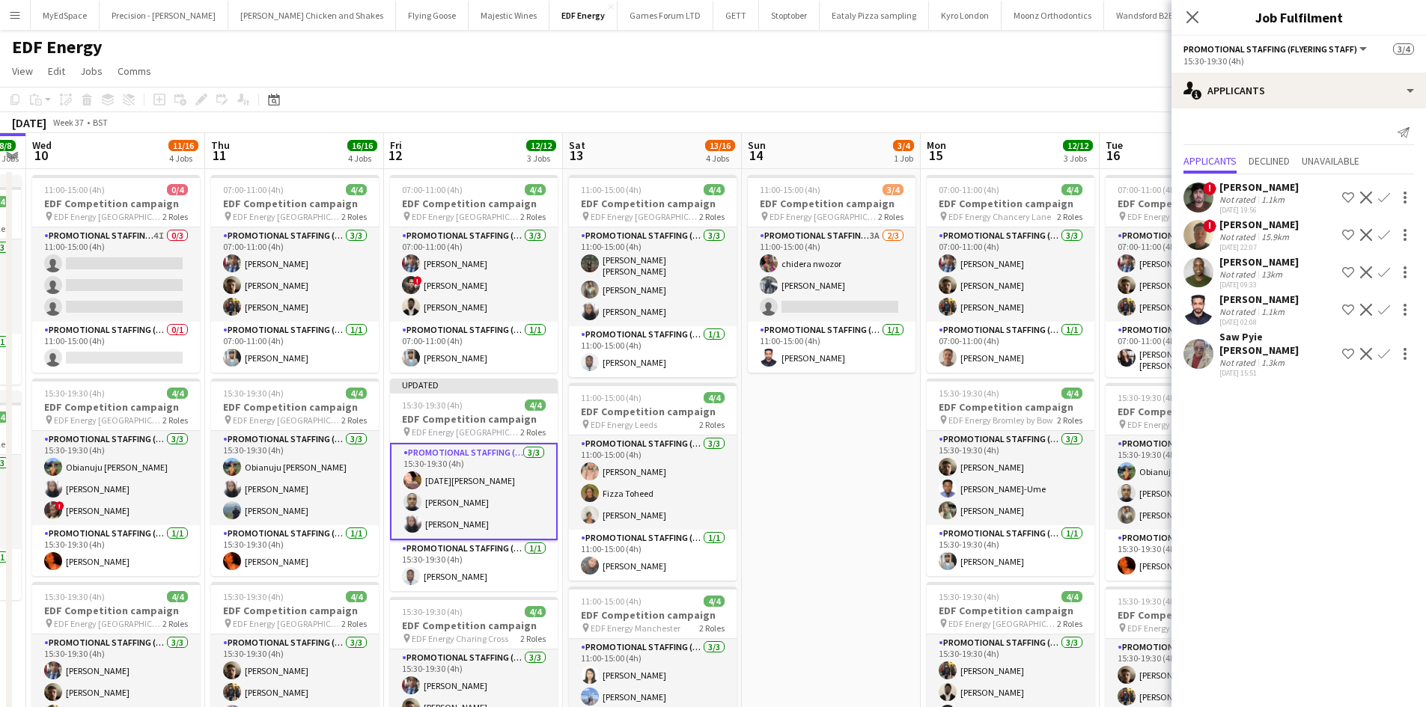
drag, startPoint x: 923, startPoint y: 414, endPoint x: 871, endPoint y: 400, distance: 54.3
click at [871, 402] on app-calendar-viewport "Sat 6 7/8 2 Jobs Sun 7 Mon 8 11/12 3 Jobs Tue 9 8/8 2 Jobs Wed 10 11/16 4 Jobs …" at bounding box center [713, 602] width 1426 height 939
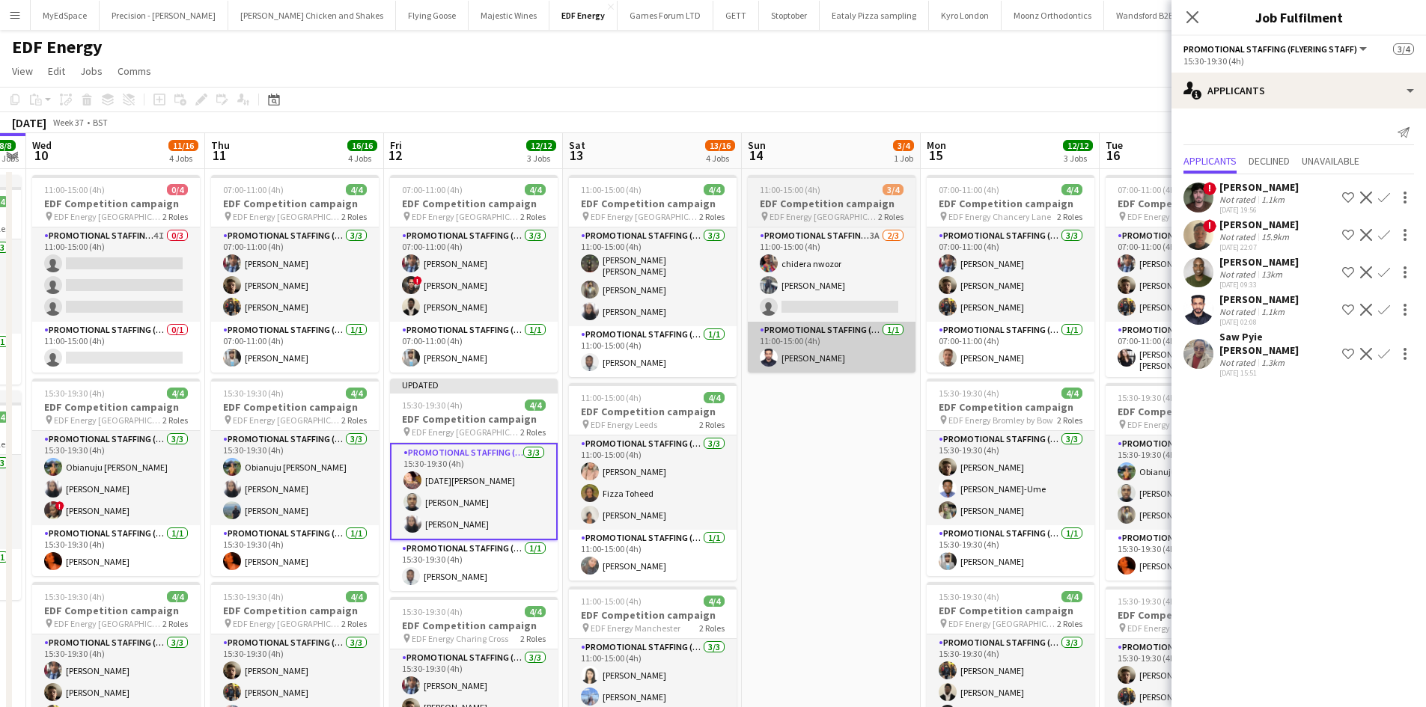
scroll to position [0, 695]
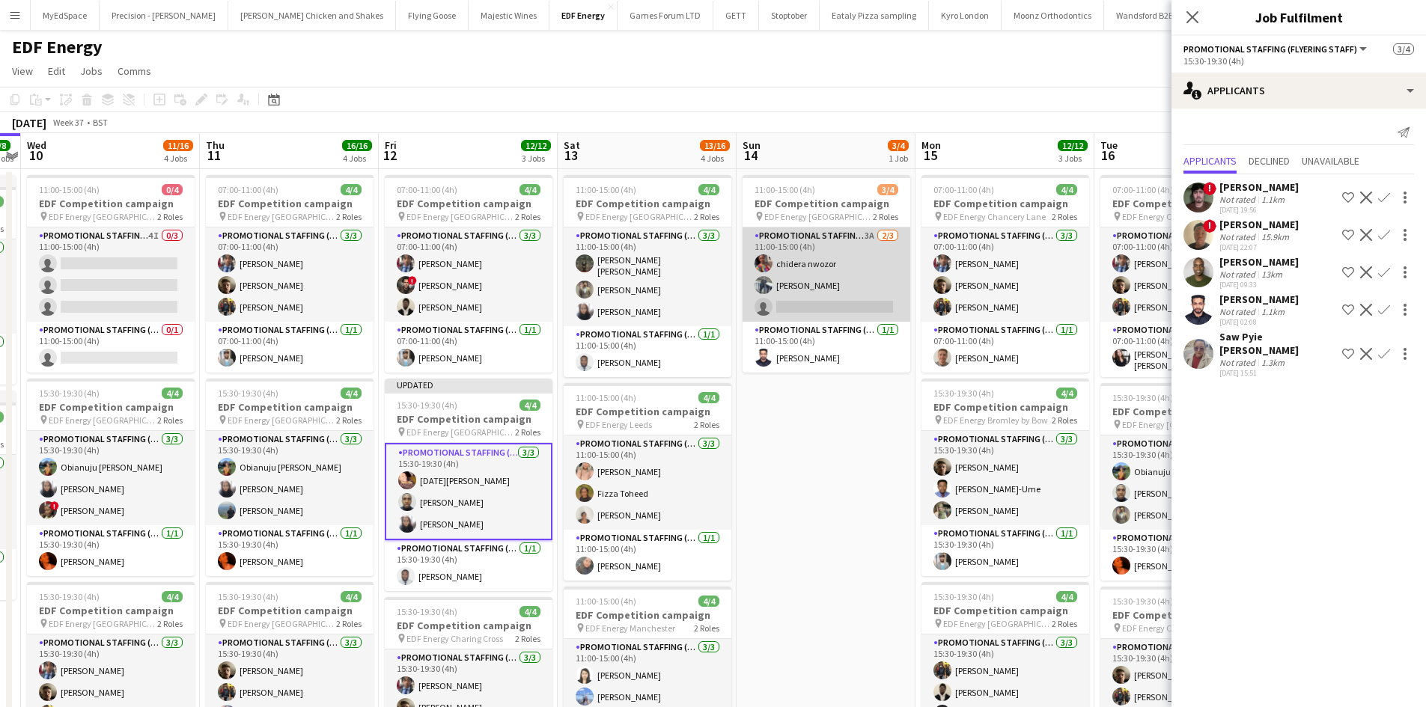
click at [863, 234] on app-card-role "Promotional Staffing (Flyering Staff) 3A 2/3 11:00-15:00 (4h) chidera nwozor Sa…" at bounding box center [827, 275] width 168 height 94
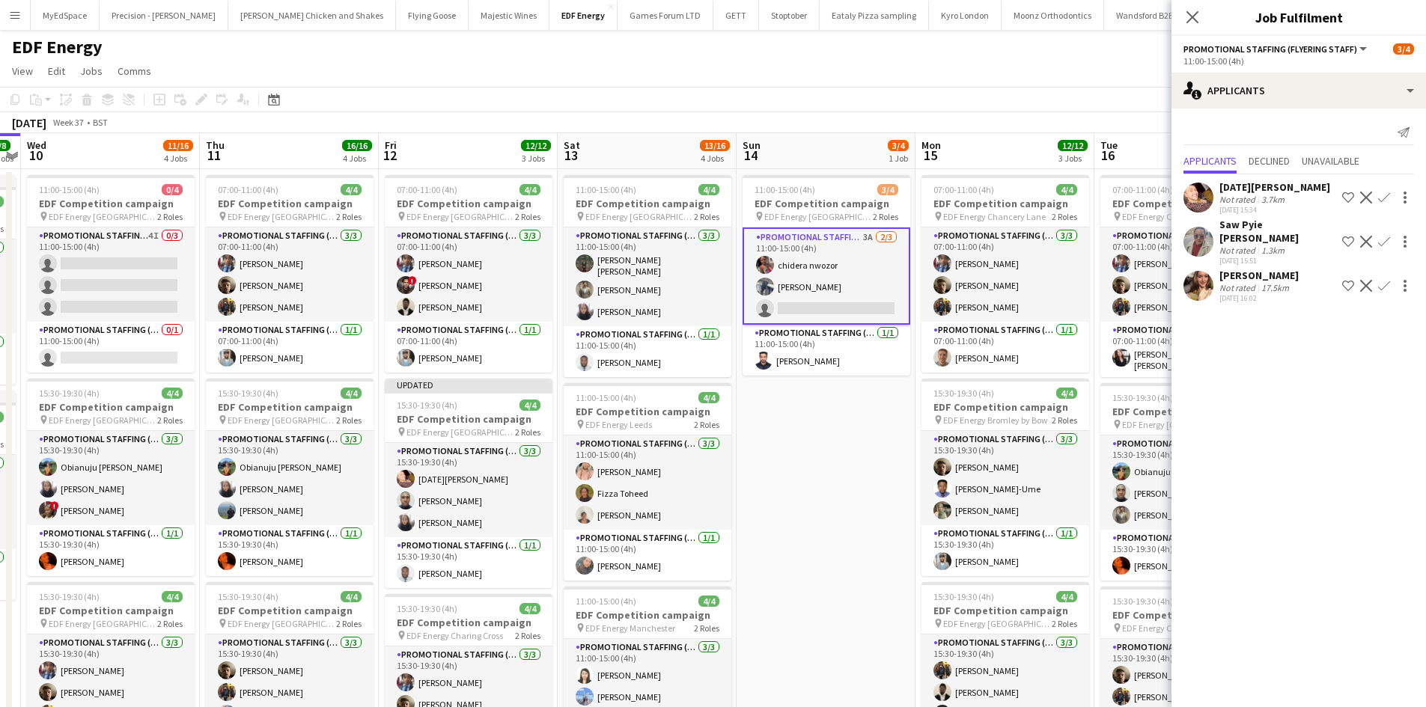
click at [1386, 198] on app-icon "Confirm" at bounding box center [1384, 198] width 12 height 12
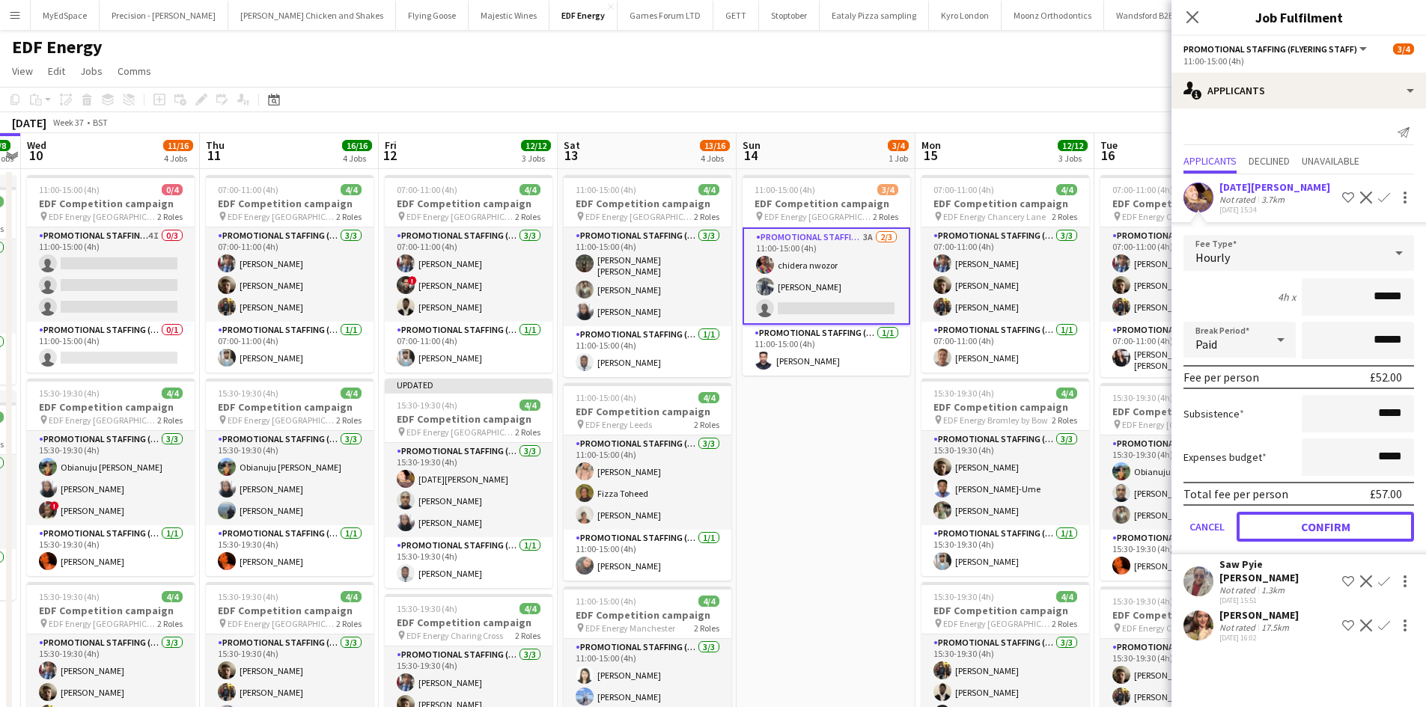
click at [1349, 528] on button "Confirm" at bounding box center [1325, 527] width 177 height 30
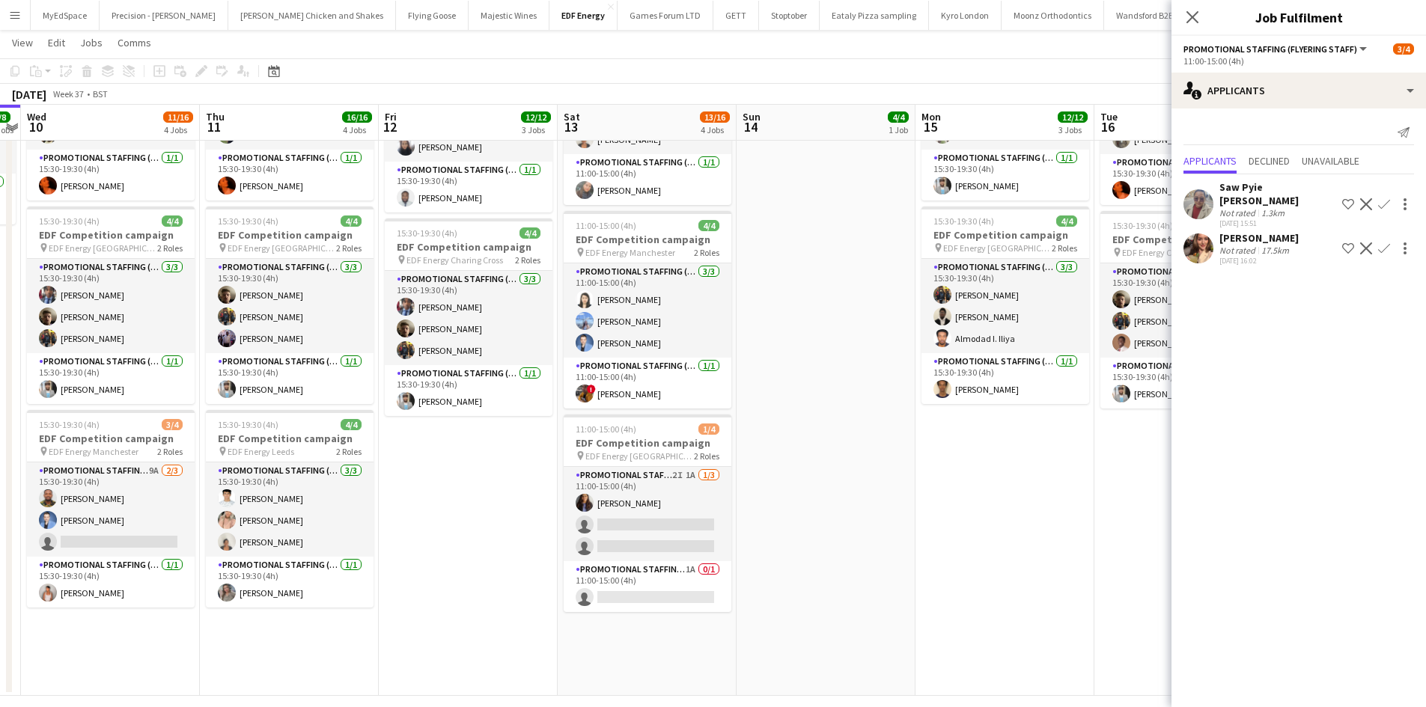
scroll to position [0, 558]
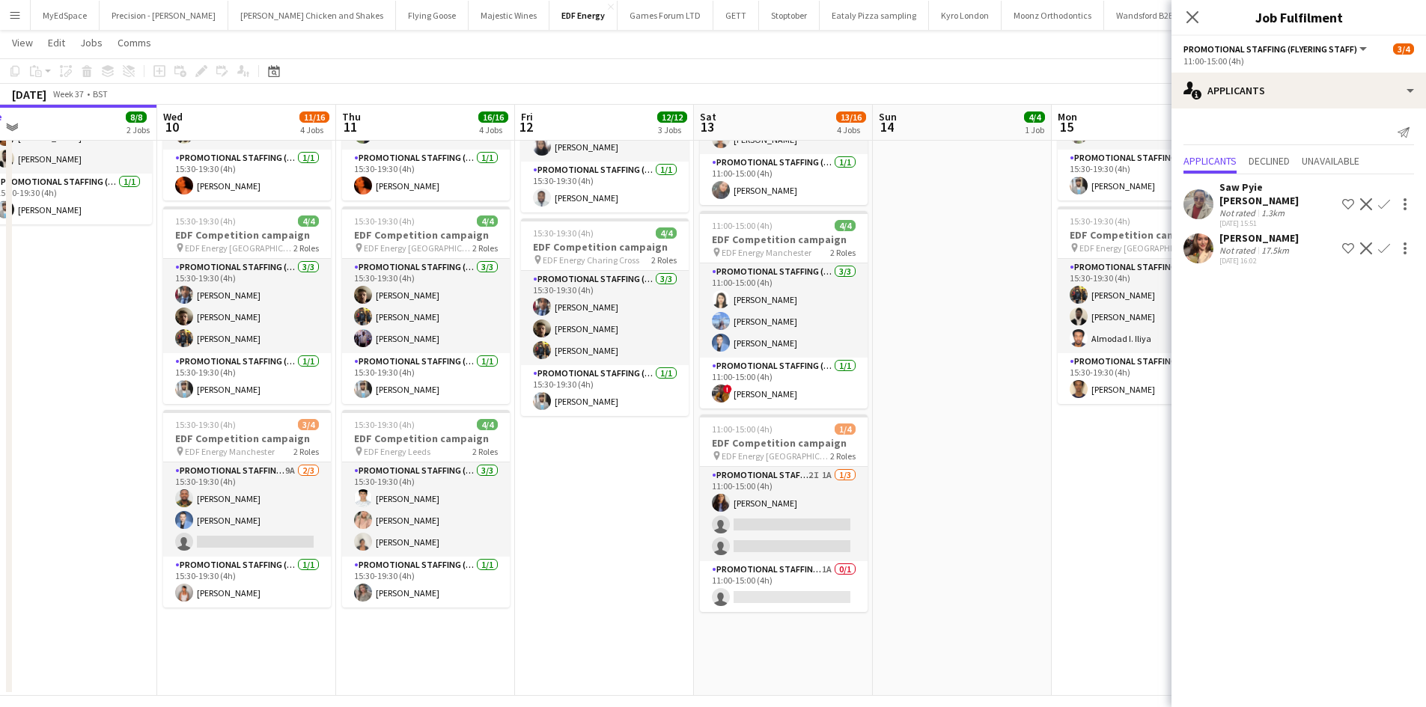
drag, startPoint x: 502, startPoint y: 571, endPoint x: 639, endPoint y: 571, distance: 136.2
click at [639, 571] on app-calendar-viewport "Sat 6 7/8 2 Jobs Sun 7 Mon 8 11/12 3 Jobs Tue 9 8/8 2 Jobs Wed 10 11/16 4 Jobs …" at bounding box center [713, 190] width 1426 height 1012
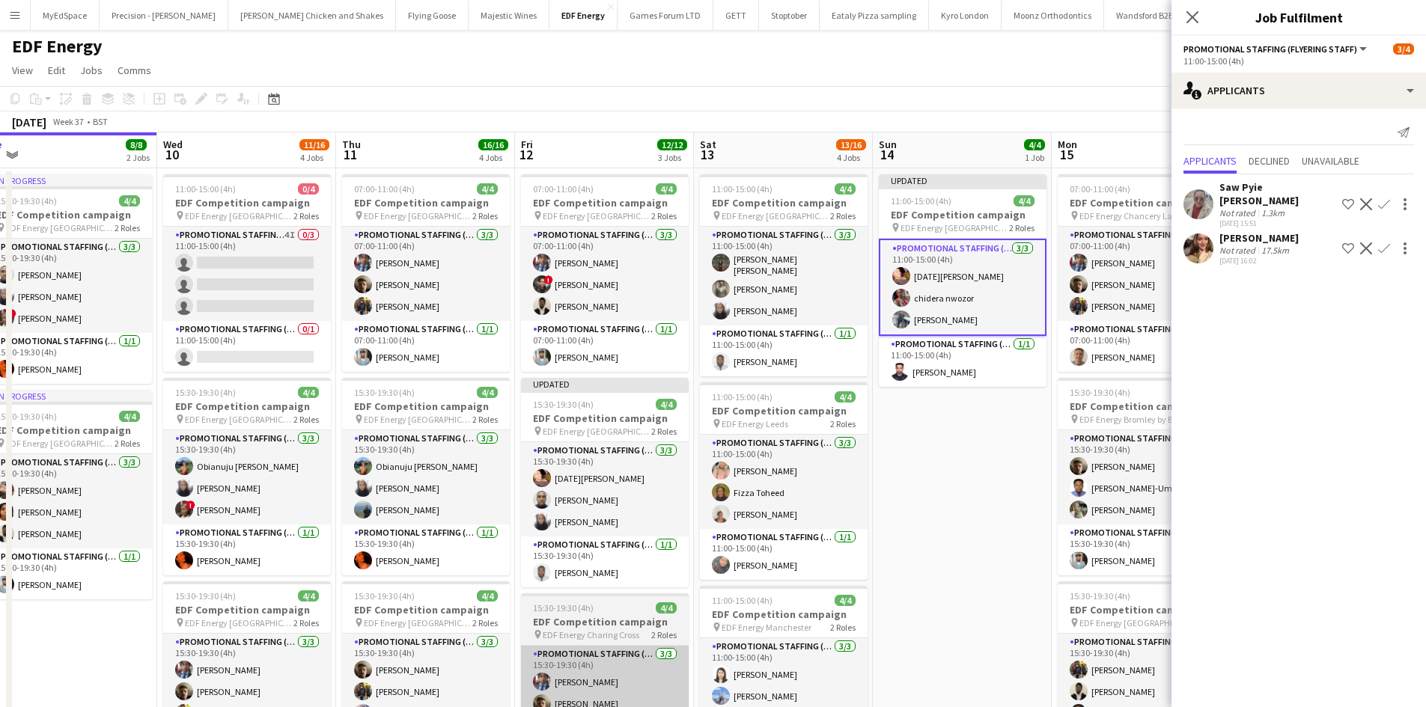
scroll to position [0, 0]
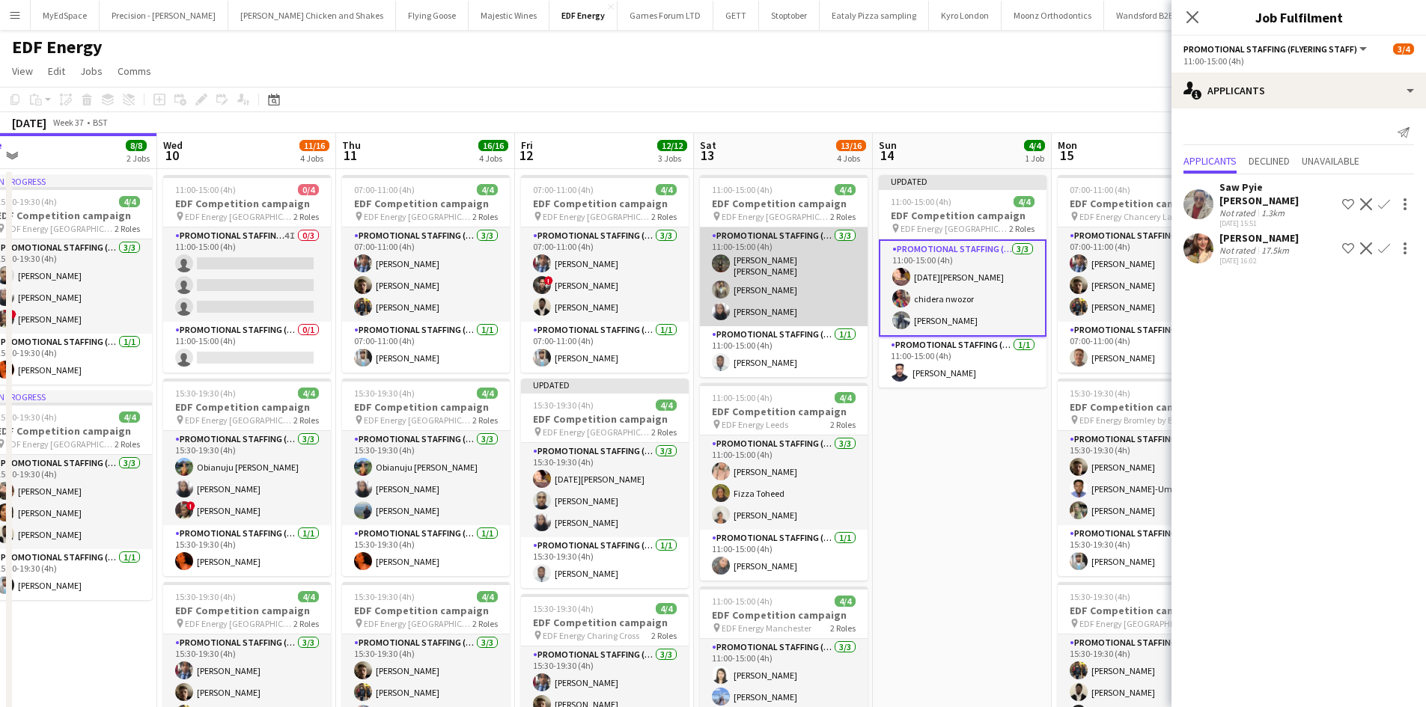
click at [752, 284] on app-card-role "Promotional Staffing (Flyering Staff) 3/3 11:00-15:00 (4h) Muhammad Hasnain Abd…" at bounding box center [784, 277] width 168 height 99
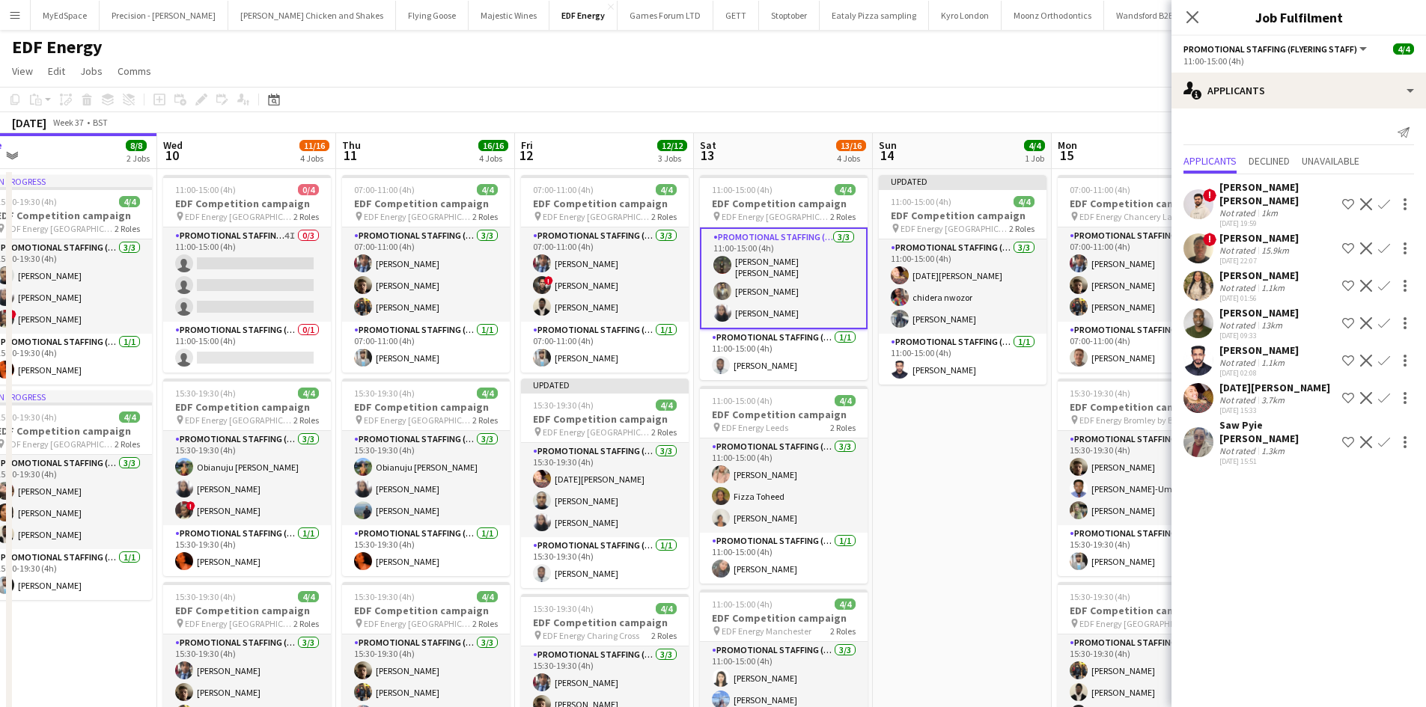
click at [746, 289] on app-card-role "Promotional Staffing (Flyering Staff) 3/3 11:00-15:00 (4h) Muhammad Hasnain Abd…" at bounding box center [784, 279] width 168 height 102
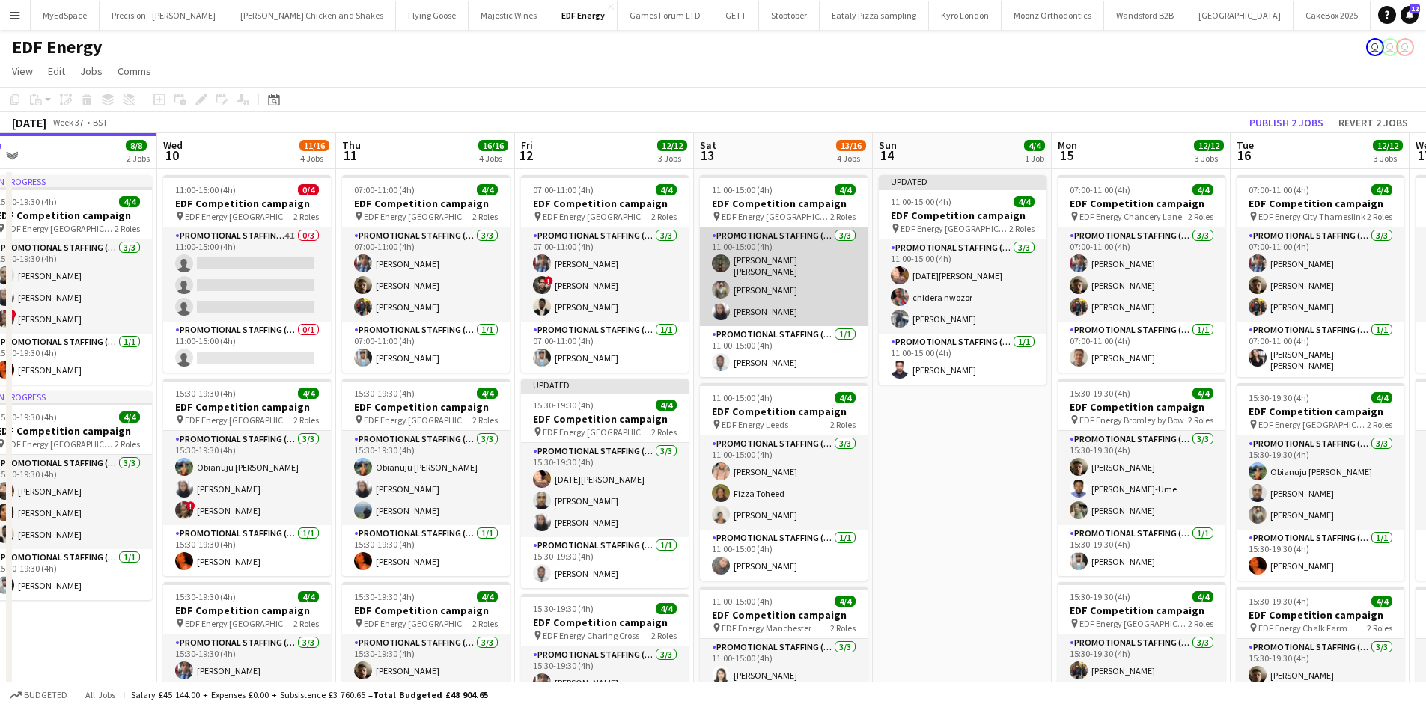
click at [746, 289] on app-card-role "Promotional Staffing (Flyering Staff) 3/3 11:00-15:00 (4h) Muhammad Hasnain Abd…" at bounding box center [784, 277] width 168 height 99
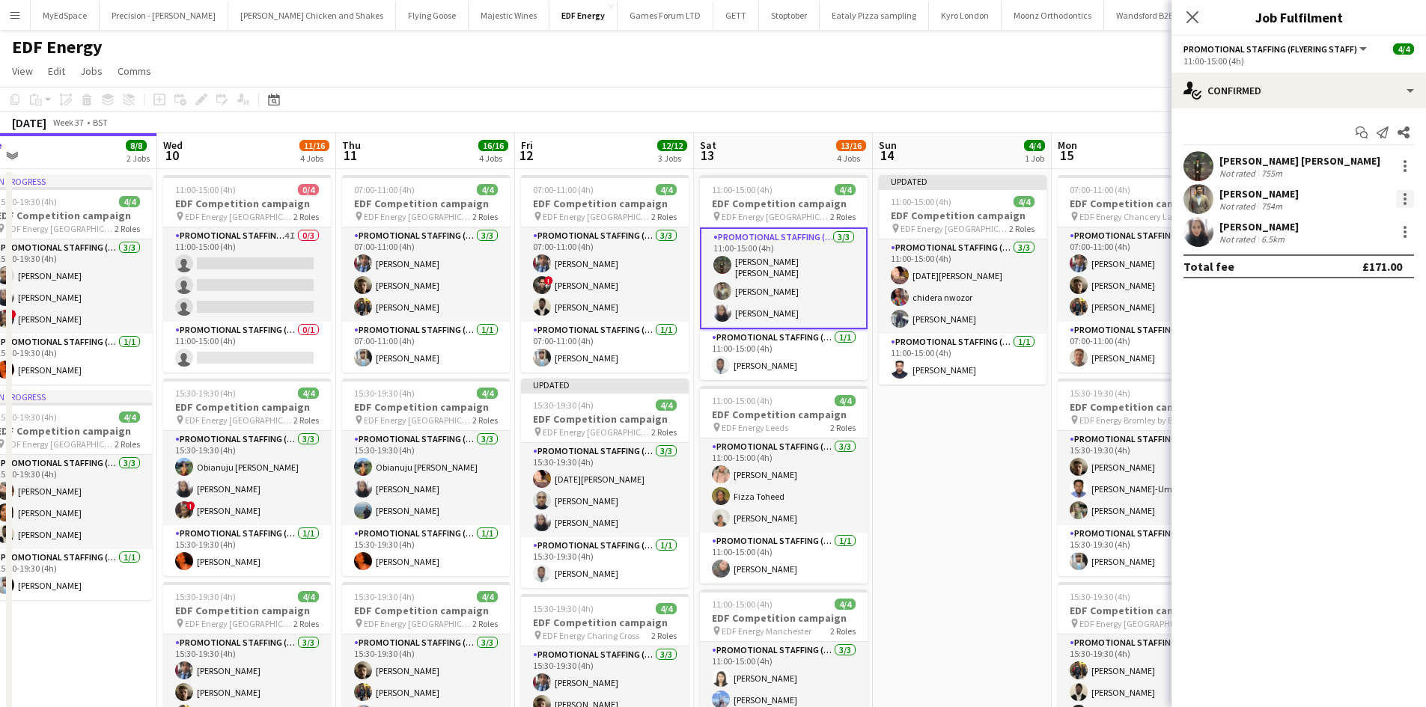
click at [1408, 202] on div at bounding box center [1405, 199] width 18 height 18
click at [1351, 369] on span "Remove" at bounding box center [1331, 370] width 45 height 13
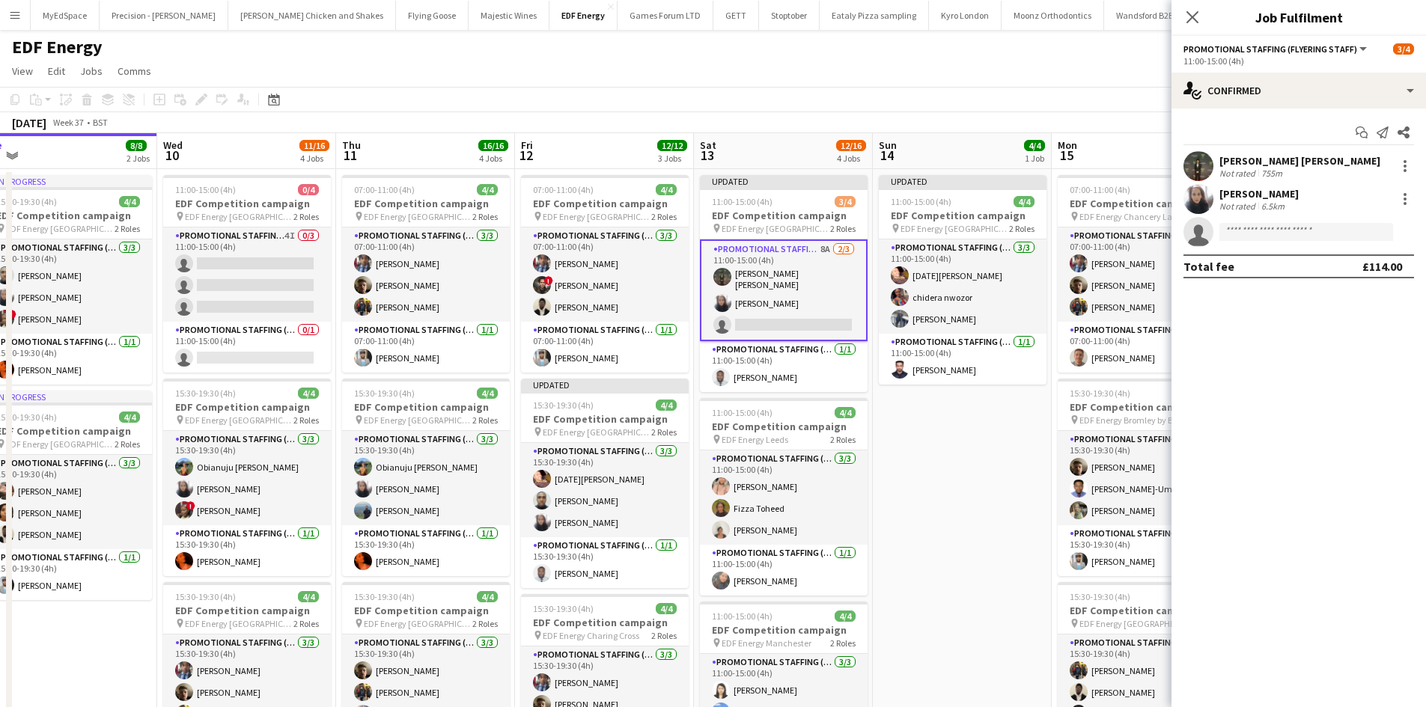
drag, startPoint x: 823, startPoint y: 244, endPoint x: 841, endPoint y: 250, distance: 19.7
click at [821, 243] on app-card-role "Promotional Staffing (Flyering Staff) 8A 2/3 11:00-15:00 (4h) Muhammad Hasnain …" at bounding box center [784, 291] width 168 height 102
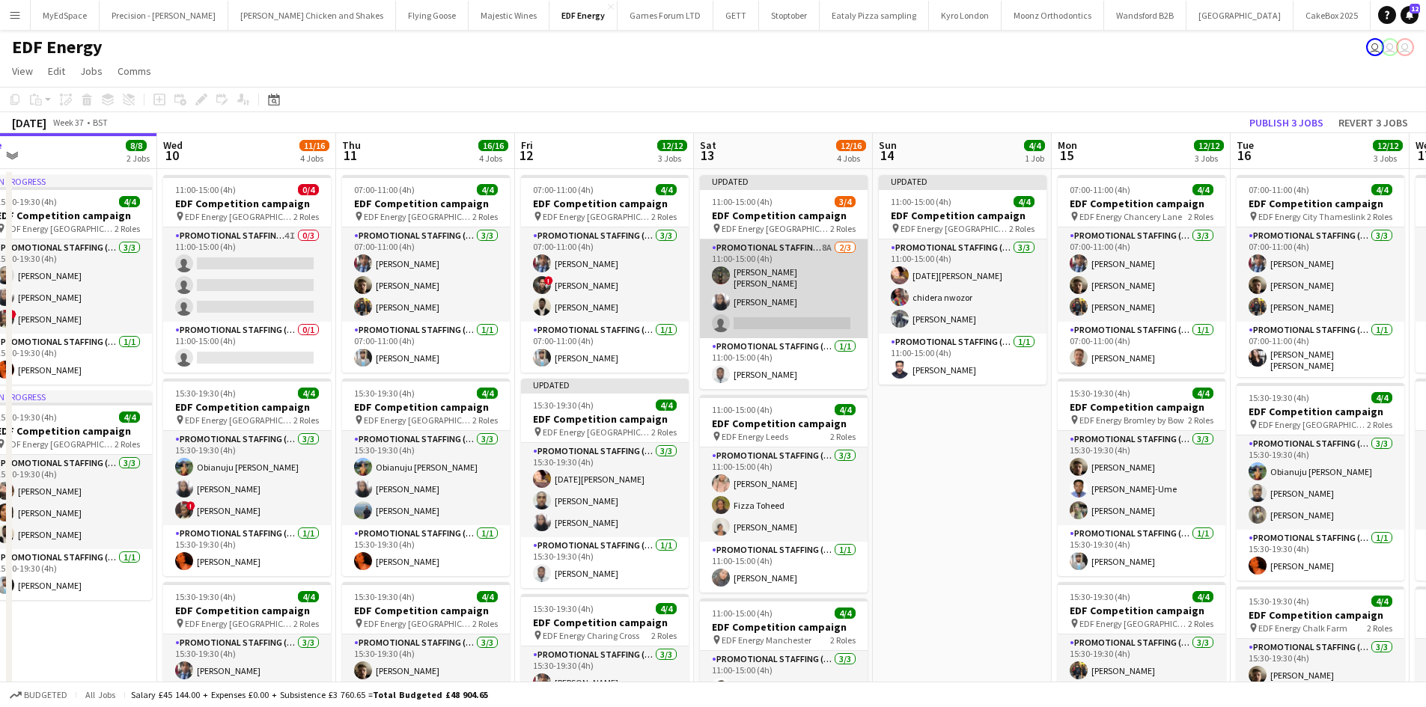
scroll to position [0, 560]
click at [818, 246] on app-card-role "Promotional Staffing (Flyering Staff) 8A 2/3 11:00-15:00 (4h) Muhammad Hasnain …" at bounding box center [782, 289] width 168 height 99
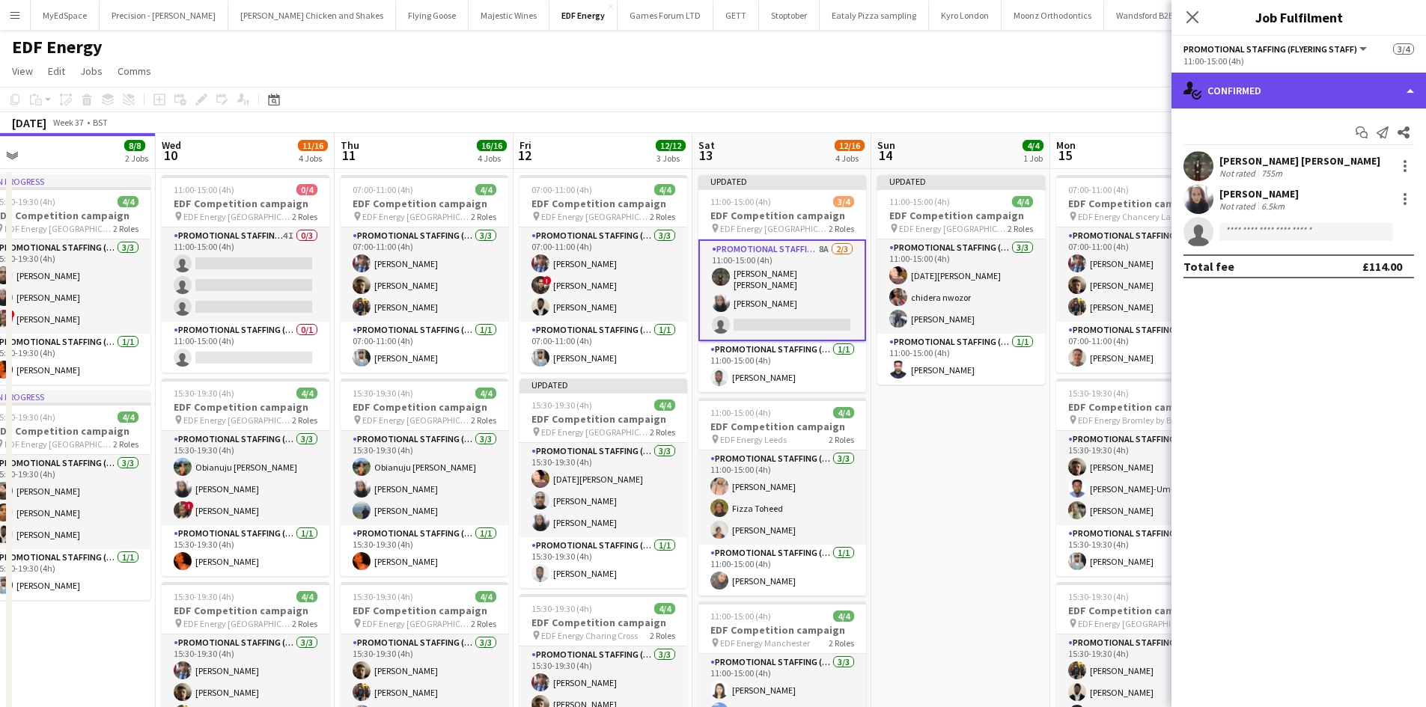
click at [1299, 97] on div "single-neutral-actions-check-2 Confirmed" at bounding box center [1299, 91] width 255 height 36
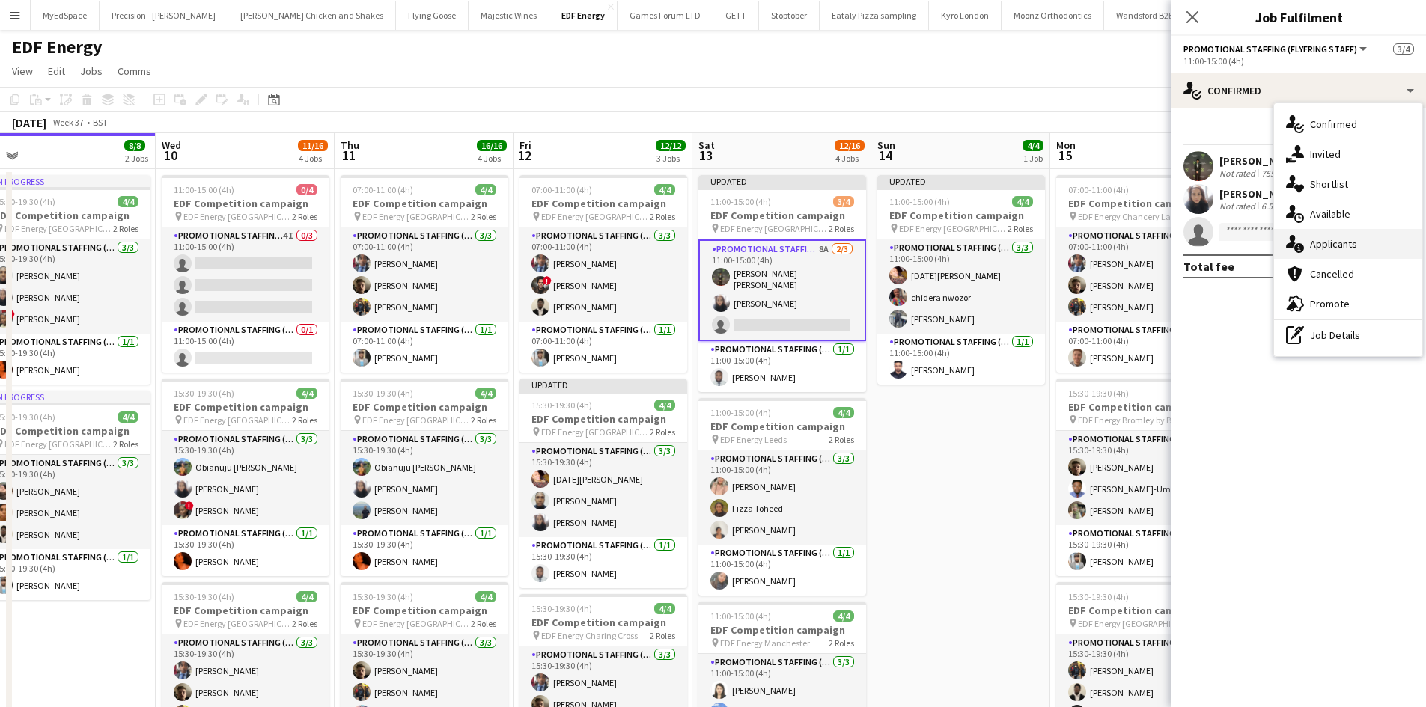
click at [1342, 239] on span "Applicants" at bounding box center [1333, 243] width 47 height 13
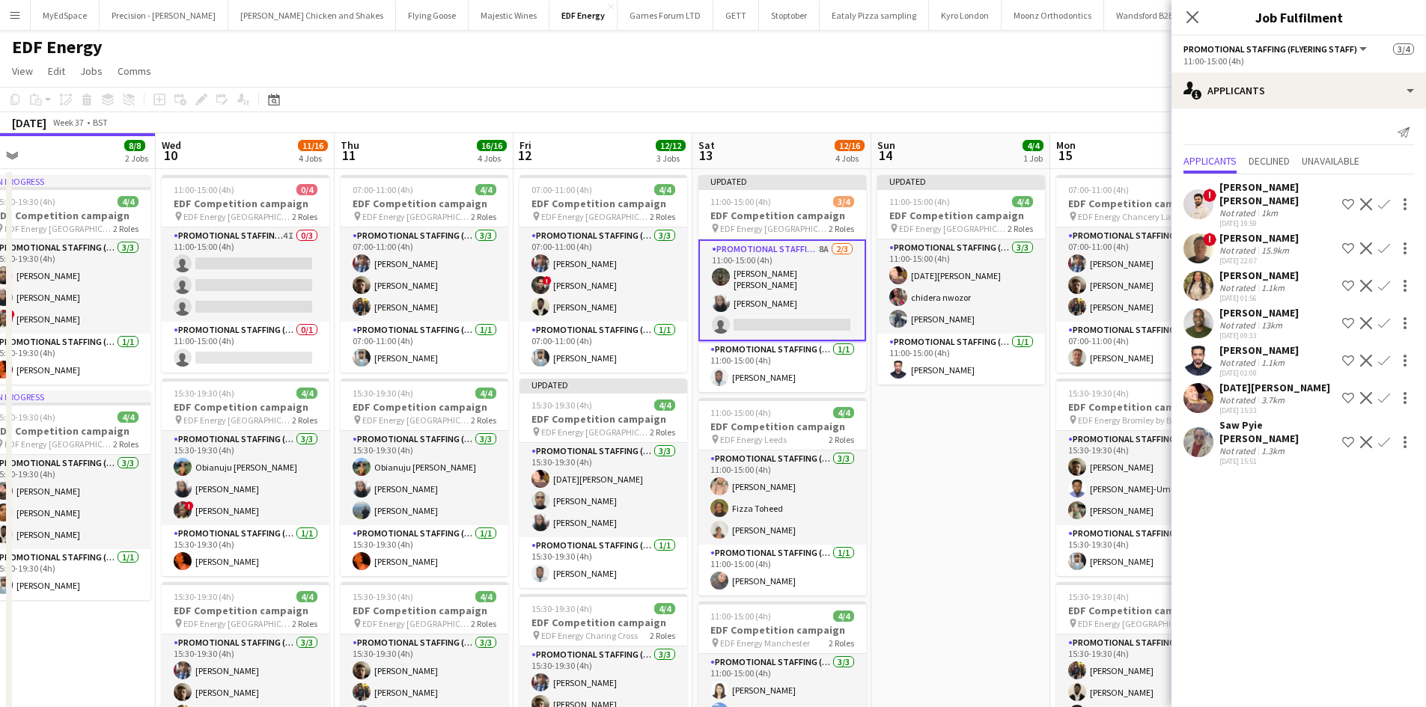
click at [1379, 390] on button "Confirm" at bounding box center [1384, 398] width 18 height 18
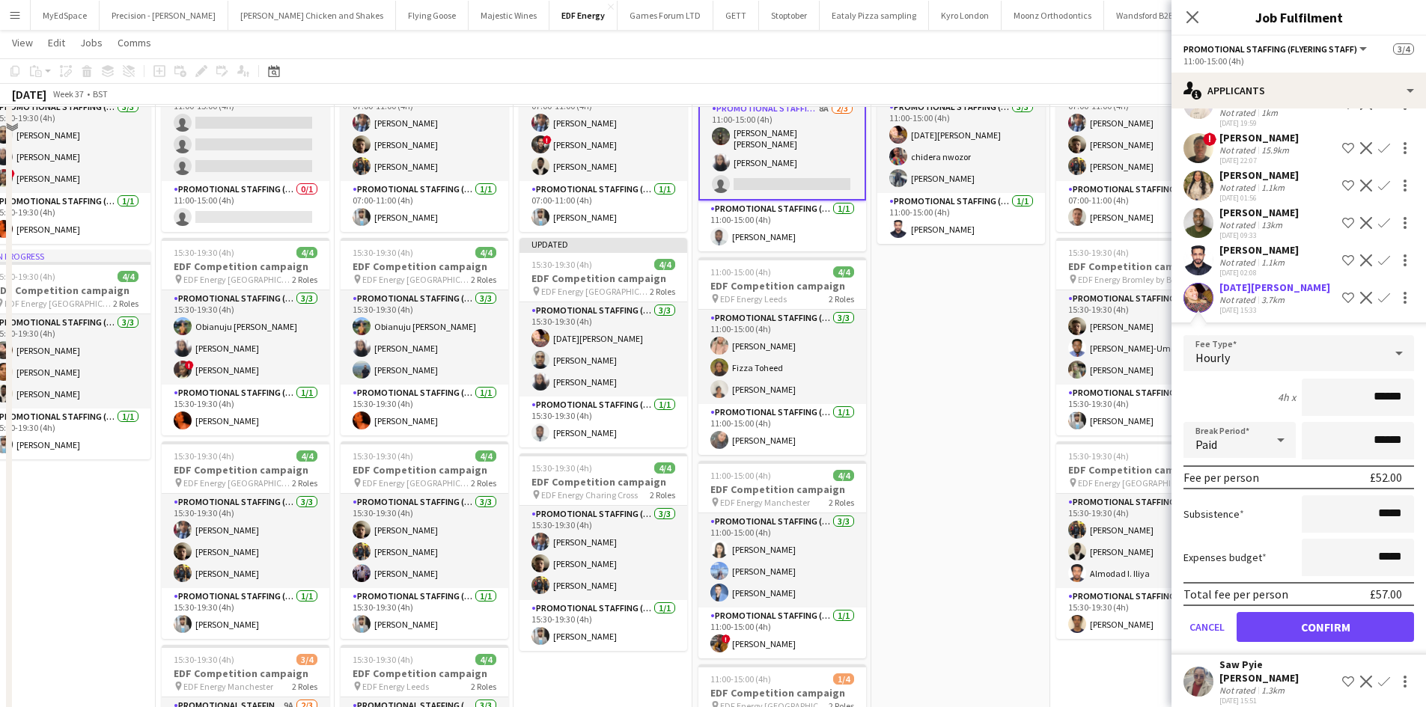
scroll to position [225, 0]
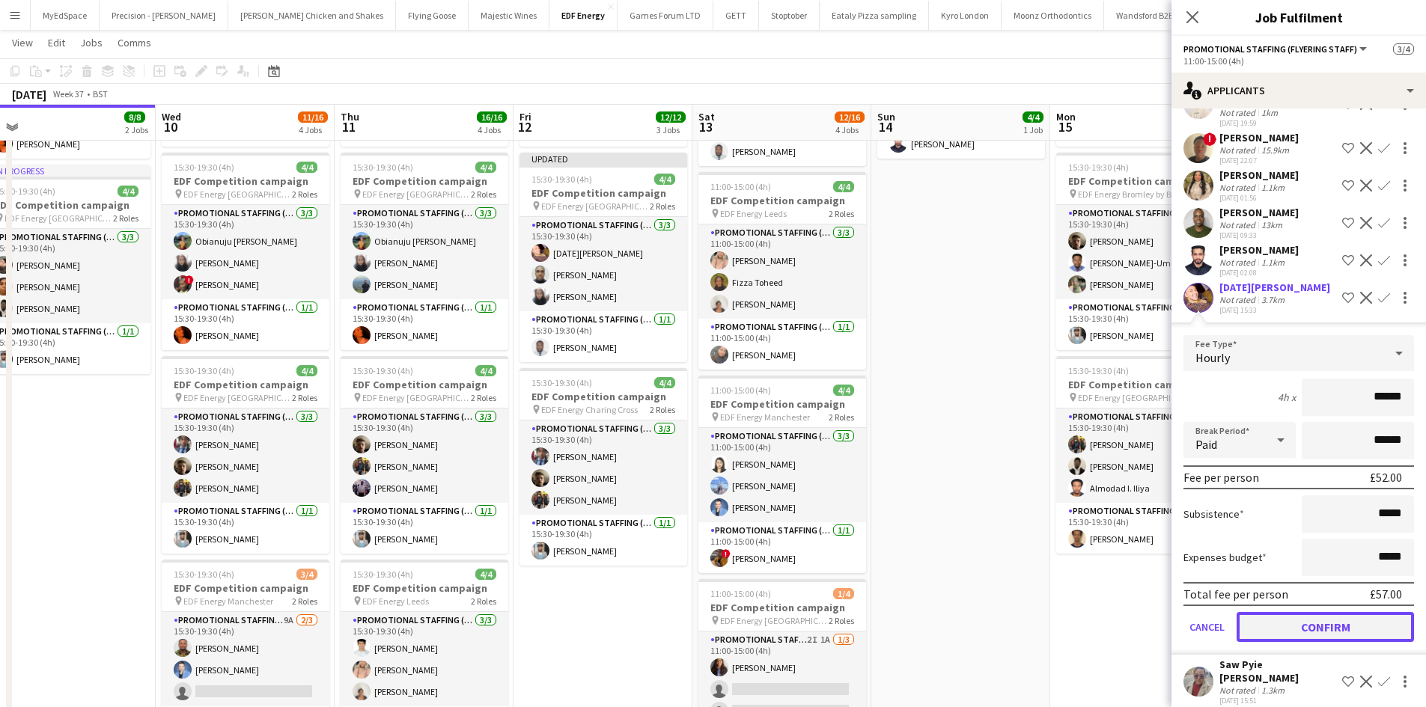
click at [1283, 620] on button "Confirm" at bounding box center [1325, 627] width 177 height 30
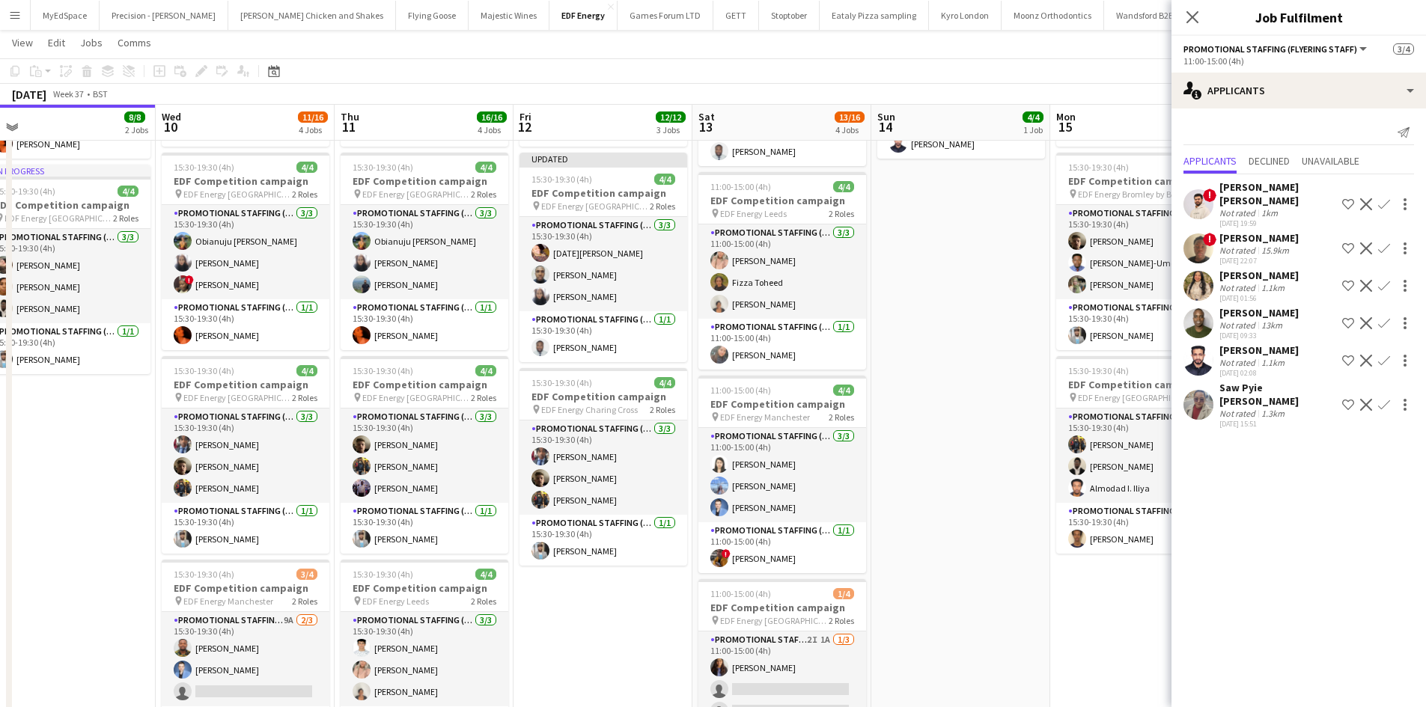
click at [969, 423] on app-date-cell "Updated 11:00-15:00 (4h) 4/4 EDF Competition campaign pin EDF Energy Birmingham…" at bounding box center [960, 399] width 179 height 913
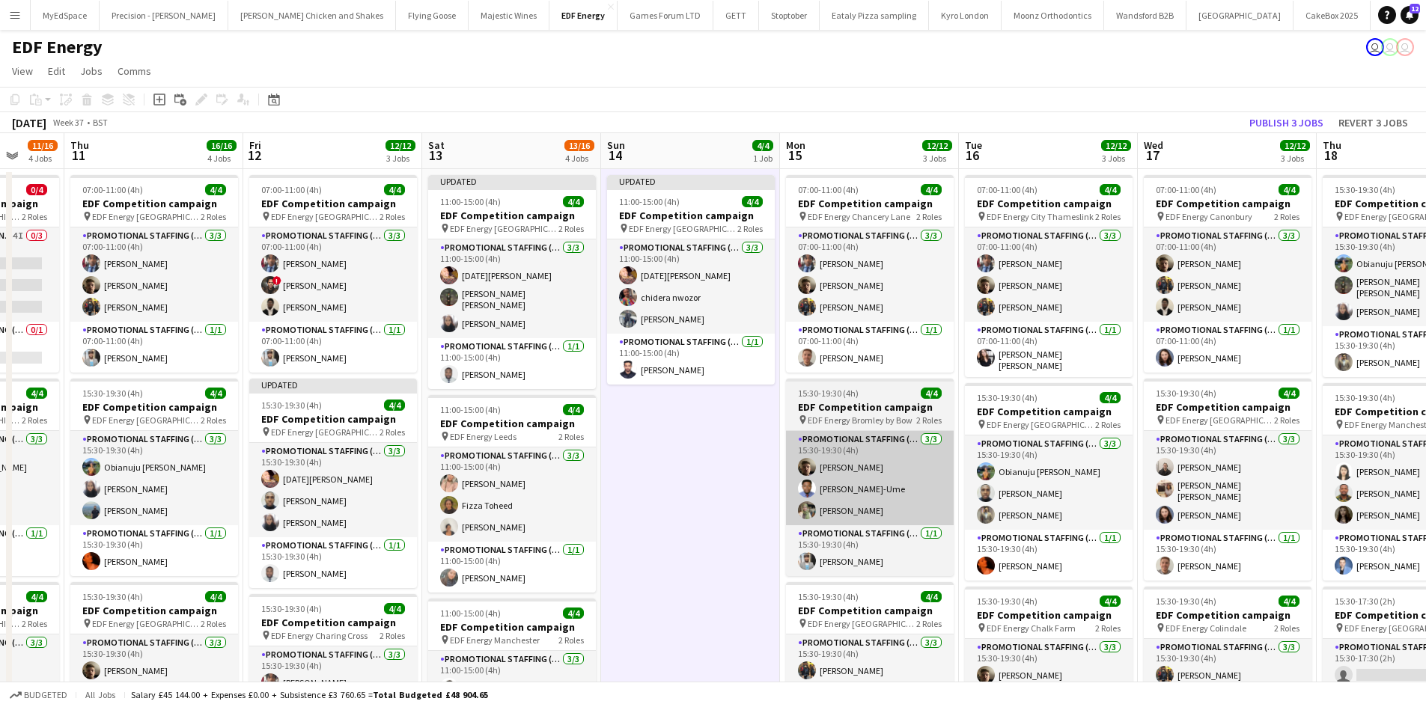
drag, startPoint x: 994, startPoint y: 518, endPoint x: 805, endPoint y: 466, distance: 196.3
click at [726, 463] on app-calendar-viewport "Mon 8 11/12 3 Jobs Tue 9 8/8 2 Jobs Wed 10 11/16 4 Jobs Thu 11 16/16 4 Jobs Fri…" at bounding box center [713, 607] width 1426 height 948
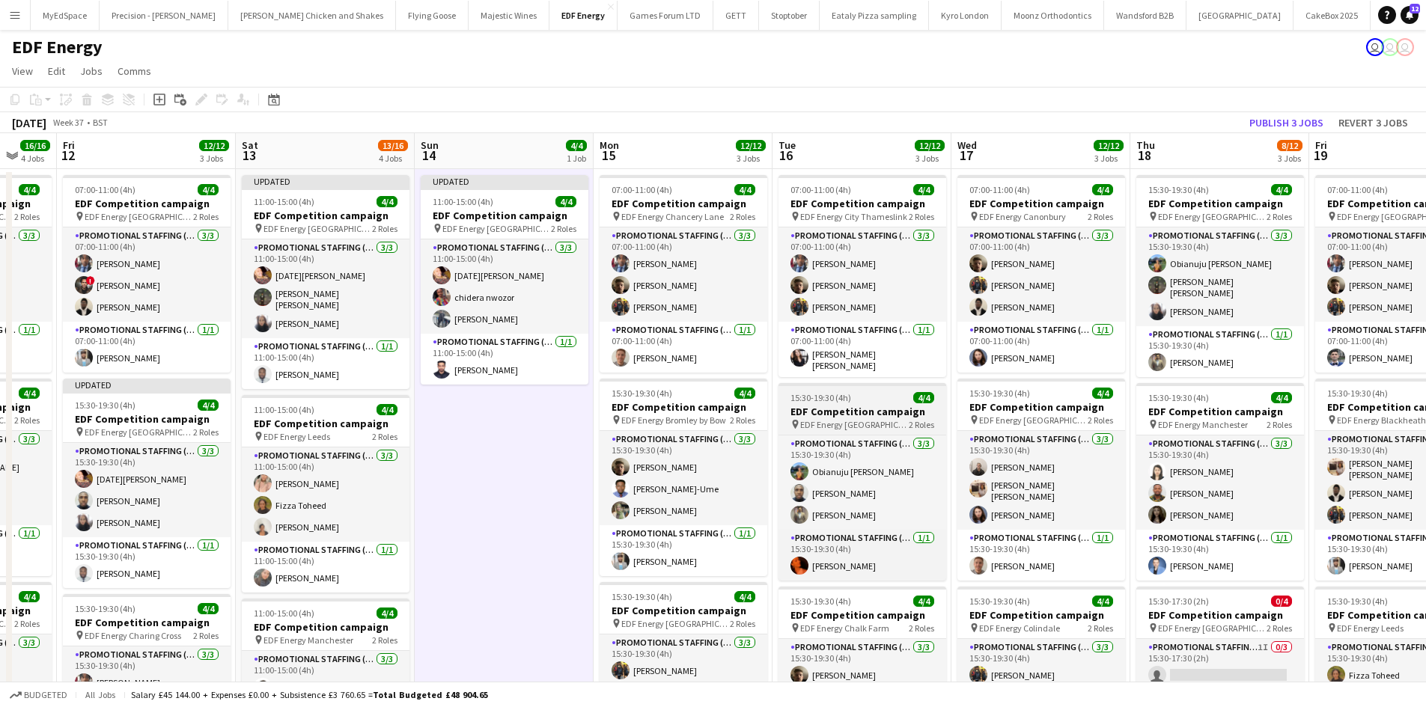
drag, startPoint x: 1102, startPoint y: 443, endPoint x: 874, endPoint y: 410, distance: 230.7
click at [877, 412] on app-calendar-viewport "Mon 8 11/12 3 Jobs Tue 9 8/8 2 Jobs Wed 10 11/16 4 Jobs Thu 11 16/16 4 Jobs Fri…" at bounding box center [713, 607] width 1426 height 948
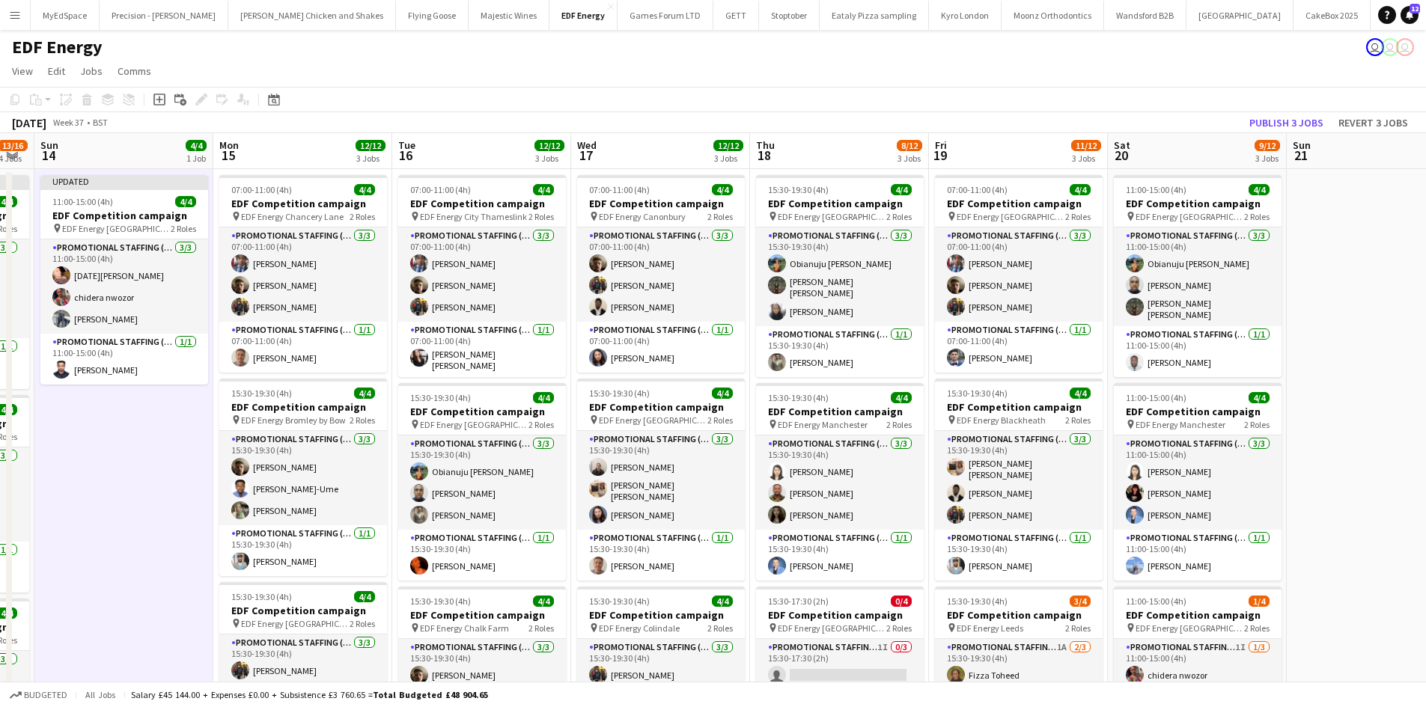
scroll to position [0, 700]
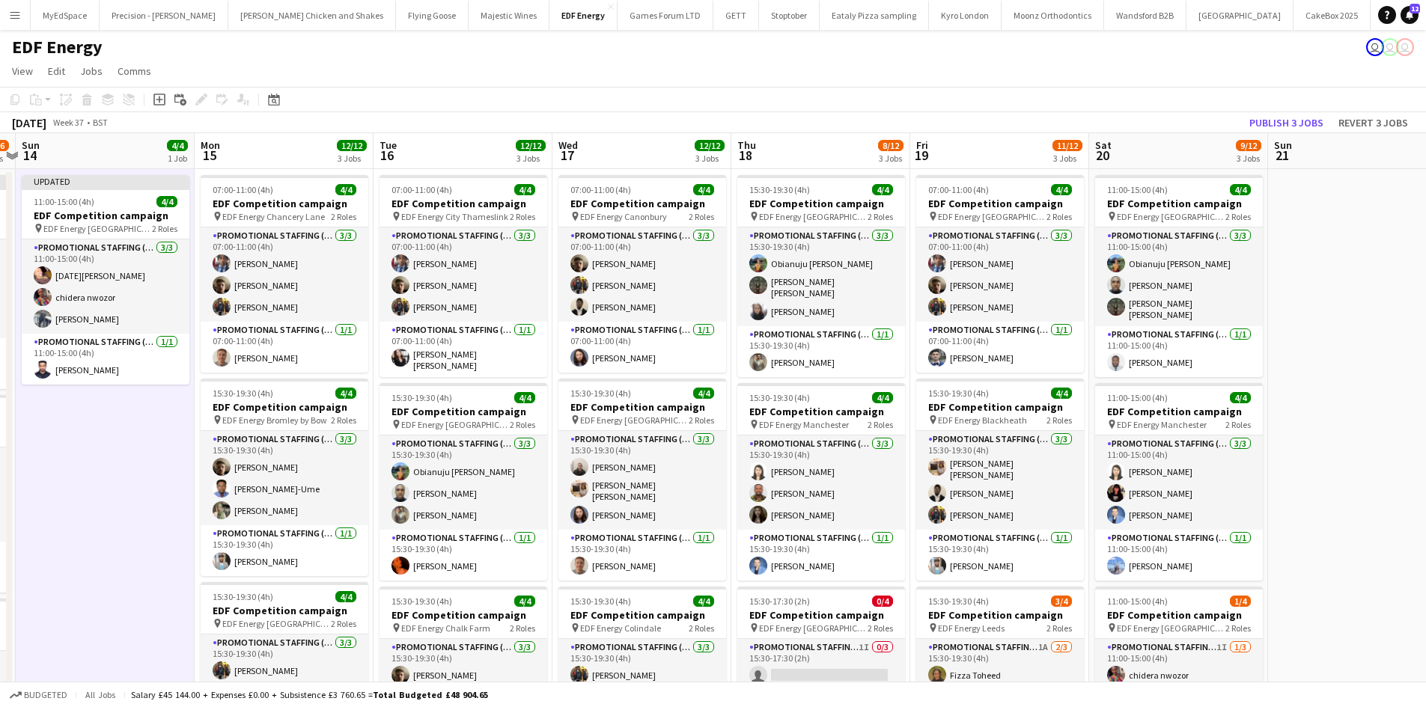
drag, startPoint x: 920, startPoint y: 410, endPoint x: 583, endPoint y: 395, distance: 337.2
click at [583, 395] on app-calendar-viewport "Wed 10 11/16 4 Jobs Thu 11 16/16 4 Jobs Fri 12 12/12 3 Jobs Sat 13 13/16 4 Jobs…" at bounding box center [713, 607] width 1426 height 948
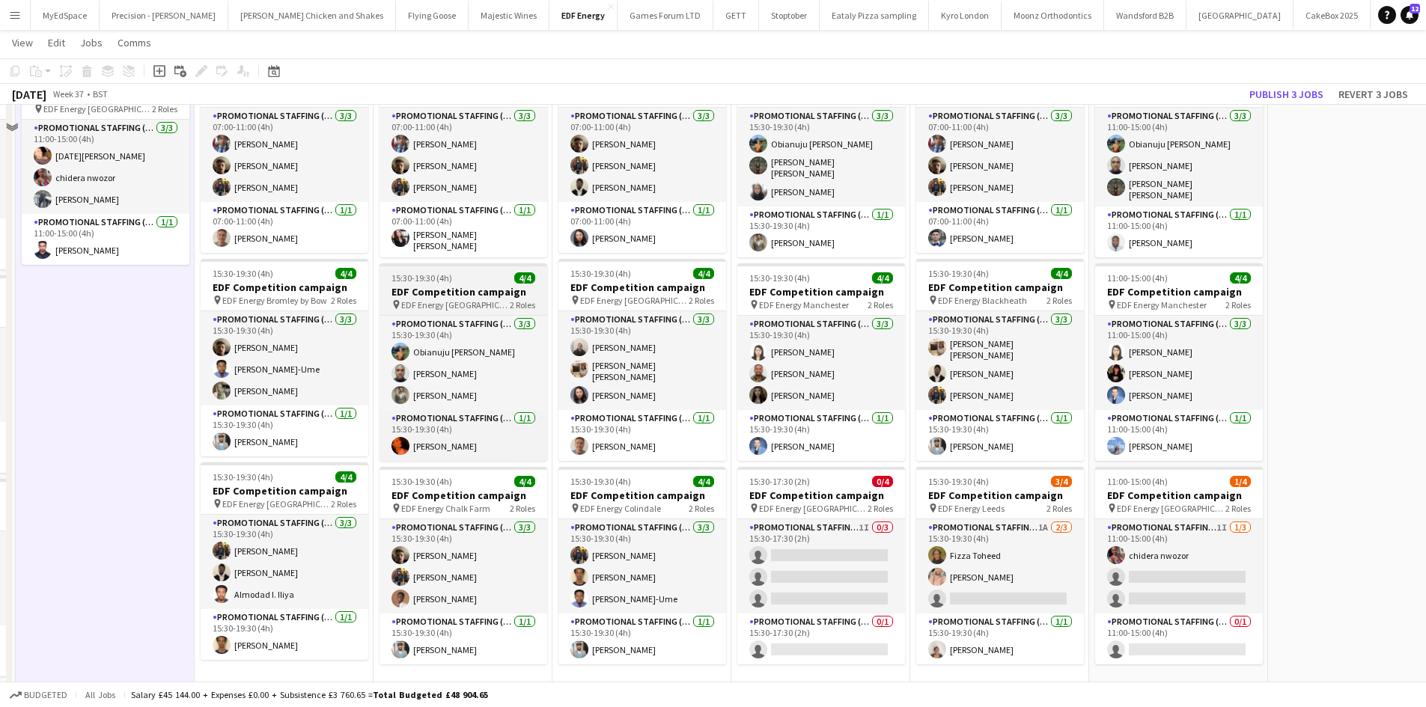
scroll to position [75, 0]
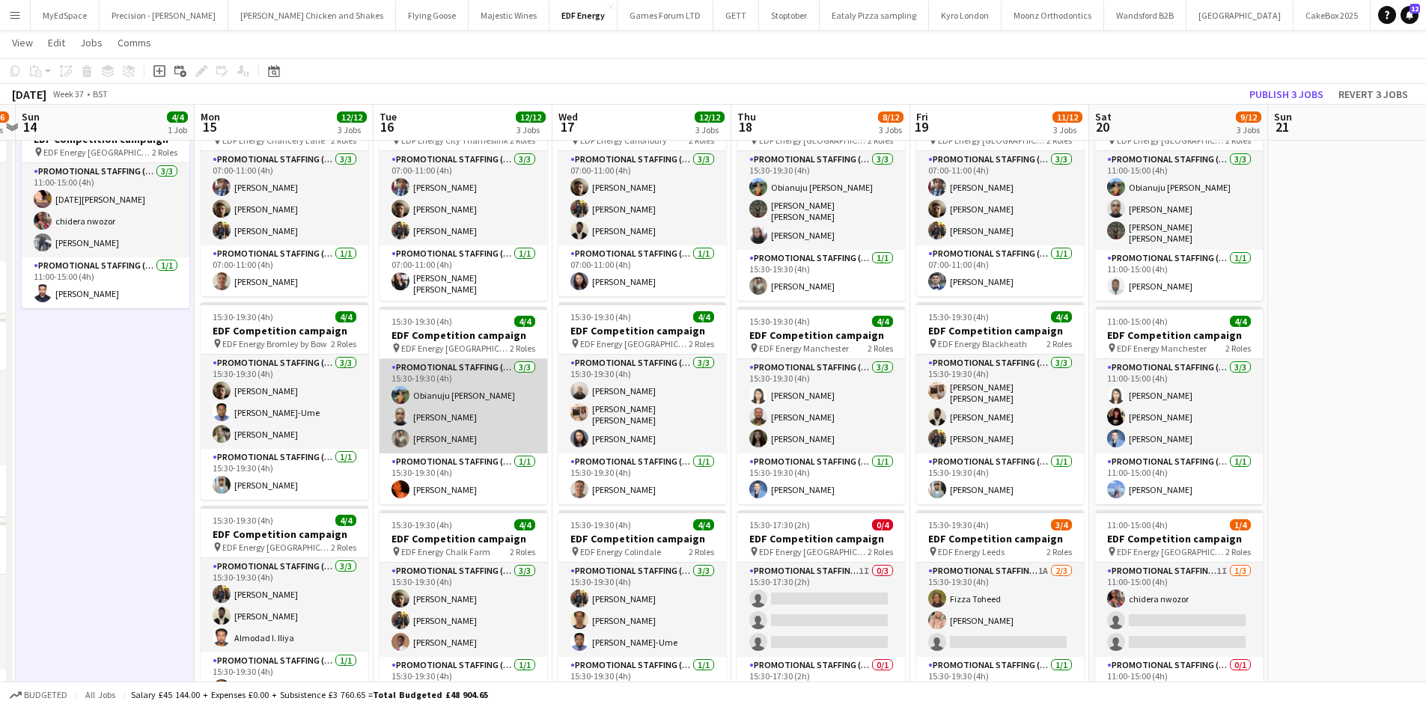
click at [426, 441] on app-card-role "Promotional Staffing (Flyering Staff) 3/3 15:30-19:30 (4h) Obianuju Rosemary Of…" at bounding box center [464, 406] width 168 height 94
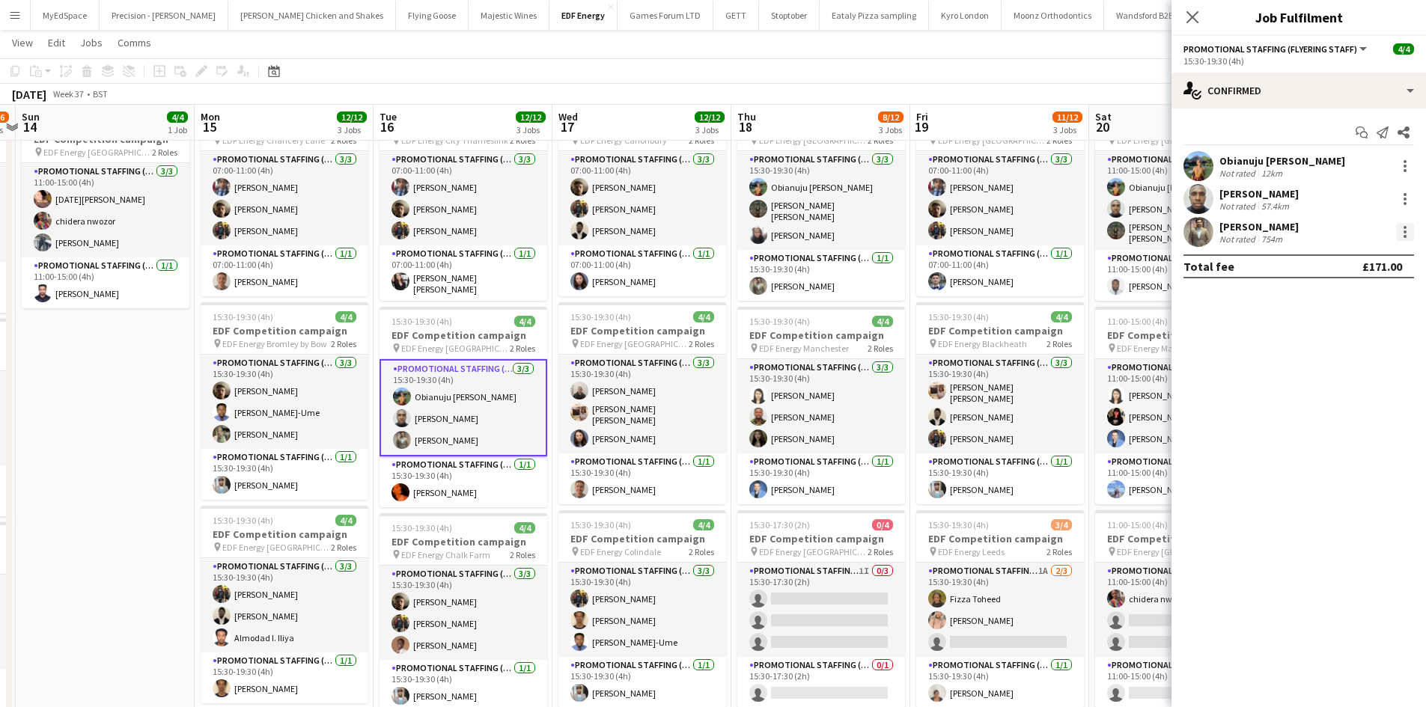
click at [1404, 232] on div at bounding box center [1405, 232] width 3 height 3
click at [1353, 410] on button "Remove" at bounding box center [1355, 404] width 117 height 36
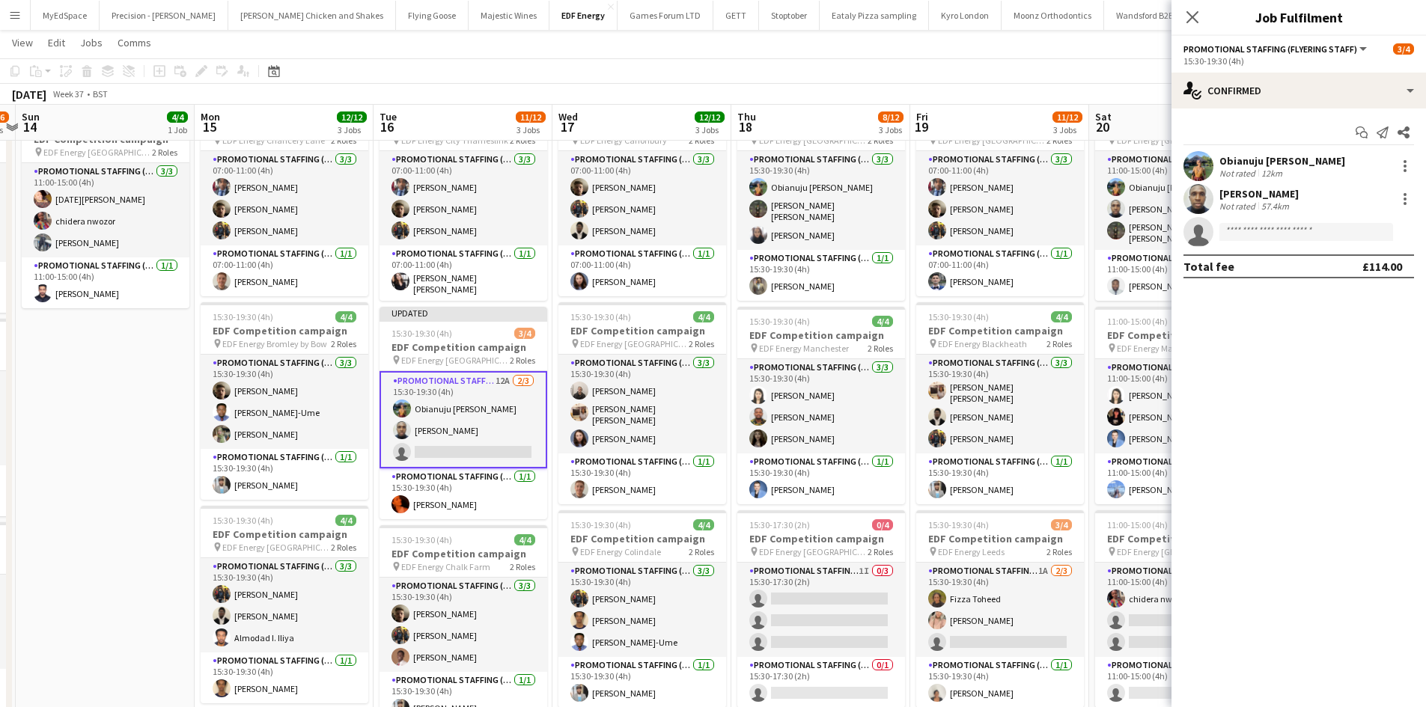
click at [497, 378] on app-card-role "Promotional Staffing (Flyering Staff) 12A 2/3 15:30-19:30 (4h) Obianuju Rosemar…" at bounding box center [464, 419] width 168 height 97
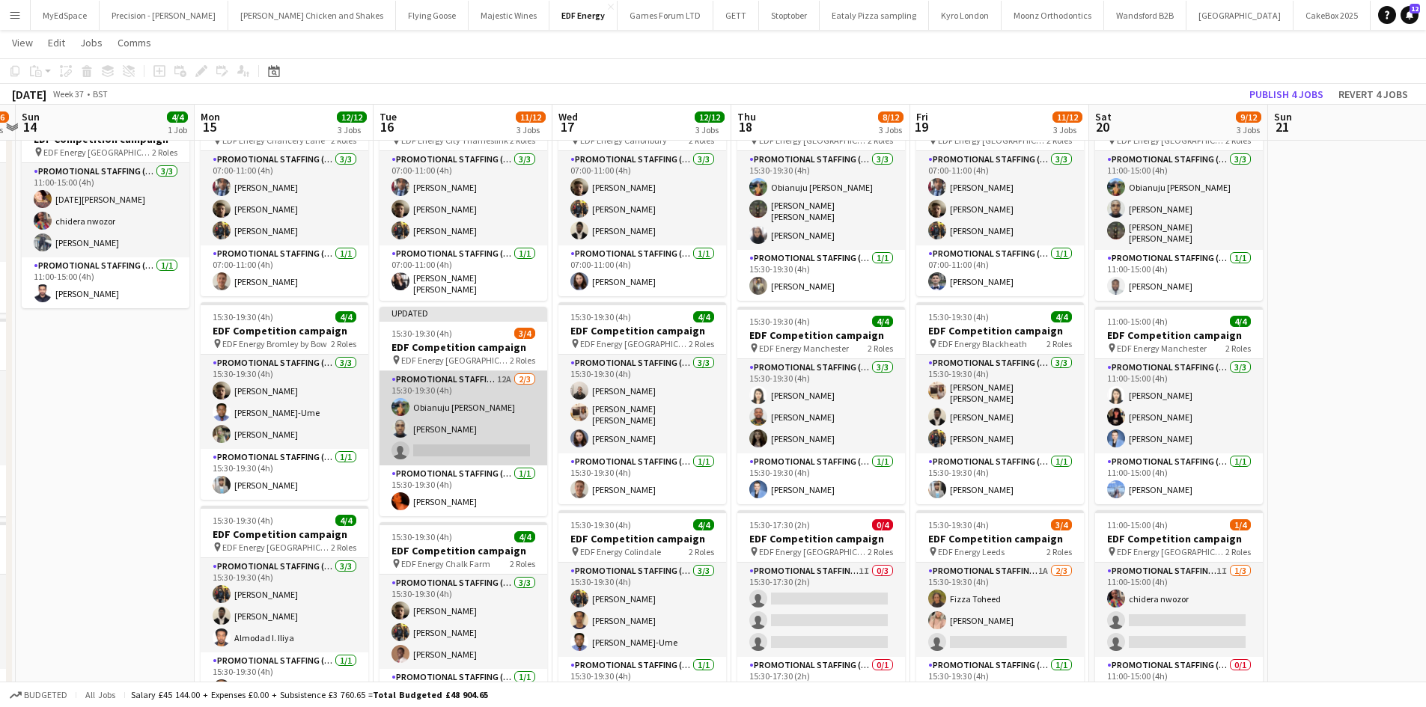
click at [495, 377] on app-card-role "Promotional Staffing (Flyering Staff) 12A 2/3 15:30-19:30 (4h) Obianuju Rosemar…" at bounding box center [464, 418] width 168 height 94
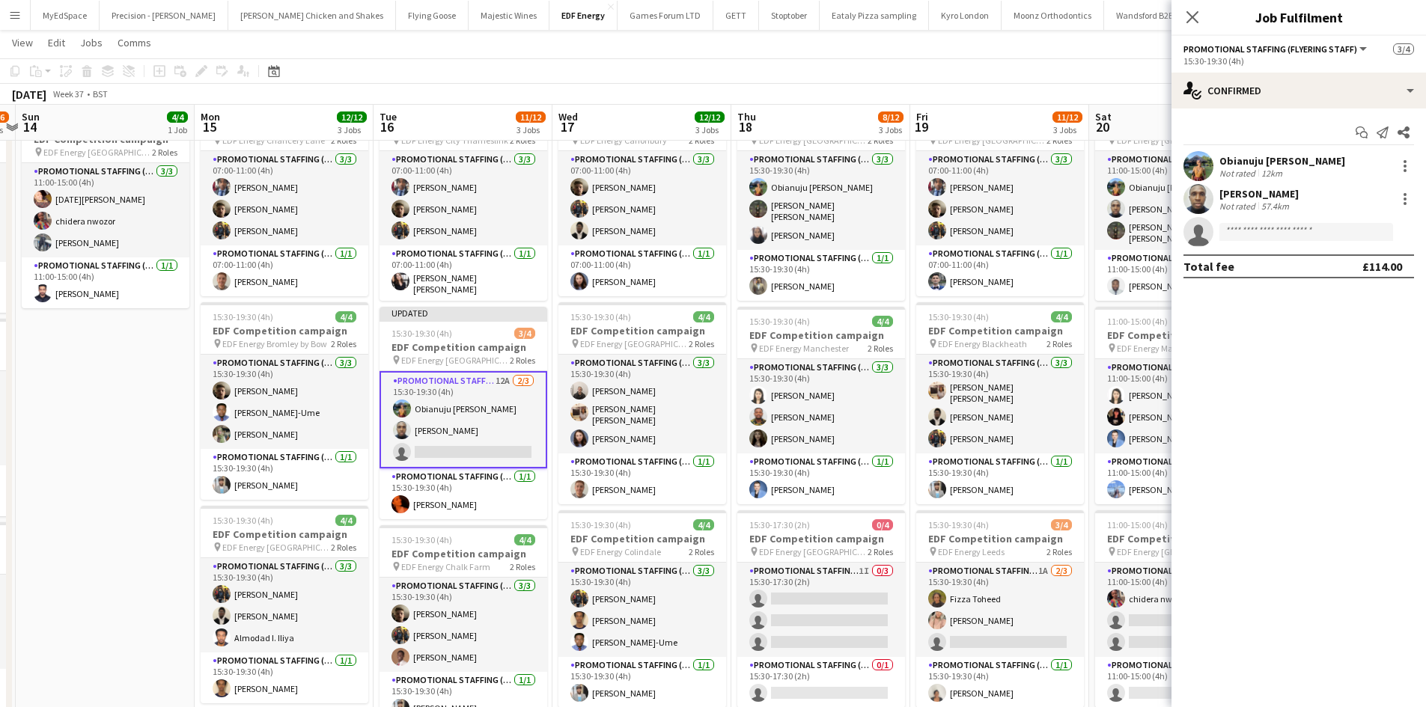
click at [1238, 110] on div "Start chat Send notification Share Obianuju Rosemary Ofodu Not rated 12km Ayomi…" at bounding box center [1299, 200] width 255 height 182
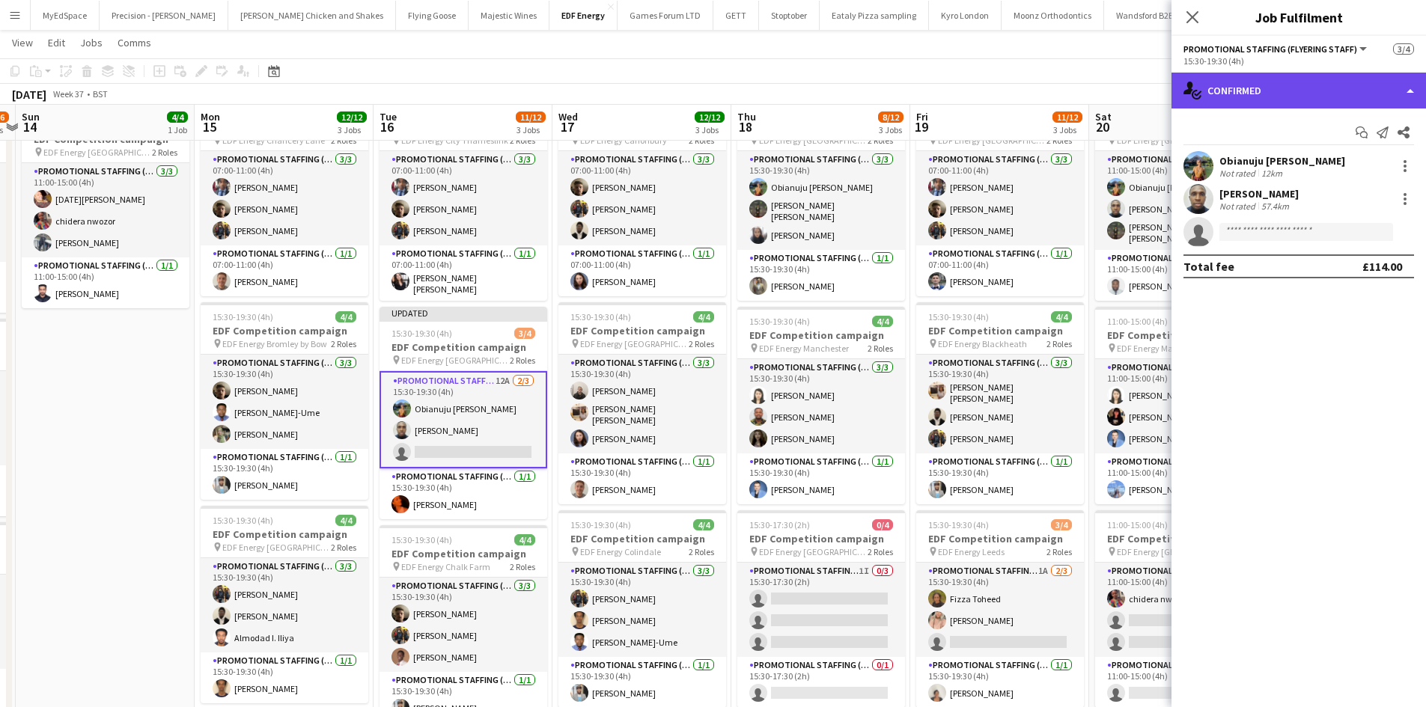
click at [1249, 94] on div "single-neutral-actions-check-2 Confirmed" at bounding box center [1299, 91] width 255 height 36
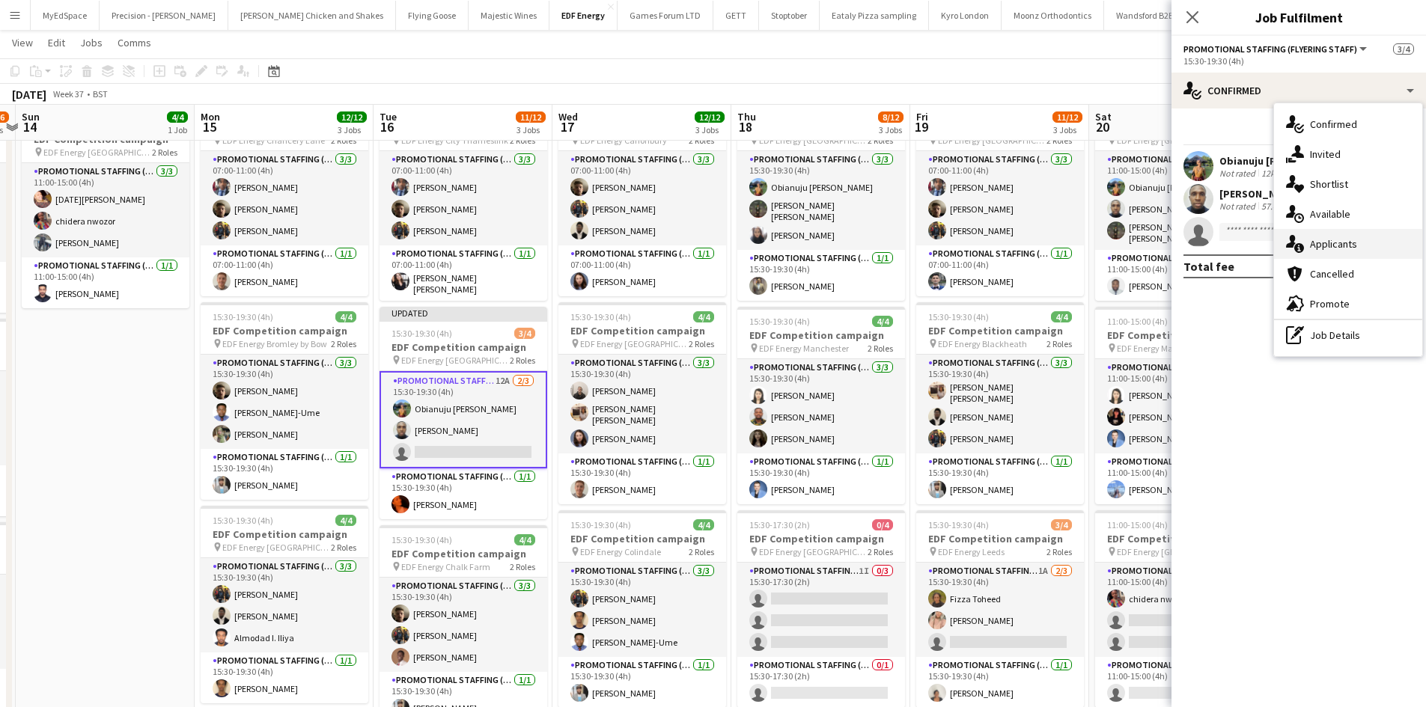
click at [1346, 246] on span "Applicants" at bounding box center [1333, 243] width 47 height 13
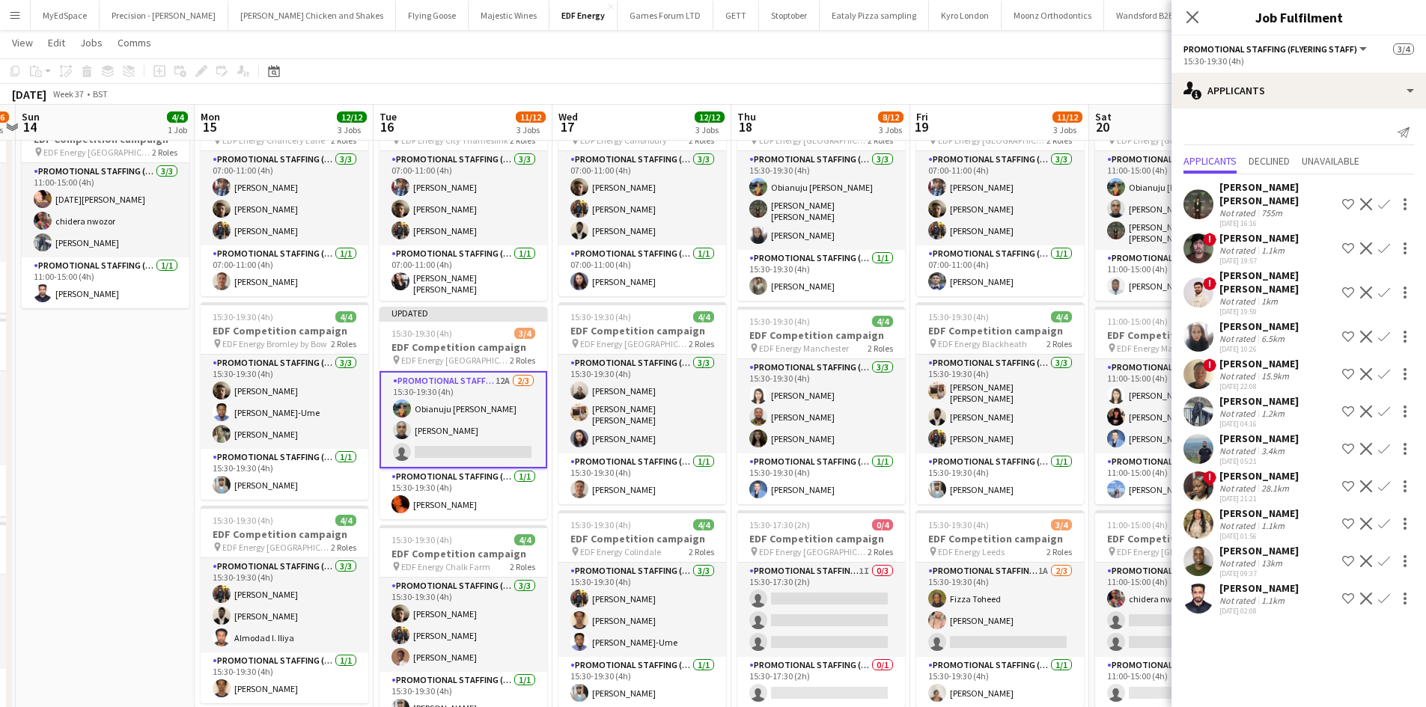
scroll to position [0, 0]
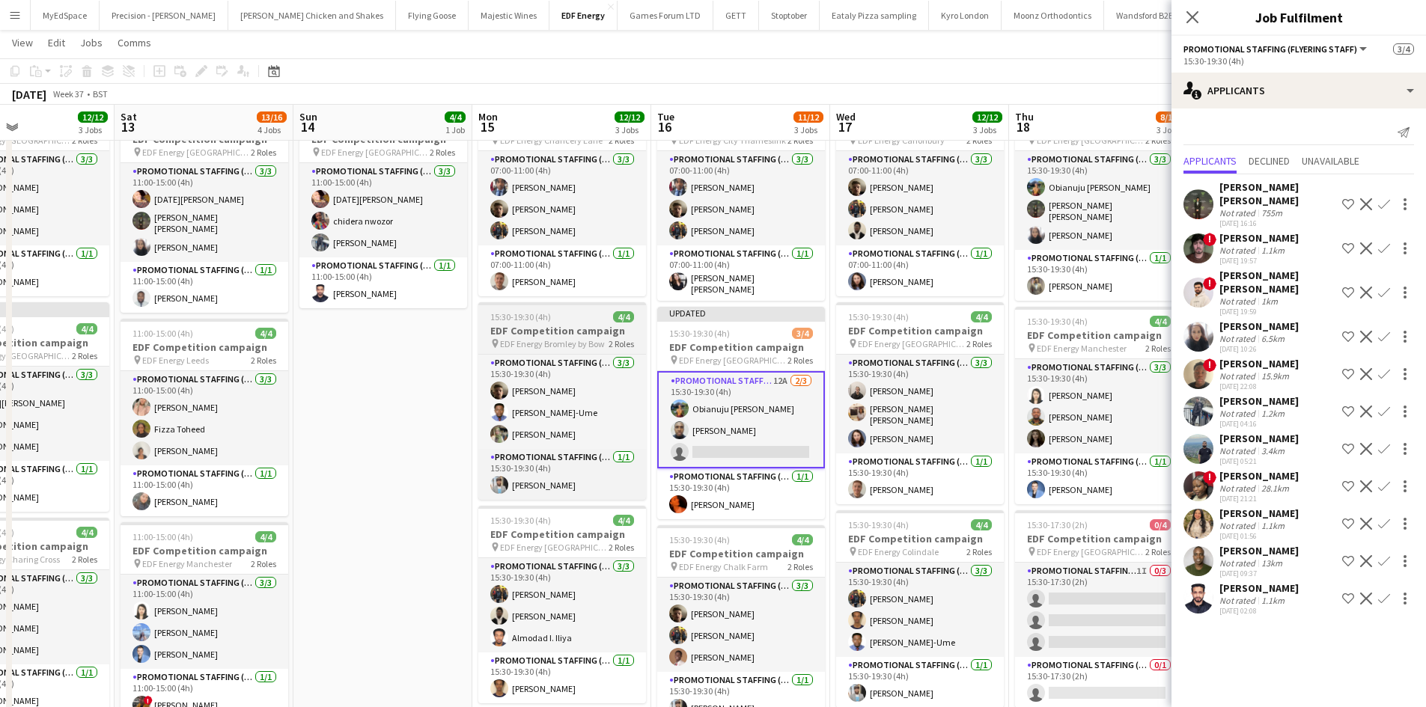
drag, startPoint x: 389, startPoint y: 323, endPoint x: 615, endPoint y: 316, distance: 226.2
click at [615, 316] on app-calendar-viewport "Wed 10 11/16 4 Jobs Thu 11 16/16 4 Jobs Fri 12 12/12 3 Jobs Sat 13 13/16 4 Jobs…" at bounding box center [713, 495] width 1426 height 1022
click at [1378, 341] on app-icon "Confirm" at bounding box center [1384, 337] width 12 height 12
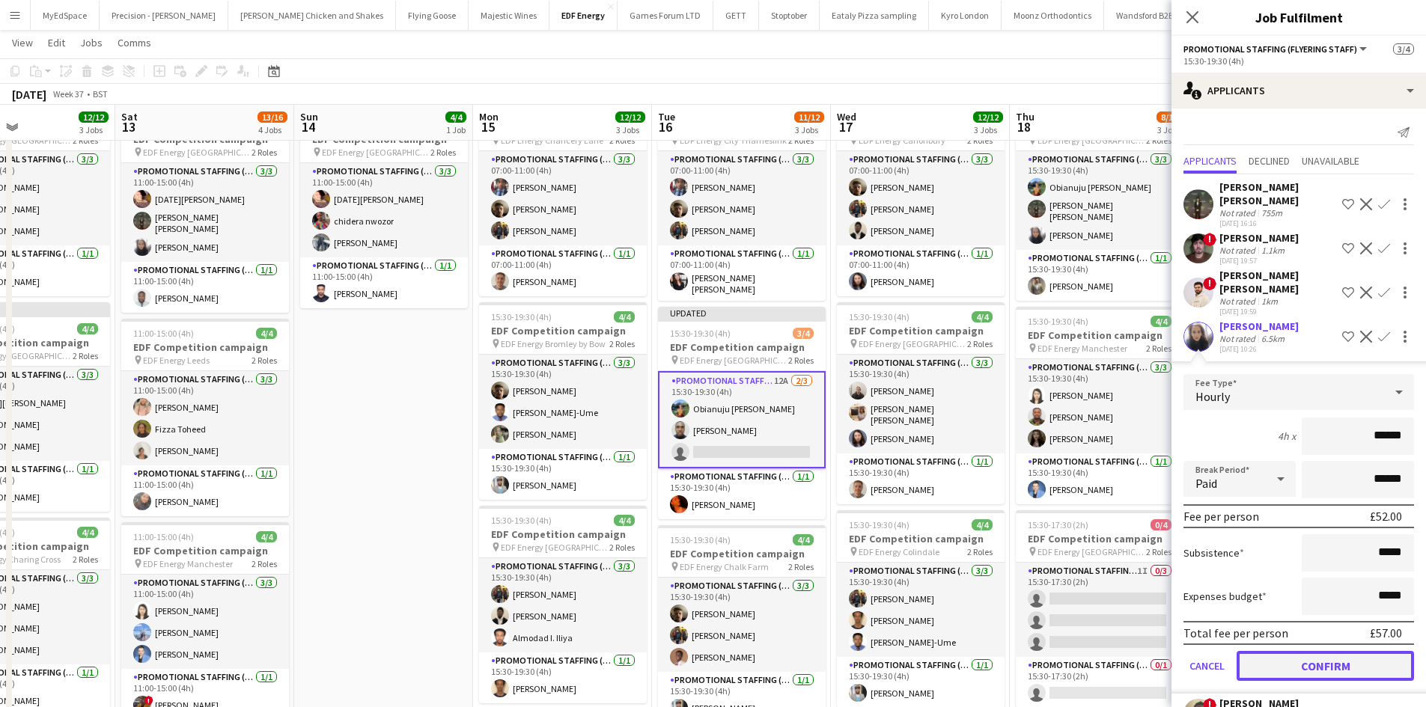
click at [1304, 657] on button "Confirm" at bounding box center [1325, 666] width 177 height 30
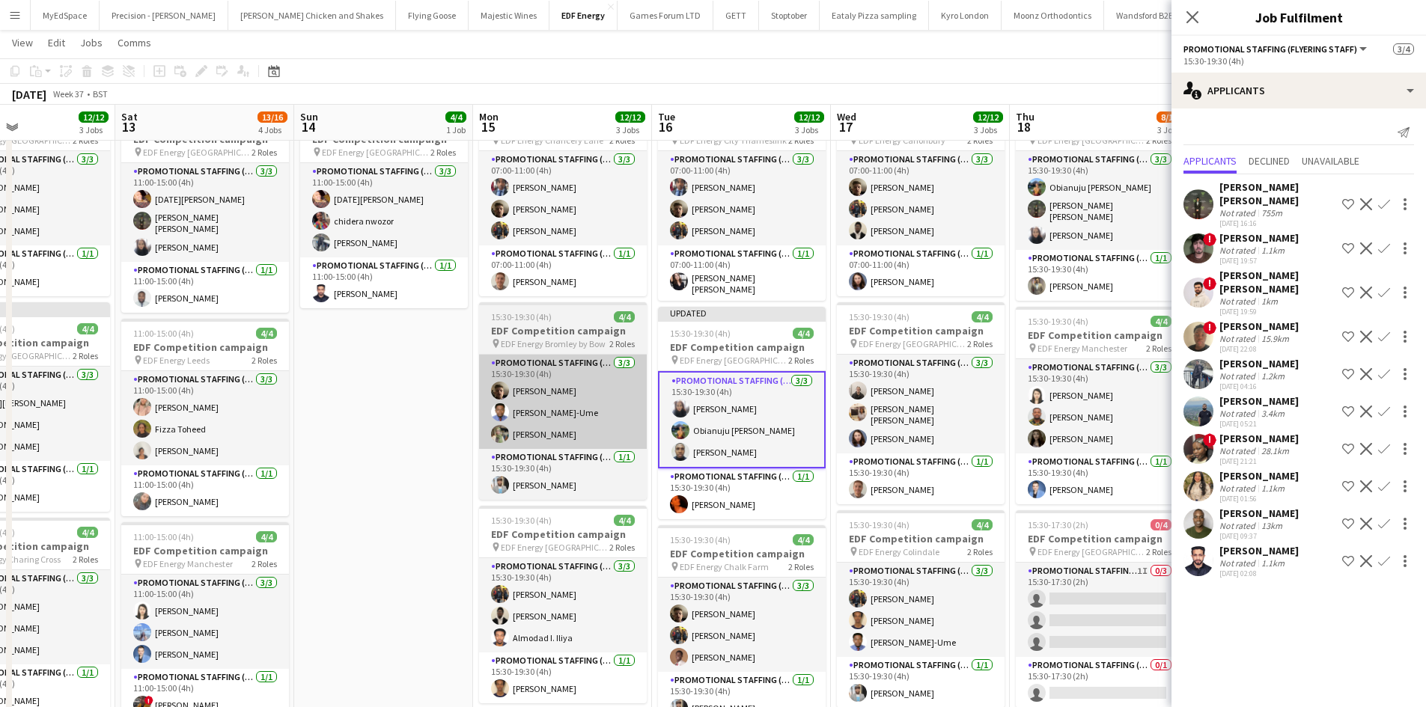
drag, startPoint x: 421, startPoint y: 420, endPoint x: 480, endPoint y: 427, distance: 59.6
click at [421, 421] on app-date-cell "Updated 11:00-15:00 (4h) 4/4 EDF Competition campaign pin EDF Energy Birmingham…" at bounding box center [383, 549] width 179 height 913
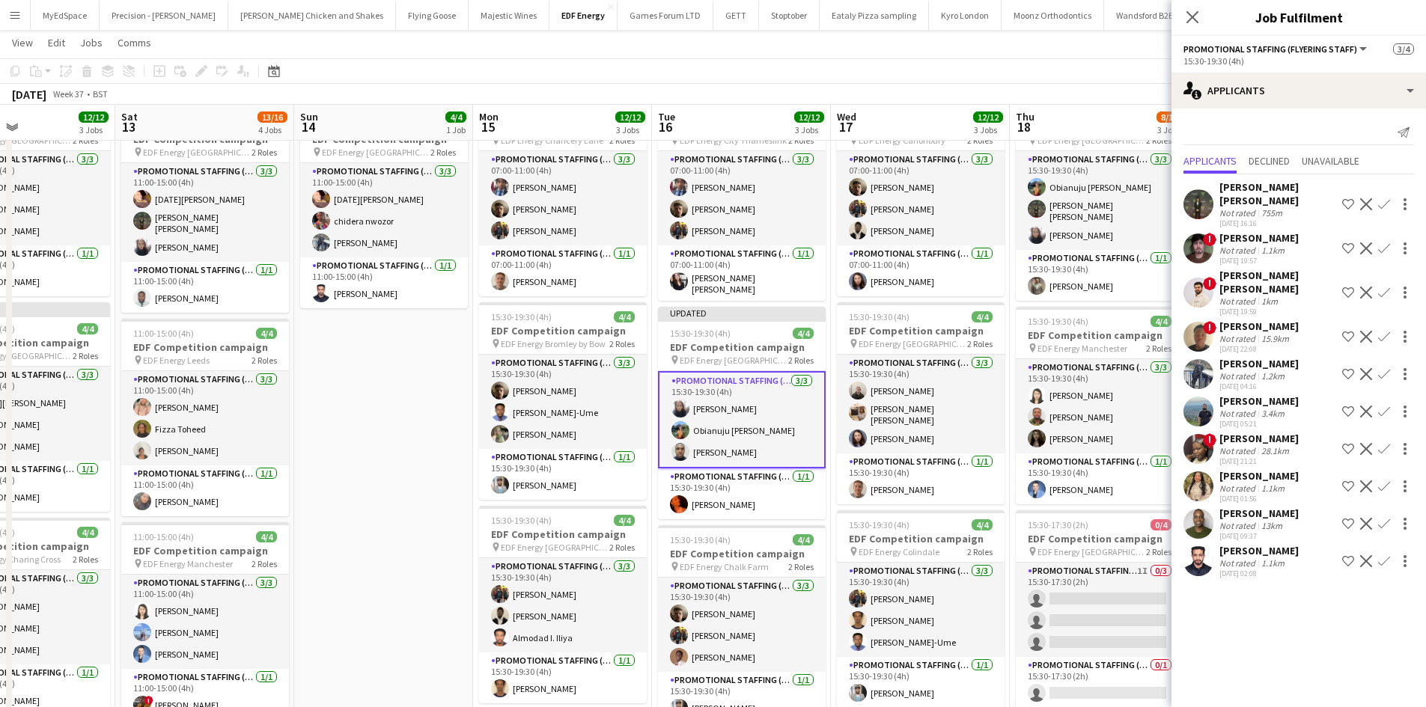
scroll to position [0, 421]
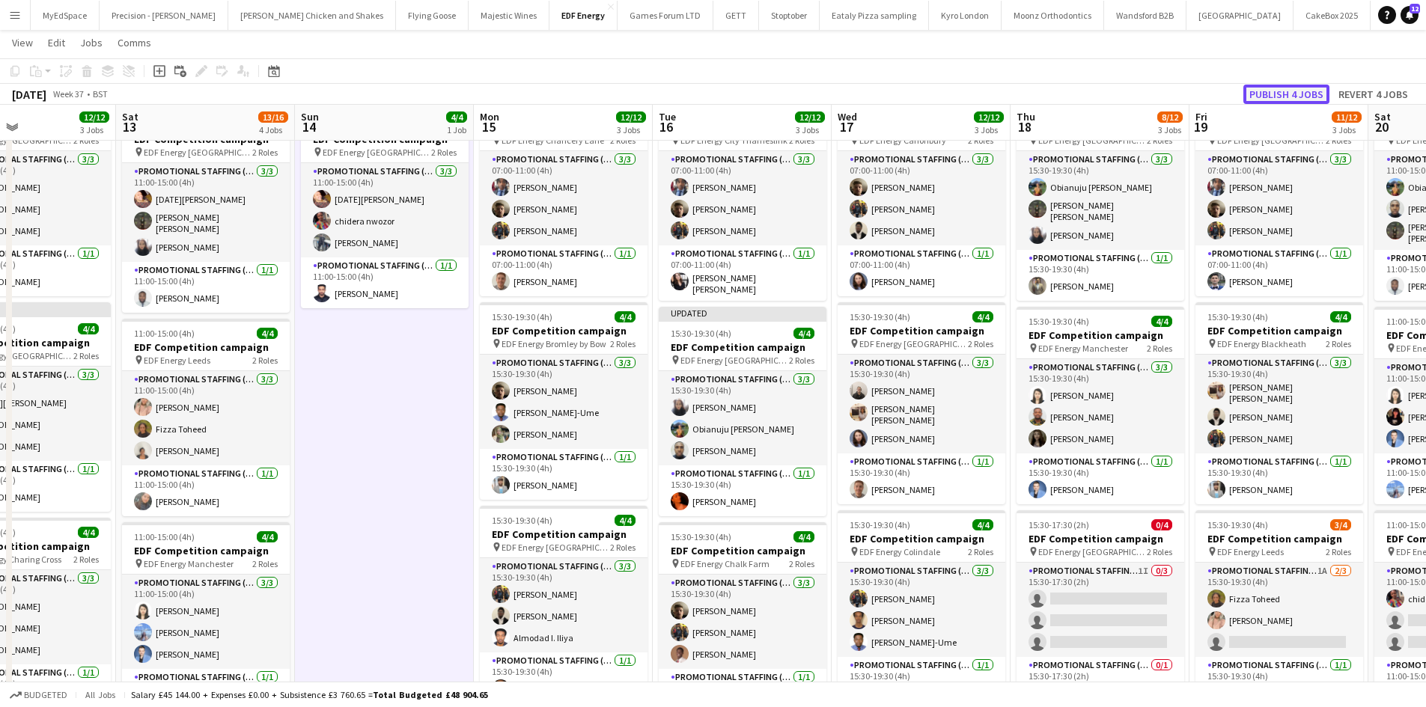
click at [1300, 95] on button "Publish 4 jobs" at bounding box center [1286, 94] width 86 height 19
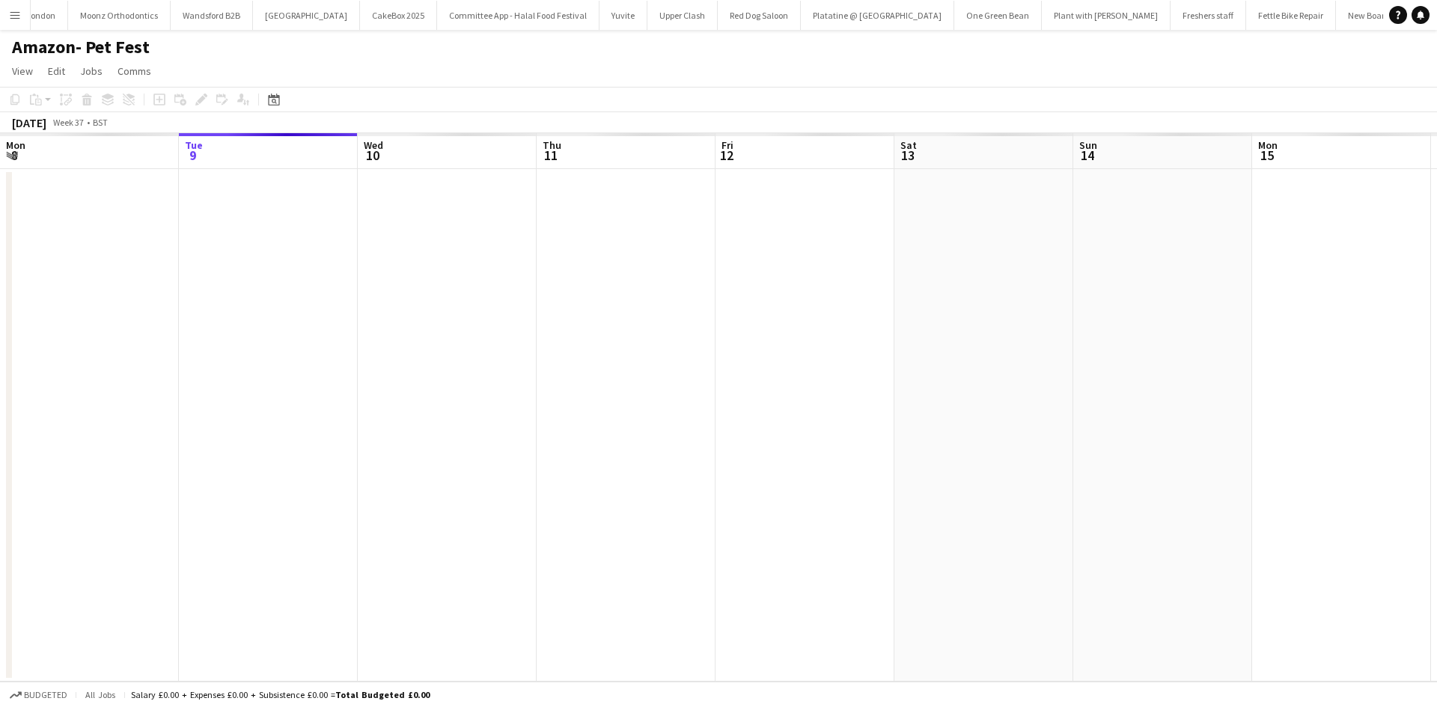
scroll to position [0, 515]
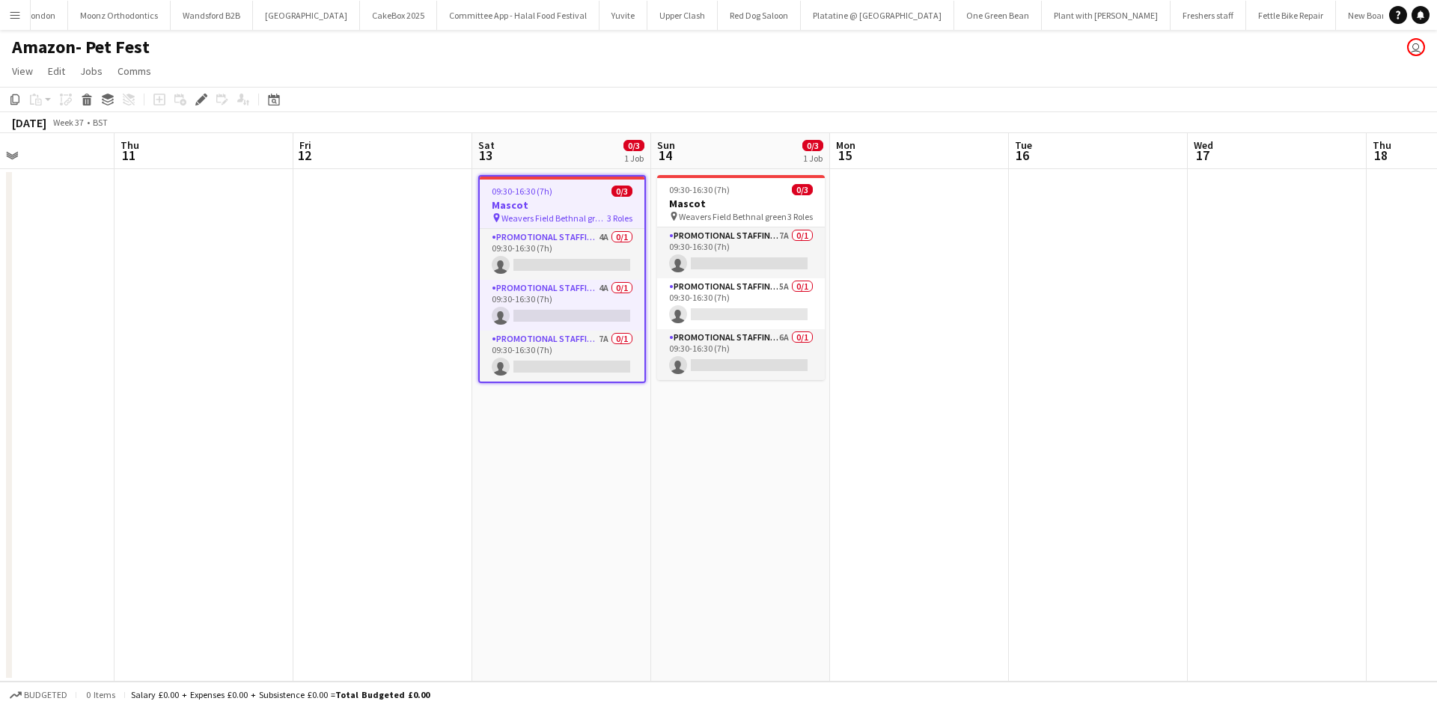
click at [564, 412] on app-calendar-viewport "Sun 7 Mon 8 Tue 9 Wed 10 Thu 11 Fri 12 Sat 13 0/3 1 Job Sun 14 0/3 1 Job Mon 15…" at bounding box center [718, 407] width 1437 height 549
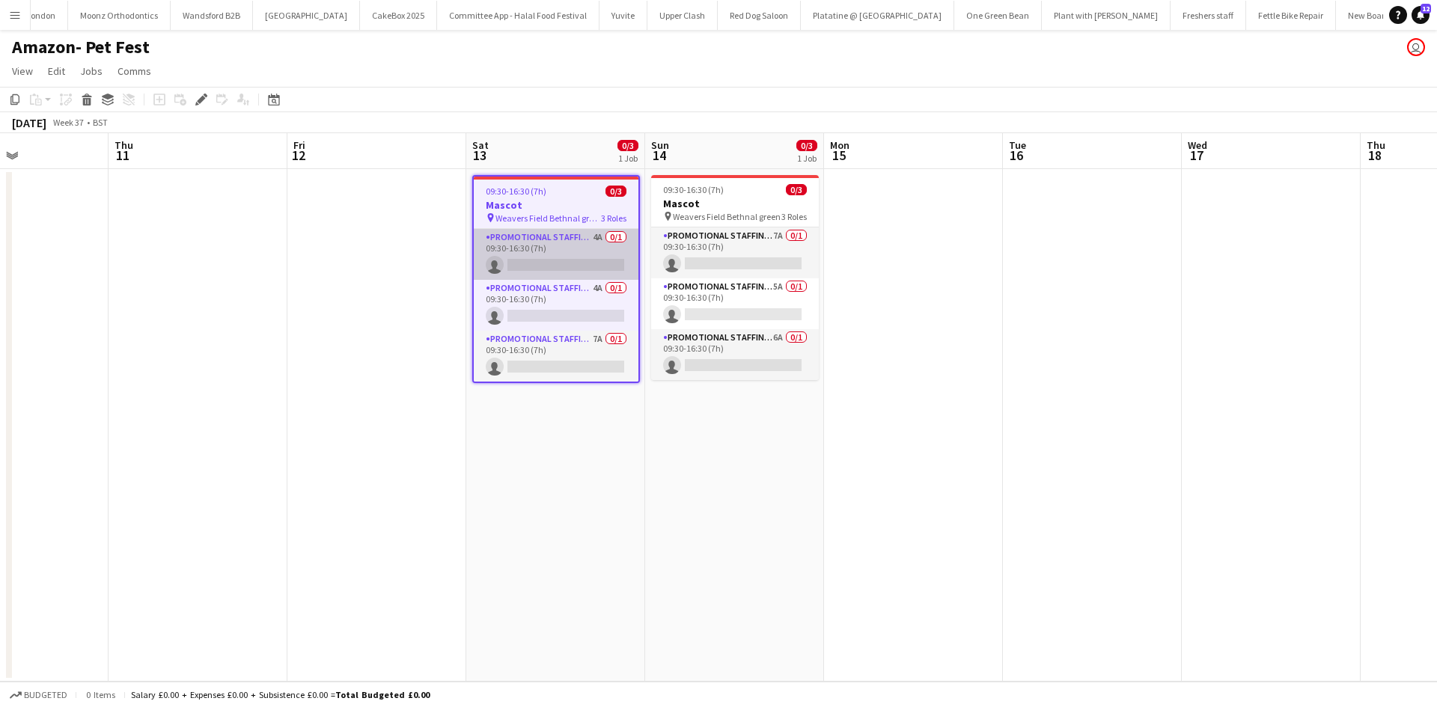
click at [595, 240] on app-card-role "Promotional Staffing (Mascot) 4A 0/1 09:30-16:30 (7h) single-neutral-actions" at bounding box center [556, 254] width 165 height 51
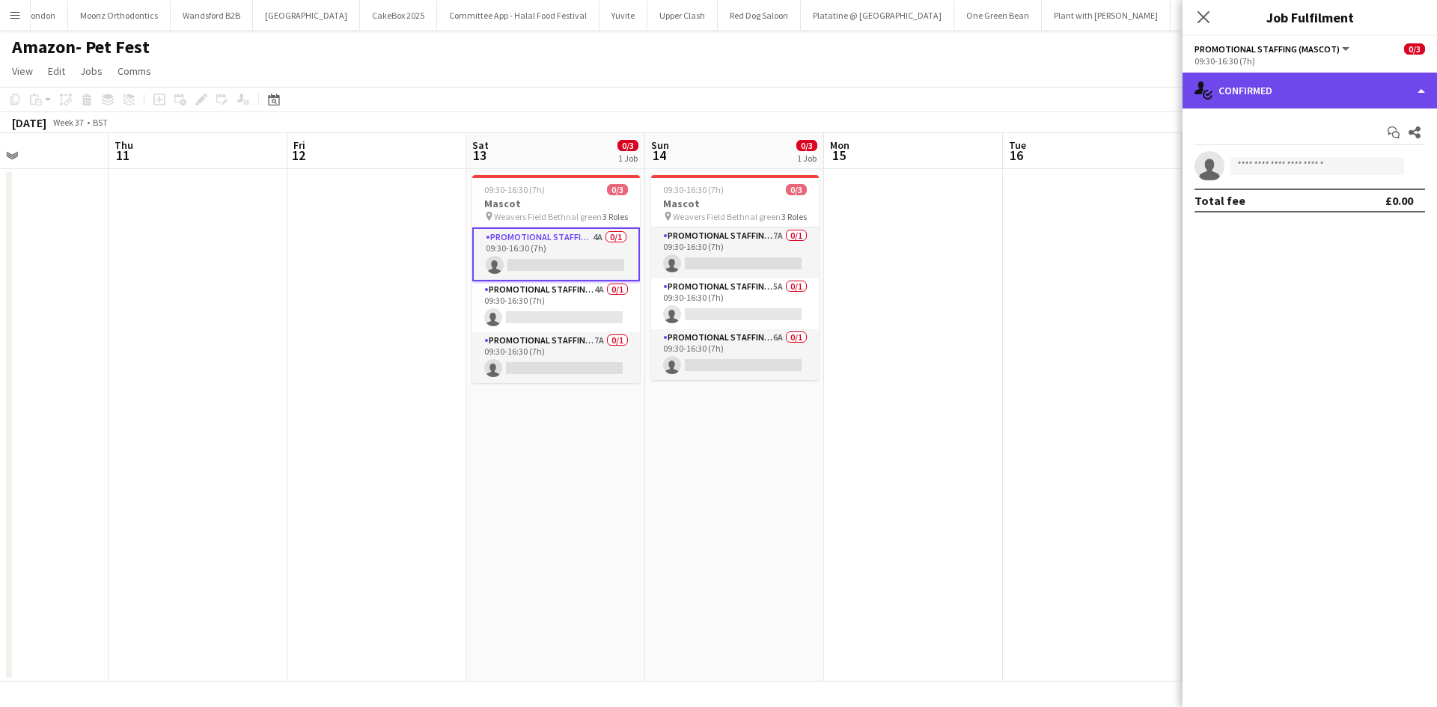
click at [1257, 95] on div "single-neutral-actions-check-2 Confirmed" at bounding box center [1310, 91] width 255 height 36
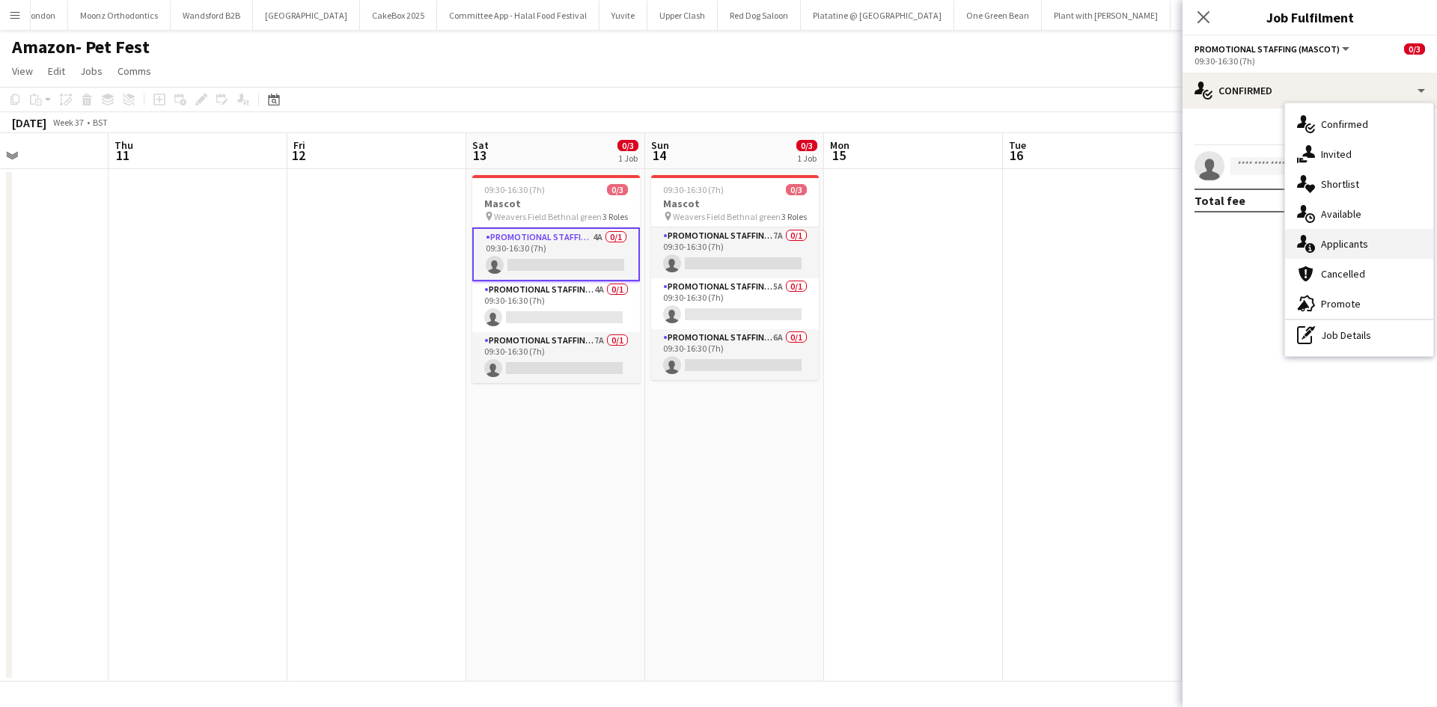
click at [1342, 246] on span "Applicants" at bounding box center [1344, 243] width 47 height 13
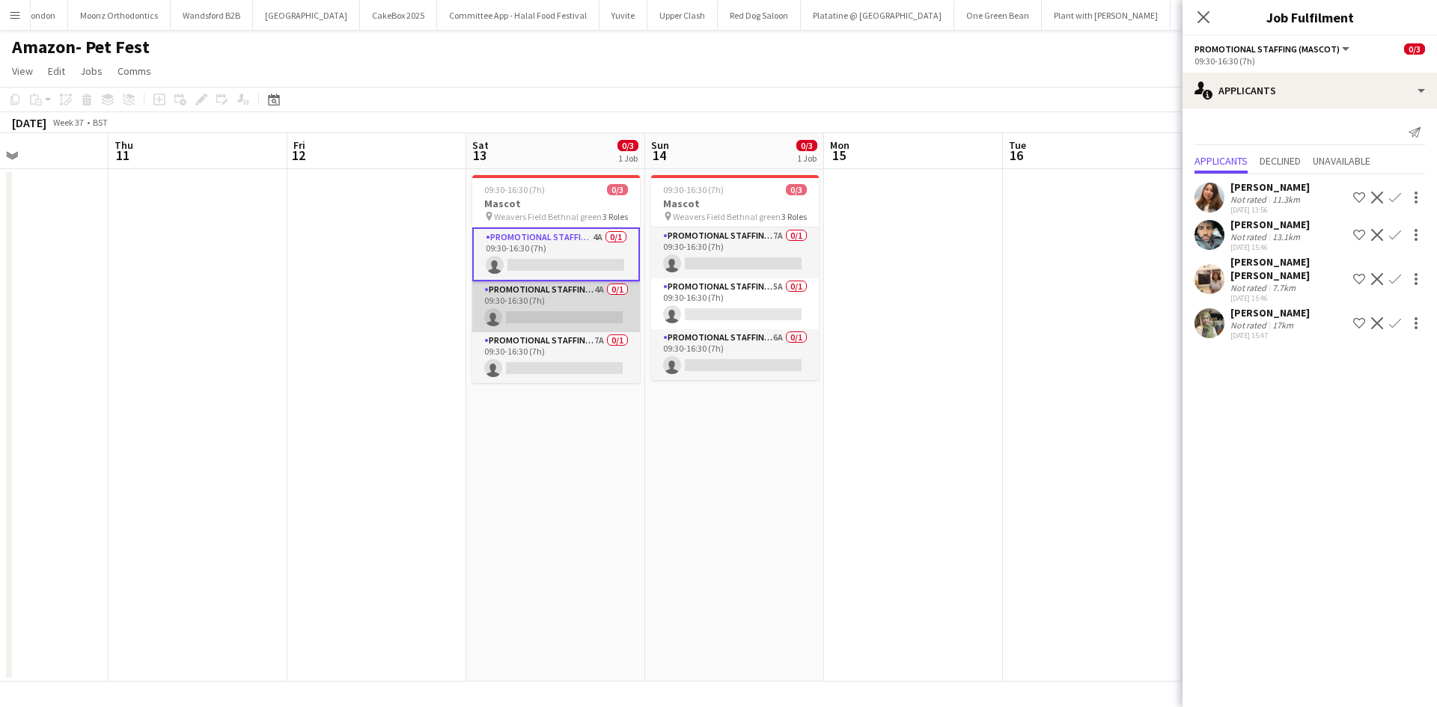
click at [601, 290] on app-card-role "Promotional Staffing (Mascot) 4A 0/1 09:30-16:30 (7h) single-neutral-actions" at bounding box center [556, 306] width 168 height 51
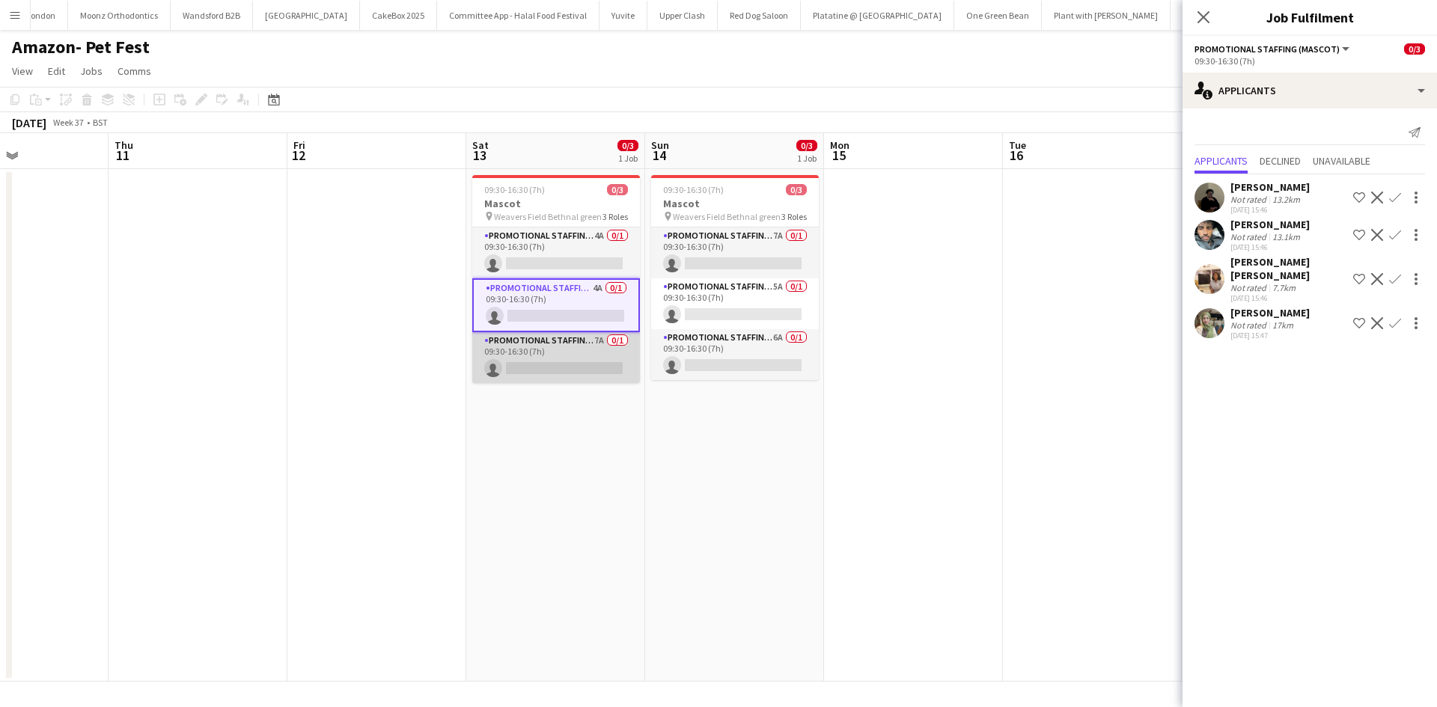
click at [591, 338] on app-card-role "Promotional Staffing (Mascot) 7A 0/1 09:30-16:30 (7h) single-neutral-actions" at bounding box center [556, 357] width 168 height 51
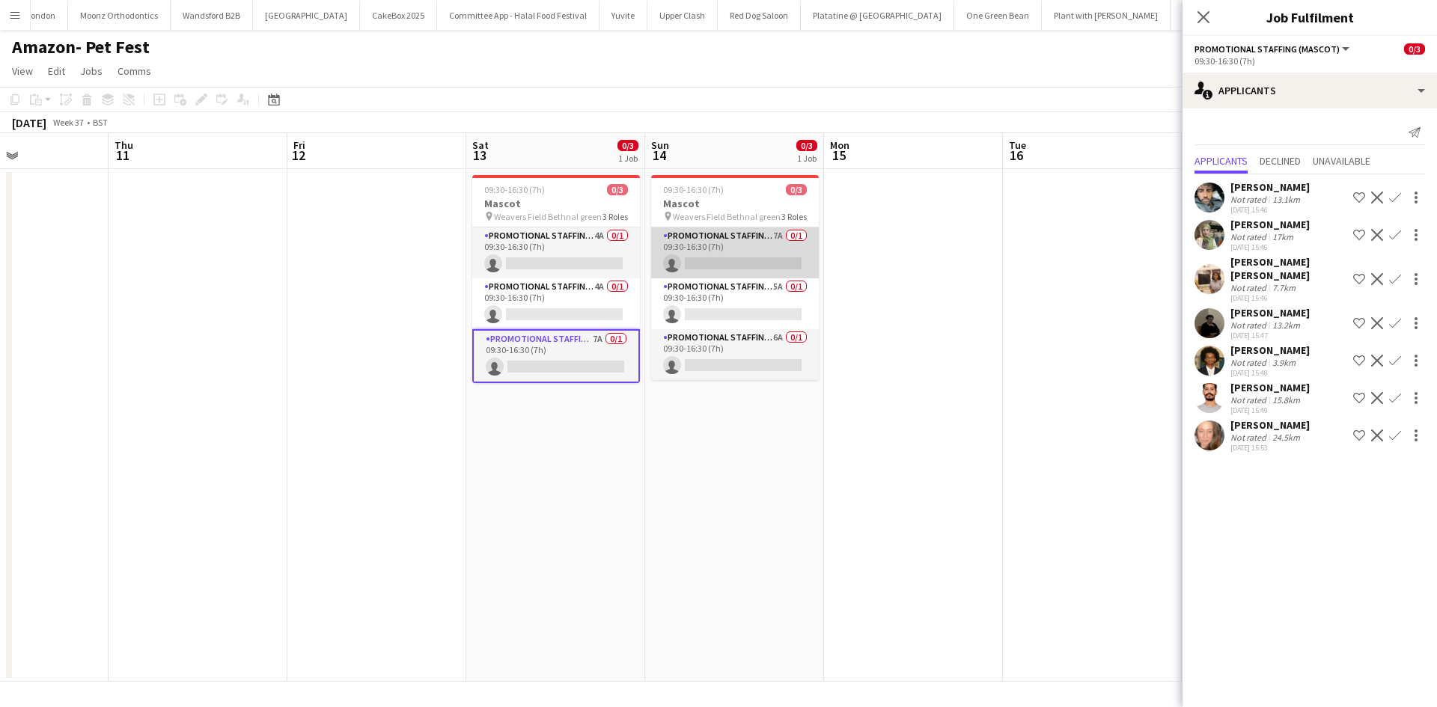
click at [780, 232] on app-card-role "Promotional Staffing (Mascot) 7A 0/1 09:30-16:30 (7h) single-neutral-actions" at bounding box center [735, 253] width 168 height 51
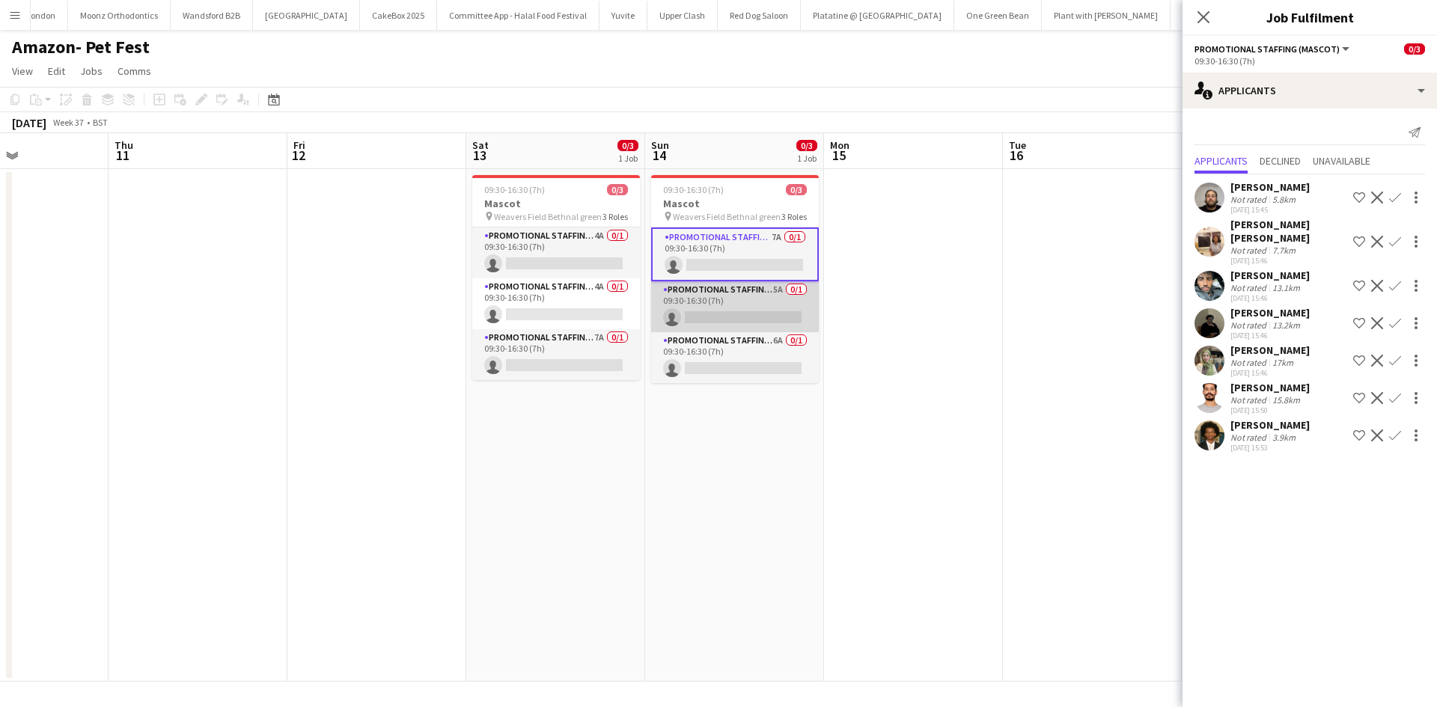
click at [769, 288] on app-card-role "Promotional Staffing (Mascot) 5A 0/1 09:30-16:30 (7h) single-neutral-actions" at bounding box center [735, 306] width 168 height 51
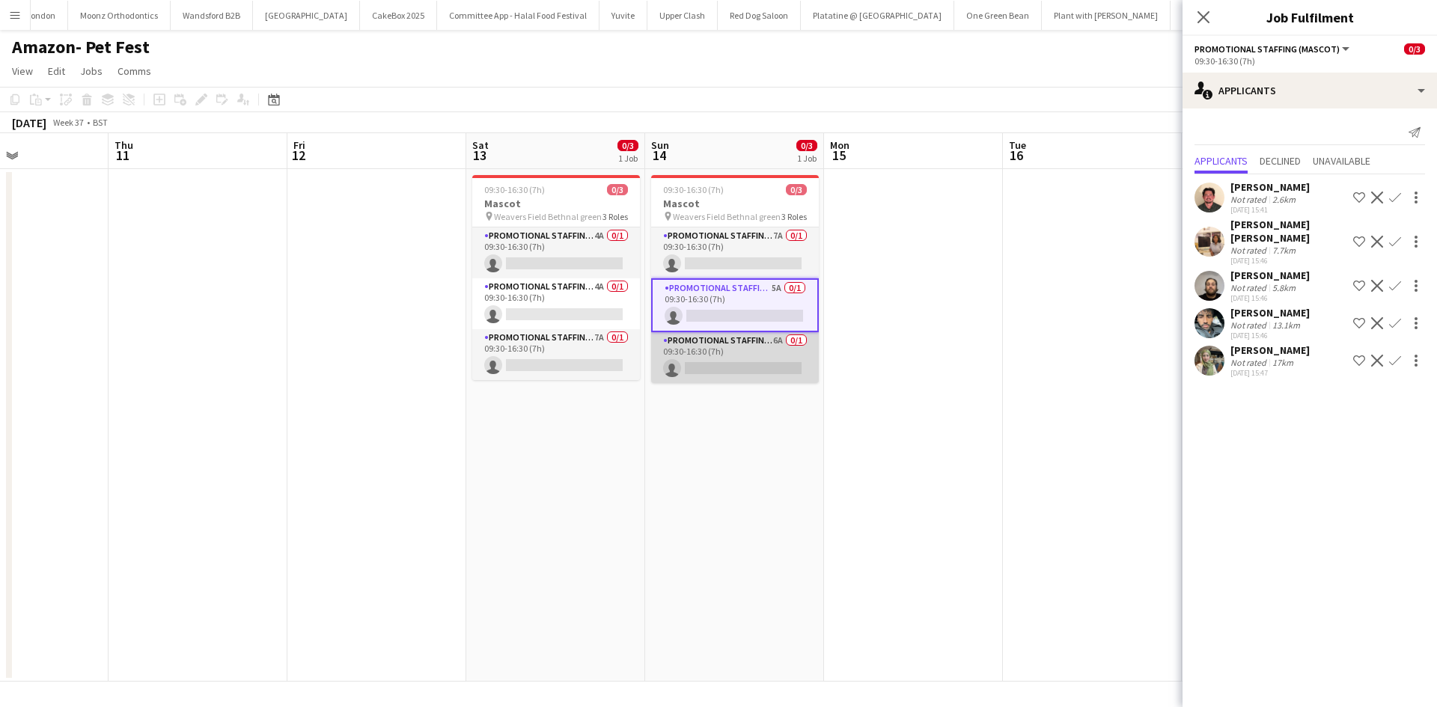
click at [780, 338] on app-card-role "Promotional Staffing (Mascot) 6A 0/1 09:30-16:30 (7h) single-neutral-actions" at bounding box center [735, 357] width 168 height 51
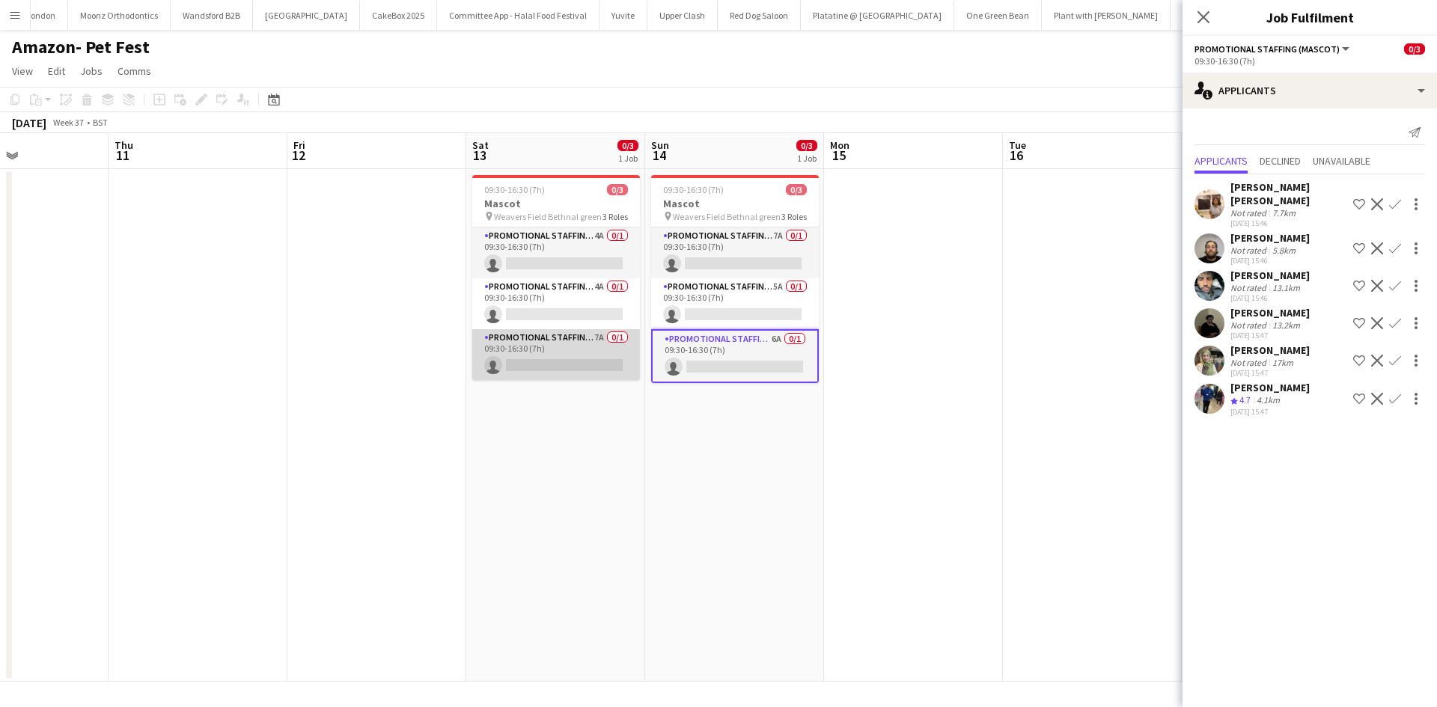
click at [584, 336] on app-card-role "Promotional Staffing (Mascot) 7A 0/1 09:30-16:30 (7h) single-neutral-actions" at bounding box center [556, 354] width 168 height 51
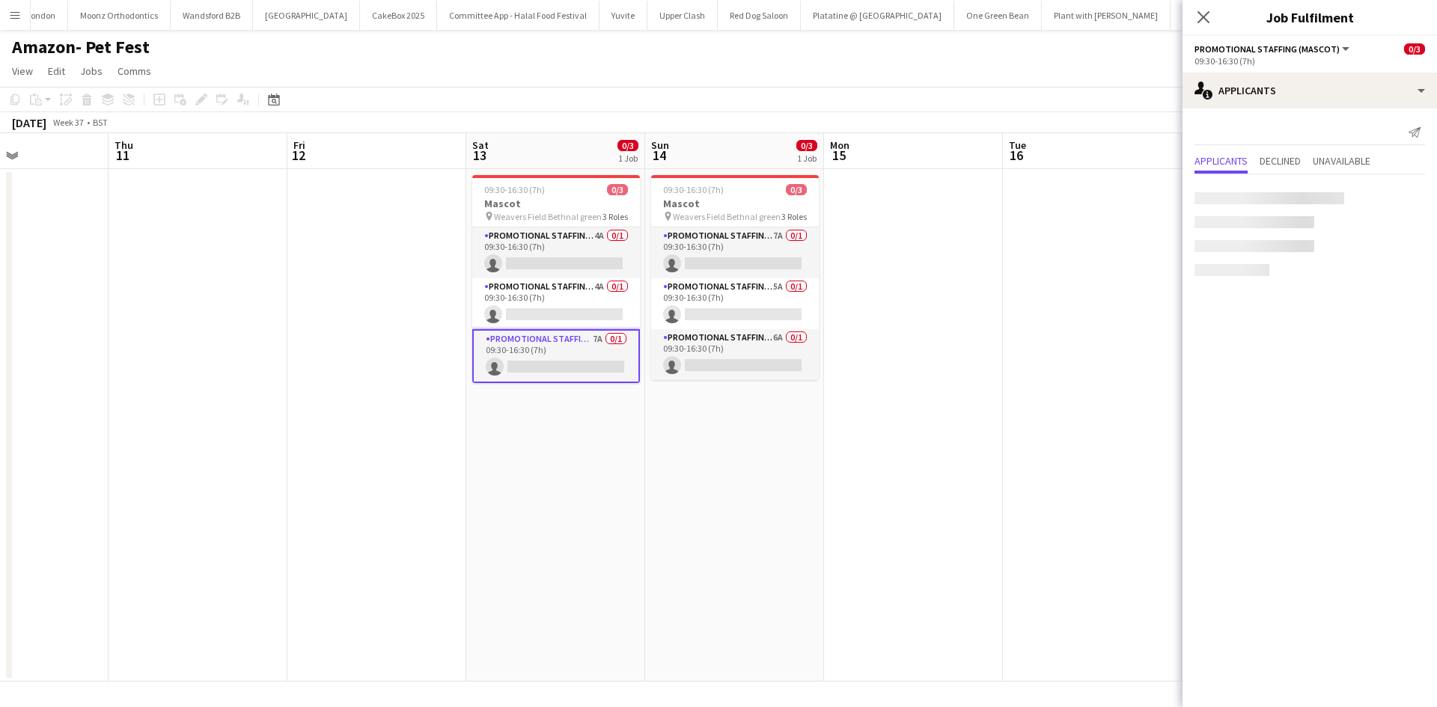
scroll to position [0, 608]
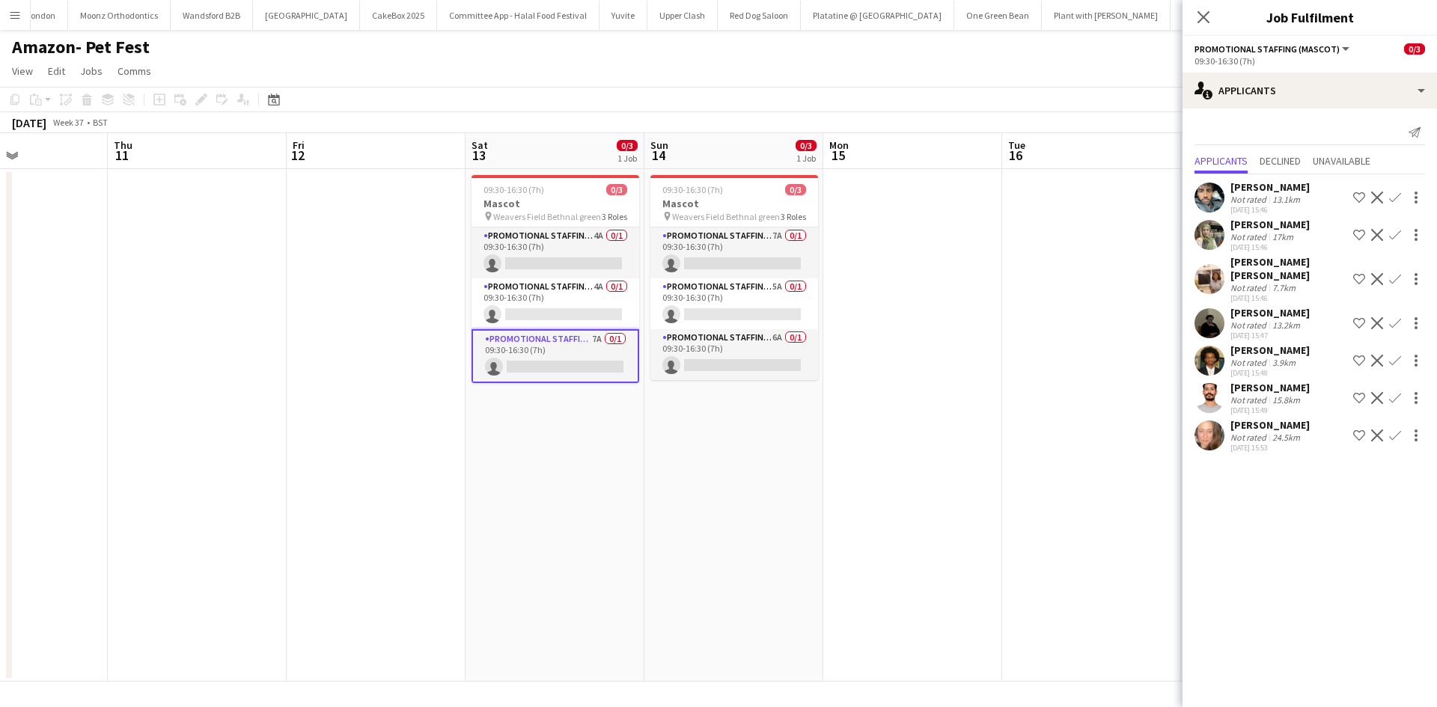
click at [1246, 344] on div "[PERSON_NAME]" at bounding box center [1270, 350] width 79 height 13
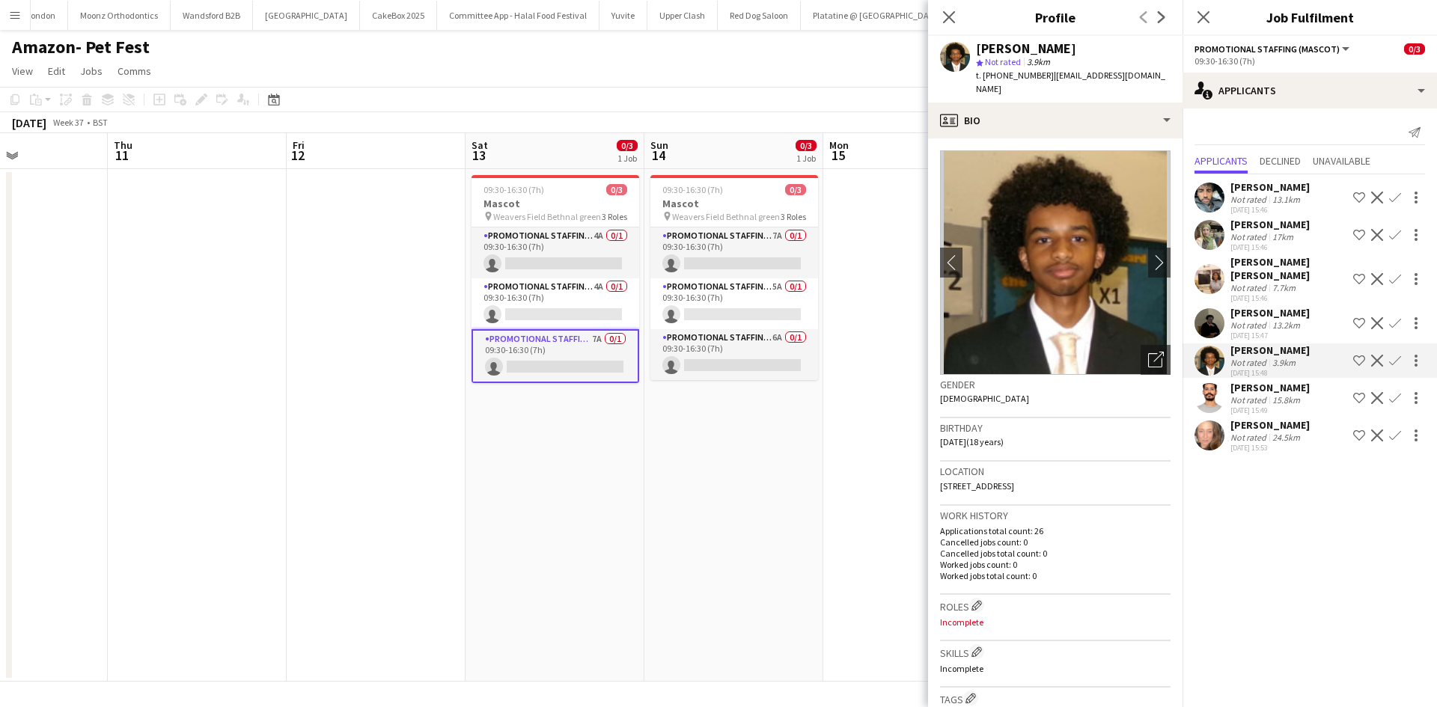
click at [1247, 381] on div "[PERSON_NAME]" at bounding box center [1270, 387] width 79 height 13
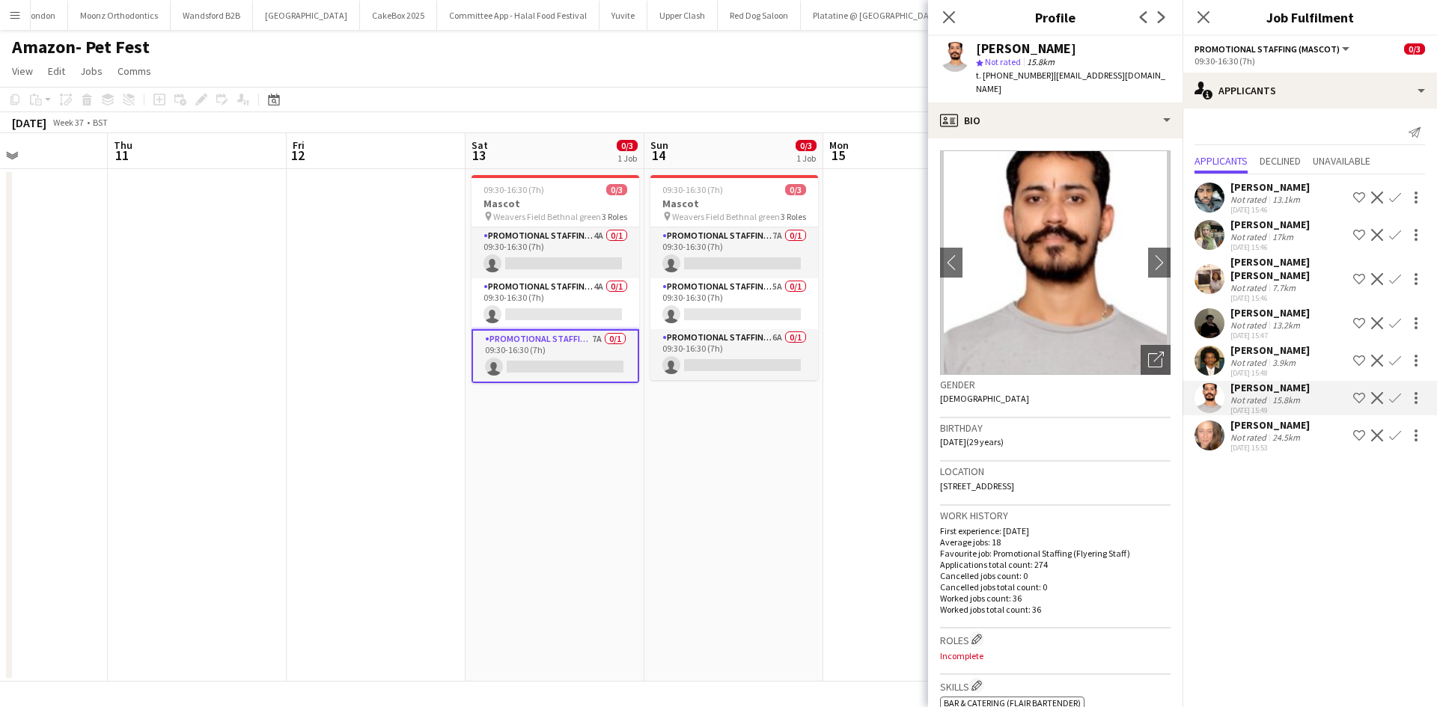
click at [1247, 230] on div "[PERSON_NAME]" at bounding box center [1270, 224] width 79 height 13
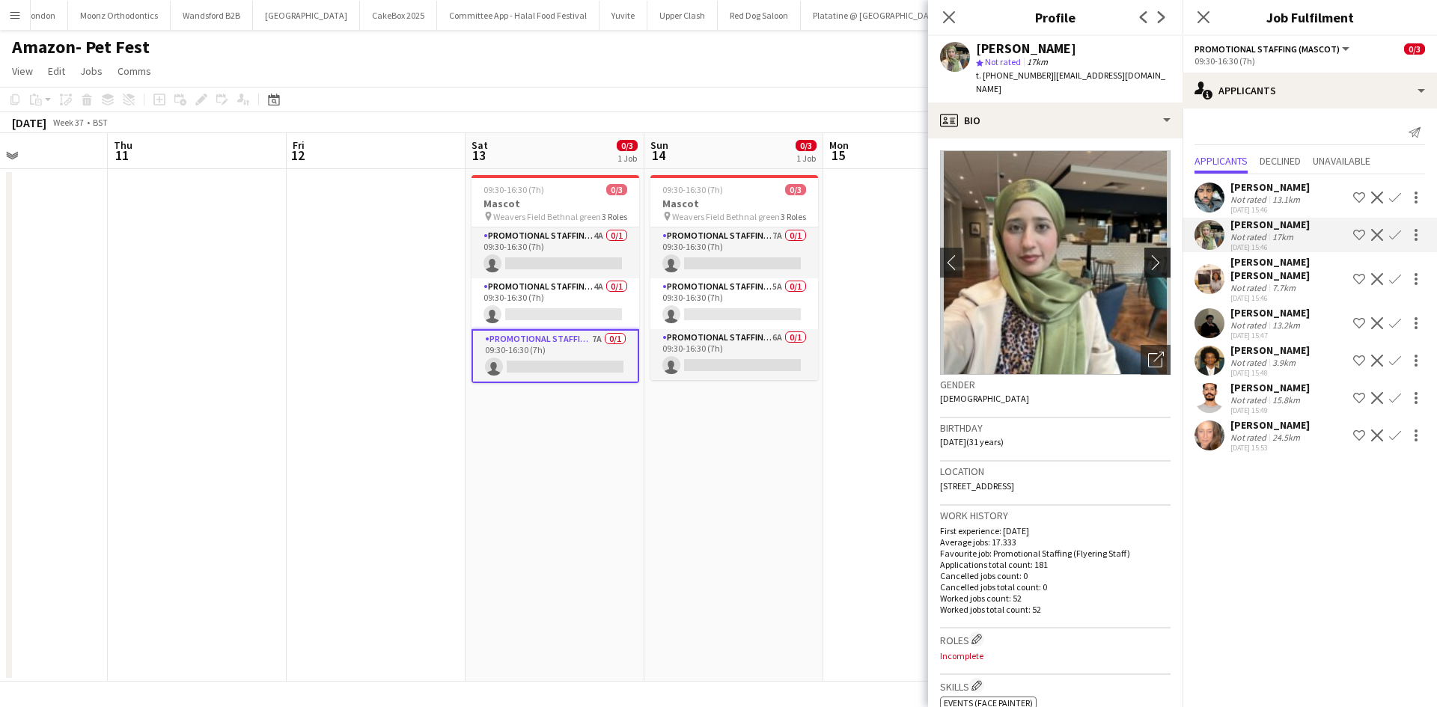
click at [1148, 255] on app-icon "chevron-right" at bounding box center [1159, 263] width 23 height 16
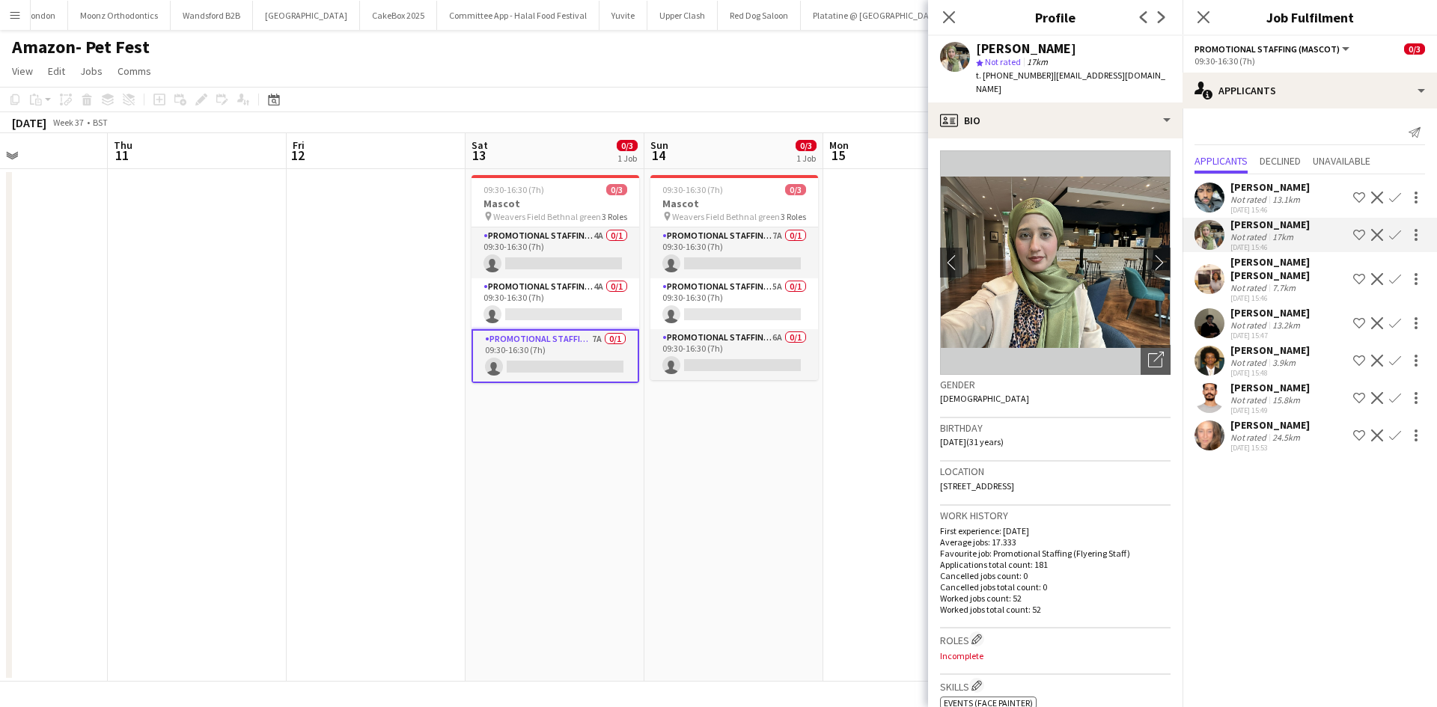
click at [1249, 282] on div "Not rated" at bounding box center [1250, 287] width 39 height 11
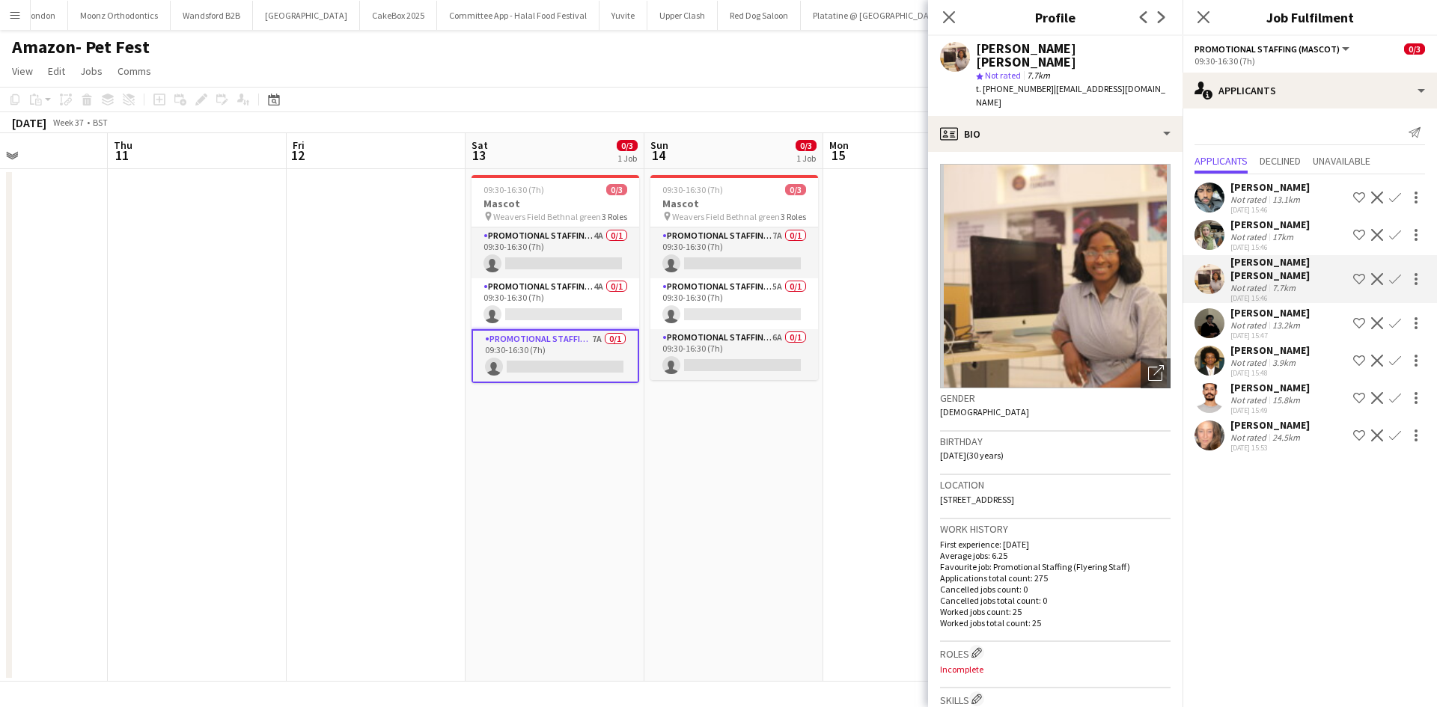
click at [1273, 198] on div "13.1km" at bounding box center [1287, 199] width 34 height 11
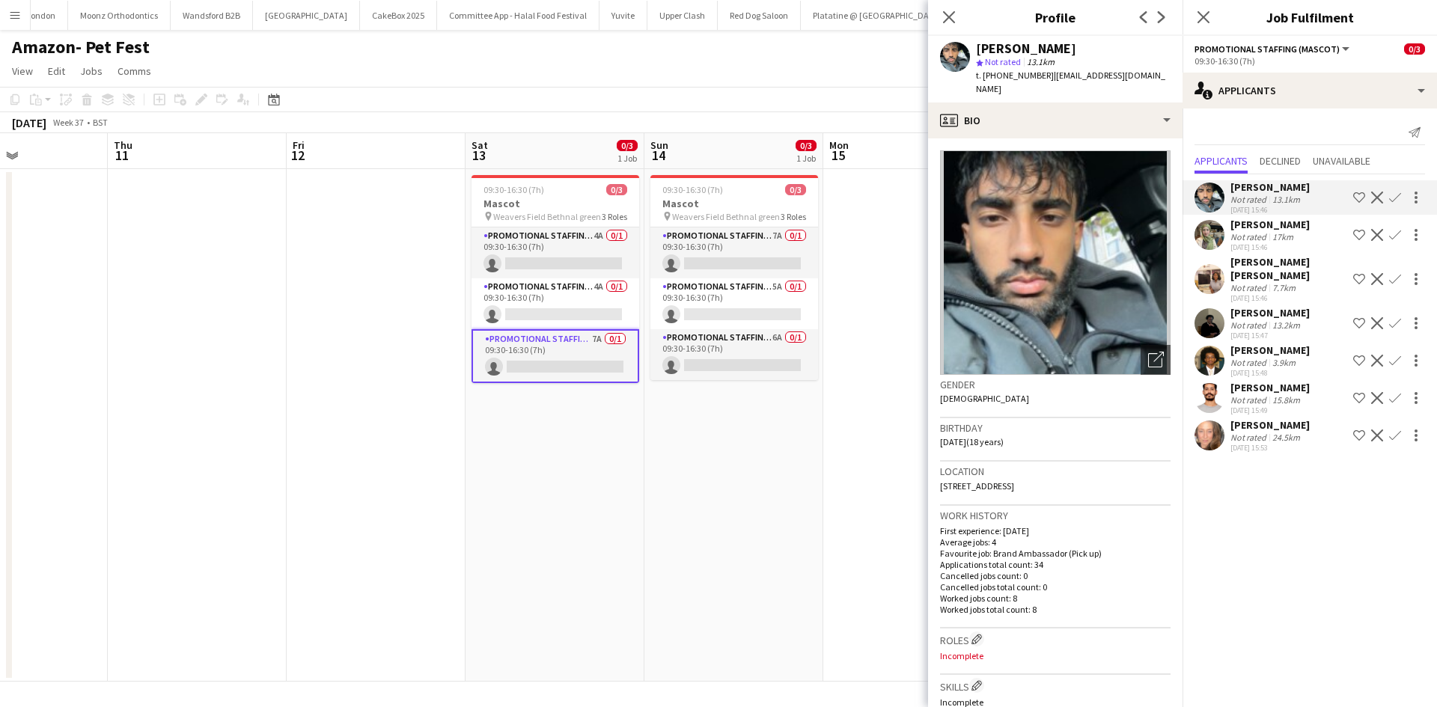
click at [1274, 306] on div "[PERSON_NAME]" at bounding box center [1270, 312] width 79 height 13
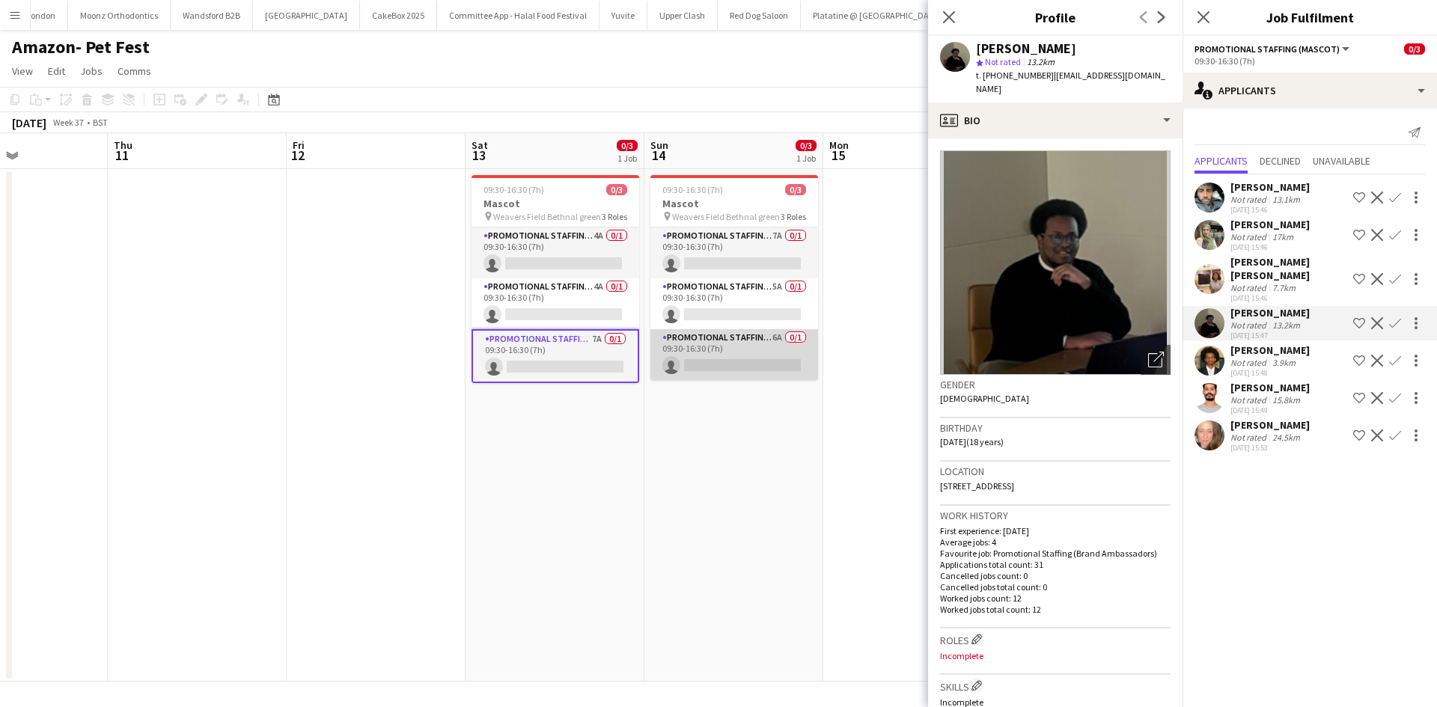
click at [752, 345] on app-card-role "Promotional Staffing (Mascot) 6A 0/1 09:30-16:30 (7h) single-neutral-actions" at bounding box center [735, 354] width 168 height 51
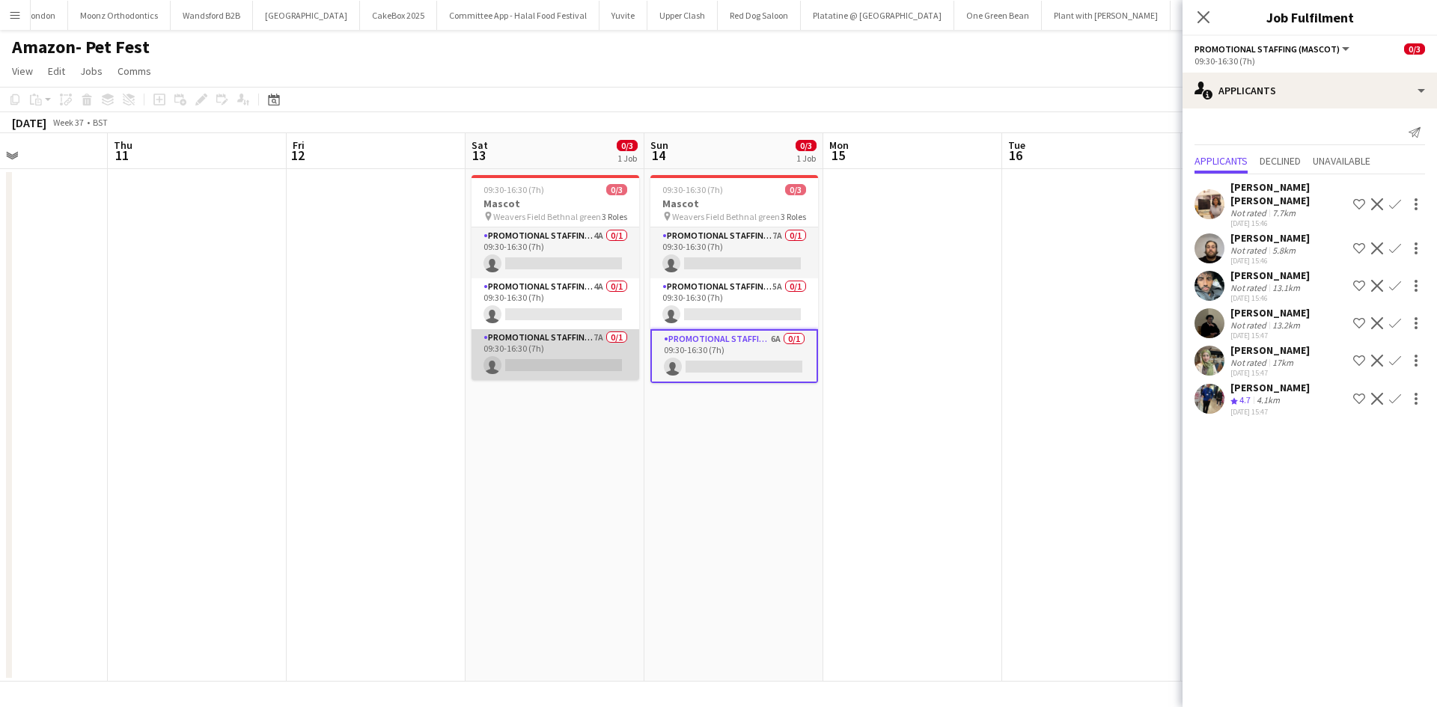
drag, startPoint x: 604, startPoint y: 348, endPoint x: 623, endPoint y: 357, distance: 20.8
click at [603, 348] on app-card-role "Promotional Staffing (Mascot) 7A 0/1 09:30-16:30 (7h) single-neutral-actions" at bounding box center [556, 354] width 168 height 51
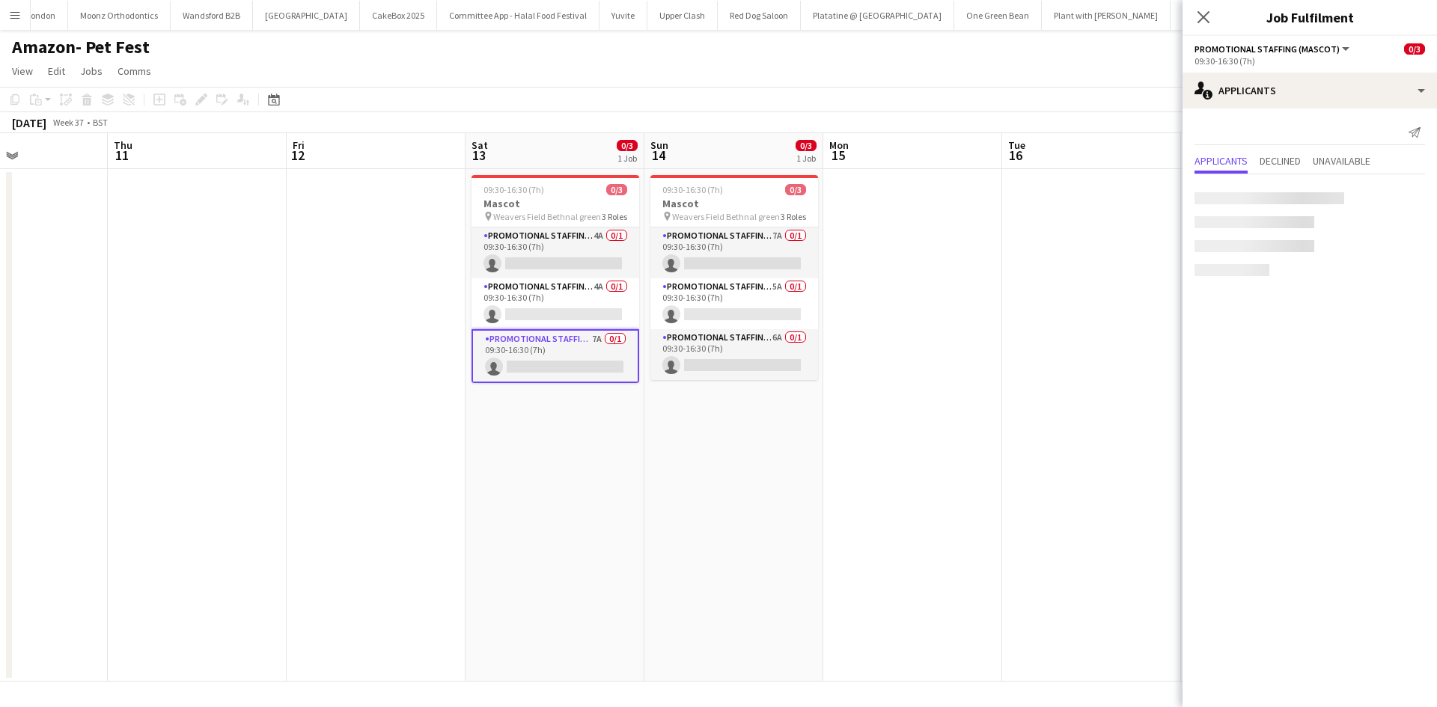
scroll to position [0, 609]
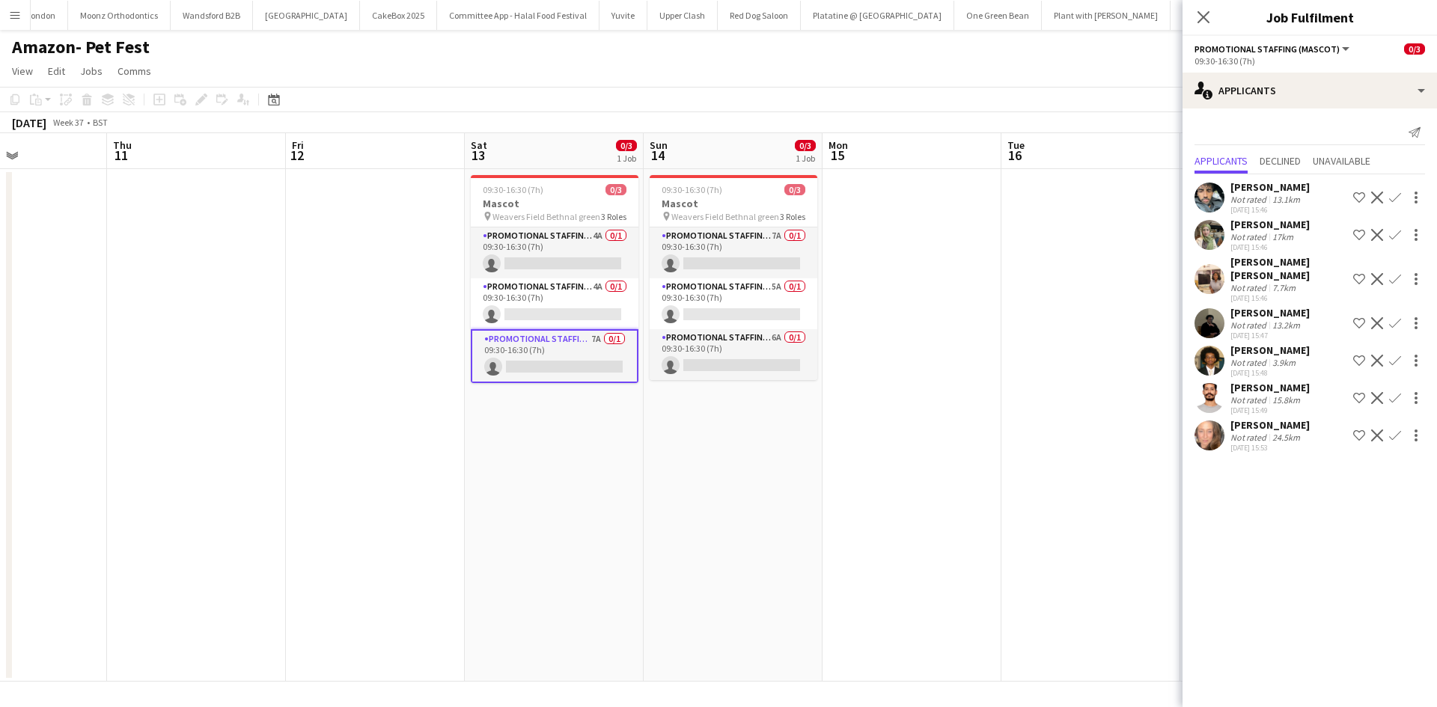
click at [1255, 344] on div "[PERSON_NAME]" at bounding box center [1270, 350] width 79 height 13
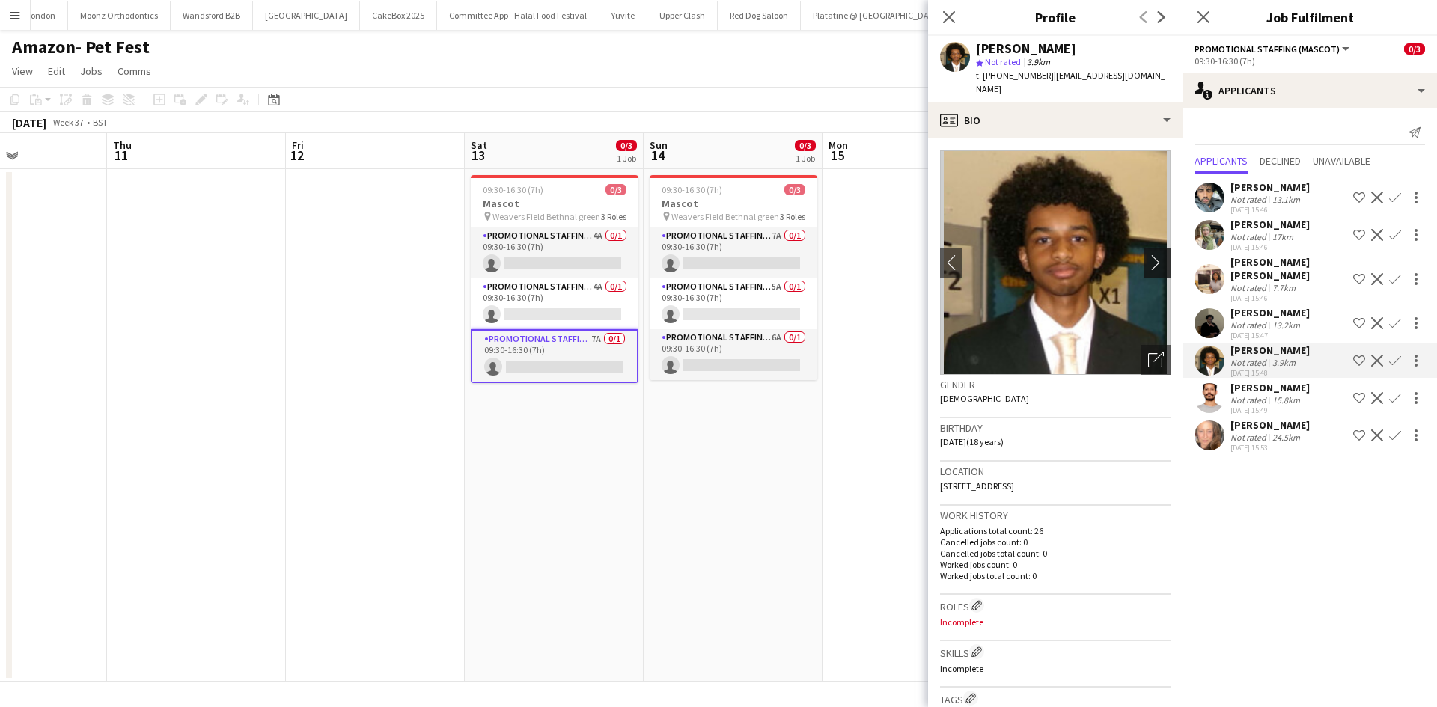
click at [1154, 261] on app-icon "chevron-right" at bounding box center [1159, 263] width 23 height 16
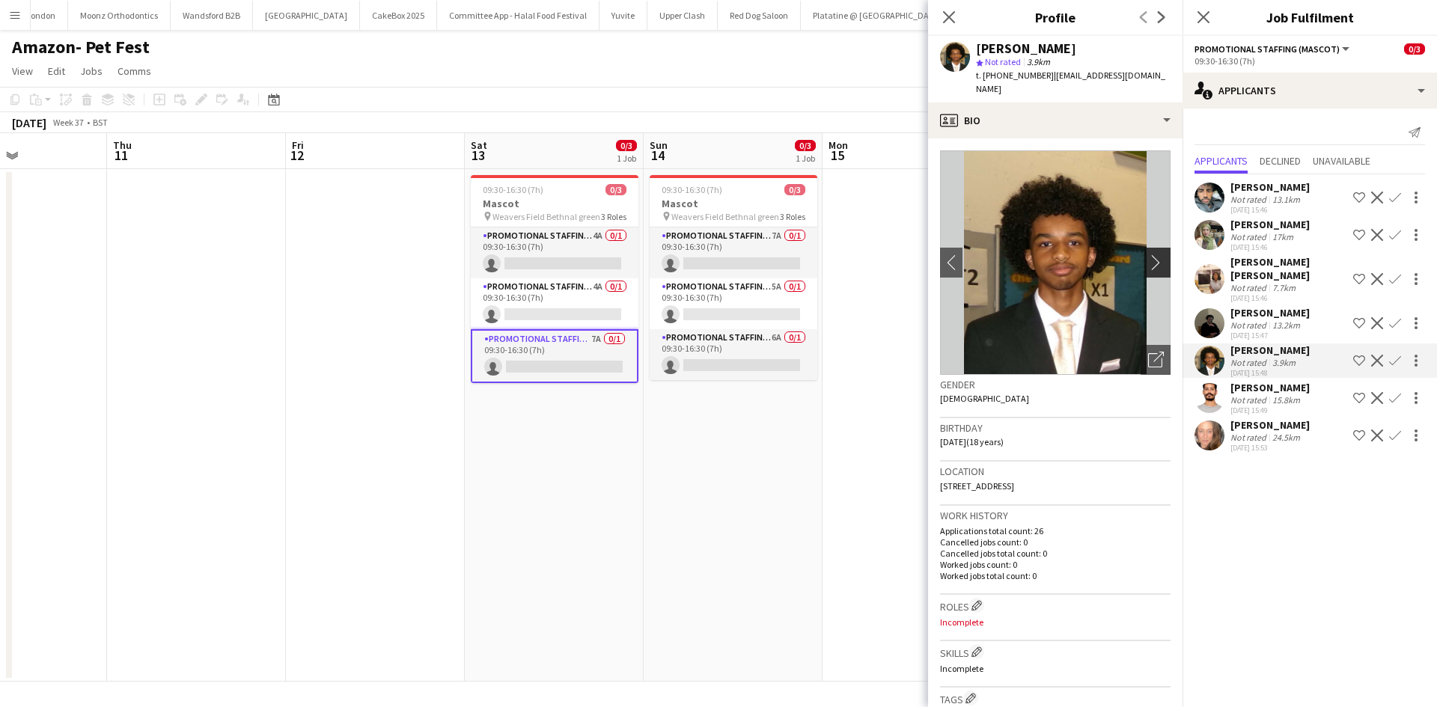
click at [1148, 266] on app-icon "chevron-right" at bounding box center [1159, 263] width 23 height 16
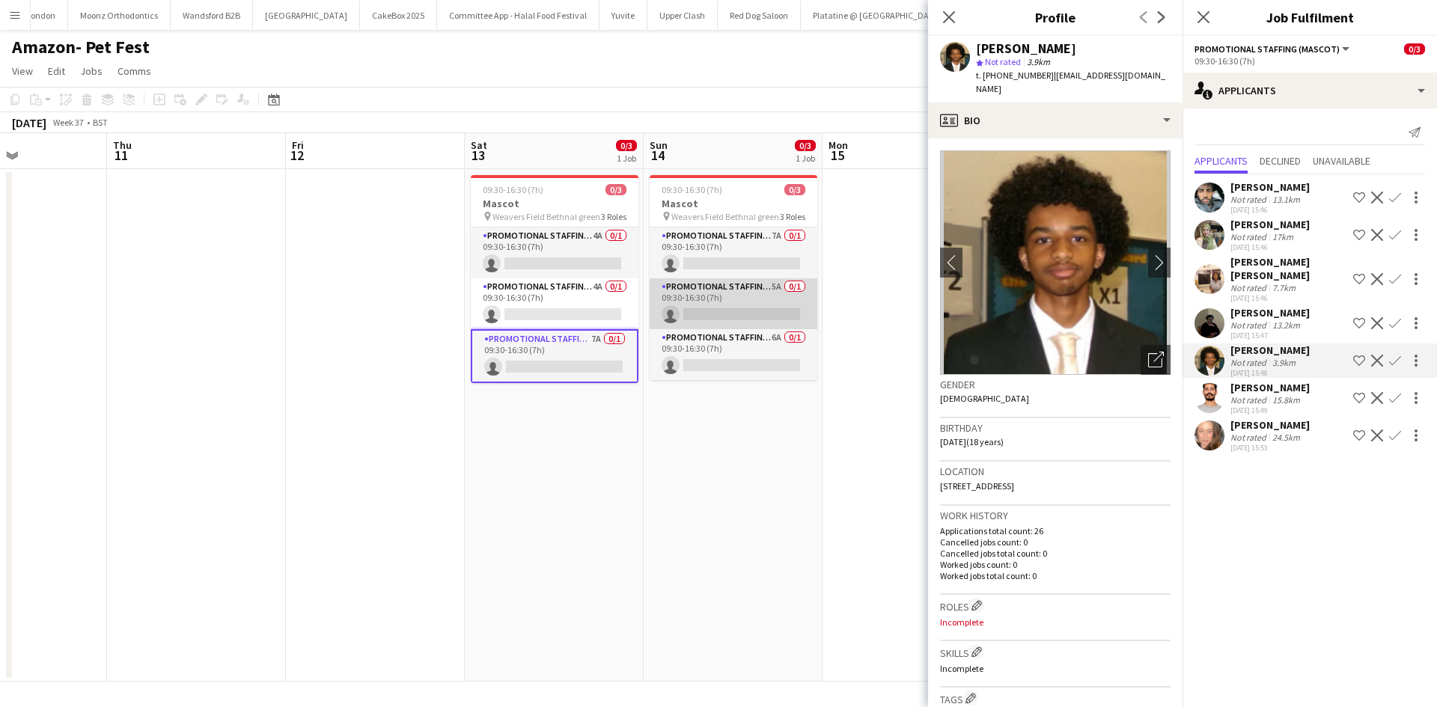
click at [773, 284] on app-card-role "Promotional Staffing (Mascot) 5A 0/1 09:30-16:30 (7h) single-neutral-actions" at bounding box center [734, 303] width 168 height 51
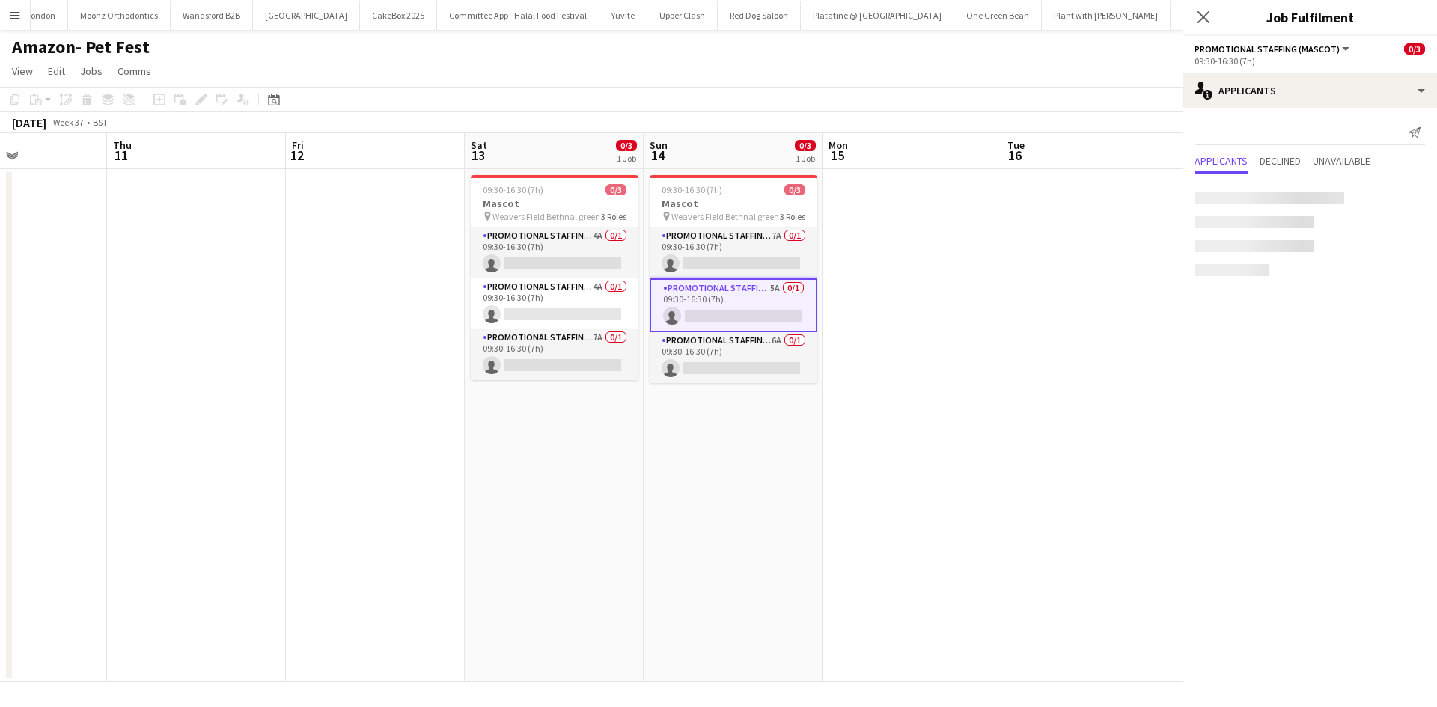
scroll to position [0, 608]
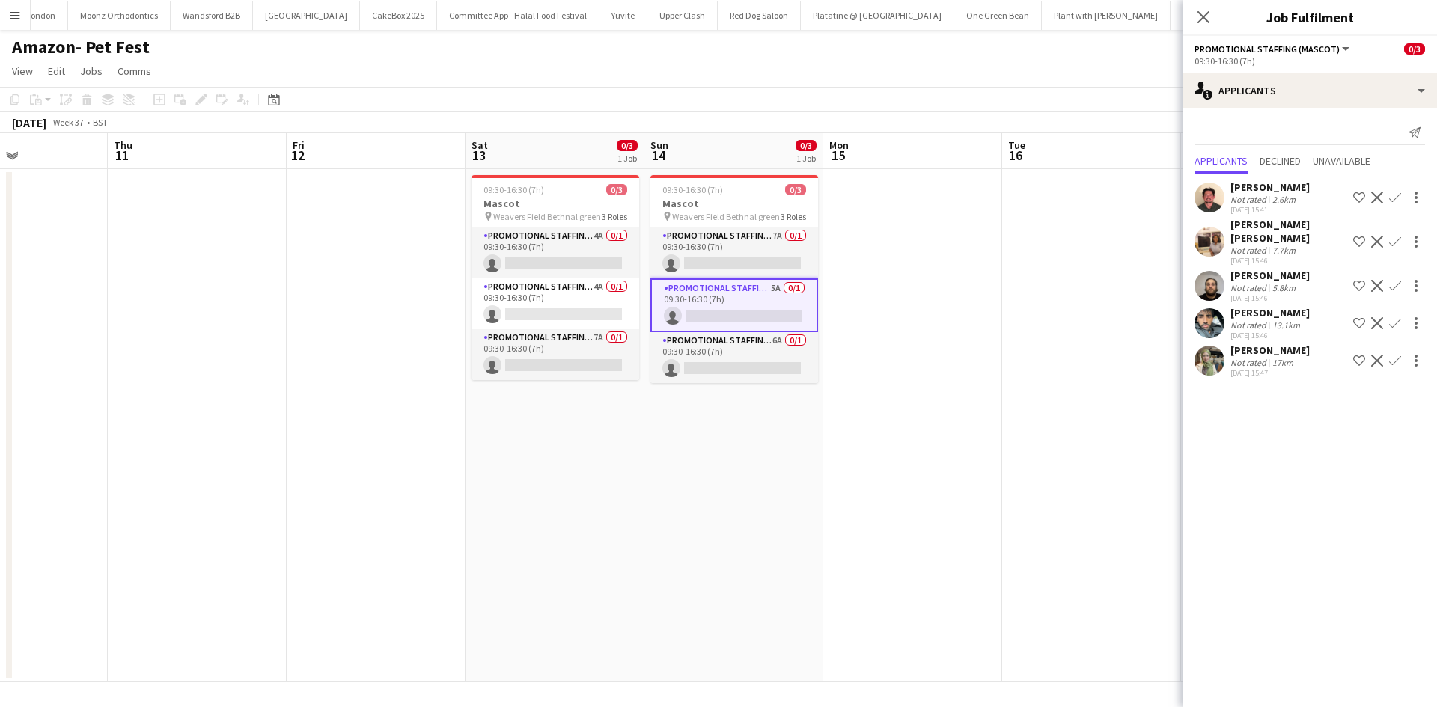
click at [888, 234] on app-date-cell at bounding box center [912, 425] width 179 height 513
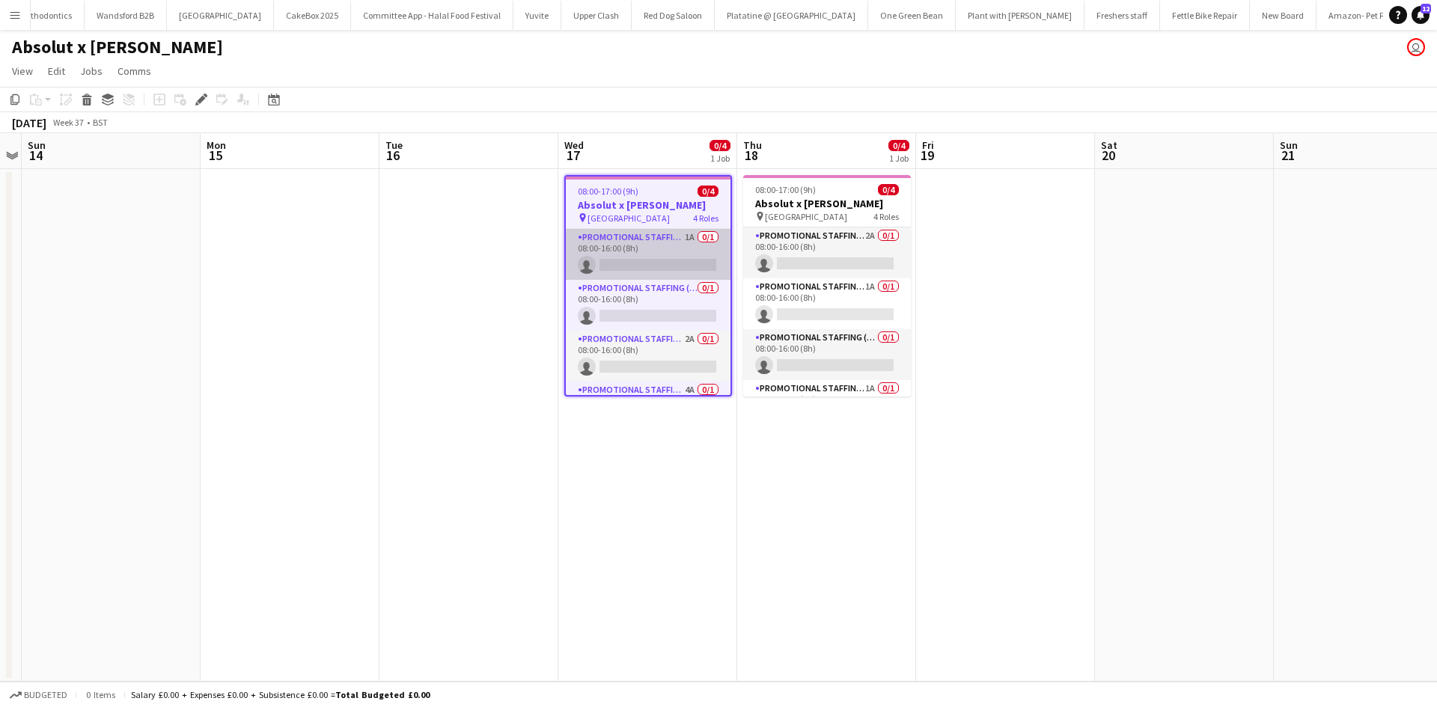
click at [673, 238] on app-card-role "Promotional Staffing (Brand Ambassadors) 1A 0/1 08:00-16:00 (8h) single-neutral…" at bounding box center [648, 254] width 165 height 51
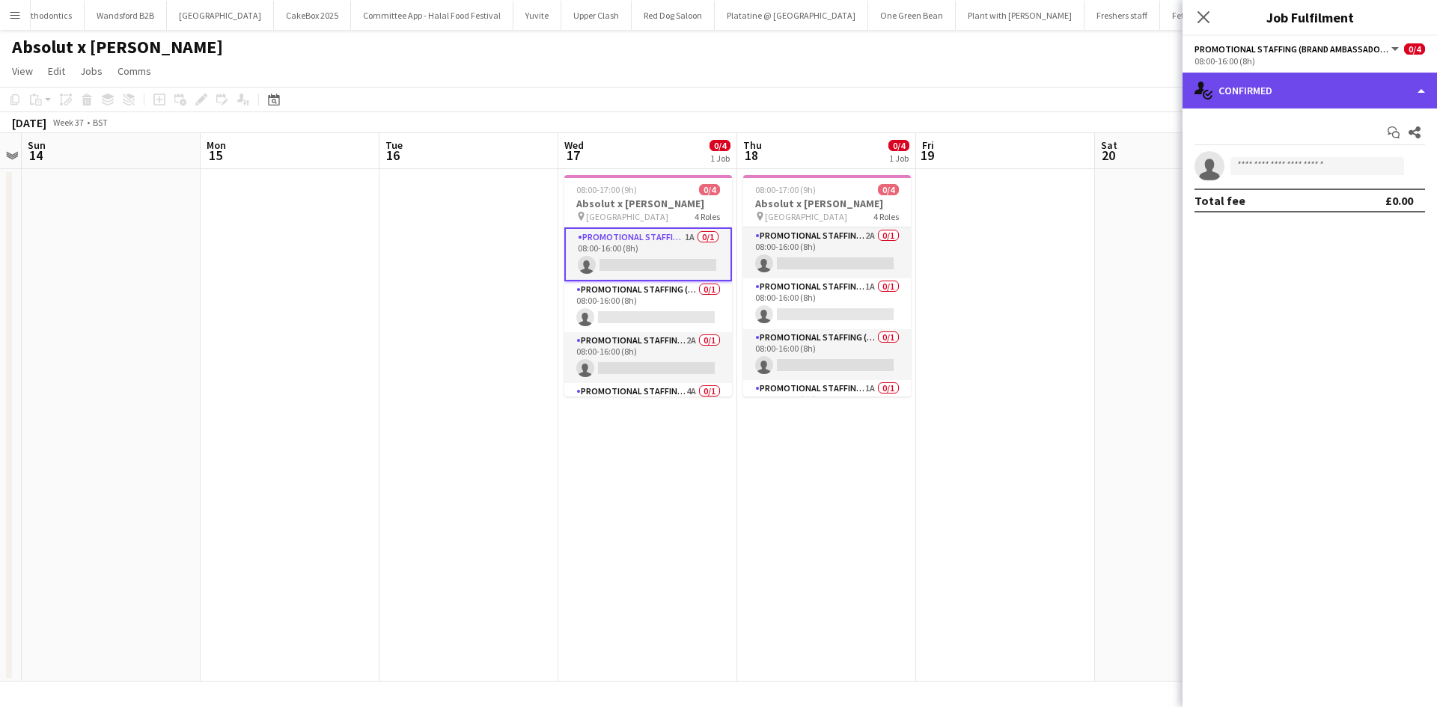
click at [1264, 104] on div "single-neutral-actions-check-2 Confirmed" at bounding box center [1310, 91] width 255 height 36
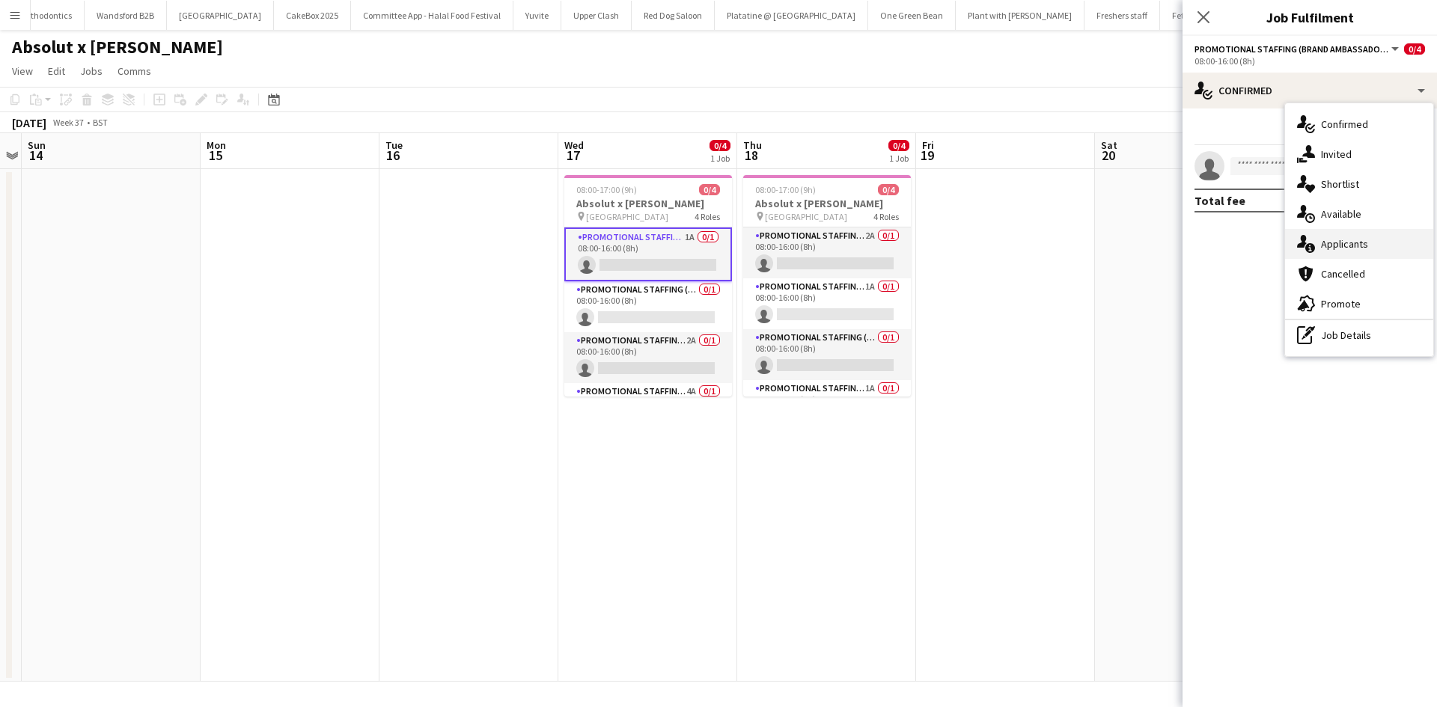
click at [1336, 240] on span "Applicants" at bounding box center [1344, 243] width 47 height 13
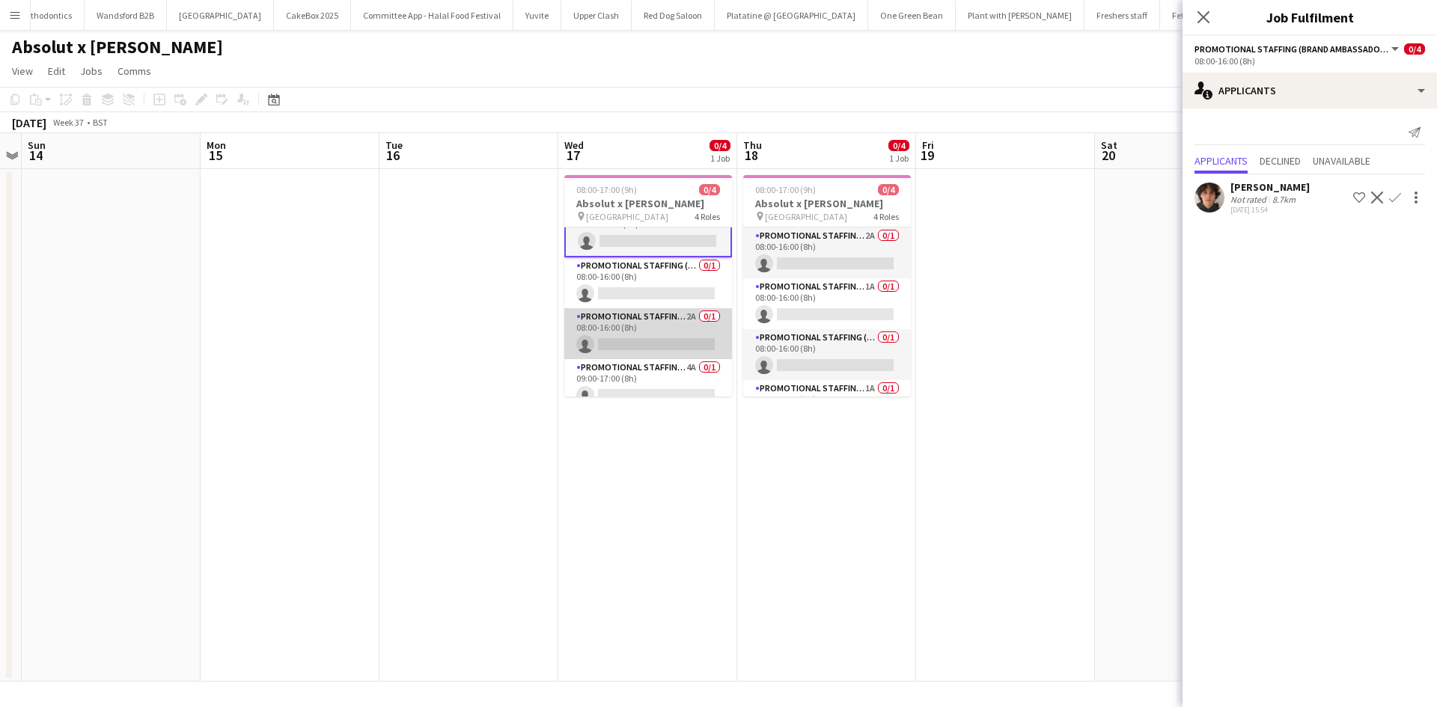
scroll to position [37, 0]
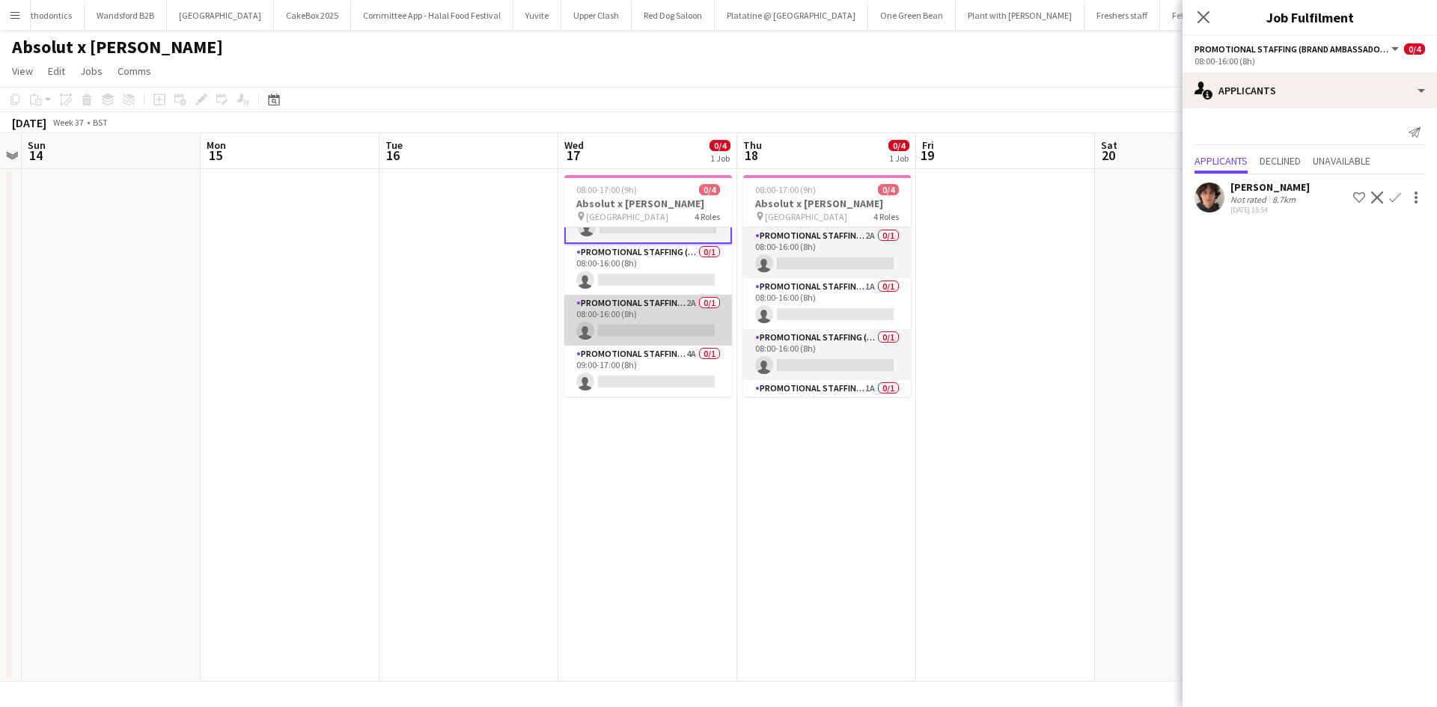
click at [680, 303] on app-card-role "Promotional Staffing (Brand Ambassadors) 2A 0/1 08:00-16:00 (8h) single-neutral…" at bounding box center [648, 320] width 168 height 51
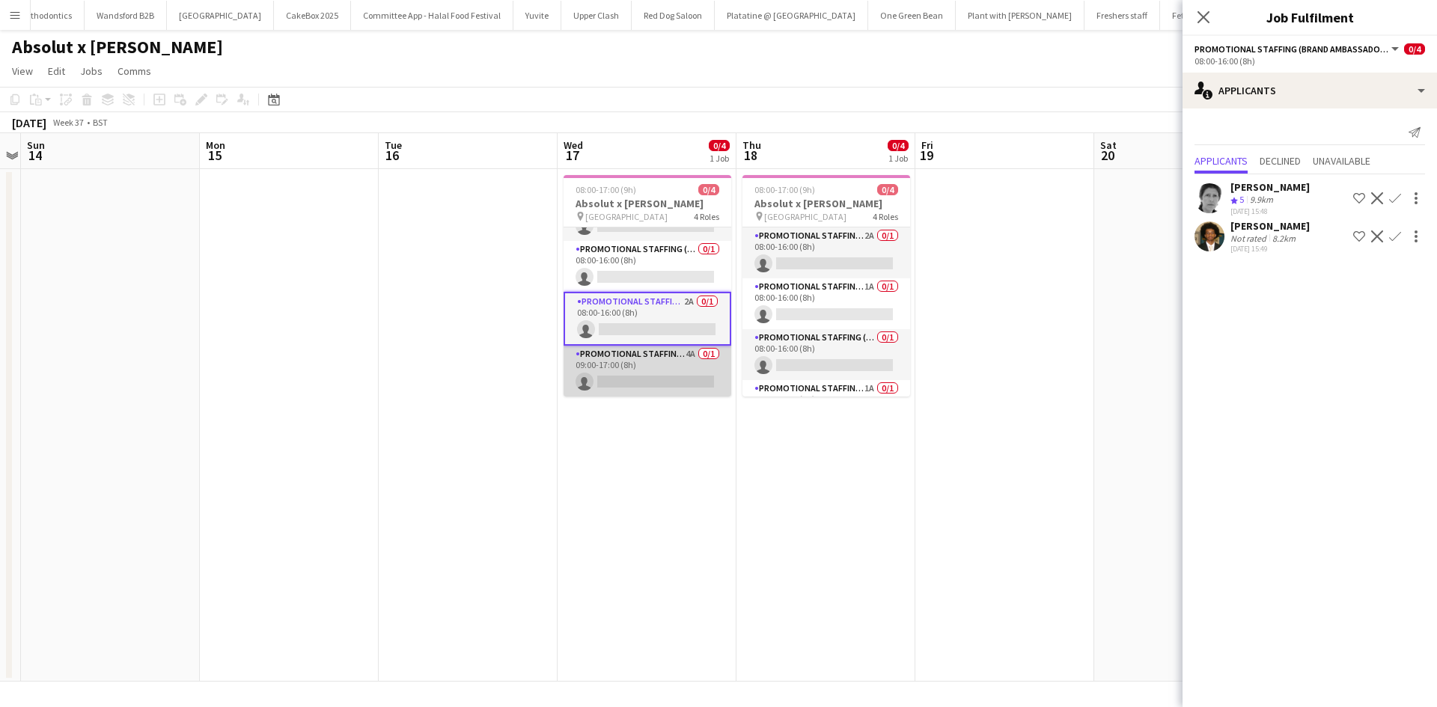
click at [680, 358] on app-card-role "Promotional Staffing (Brand Ambassadors) 4A 0/1 09:00-17:00 (8h) single-neutral…" at bounding box center [648, 371] width 168 height 51
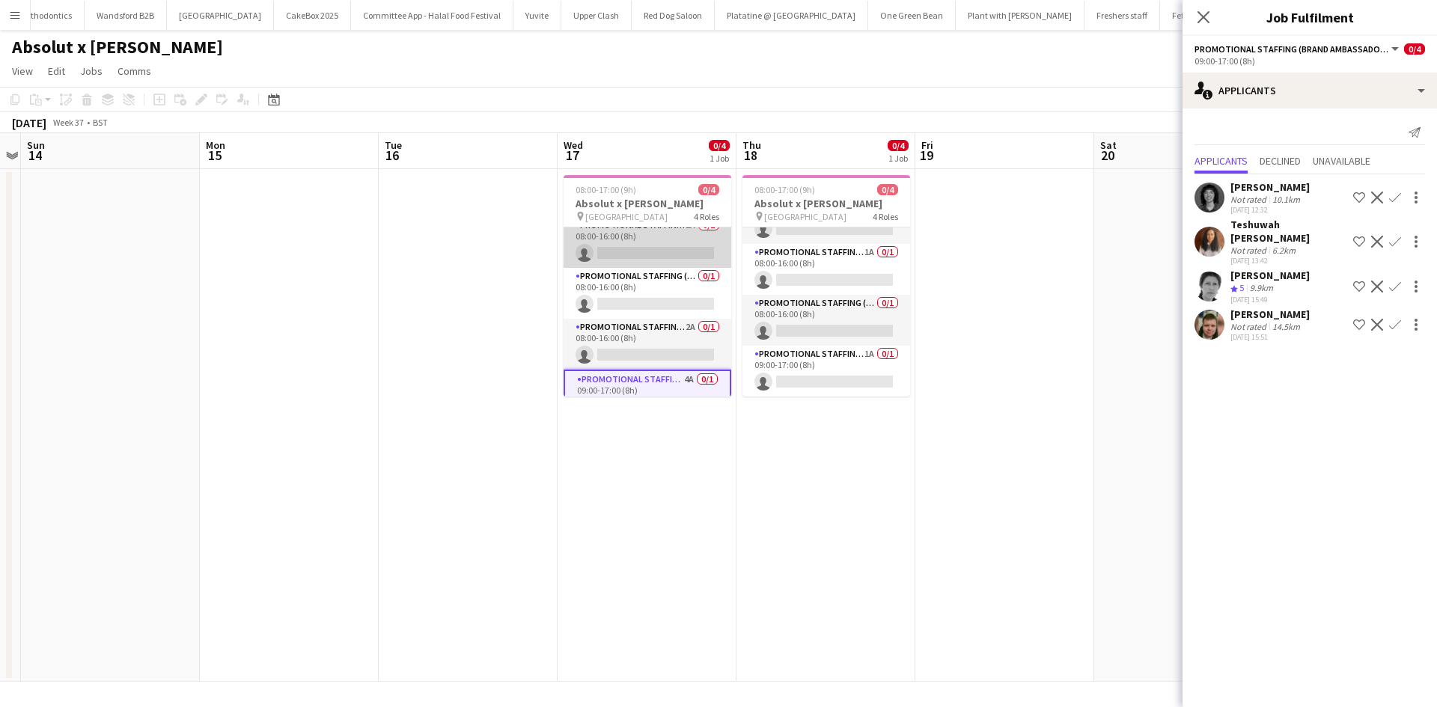
scroll to position [0, 0]
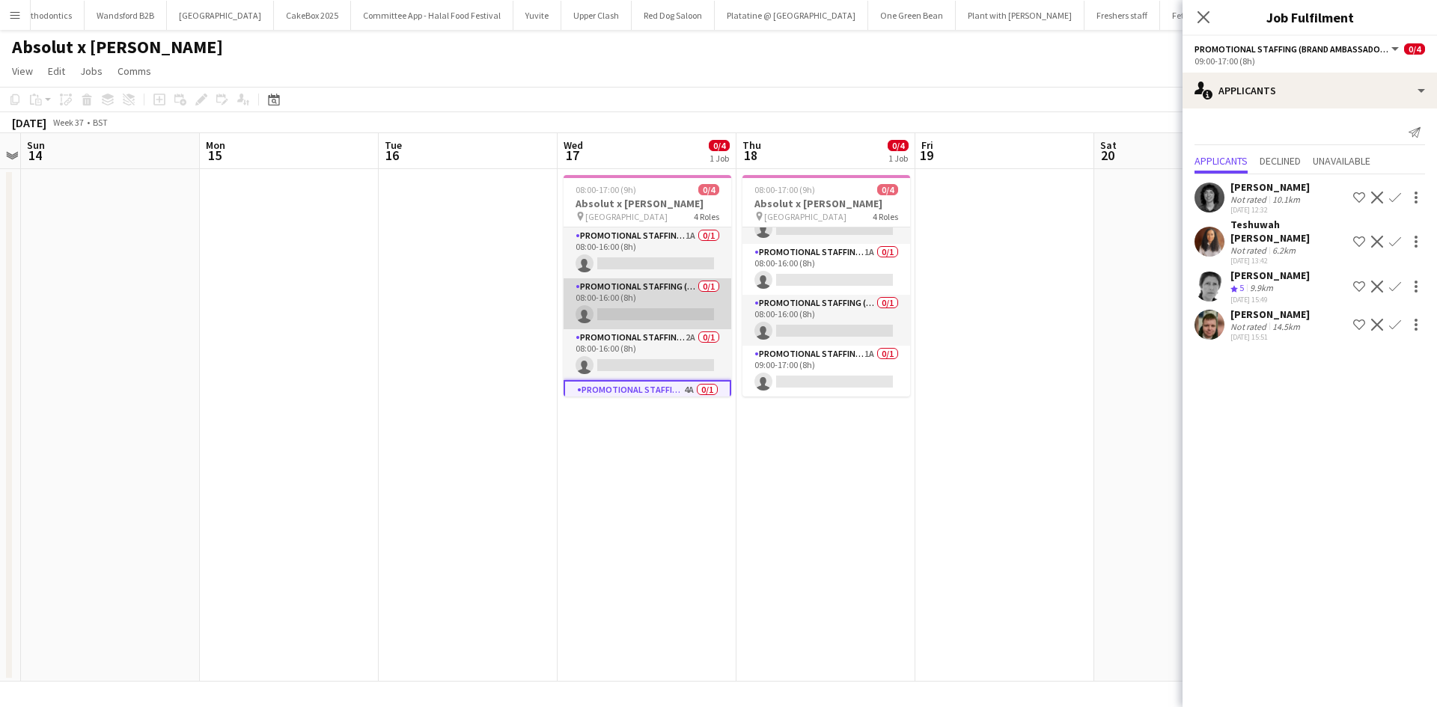
click at [683, 284] on app-card-role "Promotional Staffing (Brand Ambassadors) 0/1 08:00-16:00 (8h) single-neutral-ac…" at bounding box center [648, 303] width 168 height 51
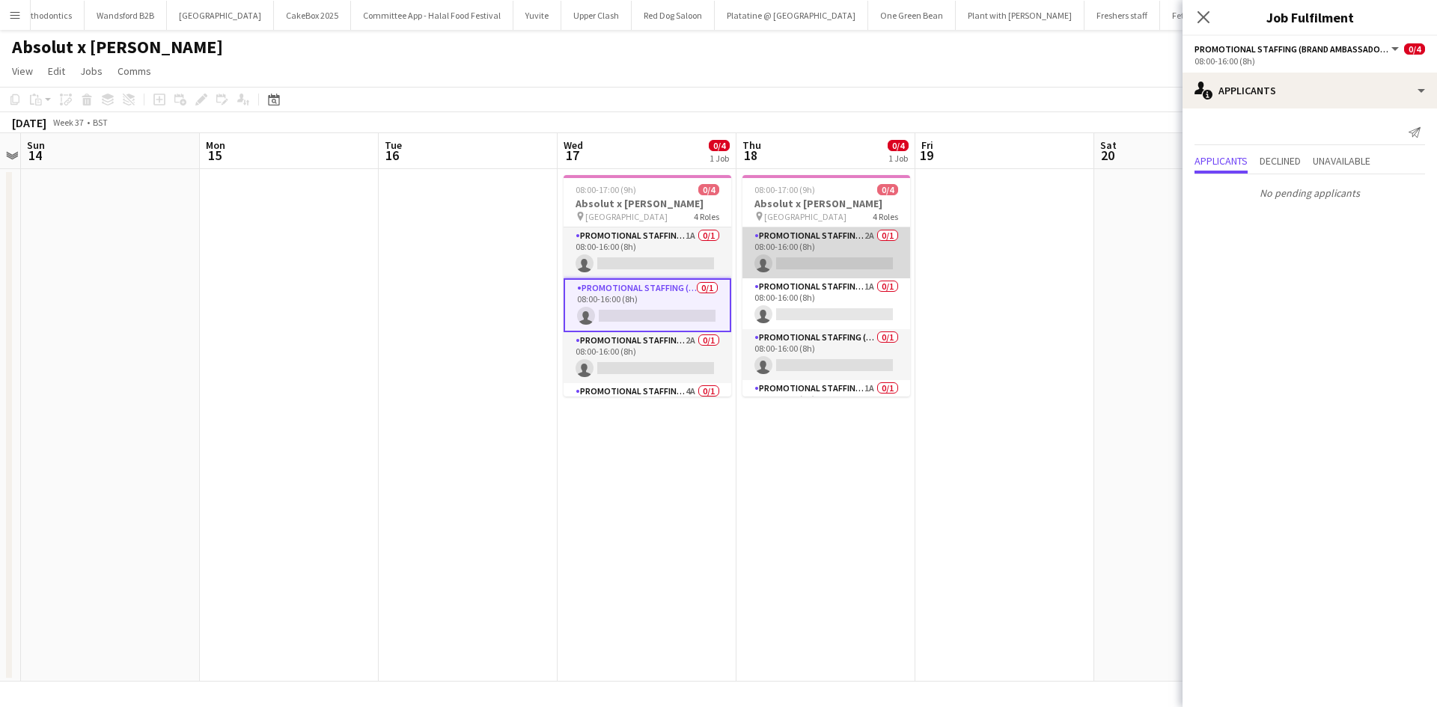
click at [853, 232] on app-card-role "Promotional Staffing (Brand Ambassadors) 2A 0/1 08:00-16:00 (8h) single-neutral…" at bounding box center [827, 253] width 168 height 51
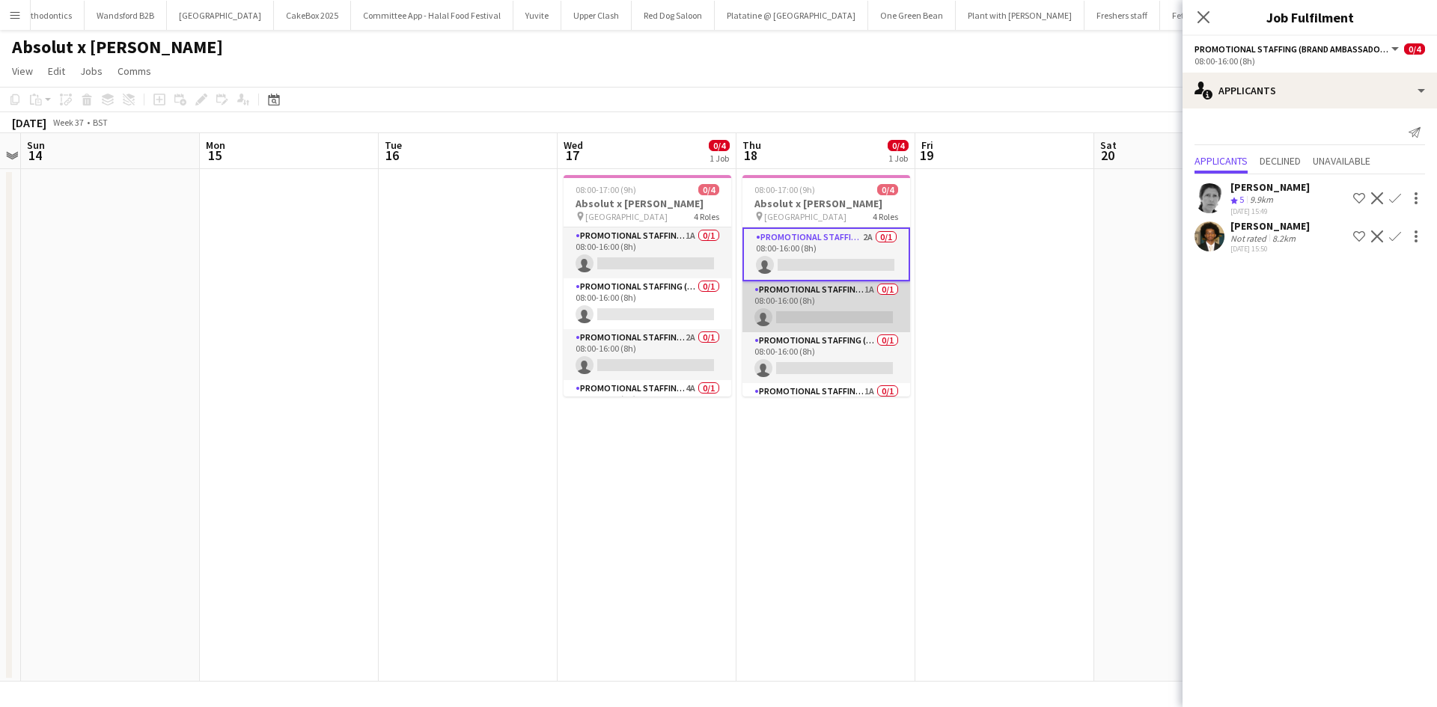
click at [844, 293] on app-card-role "Promotional Staffing (Brand Ambassadors) 1A 0/1 08:00-16:00 (8h) single-neutral…" at bounding box center [827, 306] width 168 height 51
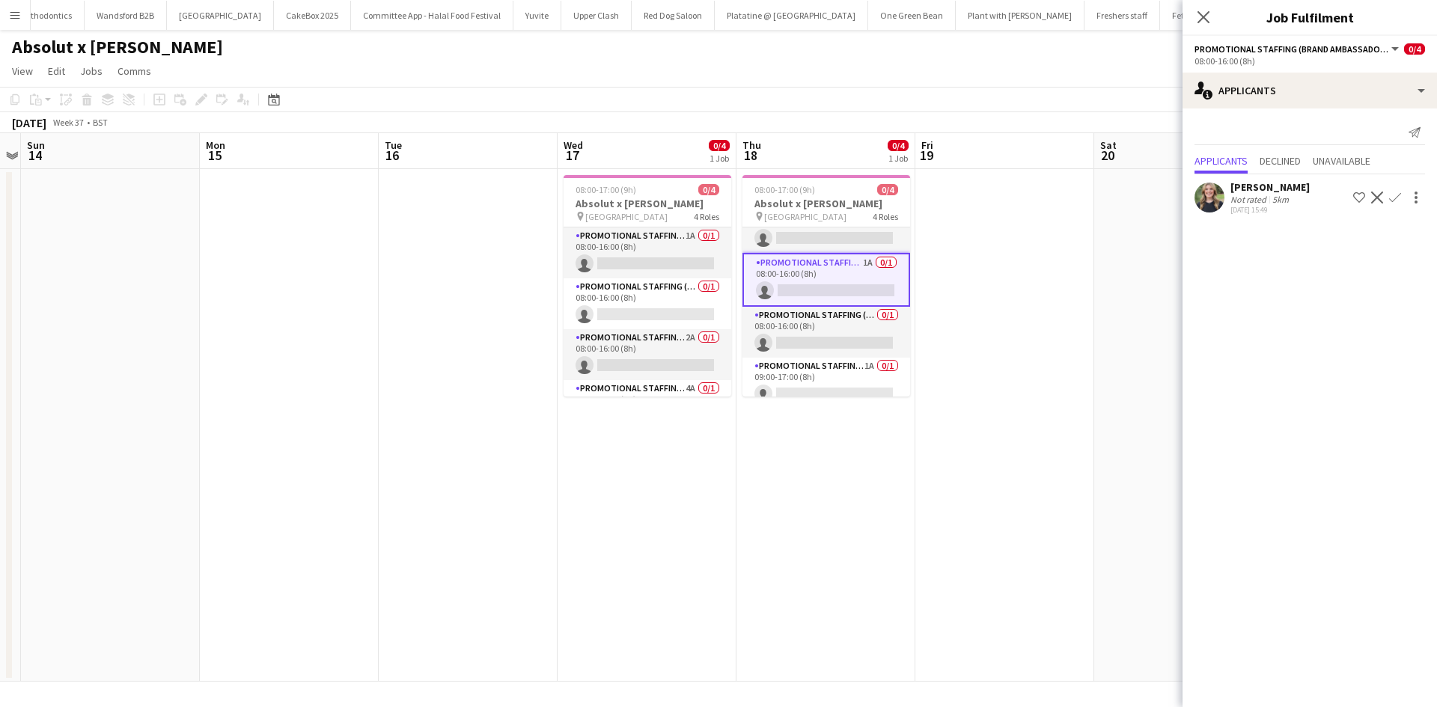
scroll to position [37, 0]
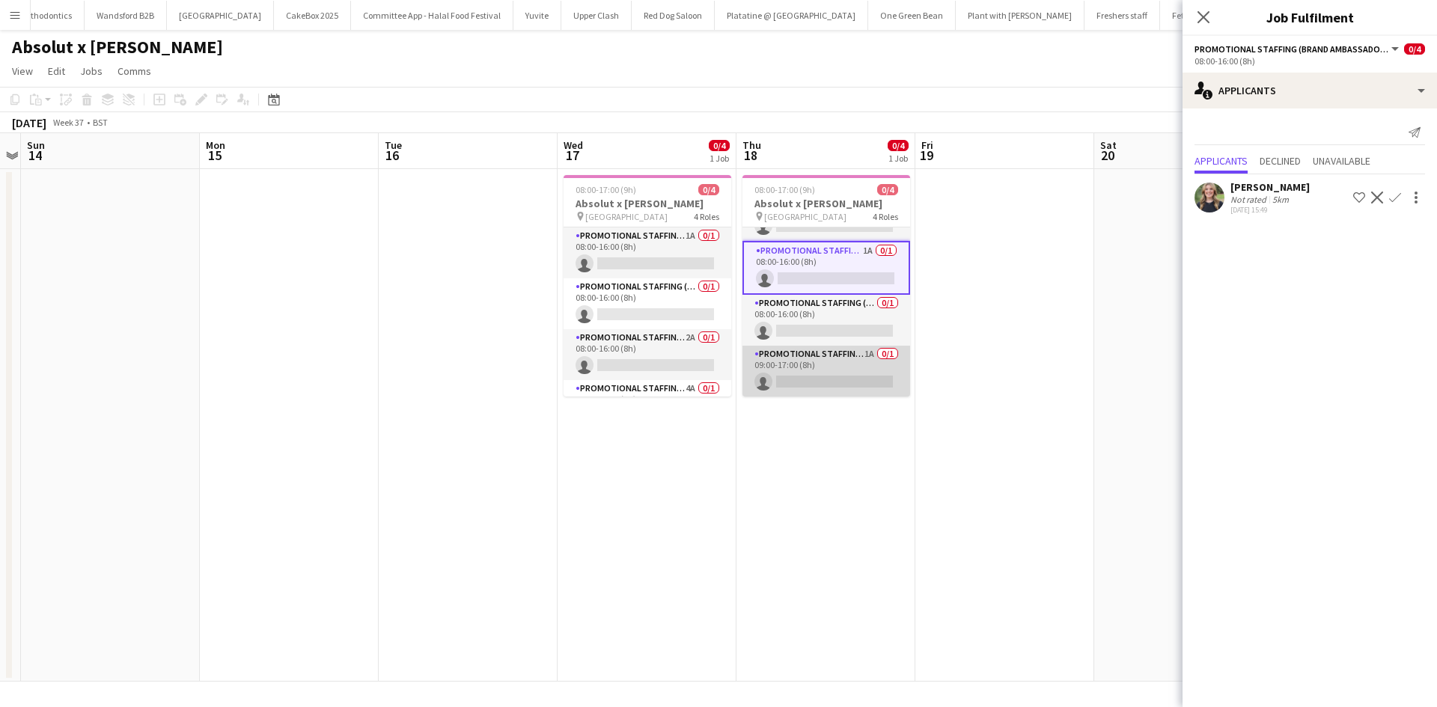
click at [860, 356] on app-card-role "Promotional Staffing (Brand Ambassadors) 1A 0/1 09:00-17:00 (8h) single-neutral…" at bounding box center [827, 371] width 168 height 51
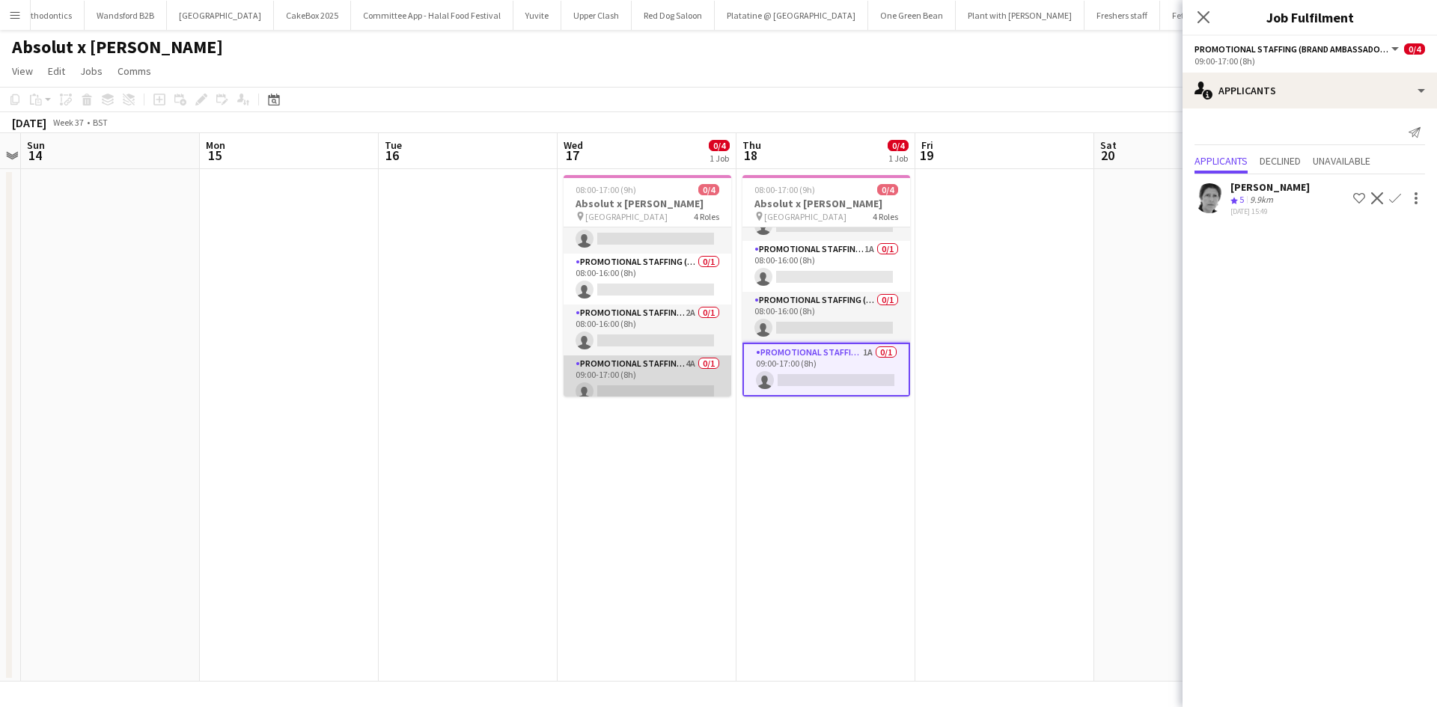
scroll to position [34, 0]
click at [684, 358] on app-card-role "Promotional Staffing (Brand Ambassadors) 4A 0/1 09:00-17:00 (8h) single-neutral…" at bounding box center [648, 371] width 168 height 51
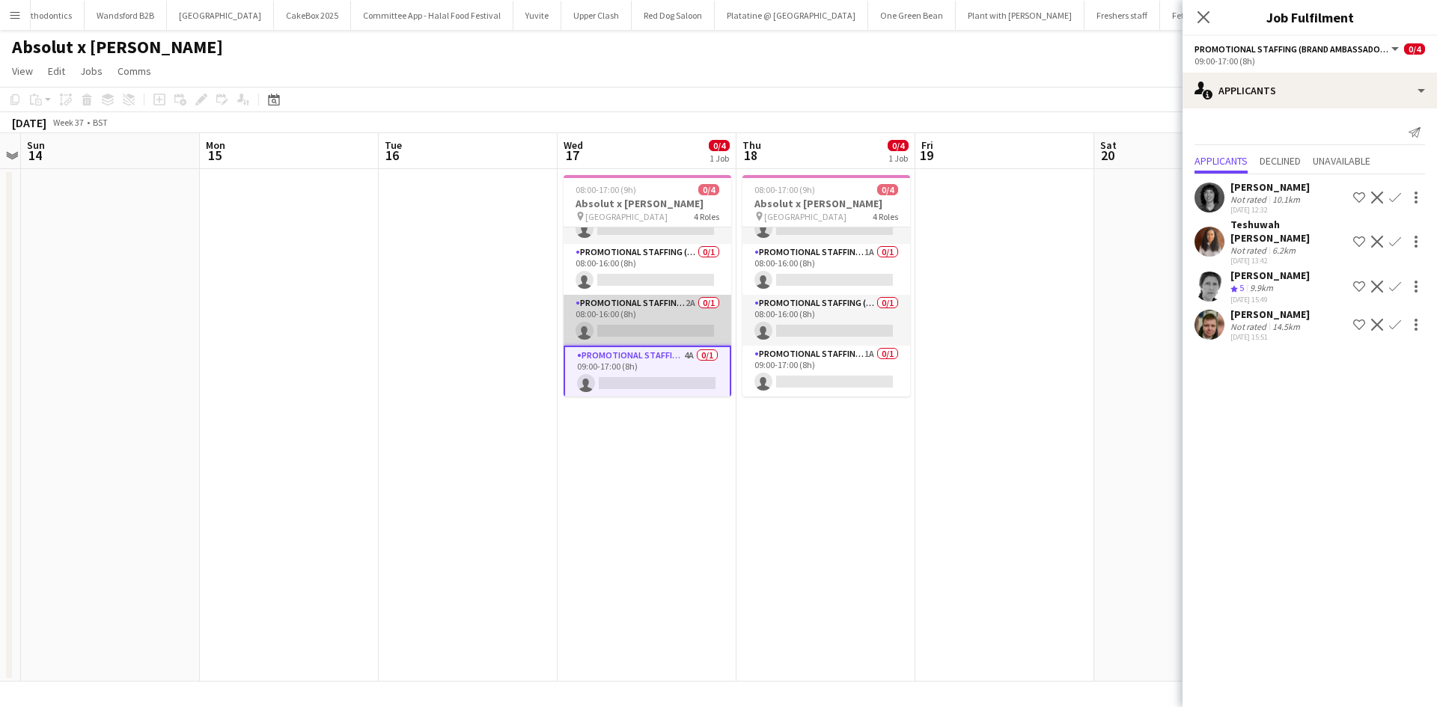
click at [670, 300] on app-card-role "Promotional Staffing (Brand Ambassadors) 2A 0/1 08:00-16:00 (8h) single-neutral…" at bounding box center [648, 320] width 168 height 51
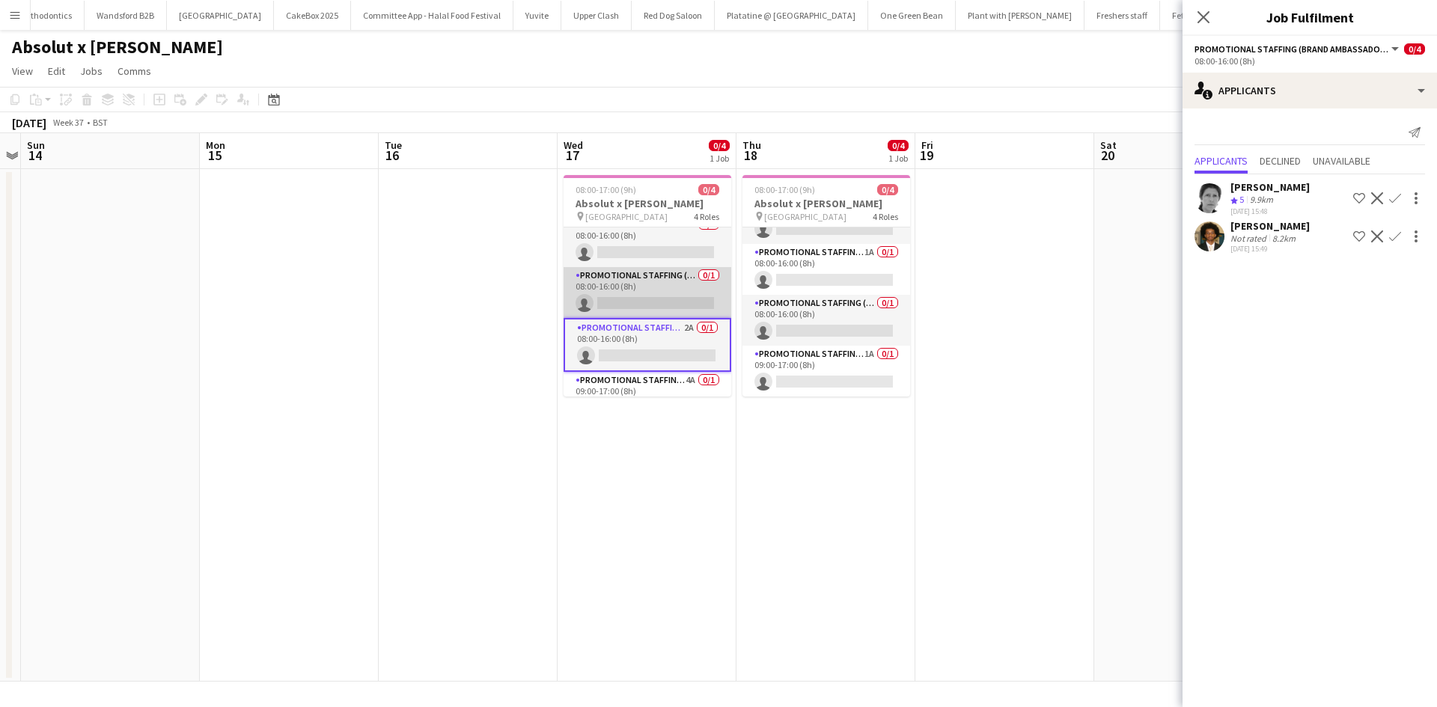
scroll to position [0, 0]
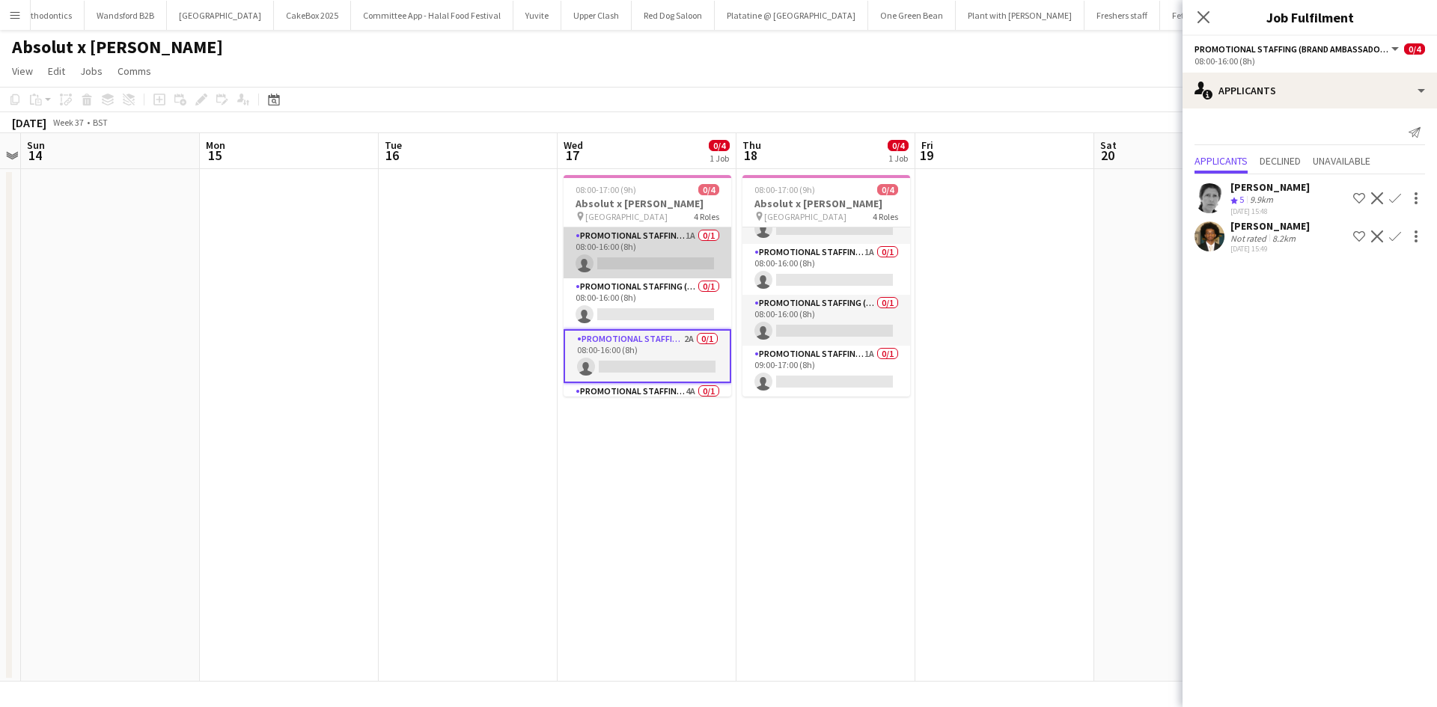
click at [686, 234] on app-card-role "Promotional Staffing (Brand Ambassadors) 1A 0/1 08:00-16:00 (8h) single-neutral…" at bounding box center [648, 253] width 168 height 51
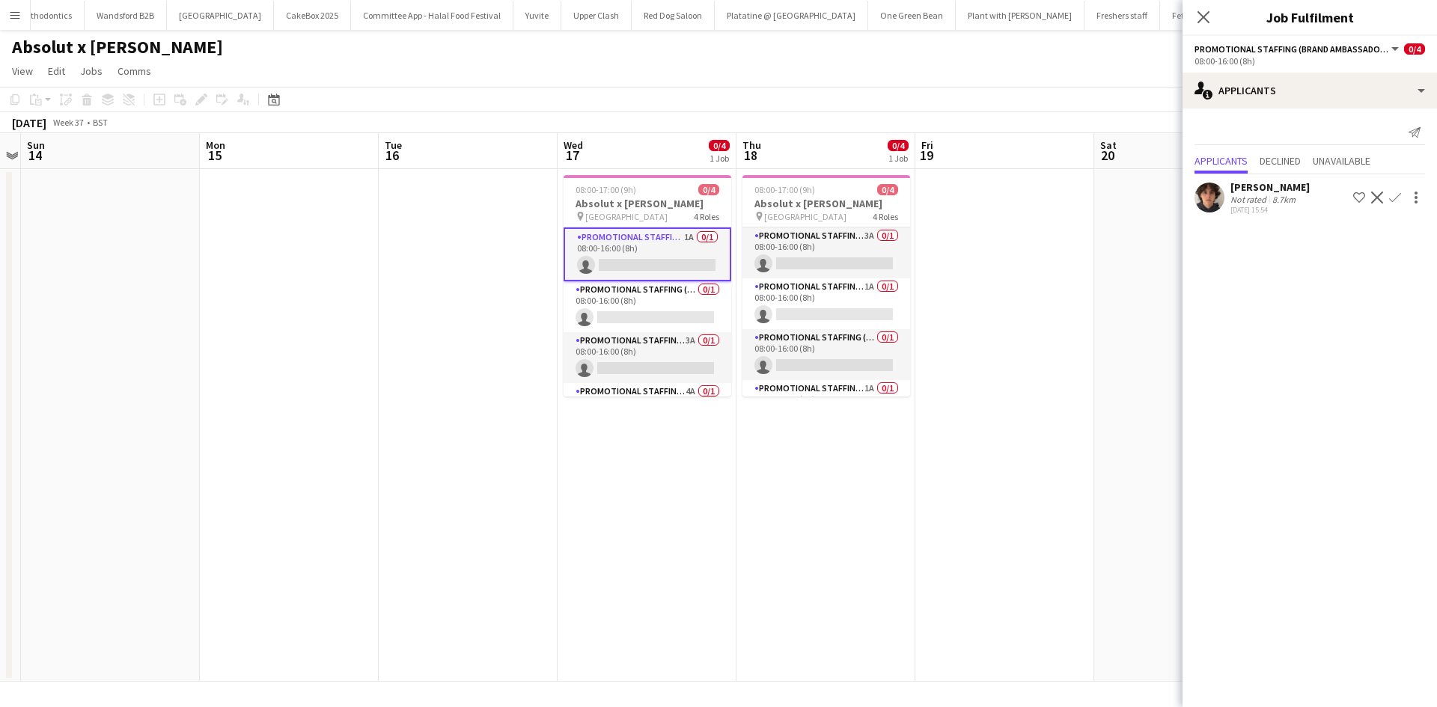
click at [680, 240] on app-card-role "Promotional Staffing (Brand Ambassadors) 1A 0/1 08:00-16:00 (8h) single-neutral…" at bounding box center [648, 255] width 168 height 54
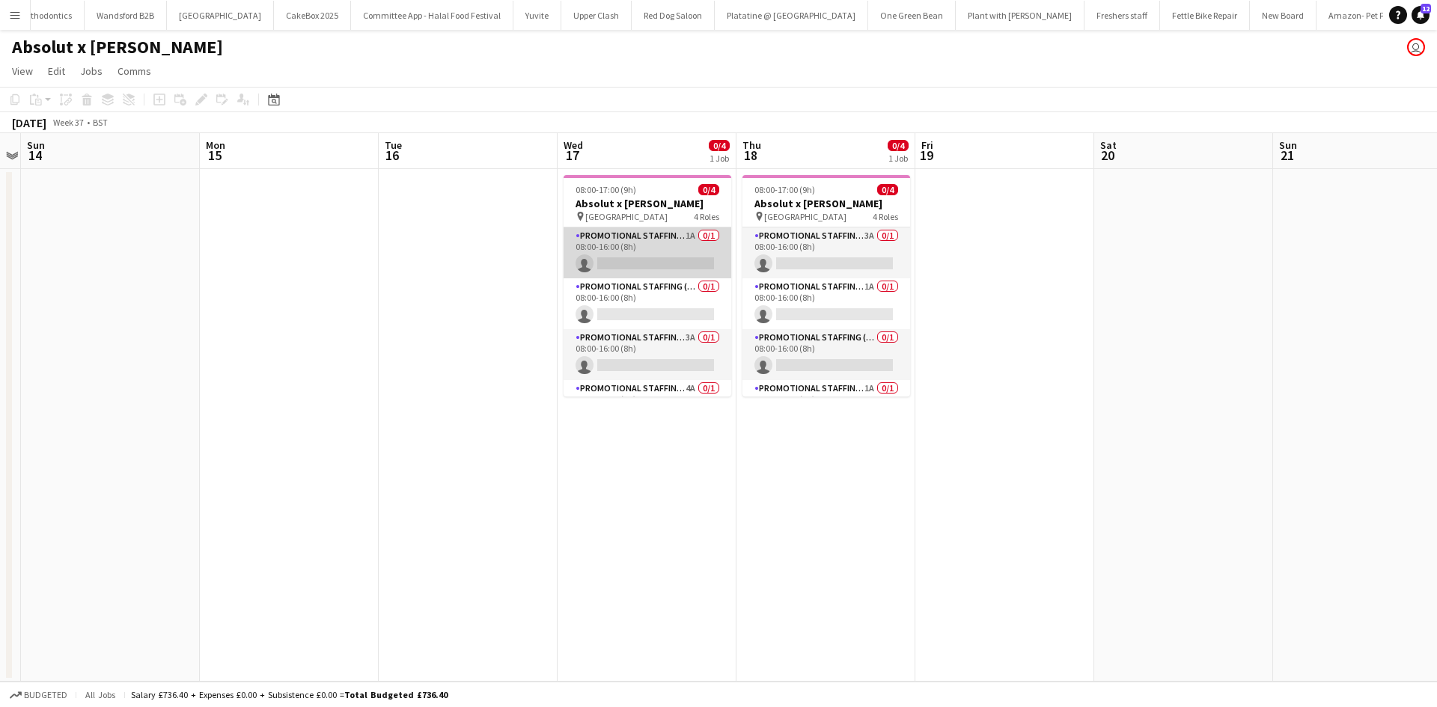
scroll to position [0, 517]
click at [672, 234] on app-card-role "Promotional Staffing (Brand Ambassadors) 1A 0/1 08:00-16:00 (8h) single-neutral…" at bounding box center [647, 253] width 168 height 51
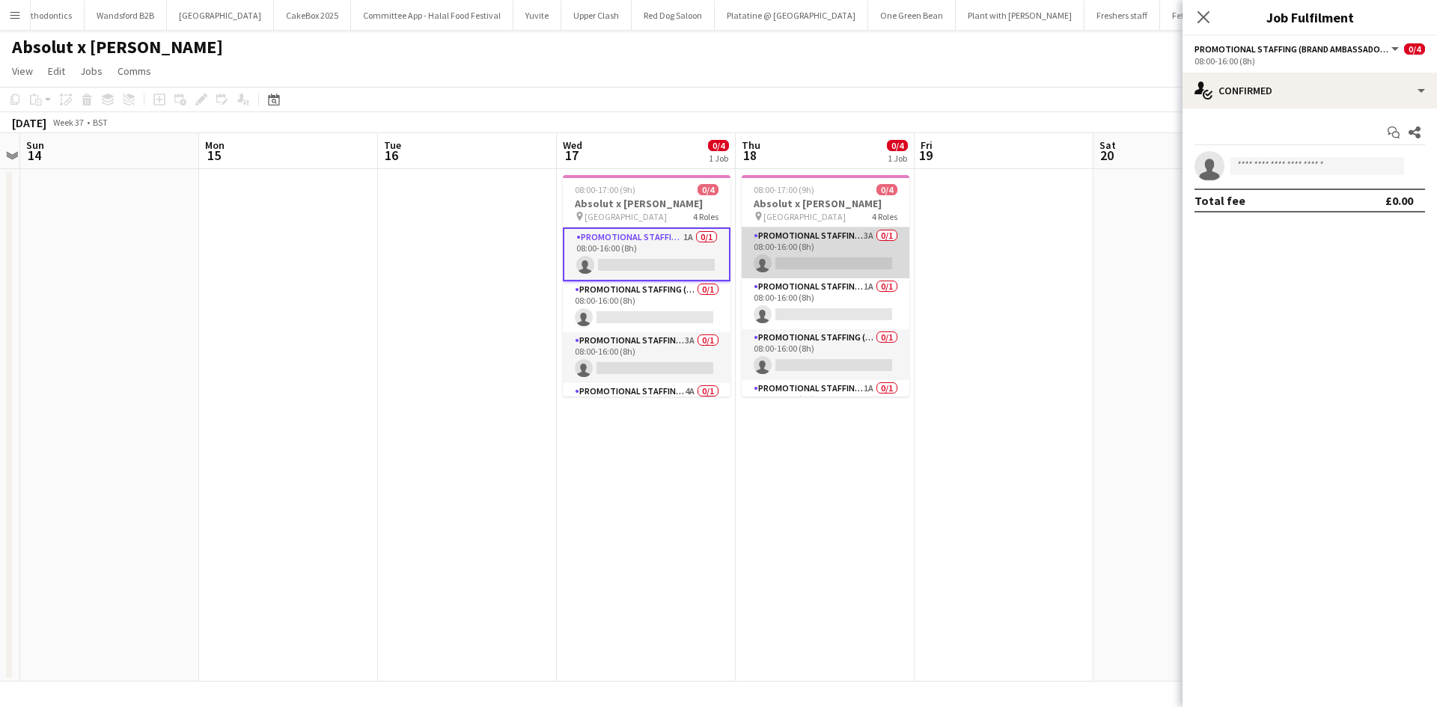
click at [850, 235] on app-card-role "Promotional Staffing (Brand Ambassadors) 3A 0/1 08:00-16:00 (8h) single-neutral…" at bounding box center [826, 253] width 168 height 51
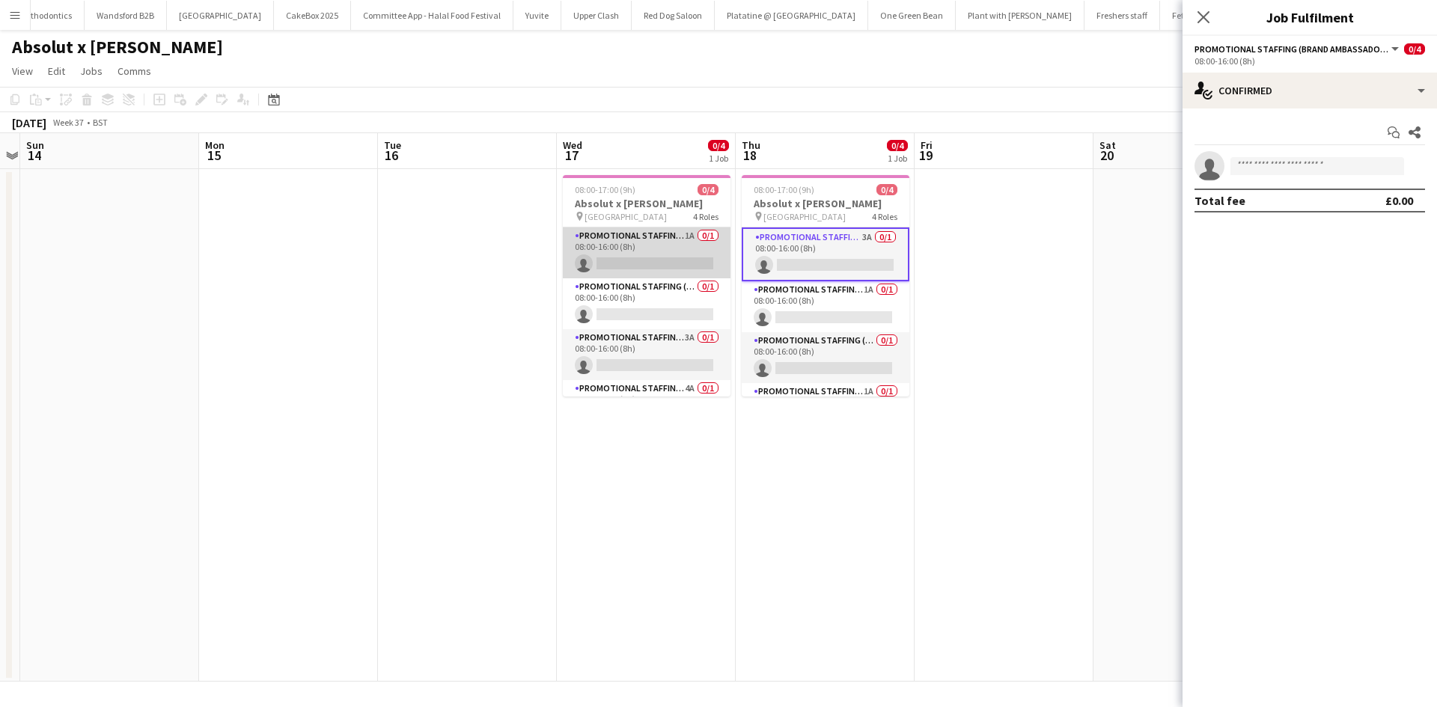
click at [678, 234] on app-card-role "Promotional Staffing (Brand Ambassadors) 1A 0/1 08:00-16:00 (8h) single-neutral…" at bounding box center [647, 253] width 168 height 51
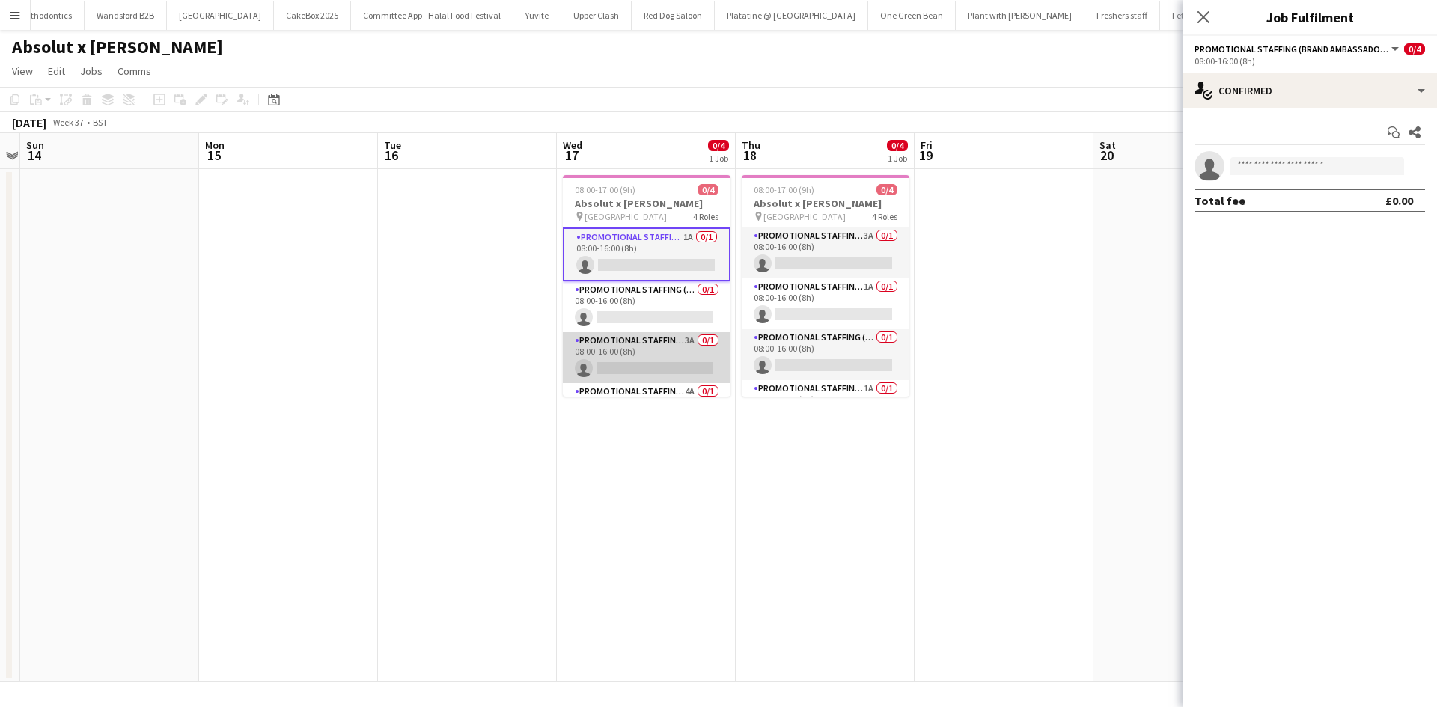
click at [669, 343] on app-card-role "Promotional Staffing (Brand Ambassadors) 3A 0/1 08:00-16:00 (8h) single-neutral…" at bounding box center [647, 357] width 168 height 51
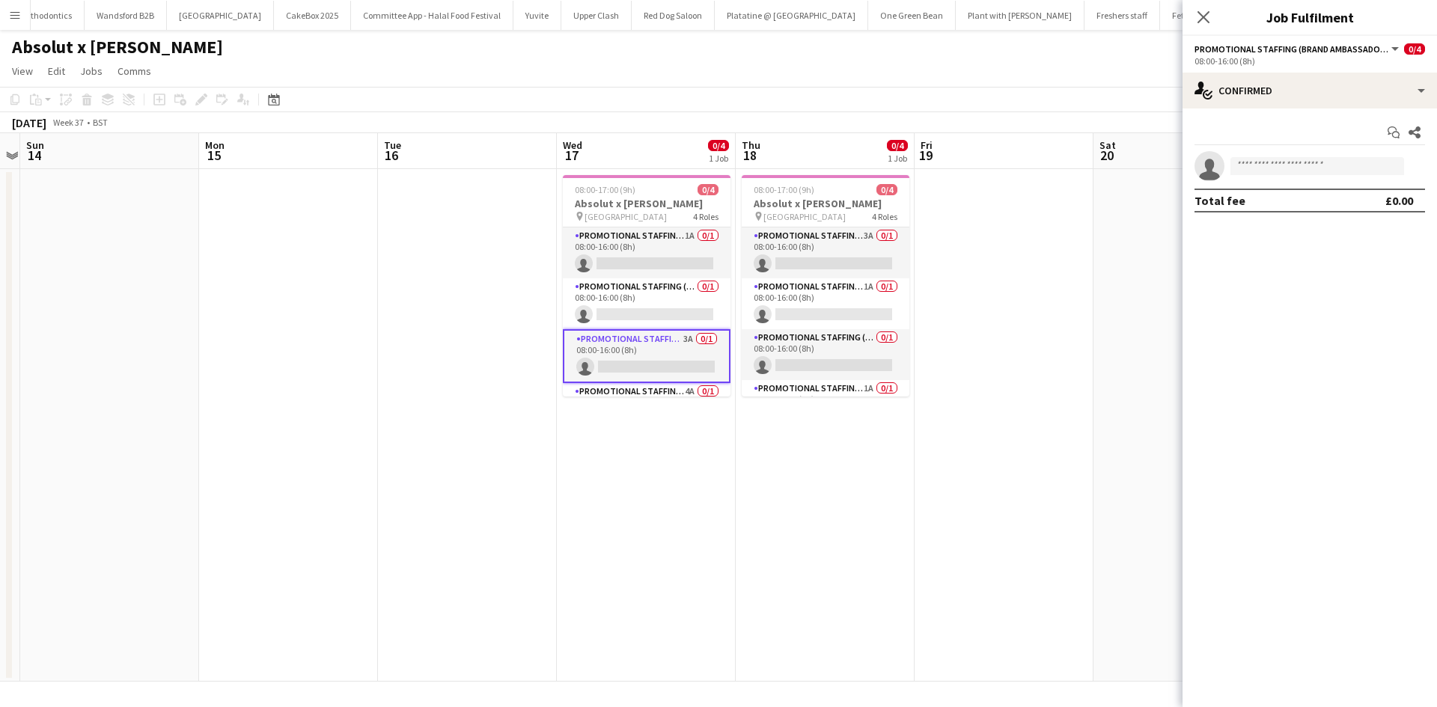
click at [672, 332] on app-card-role "Promotional Staffing (Brand Ambassadors) 3A 0/1 08:00-16:00 (8h) single-neutral…" at bounding box center [647, 356] width 168 height 54
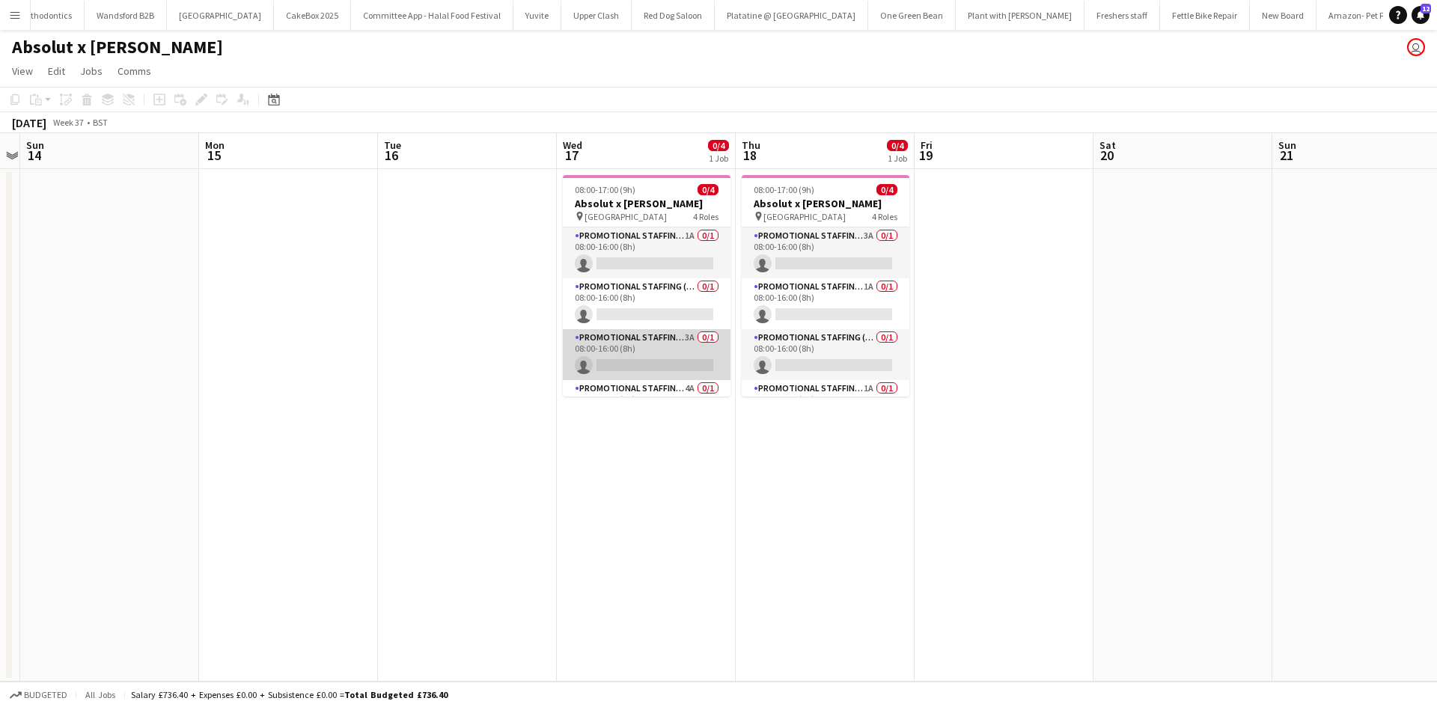
click at [677, 339] on app-card-role "Promotional Staffing (Brand Ambassadors) 3A 0/1 08:00-16:00 (8h) single-neutral…" at bounding box center [647, 354] width 168 height 51
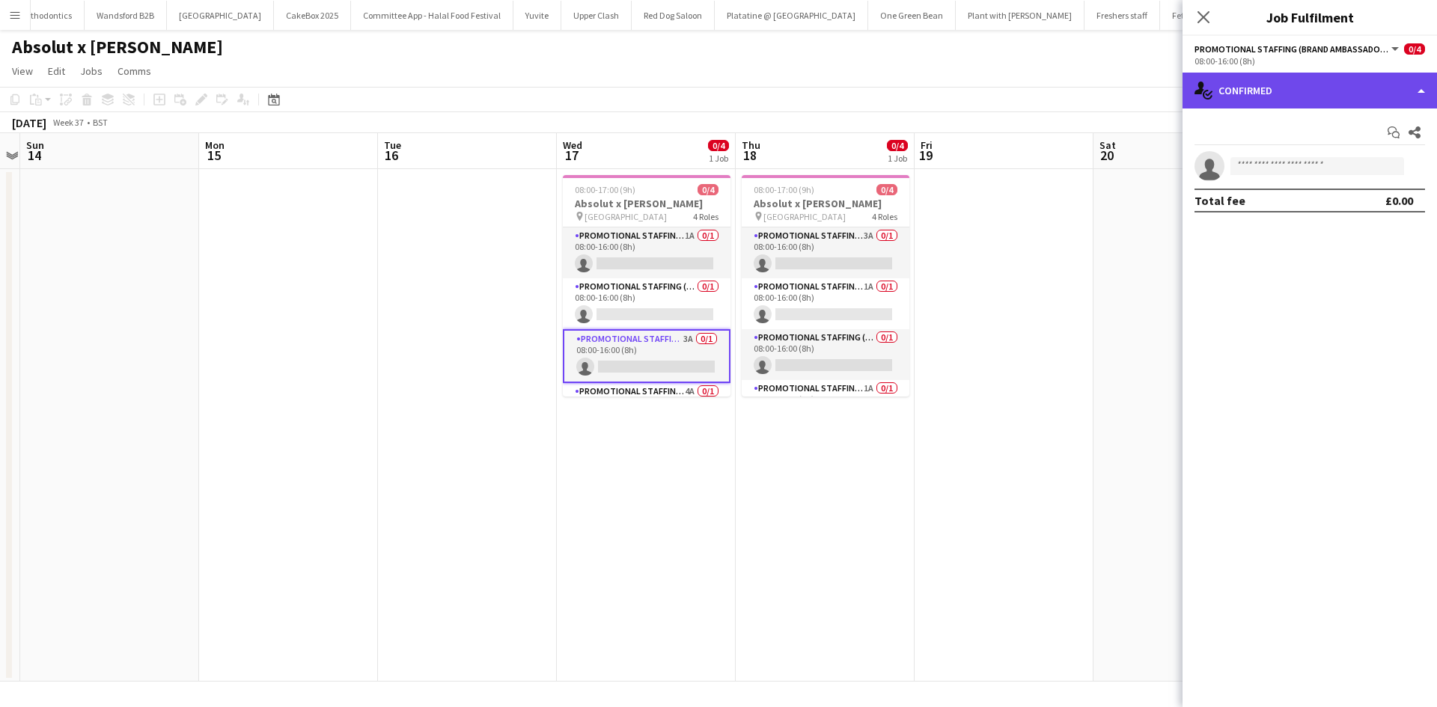
click at [1362, 91] on div "single-neutral-actions-check-2 Confirmed" at bounding box center [1310, 91] width 255 height 36
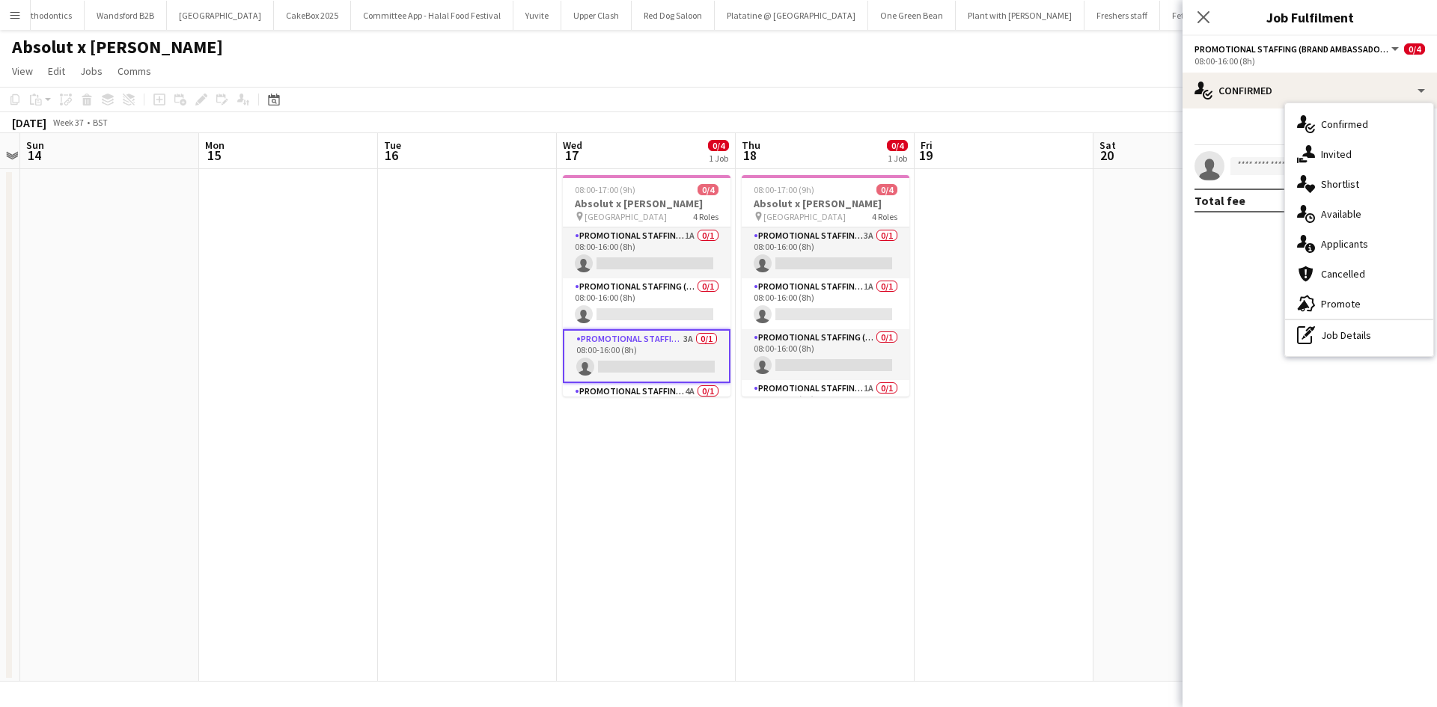
click at [1340, 241] on span "Applicants" at bounding box center [1344, 243] width 47 height 13
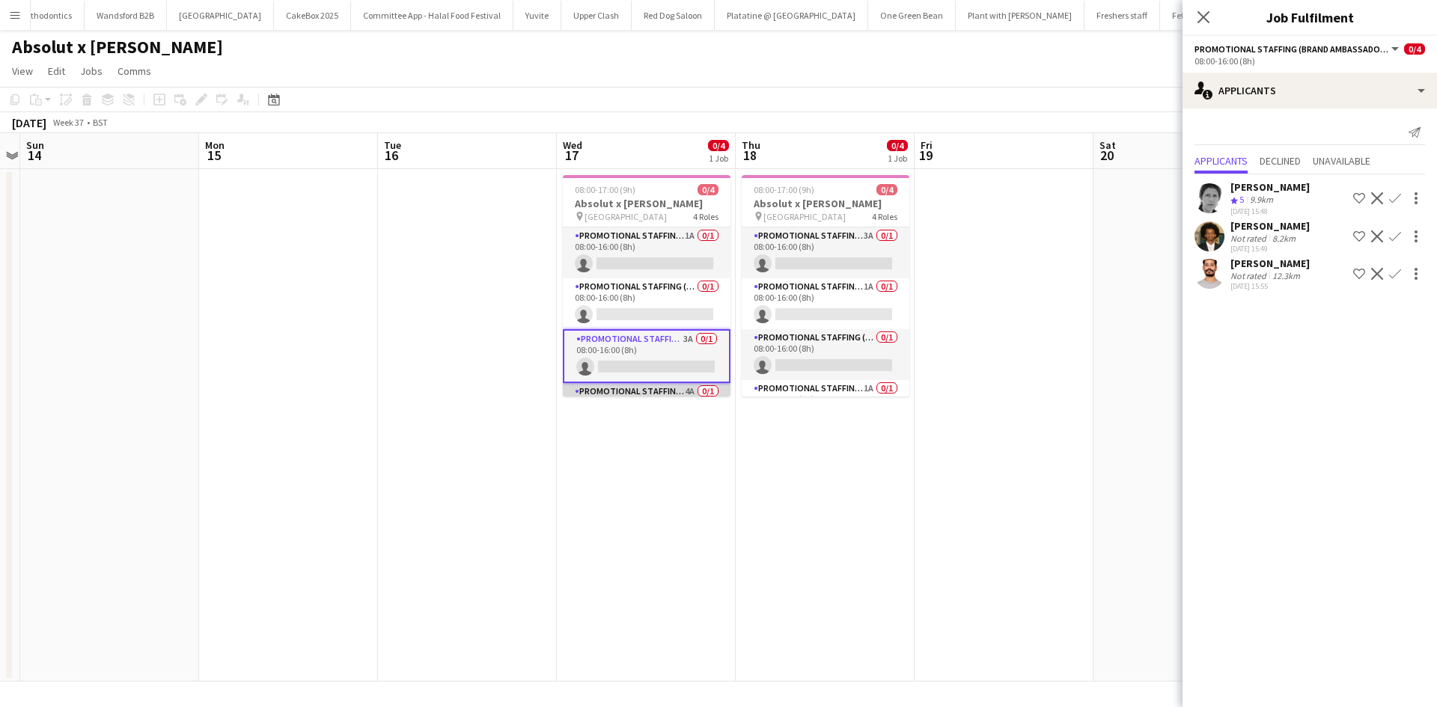
scroll to position [37, 0]
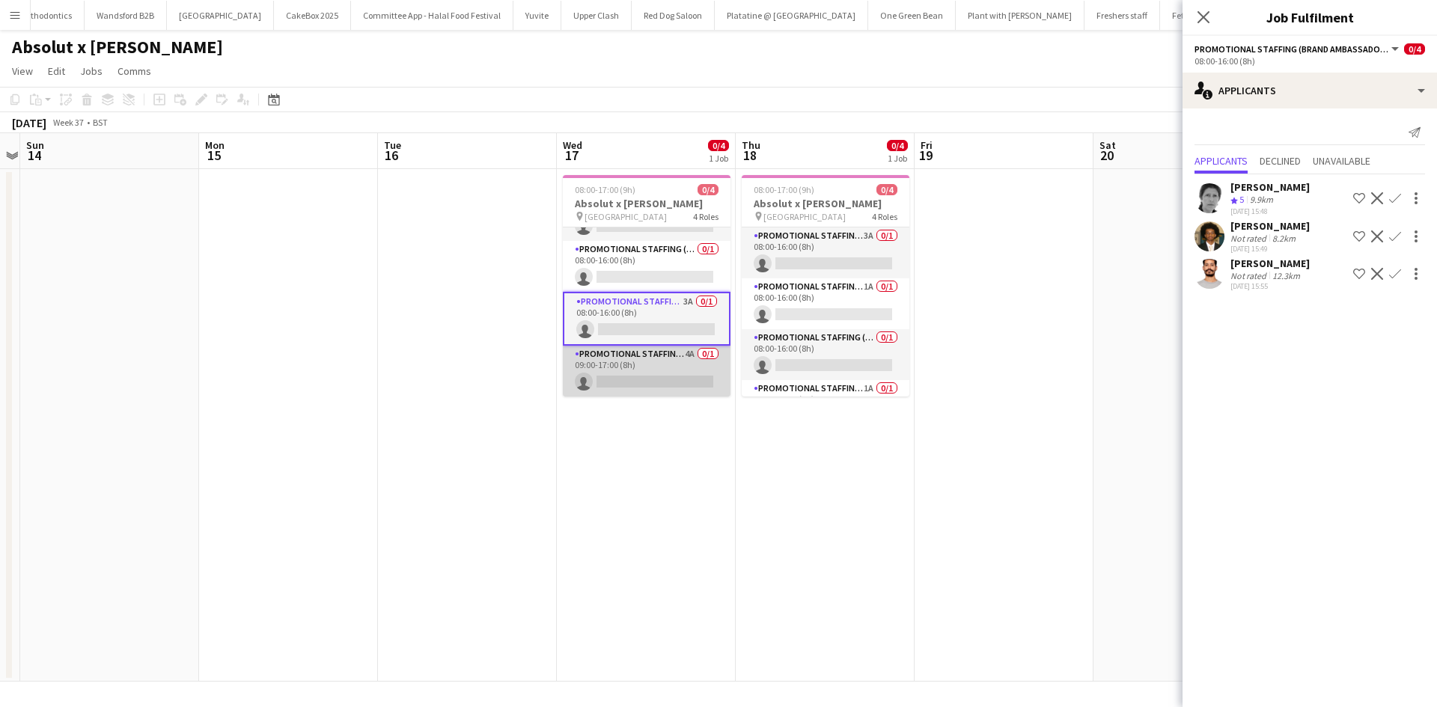
click at [676, 355] on app-card-role "Promotional Staffing (Brand Ambassadors) 4A 0/1 09:00-17:00 (8h) single-neutral…" at bounding box center [647, 371] width 168 height 51
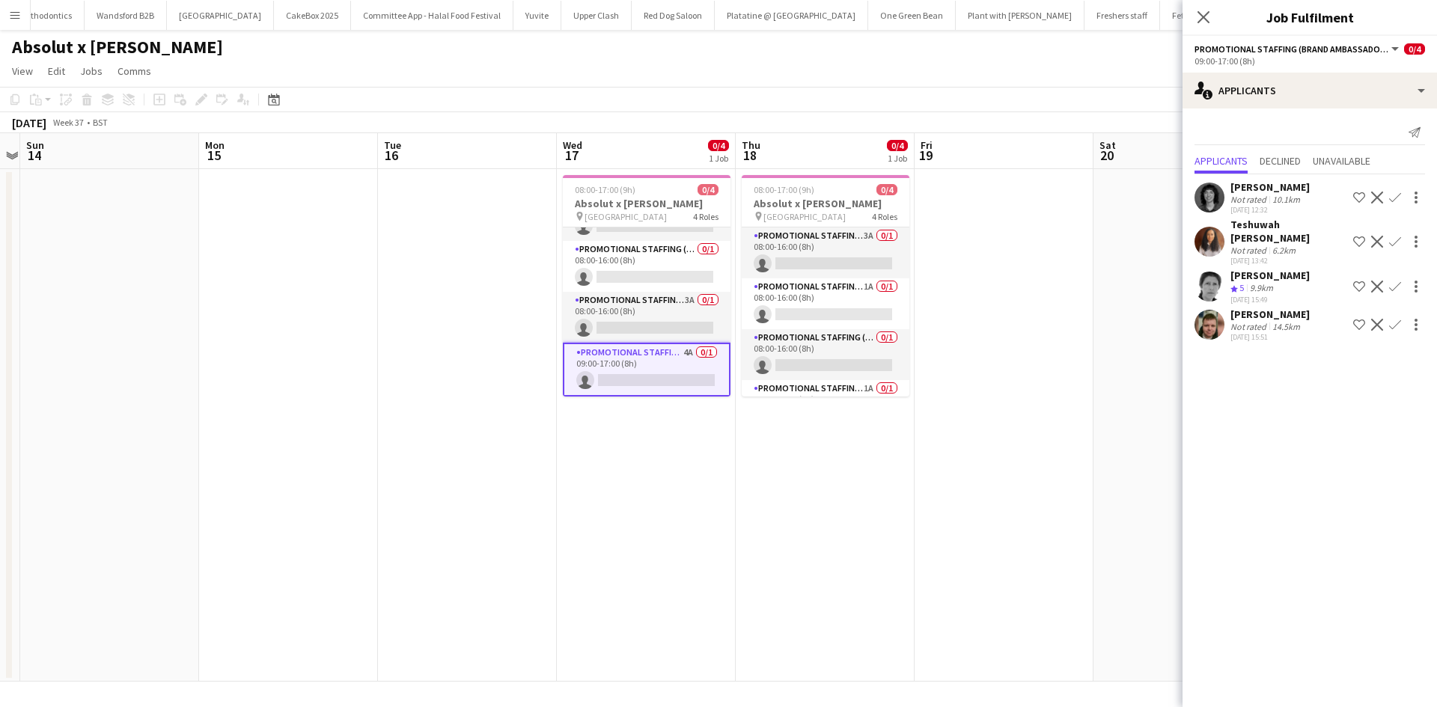
click at [1227, 228] on div "Teshuwah STOTT Not rated 6.2km 09-09-2025 13:42 Shortlist crew Decline Confirm" at bounding box center [1310, 242] width 255 height 48
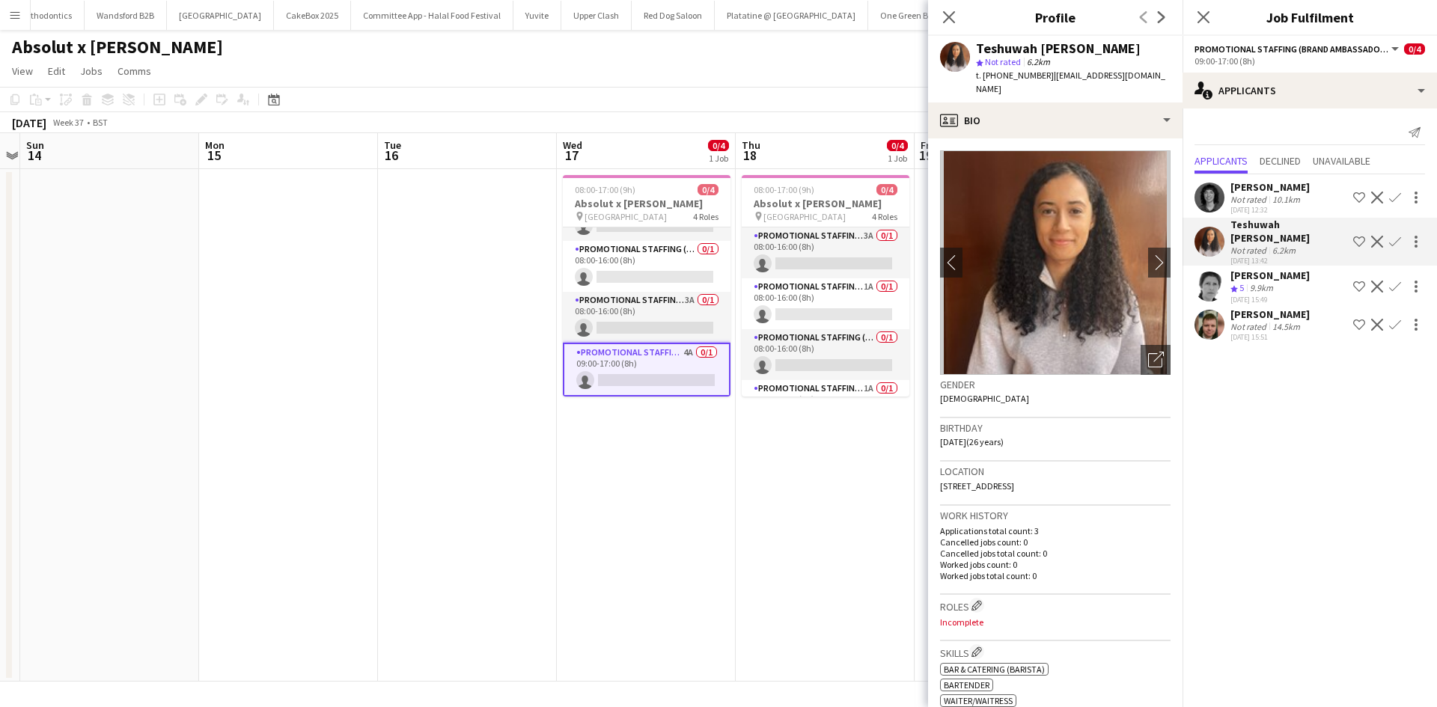
click at [1248, 189] on div "Gina McDowall" at bounding box center [1270, 186] width 79 height 13
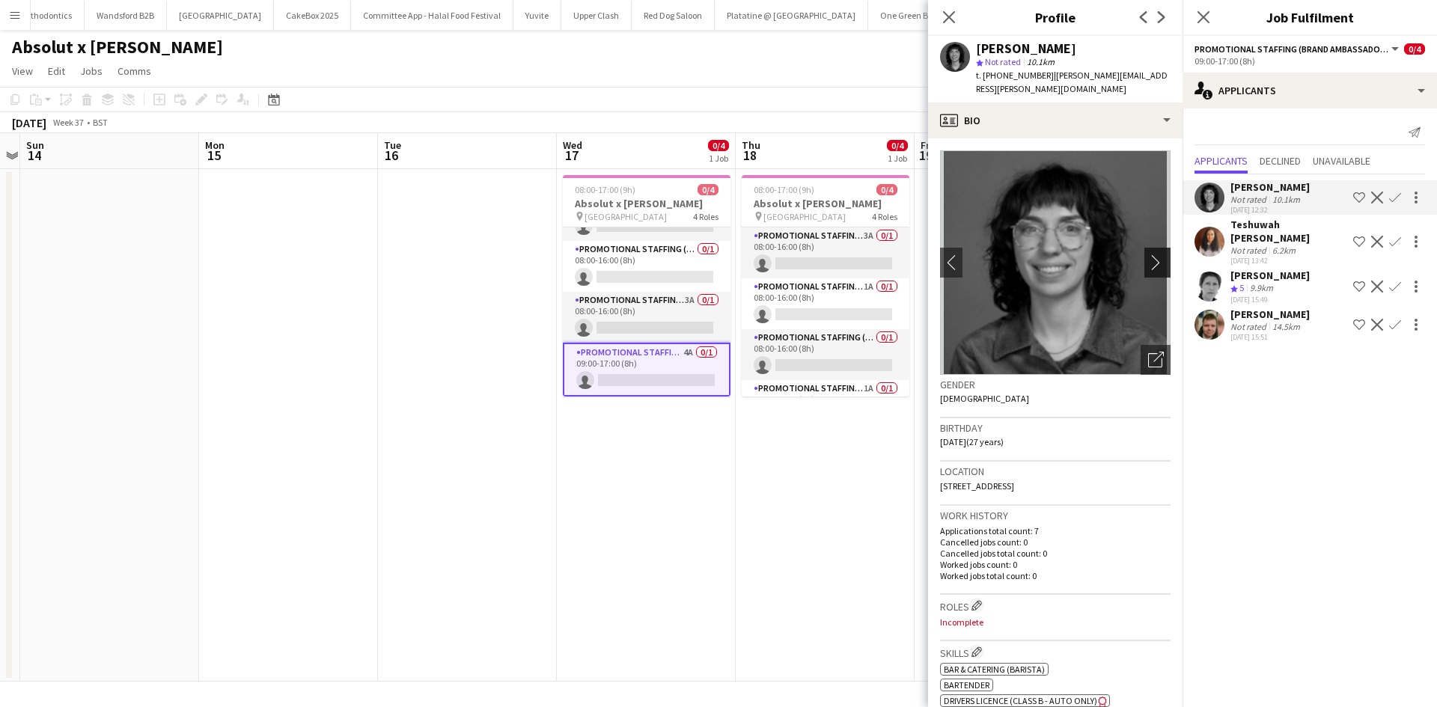
click at [1148, 255] on app-icon "chevron-right" at bounding box center [1159, 263] width 23 height 16
click at [1264, 228] on div "Teshuwah STOTT" at bounding box center [1289, 231] width 117 height 27
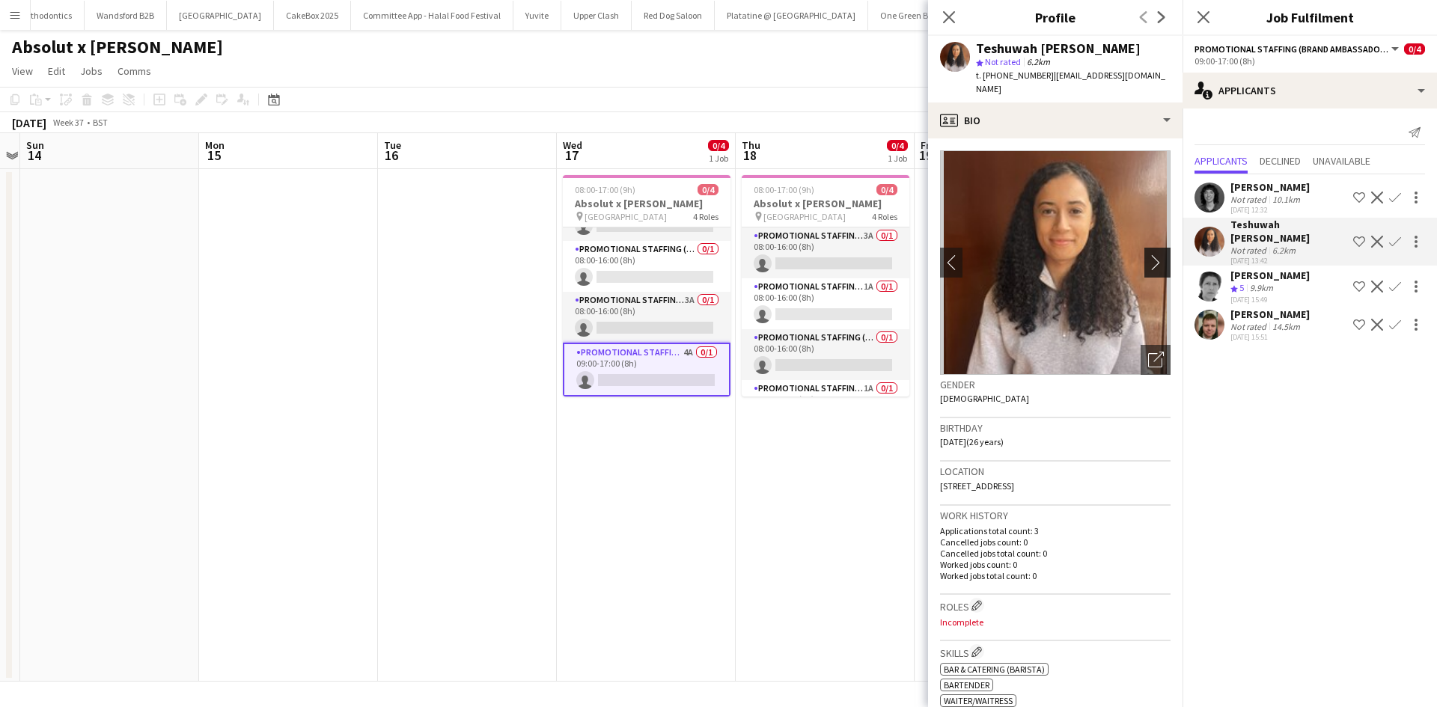
click at [1148, 255] on app-icon "chevron-right" at bounding box center [1159, 263] width 23 height 16
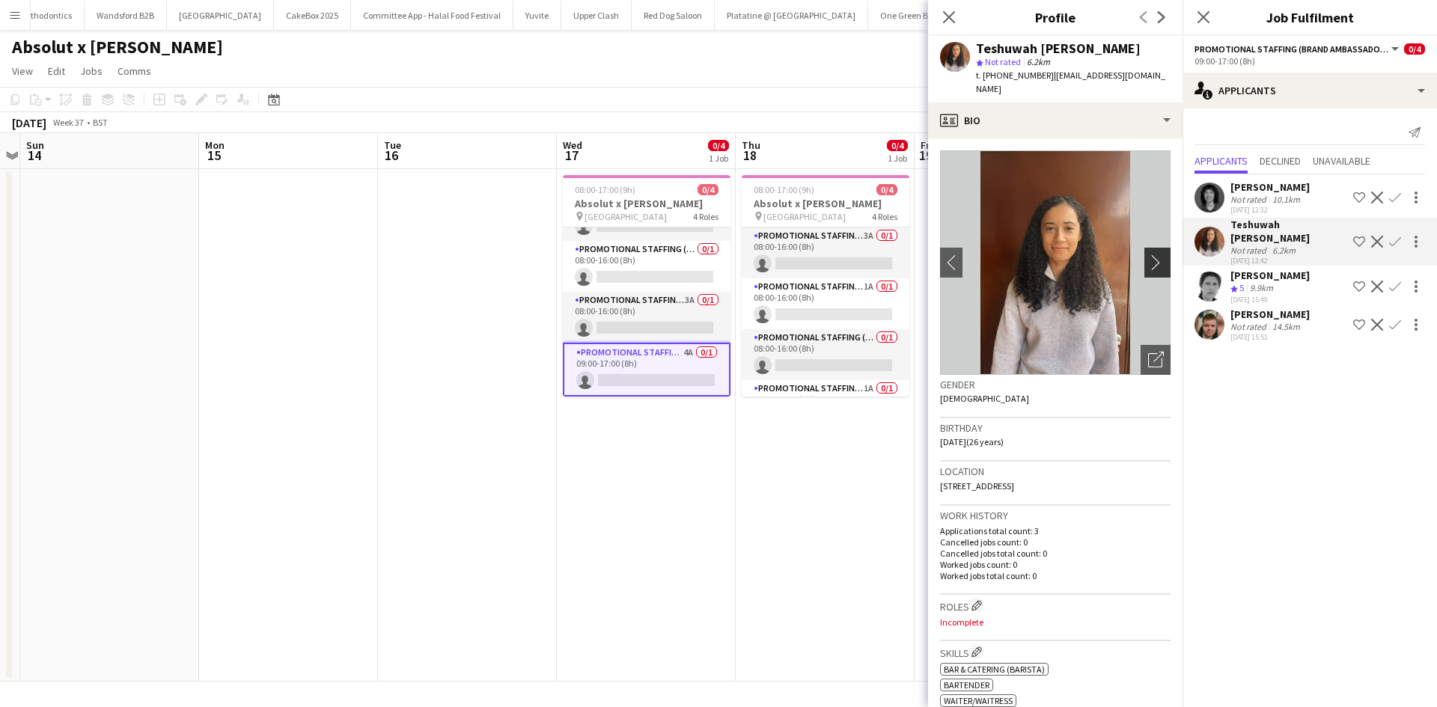
click at [1148, 255] on app-icon "chevron-right" at bounding box center [1159, 263] width 23 height 16
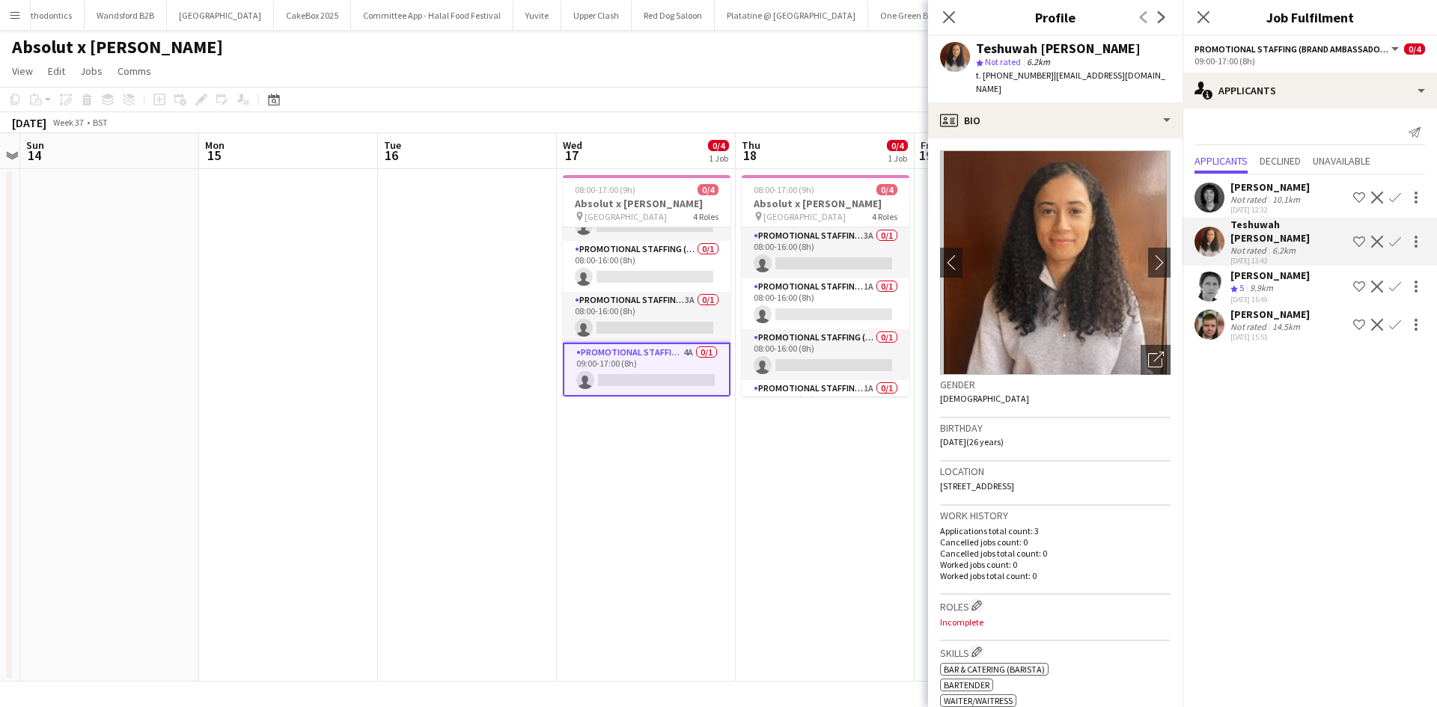
click at [1272, 269] on div "Helen Pritchard" at bounding box center [1270, 275] width 79 height 13
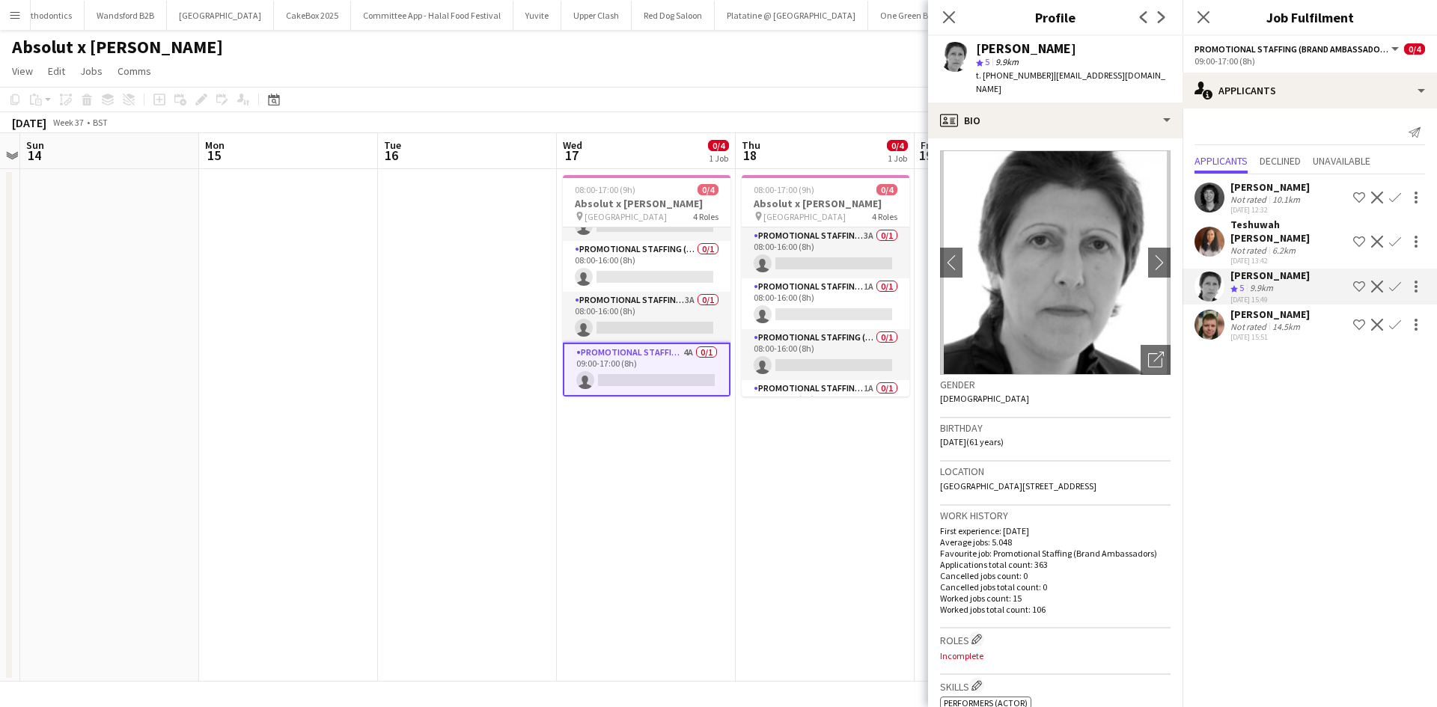
click at [1249, 245] on div "Not rated" at bounding box center [1250, 250] width 39 height 11
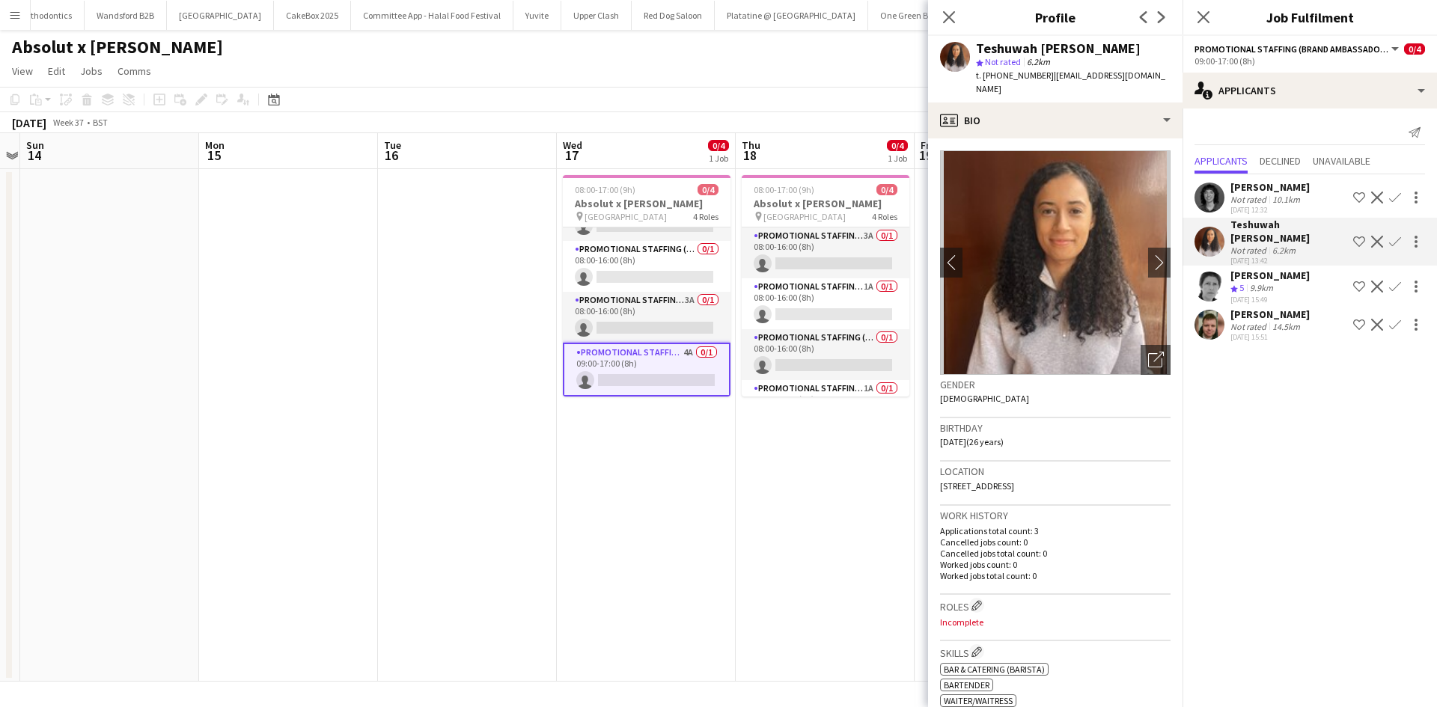
click at [1246, 199] on div "Not rated" at bounding box center [1250, 199] width 39 height 11
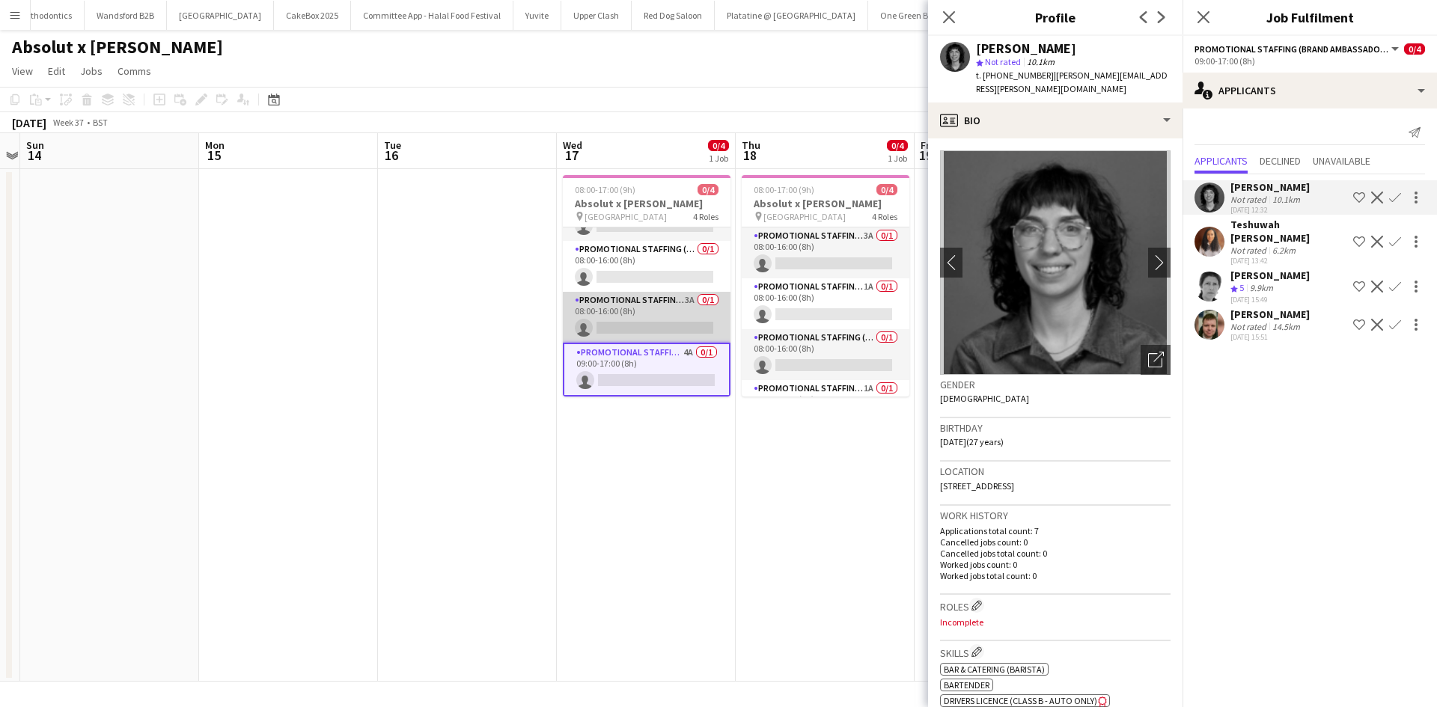
click at [679, 303] on app-card-role "Promotional Staffing (Brand Ambassadors) 3A 0/1 08:00-16:00 (8h) single-neutral…" at bounding box center [647, 317] width 168 height 51
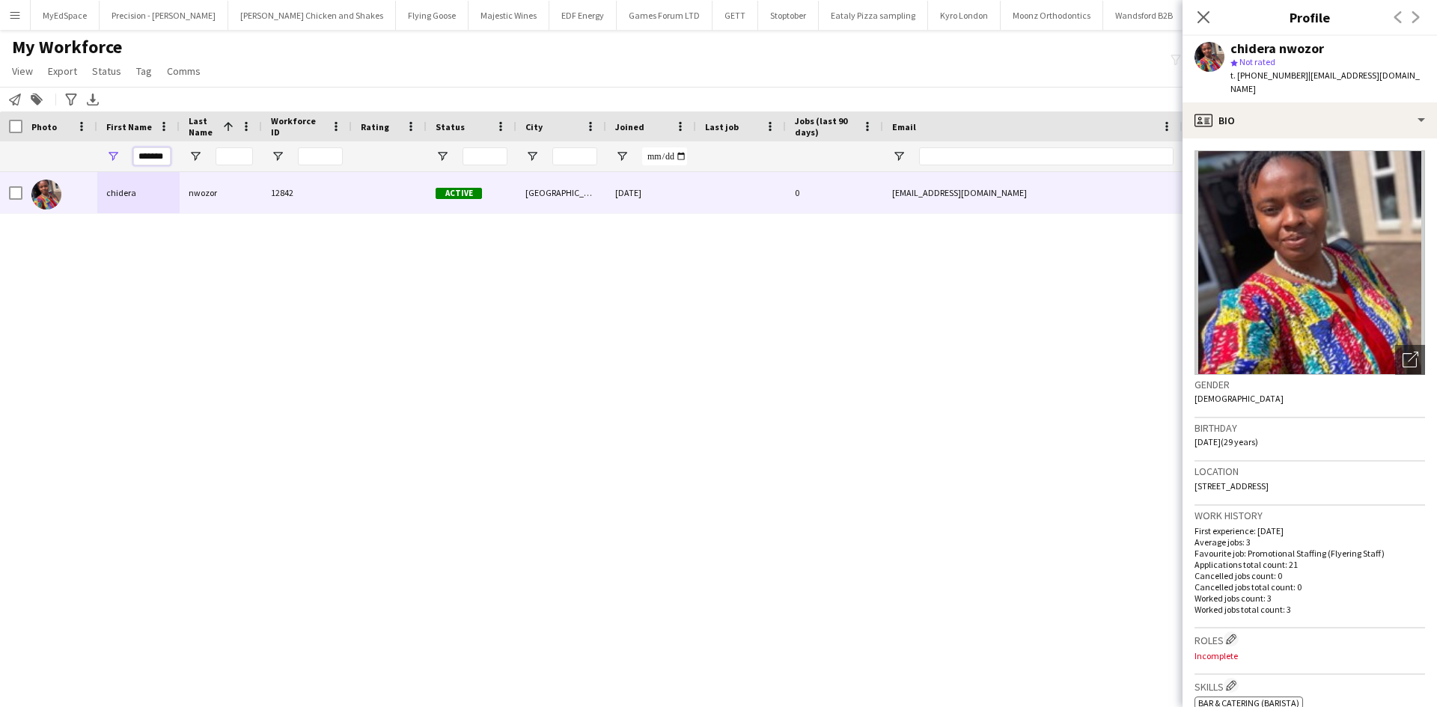
click at [149, 156] on input "*******" at bounding box center [151, 156] width 37 height 18
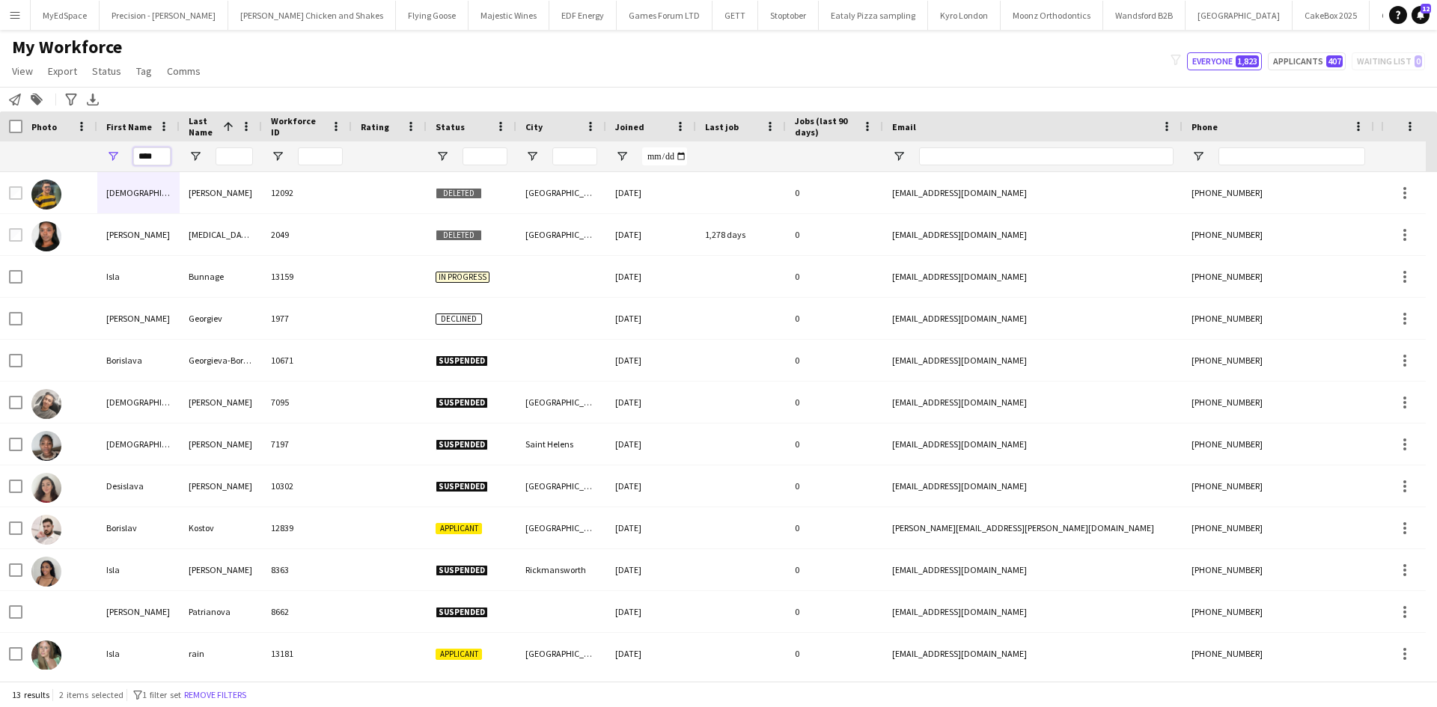
type input "****"
click at [243, 159] on input "Last Name Filter Input" at bounding box center [234, 156] width 37 height 18
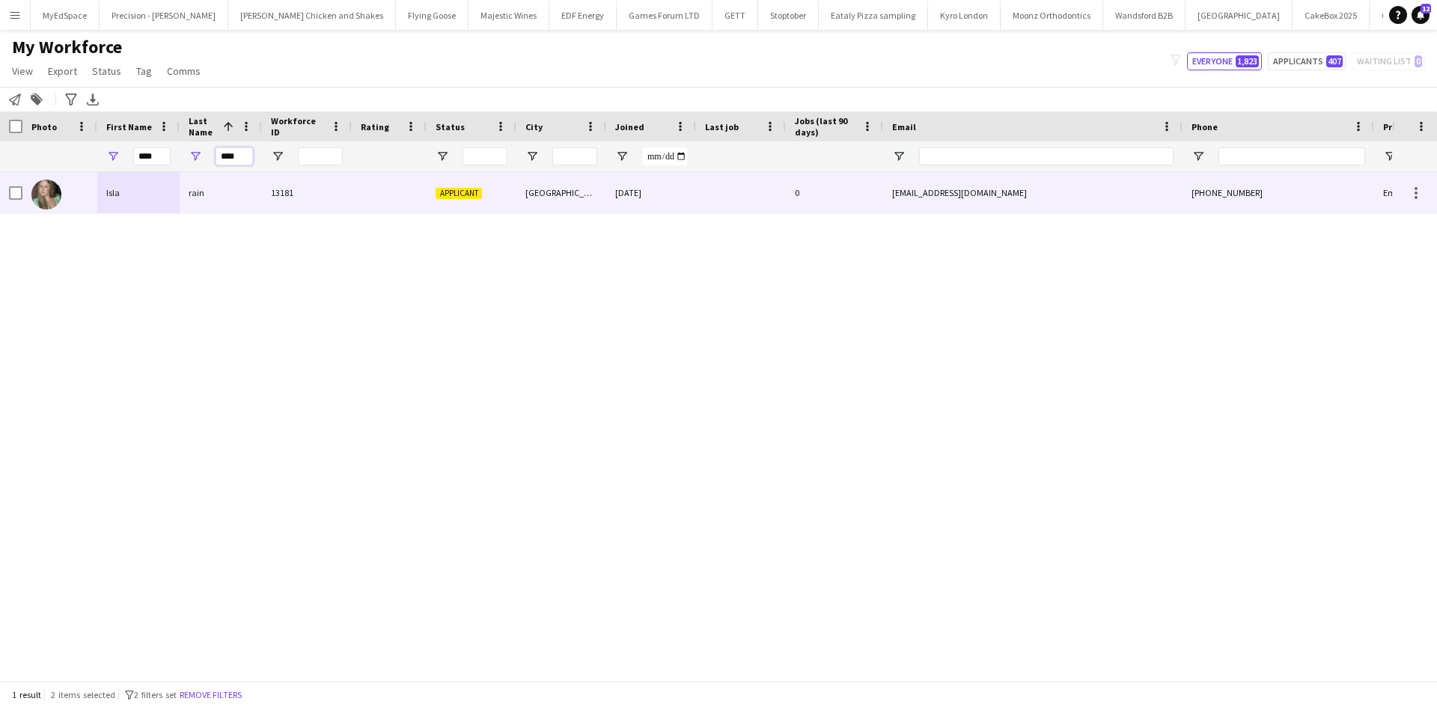
type input "****"
click at [113, 188] on div "Isla" at bounding box center [138, 192] width 82 height 41
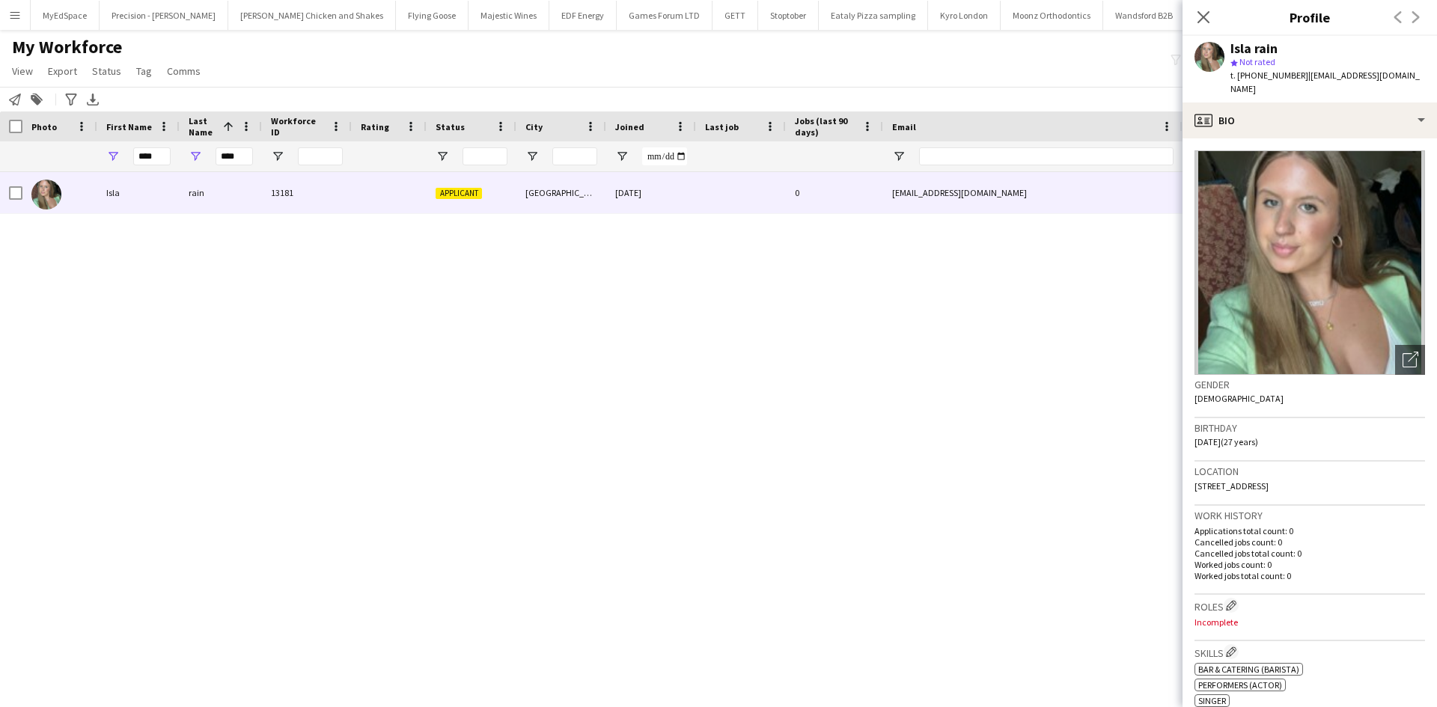
click at [827, 354] on div "Isla rain 13181 Applicant London 03-09-2025 0 lilyabbs@gmail.com +447904853796 …" at bounding box center [696, 421] width 1392 height 498
click at [755, 313] on div "Isla rain 13181 Applicant London 03-09-2025 0 lilyabbs@gmail.com +447904853796 …" at bounding box center [696, 421] width 1392 height 498
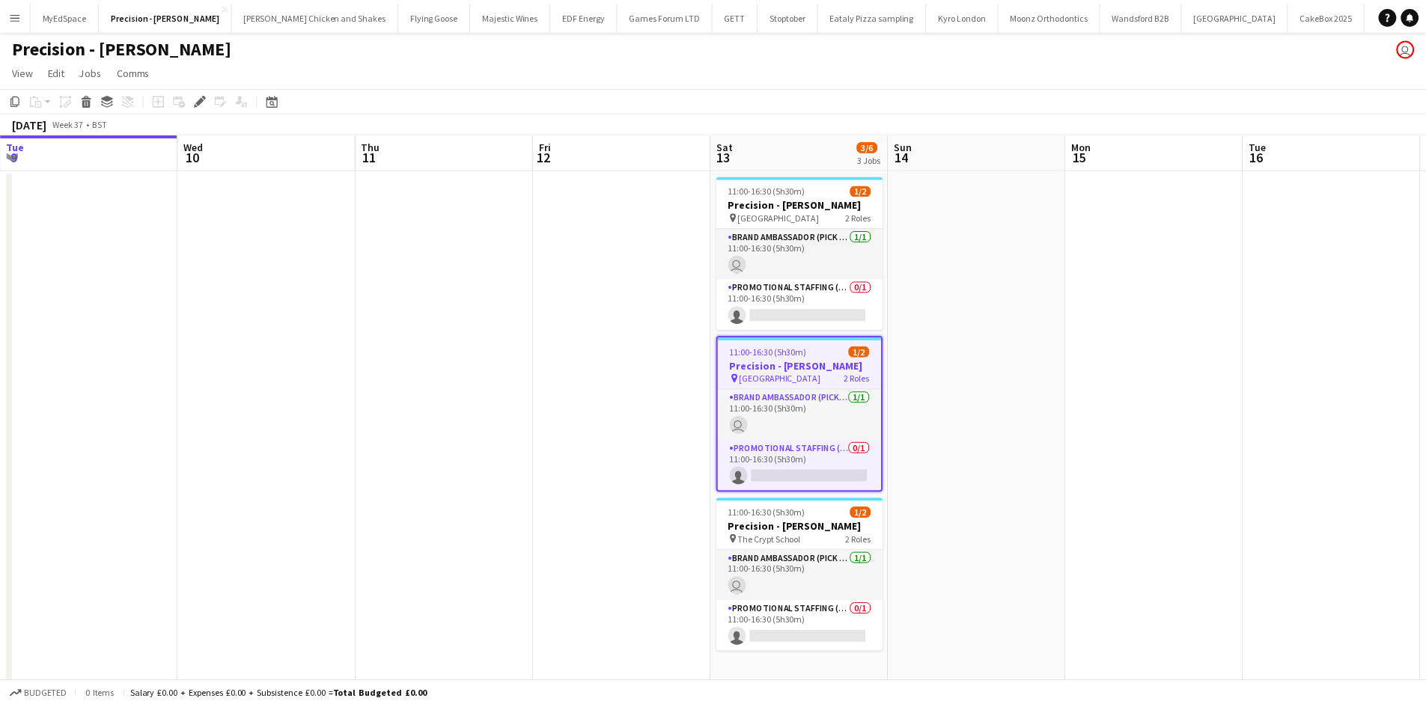
scroll to position [0, 515]
